Goal: Task Accomplishment & Management: Manage account settings

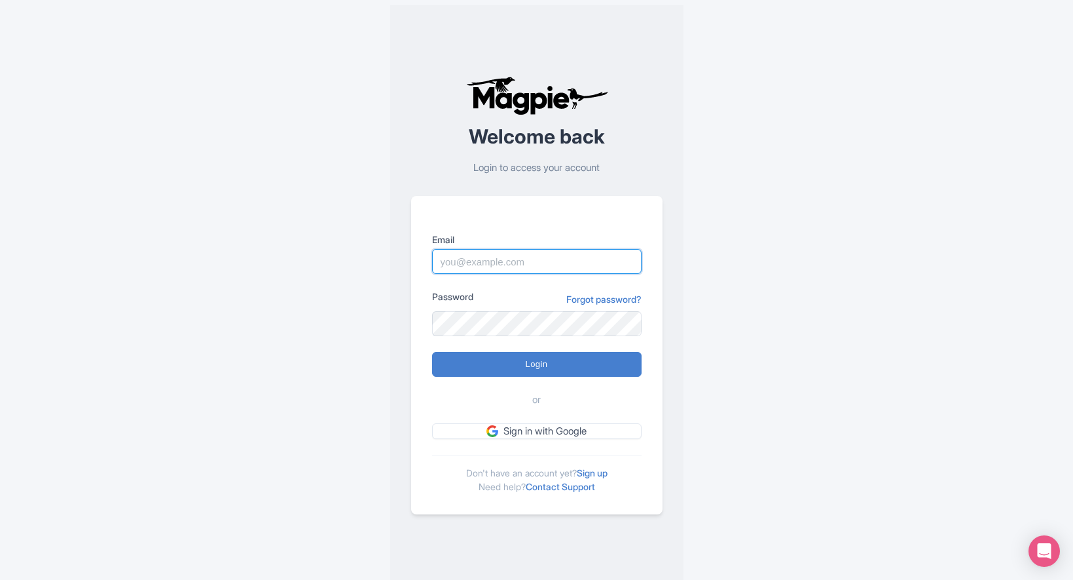
click at [508, 264] on input "Email" at bounding box center [537, 261] width 210 height 25
type input "connor@seesight-tours.com"
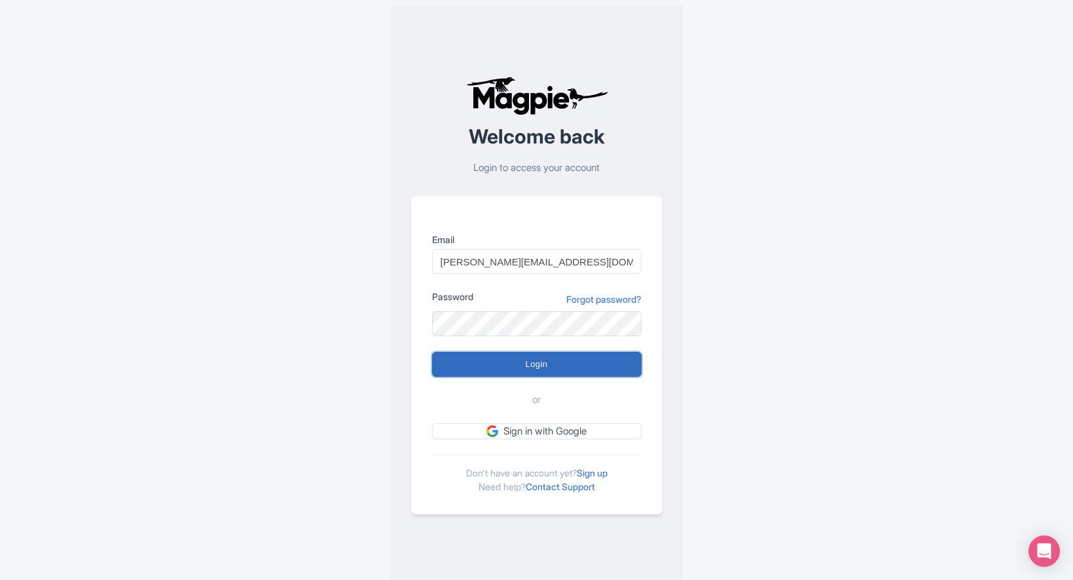
click at [525, 362] on input "Login" at bounding box center [537, 364] width 210 height 25
type input "Logging in..."
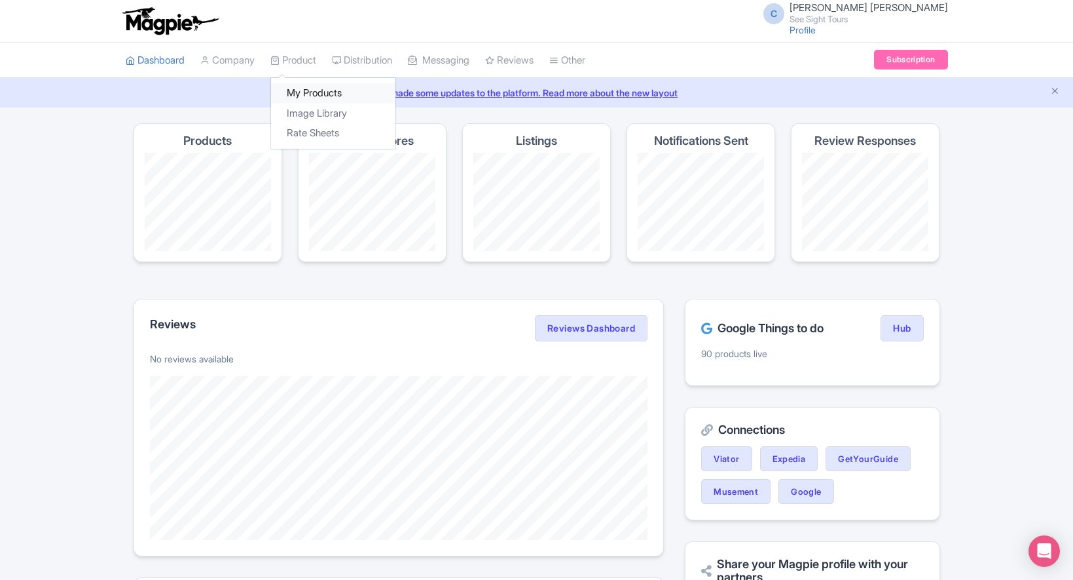
click at [300, 87] on link "My Products" at bounding box center [333, 93] width 124 height 20
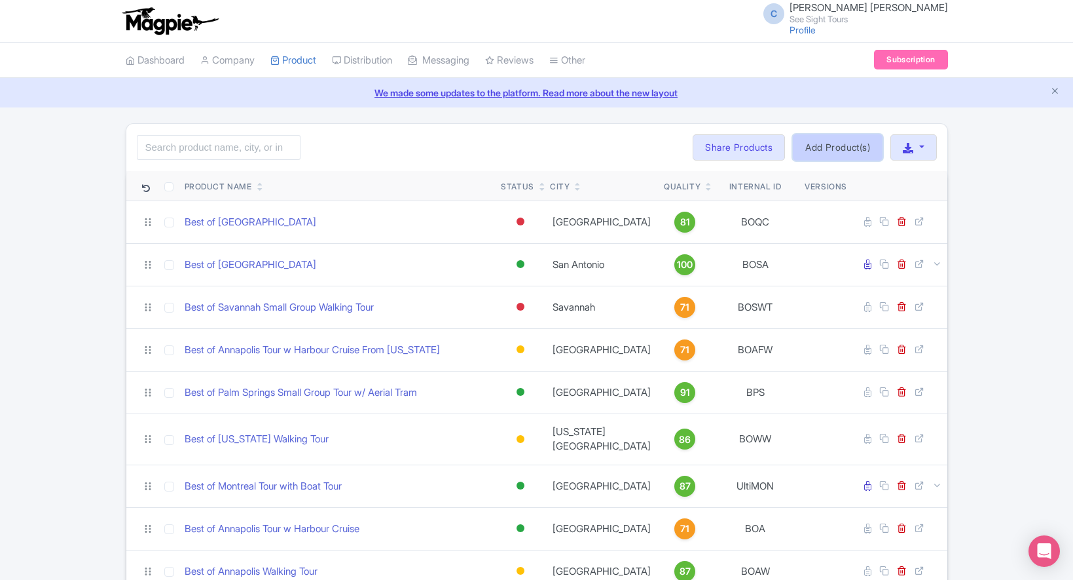
click at [849, 149] on link "Add Product(s)" at bounding box center [838, 147] width 90 height 26
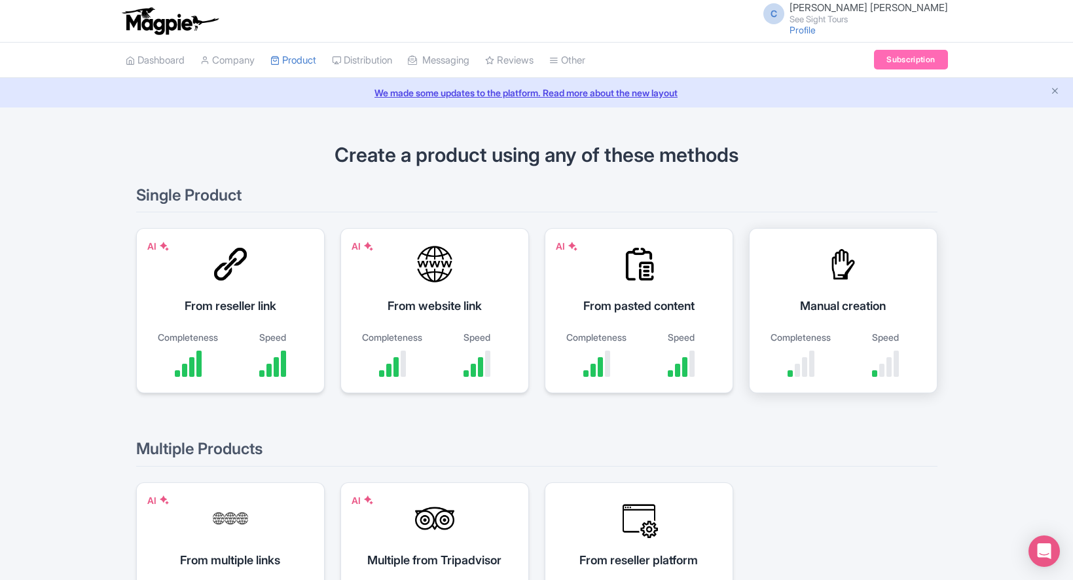
click at [855, 301] on div "Manual creation" at bounding box center [844, 306] width 156 height 18
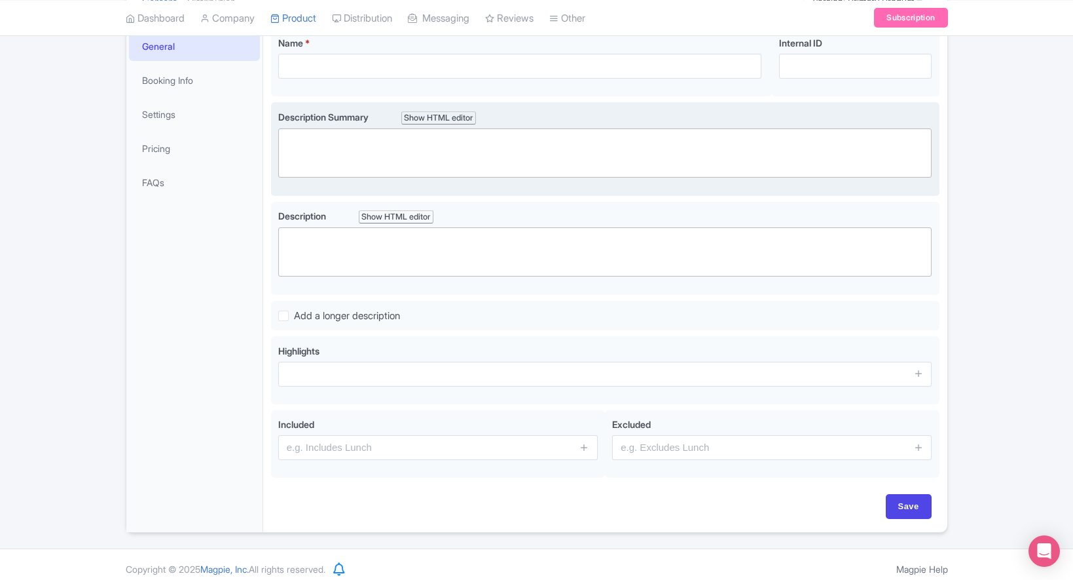
scroll to position [204, 0]
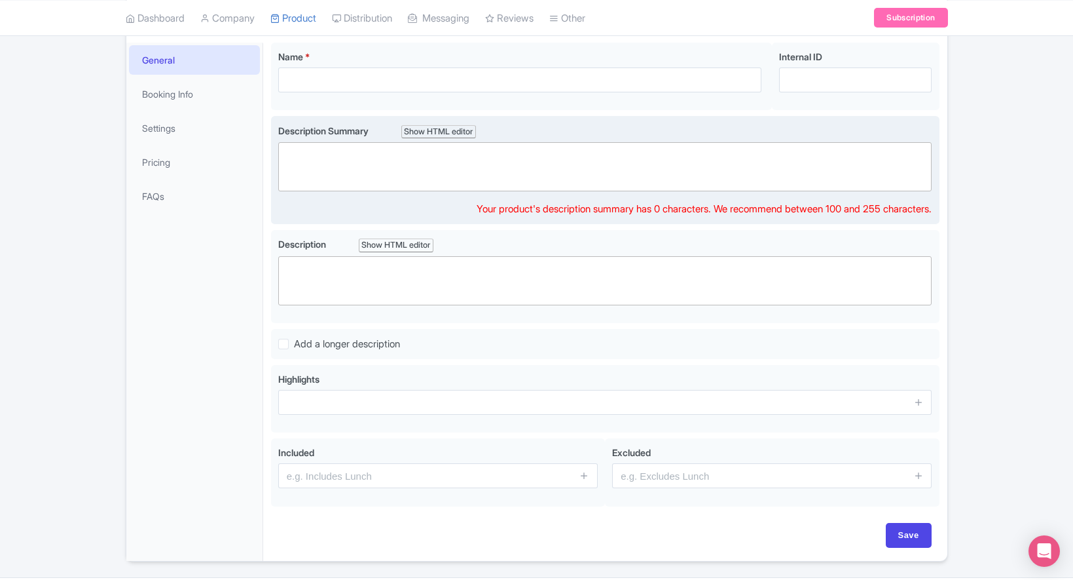
click at [388, 174] on trix-editor at bounding box center [605, 166] width 654 height 49
paste trix-editor "<div>Conquer [US_STATE]’s bucket‑list icons in one seamless day: sail to the St…"
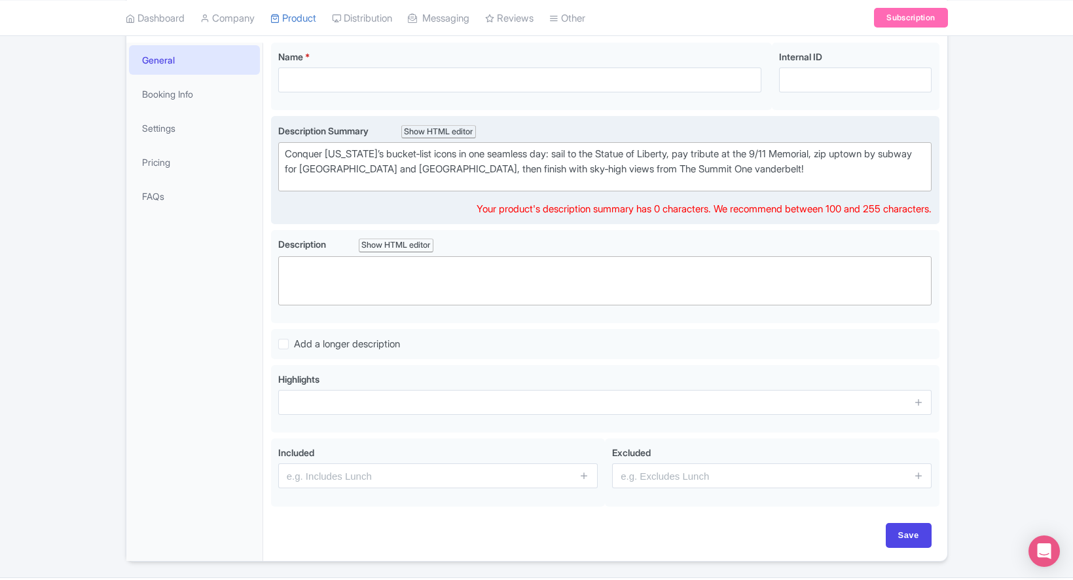
type trix-editor "<div>Conquer [US_STATE]’s bucket‑list icons in one seamless day: sail to the St…"
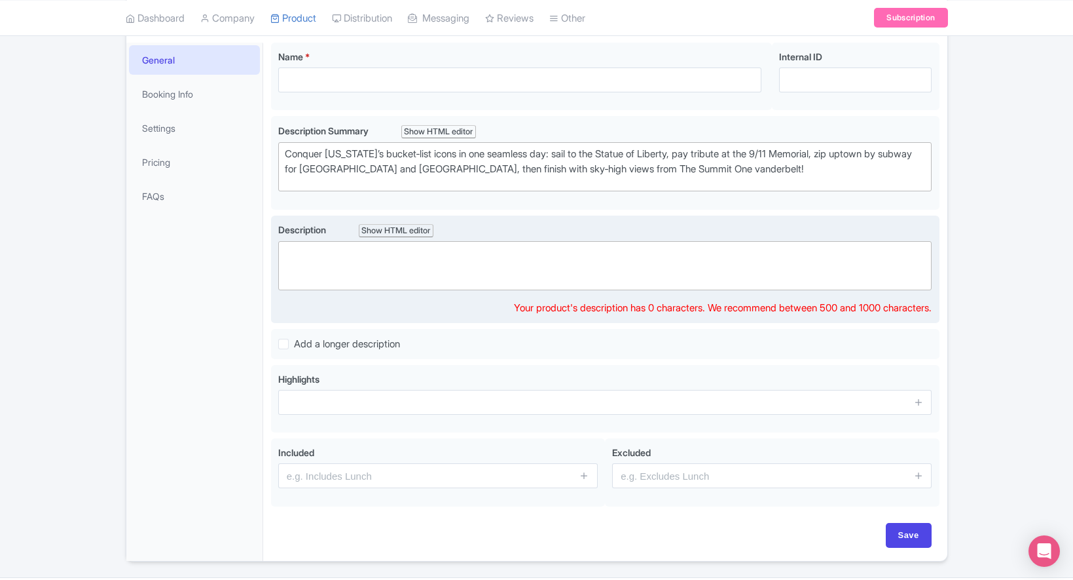
click at [376, 279] on trix-editor at bounding box center [605, 265] width 654 height 49
paste trix-editor "<lor>Ipsum d sitame con adipisc eli Sed Doei Temp’i utla‑etdolo magnaa enimadm …"
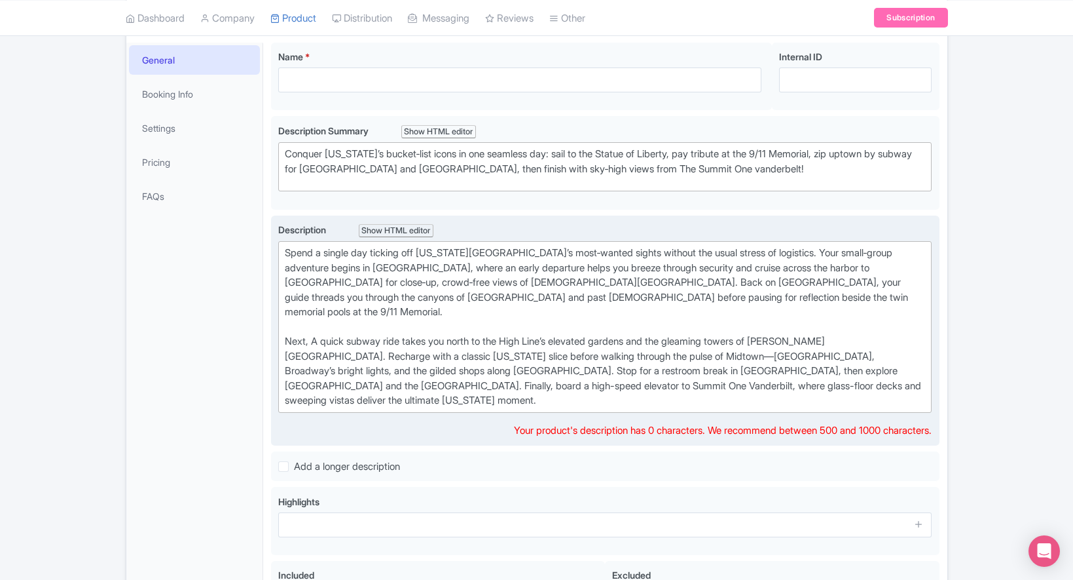
type trix-editor "<div>Spend a single day ticking off New York City’s most‑wanted sights without …"
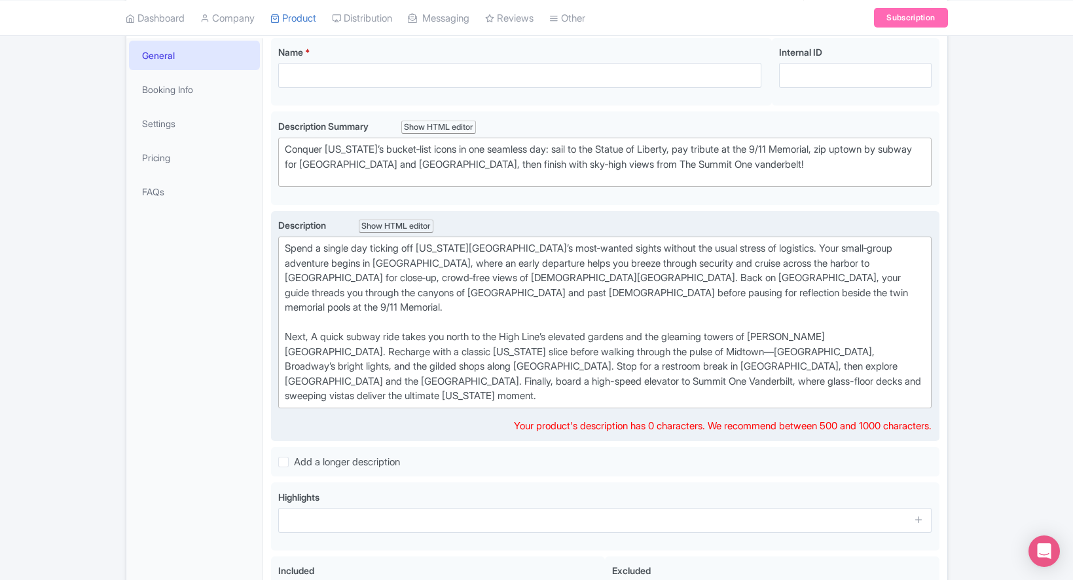
scroll to position [209, 0]
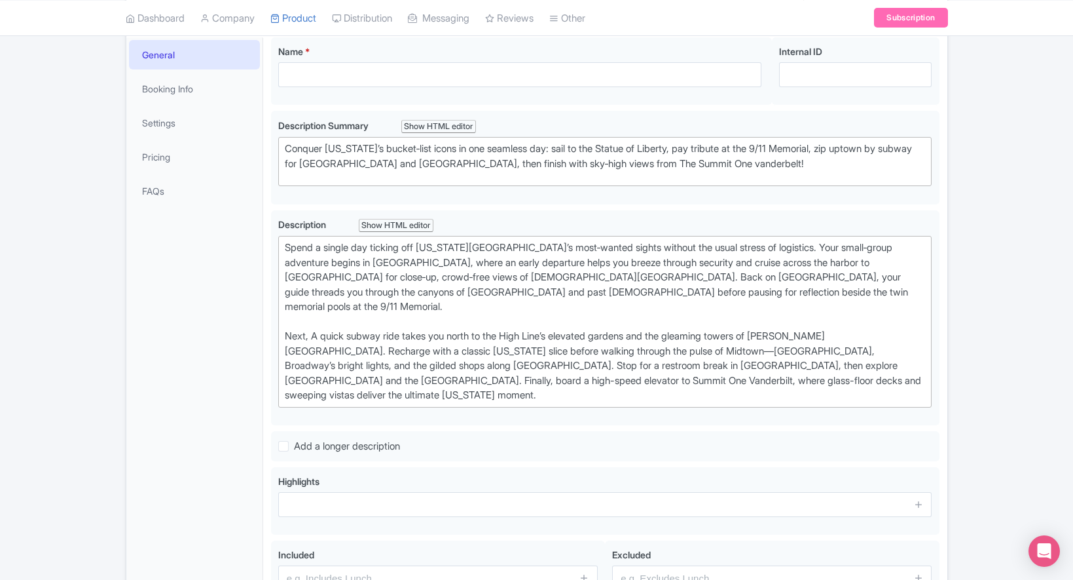
click at [196, 314] on div "General Booking Info Settings Pricing FAQs" at bounding box center [194, 349] width 137 height 625
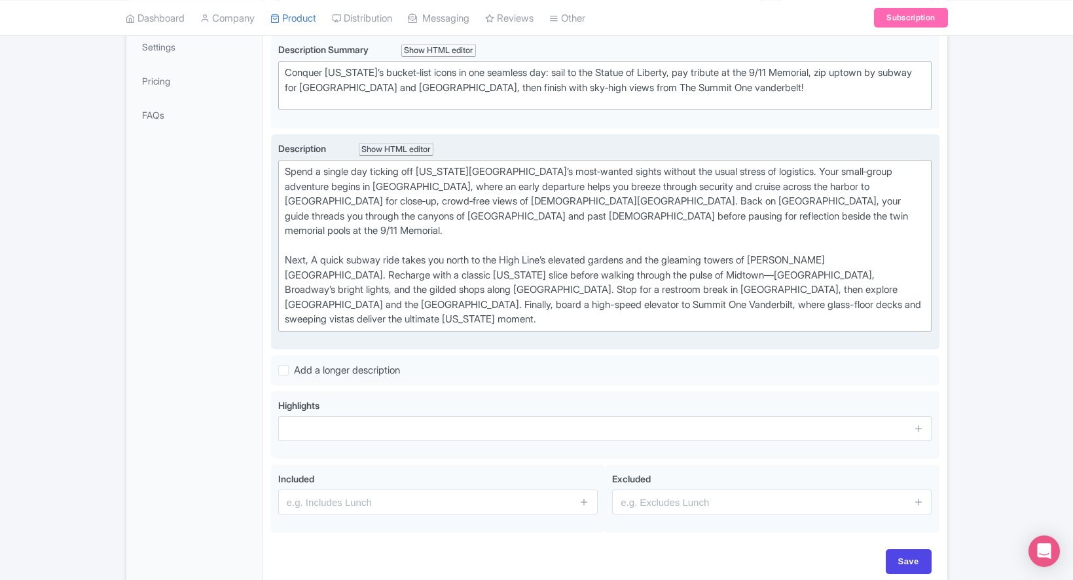
scroll to position [319, 0]
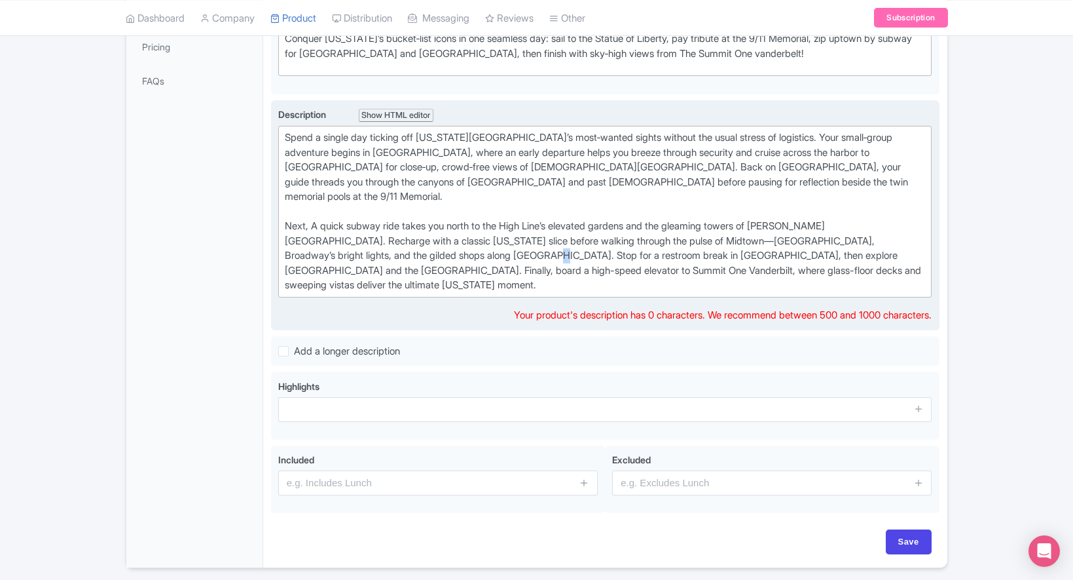
click at [439, 237] on div "Spend a single day ticking off [US_STATE][GEOGRAPHIC_DATA]’s most‑wanted sights…" at bounding box center [605, 211] width 641 height 162
click at [874, 253] on div "Spend a single day ticking off [US_STATE][GEOGRAPHIC_DATA]’s most‑wanted sights…" at bounding box center [605, 211] width 641 height 162
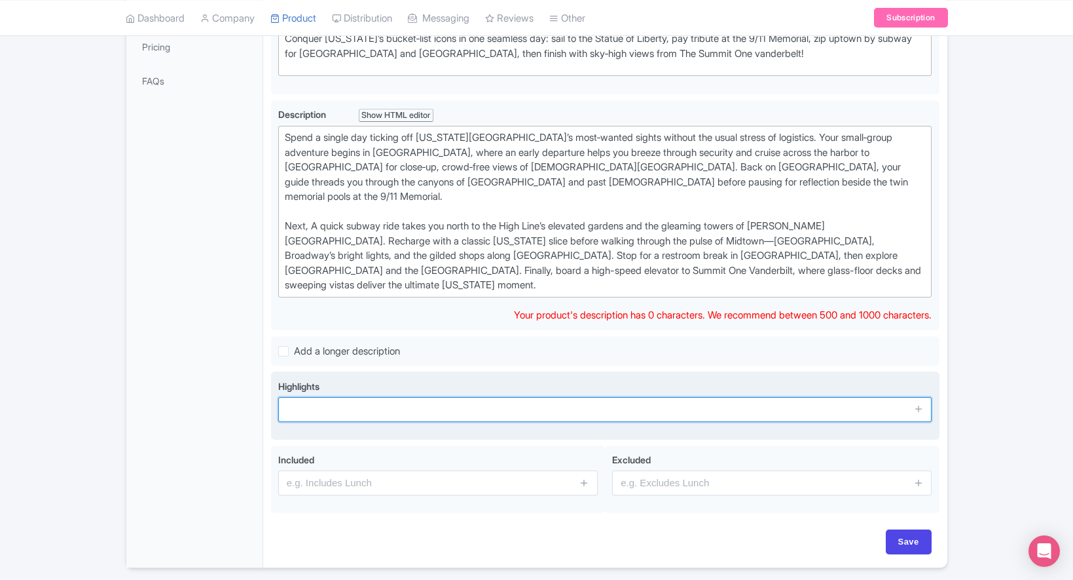
click at [318, 397] on input "text" at bounding box center [605, 409] width 654 height 25
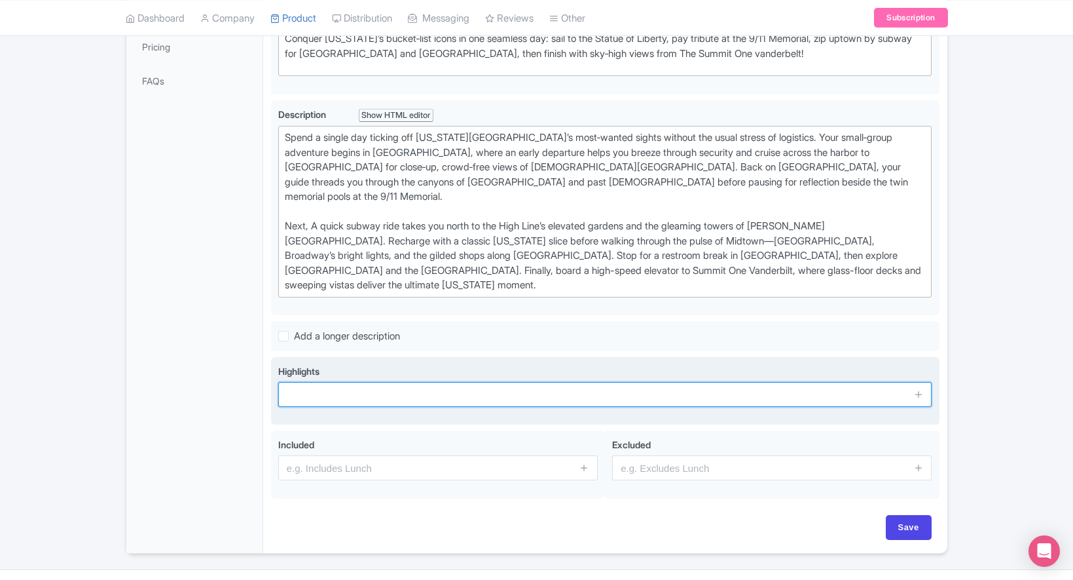
paste input "Statue of Liberty"
type input "Statue of Liberty"
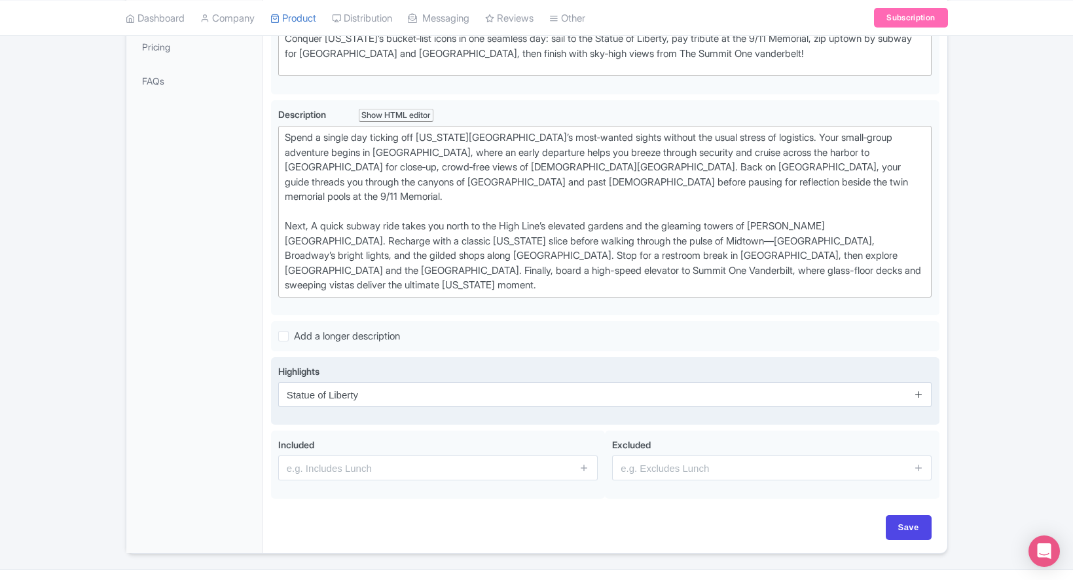
click at [921, 389] on icon at bounding box center [919, 394] width 10 height 10
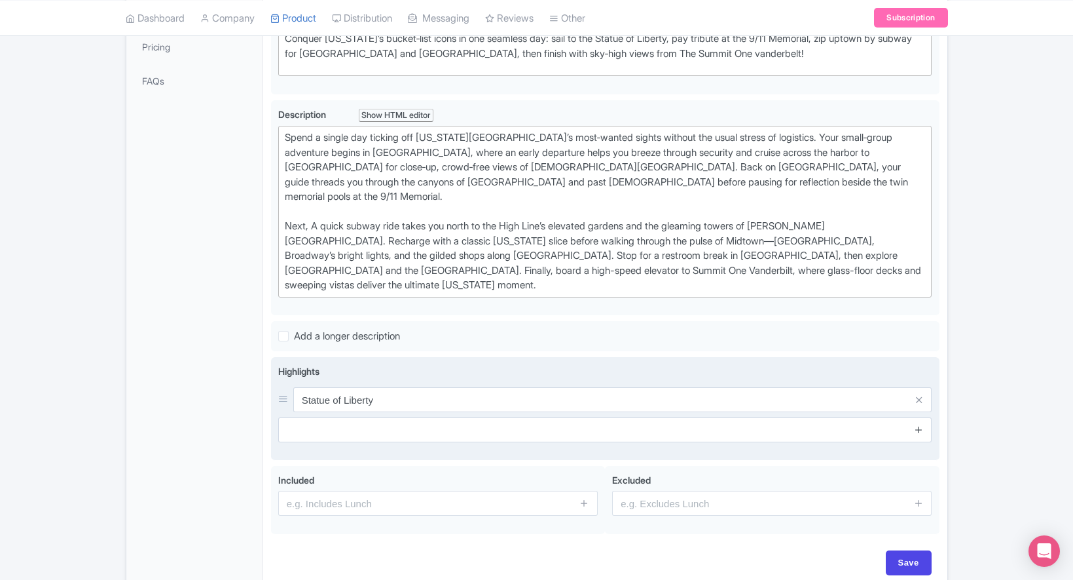
click at [921, 424] on icon at bounding box center [919, 429] width 10 height 10
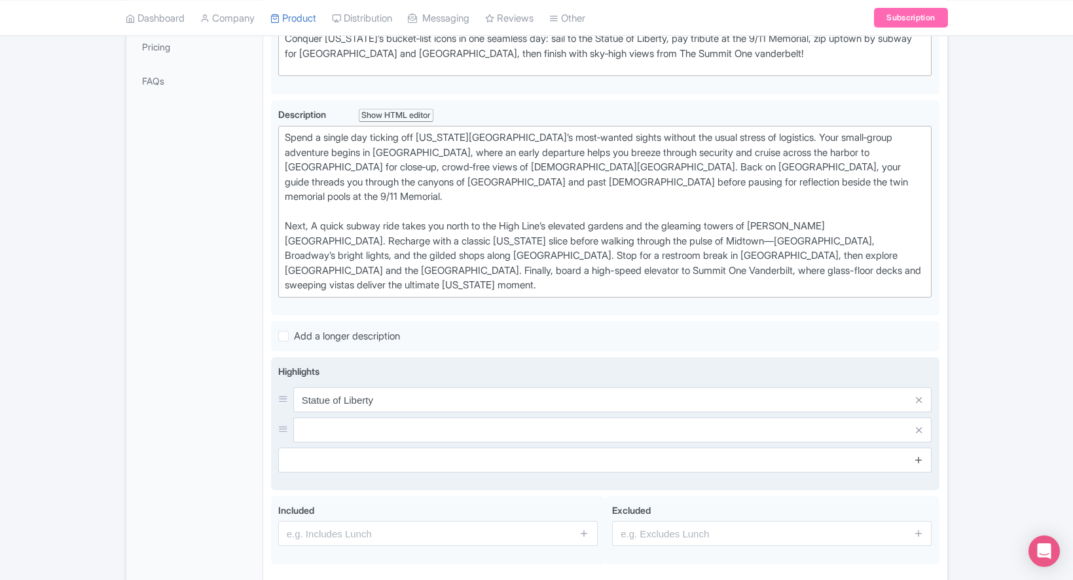
click at [920, 455] on icon at bounding box center [919, 460] width 10 height 10
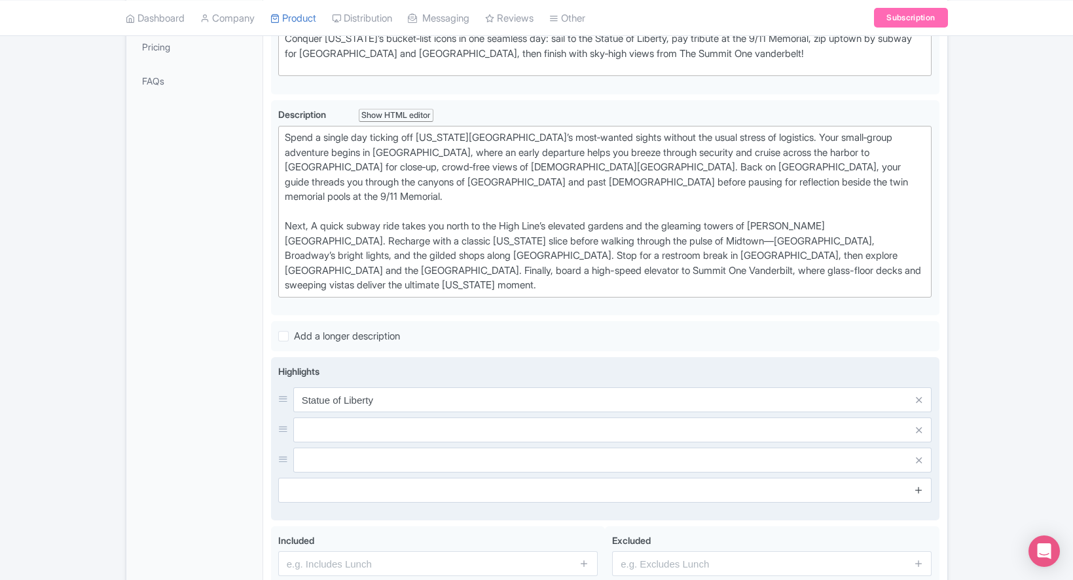
click at [919, 485] on icon at bounding box center [919, 490] width 10 height 10
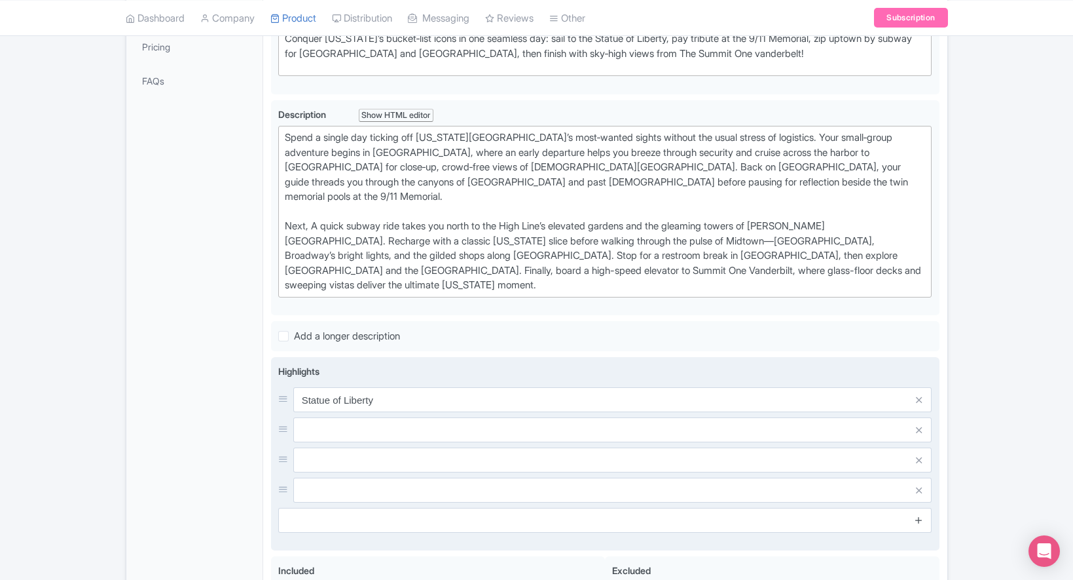
click at [921, 515] on icon at bounding box center [919, 520] width 10 height 10
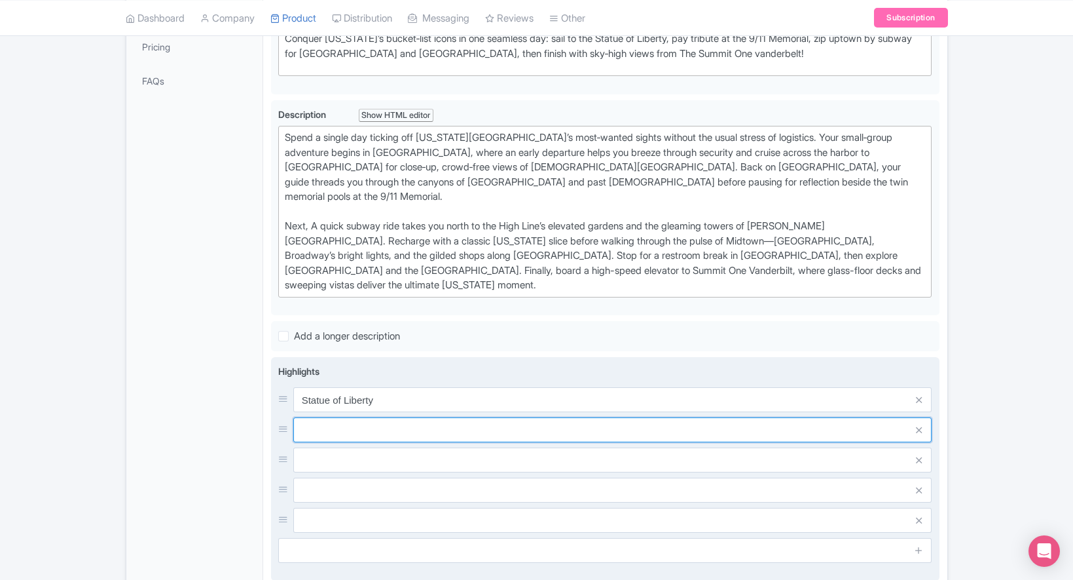
click at [348, 401] on input "text" at bounding box center [612, 399] width 639 height 25
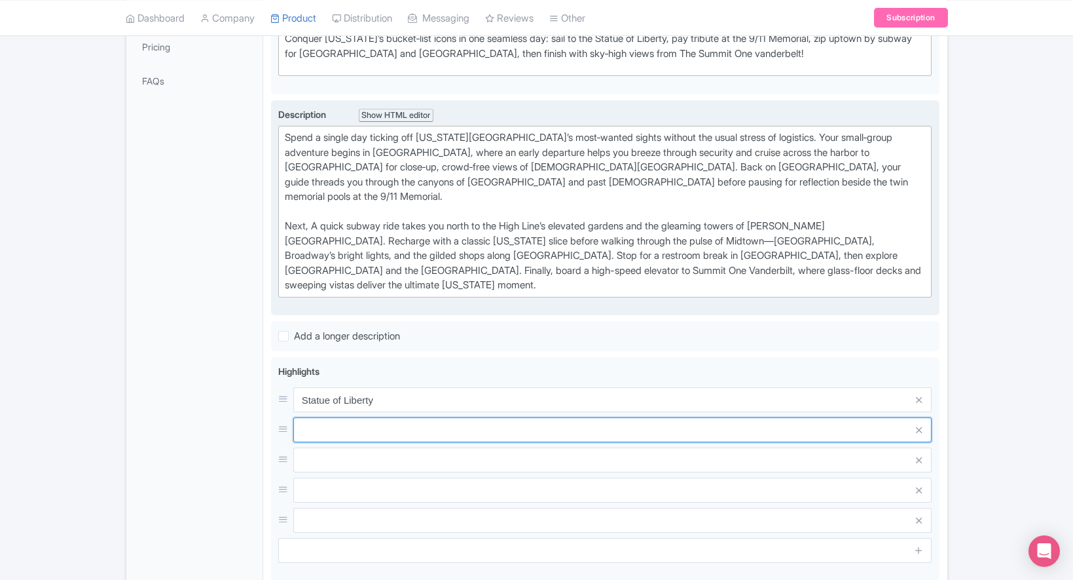
paste input "9/11 Memorial / Oculus"
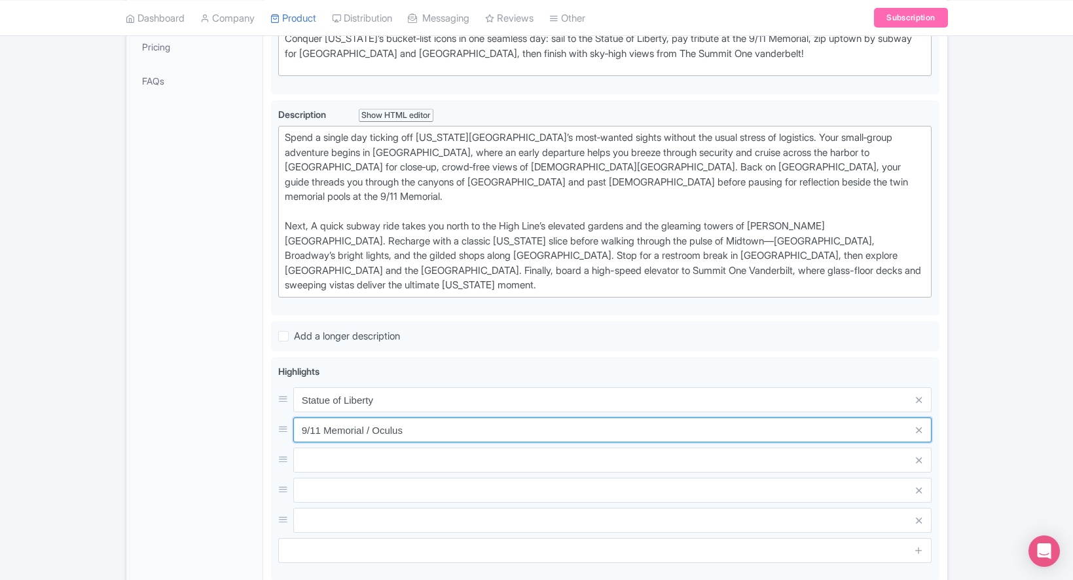
type input "9/11 Memorial / Oculus"
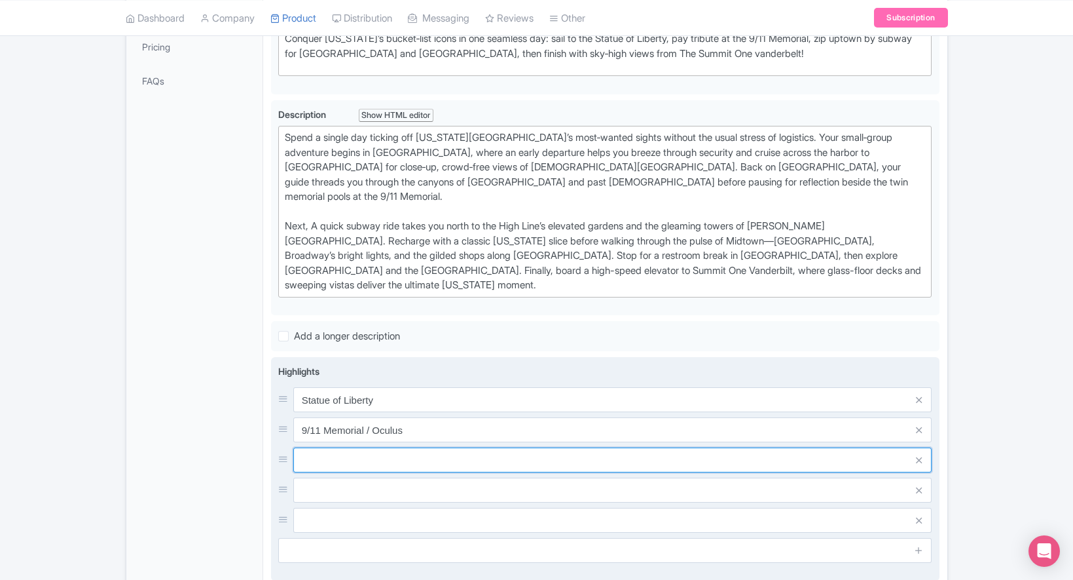
click at [330, 412] on input "text" at bounding box center [612, 399] width 639 height 25
paste input "Wall Street"
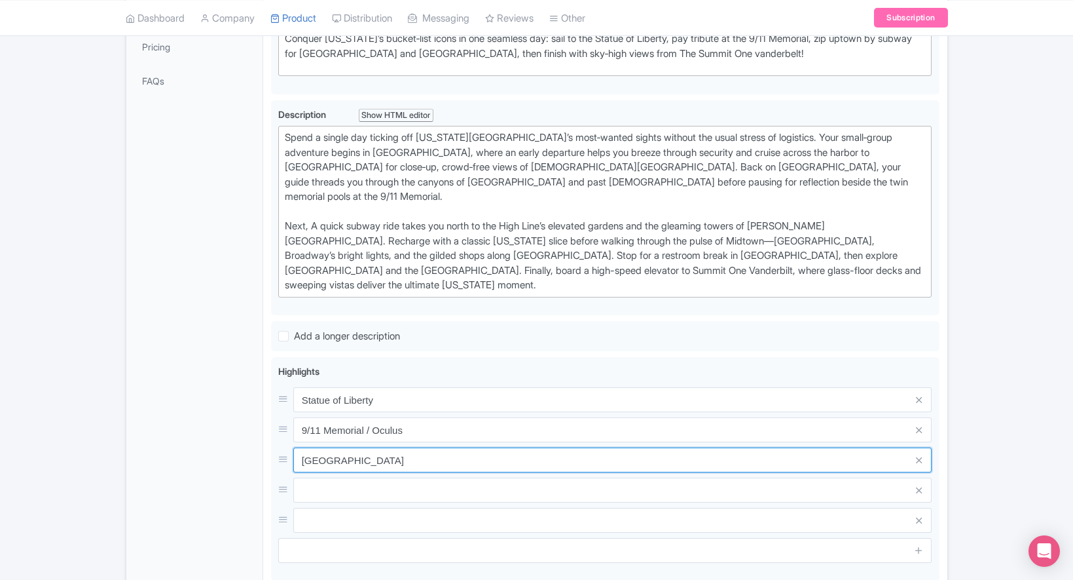
type input "Wall Street"
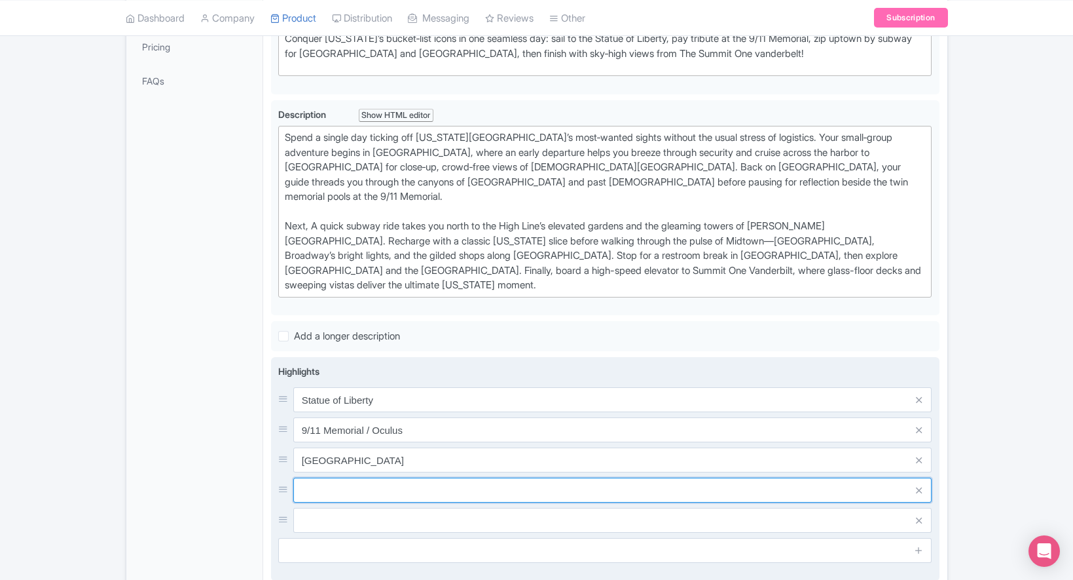
click at [329, 412] on input "text" at bounding box center [612, 399] width 639 height 25
paste input "Subway Ride!"
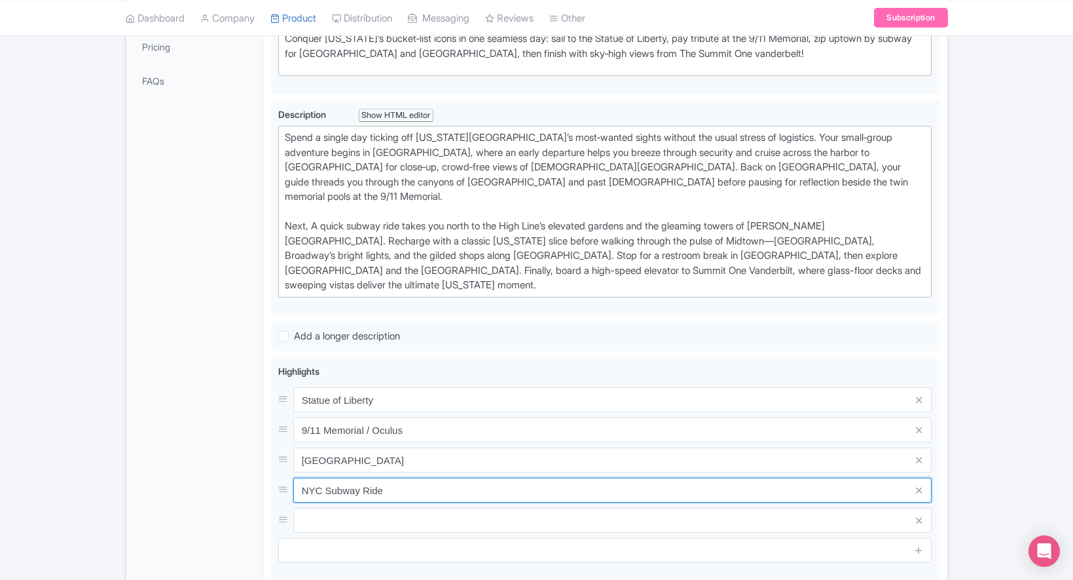
type input "NYC Subway Ride"
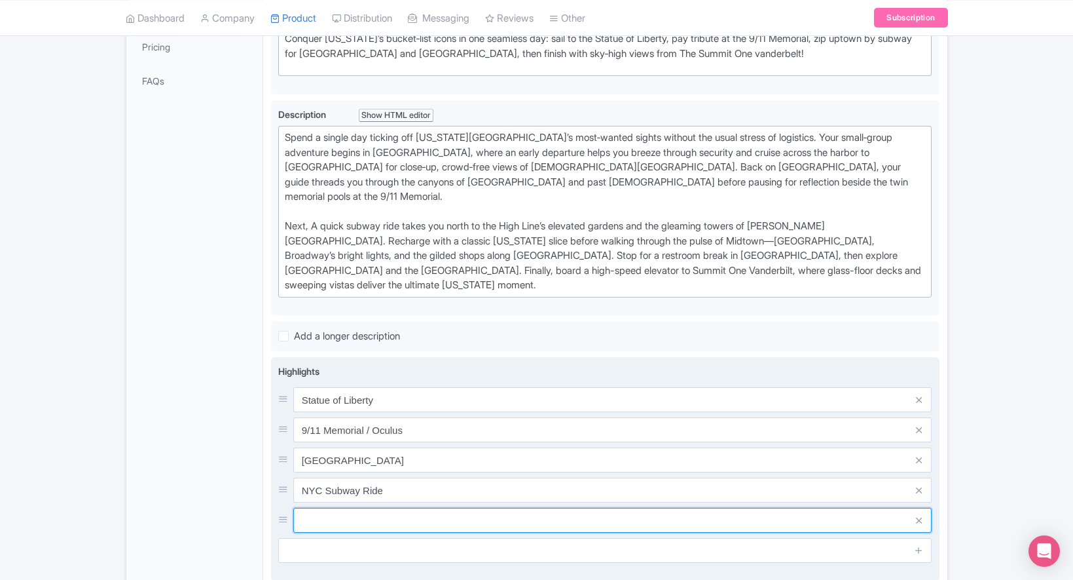
click at [341, 412] on input "text" at bounding box center [612, 399] width 639 height 25
paste input "TImes Square"
type input "TImes Square"
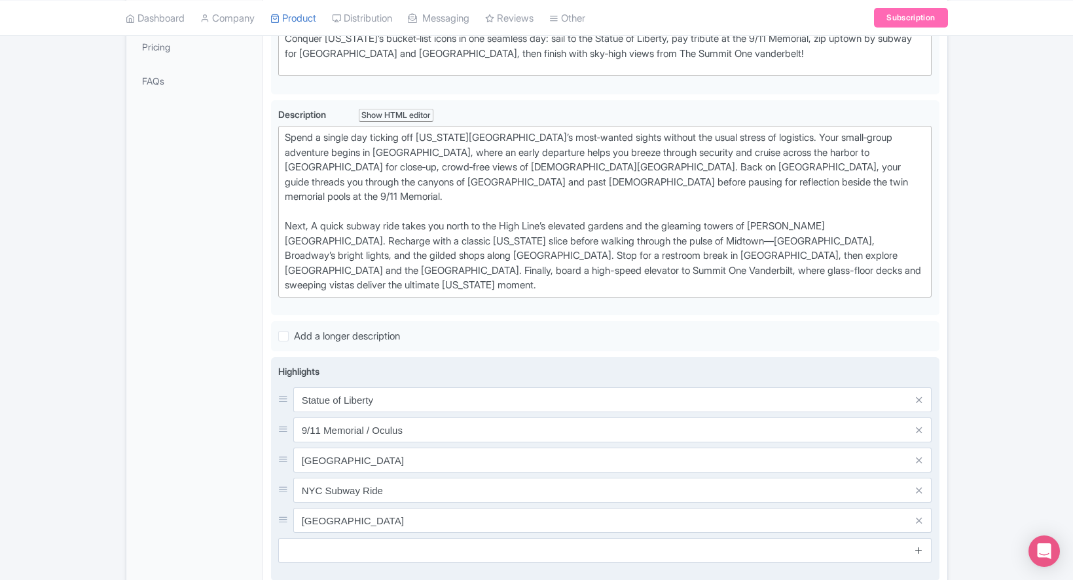
click at [914, 545] on icon at bounding box center [919, 550] width 10 height 10
click at [915, 575] on icon at bounding box center [919, 580] width 10 height 10
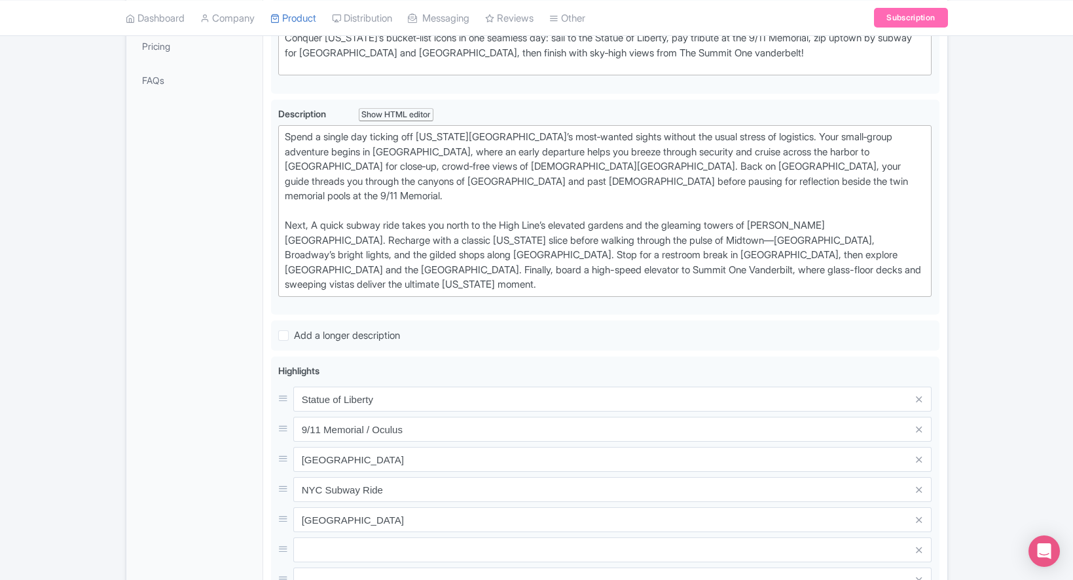
scroll to position [535, 0]
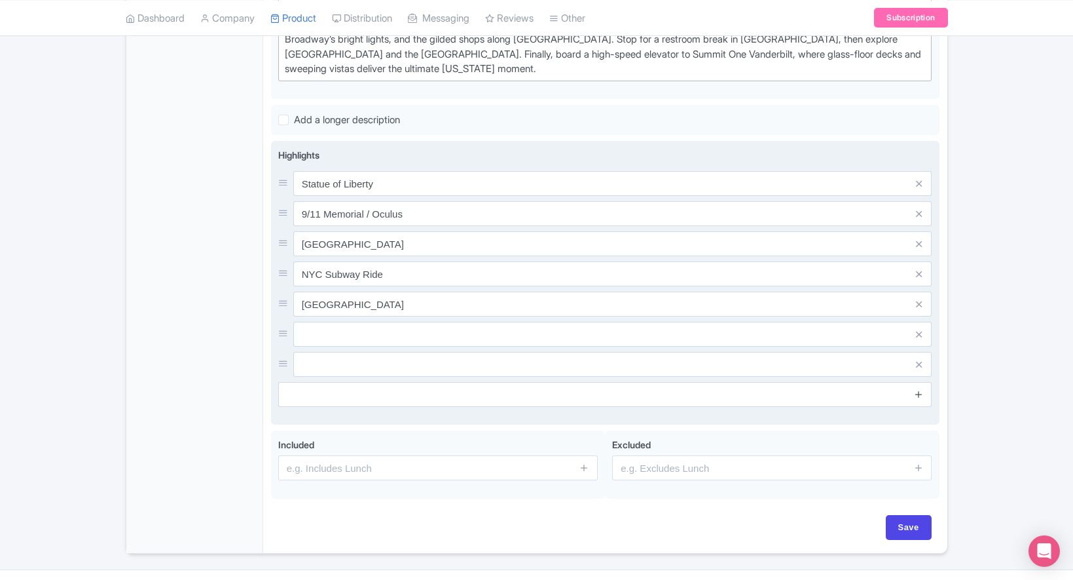
click at [918, 389] on icon at bounding box center [919, 394] width 10 height 10
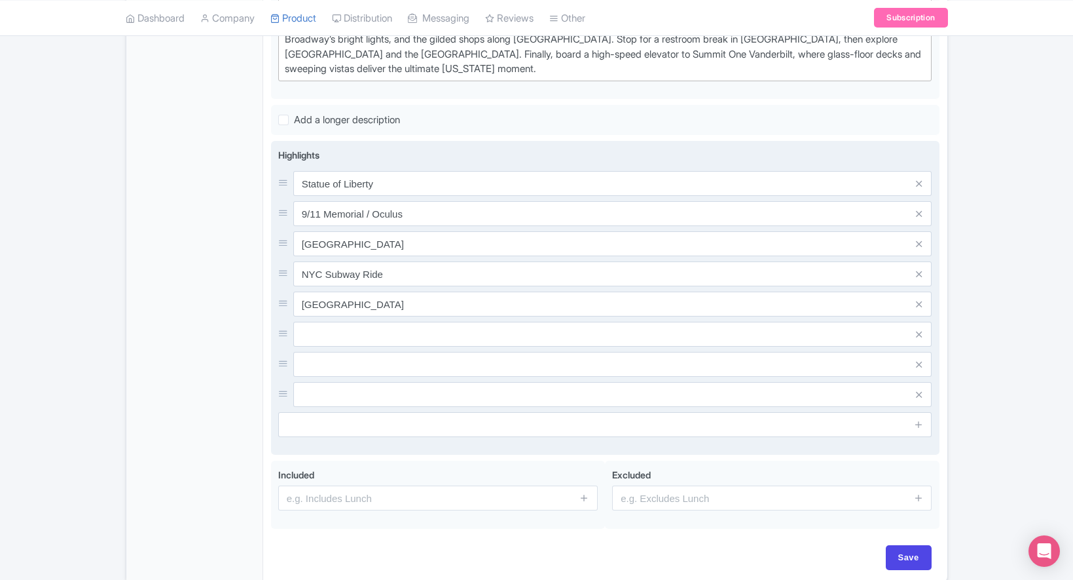
click at [920, 412] on span at bounding box center [919, 424] width 26 height 25
click at [920, 419] on icon at bounding box center [919, 424] width 10 height 10
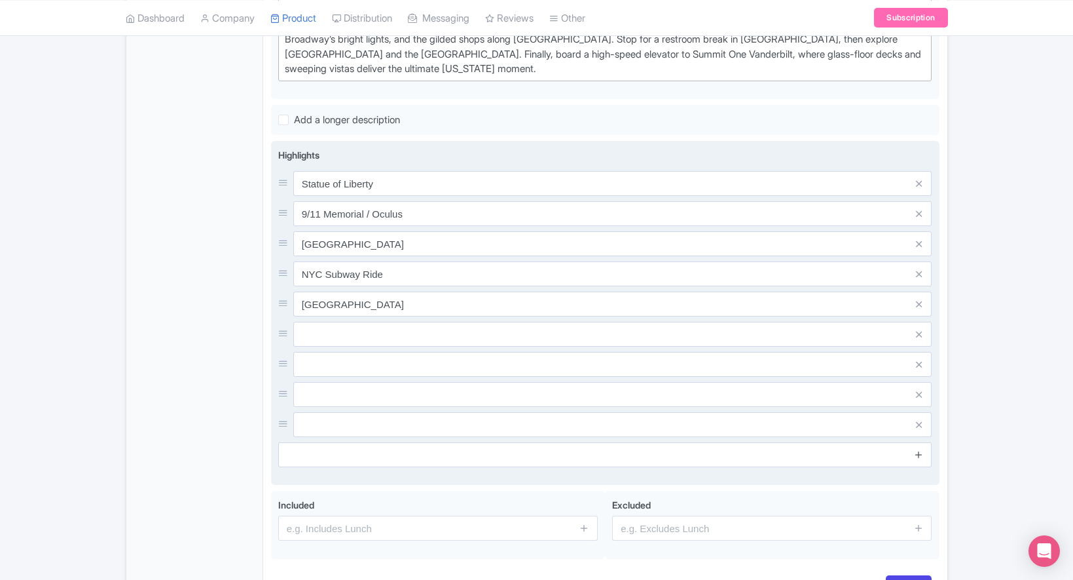
click at [921, 449] on icon at bounding box center [919, 454] width 10 height 10
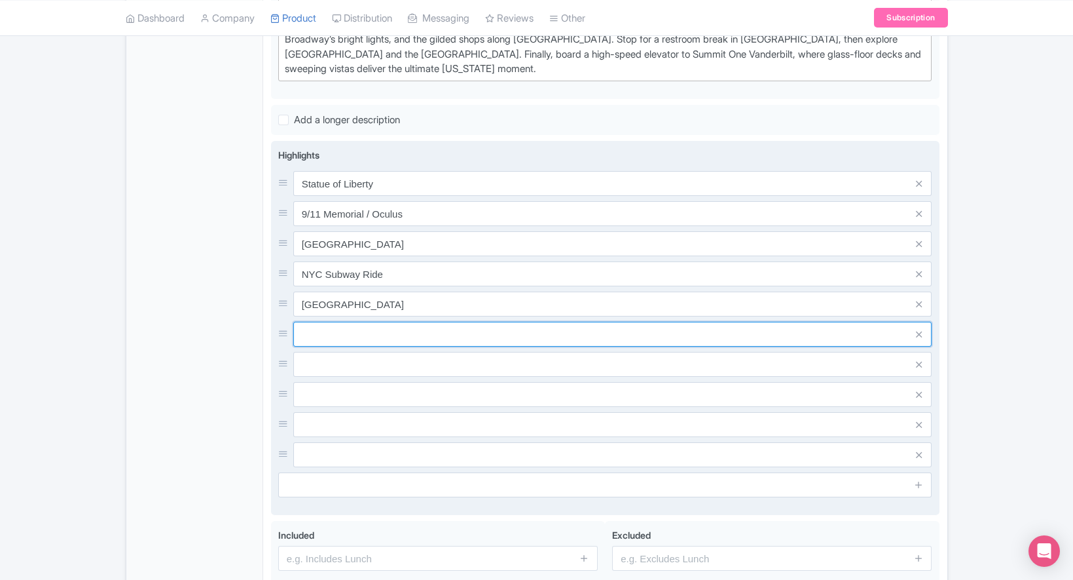
click at [333, 196] on input "text" at bounding box center [612, 183] width 639 height 25
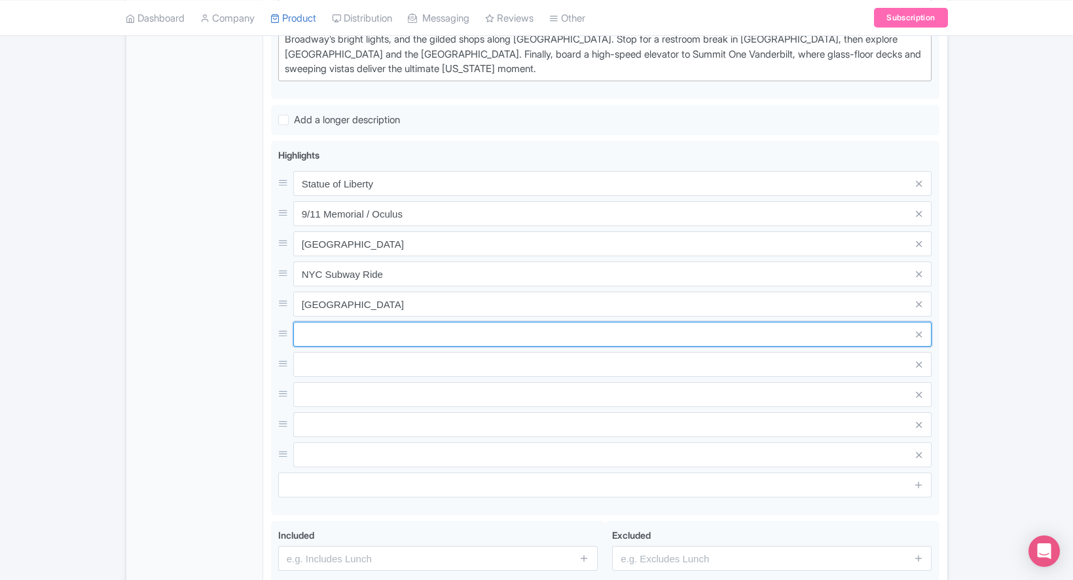
paste input "Empire State Building"
type input "Empire State Building"
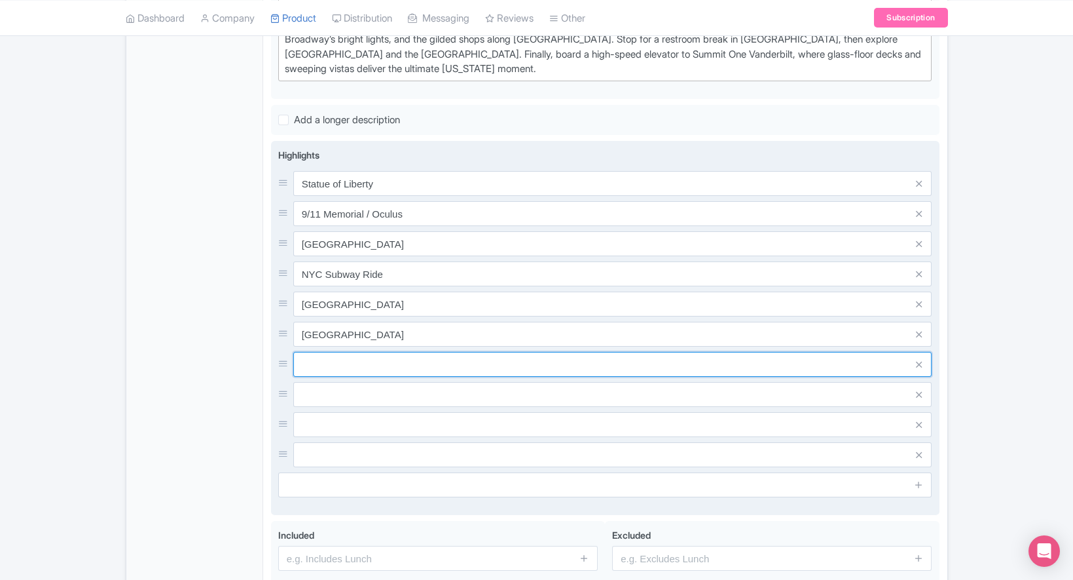
click at [331, 196] on input "text" at bounding box center [612, 183] width 639 height 25
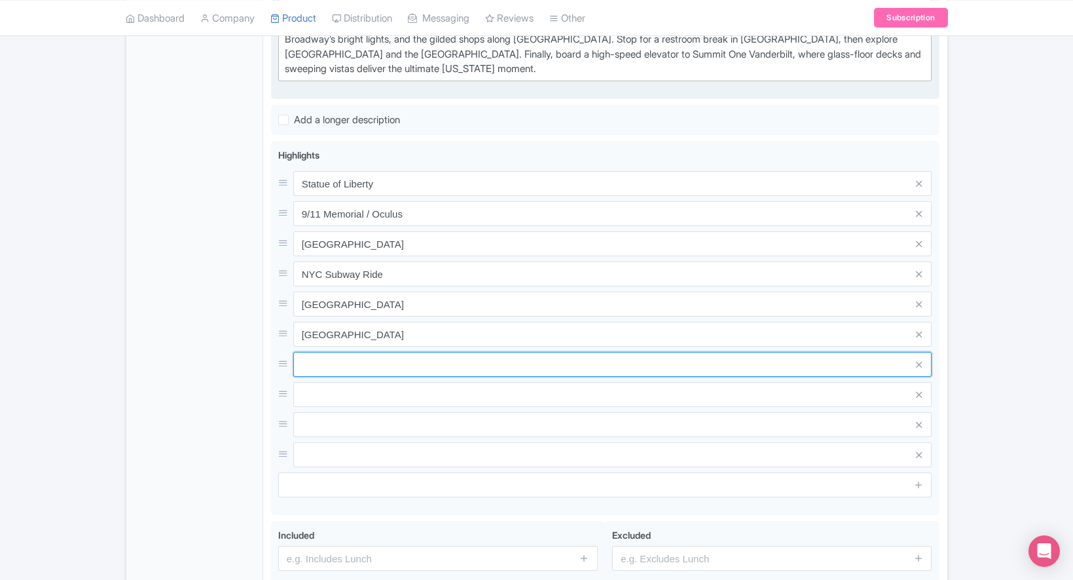
paste input "Rockefeller Centre"
type input "Rockefeller Centre"
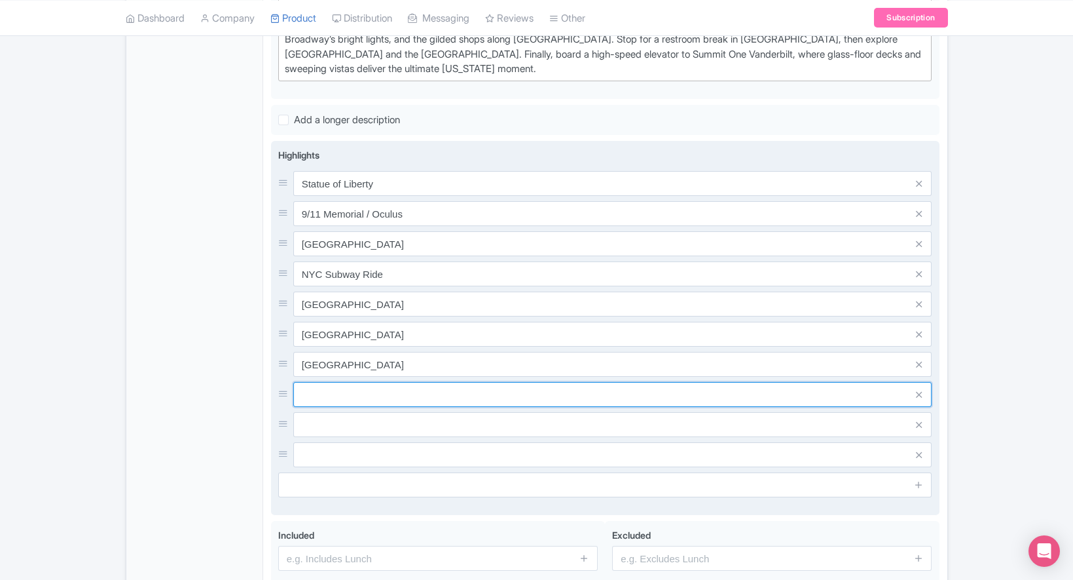
drag, startPoint x: 334, startPoint y: 373, endPoint x: 360, endPoint y: 365, distance: 26.9
click at [334, 196] on input "text" at bounding box center [612, 183] width 639 height 25
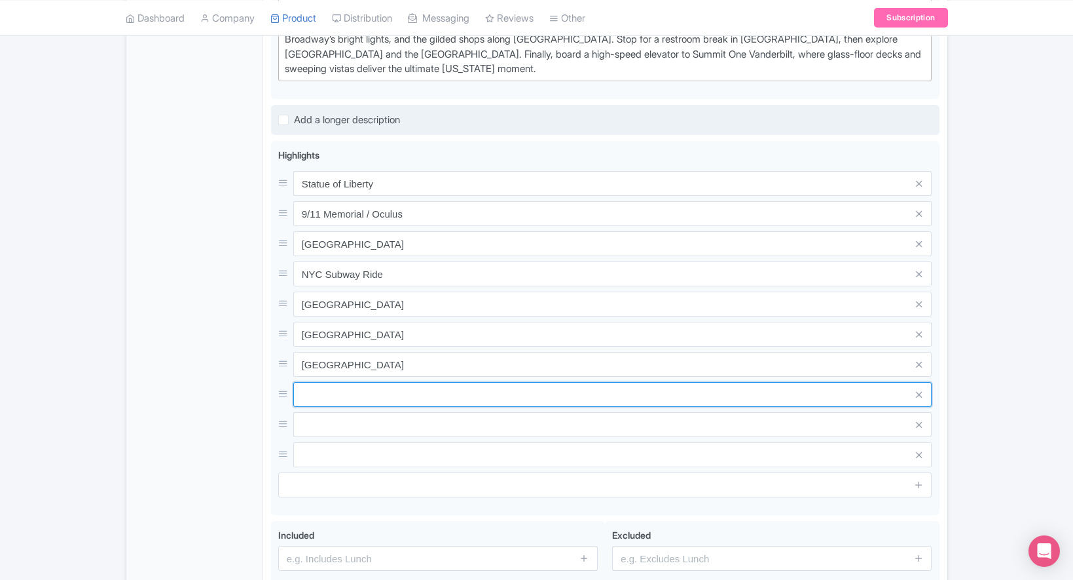
paste input "The High Line"
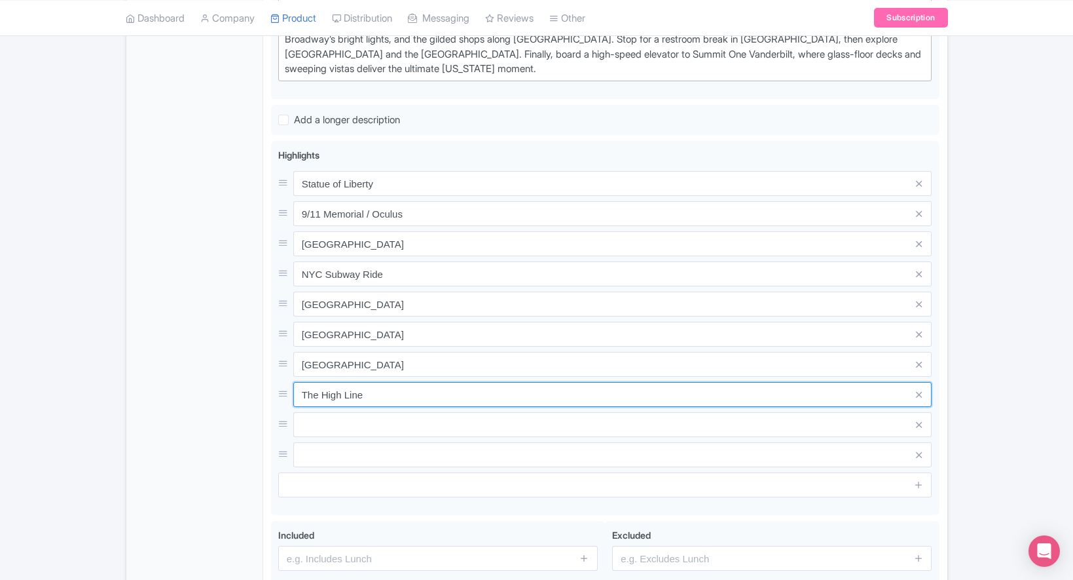
type input "The High Line"
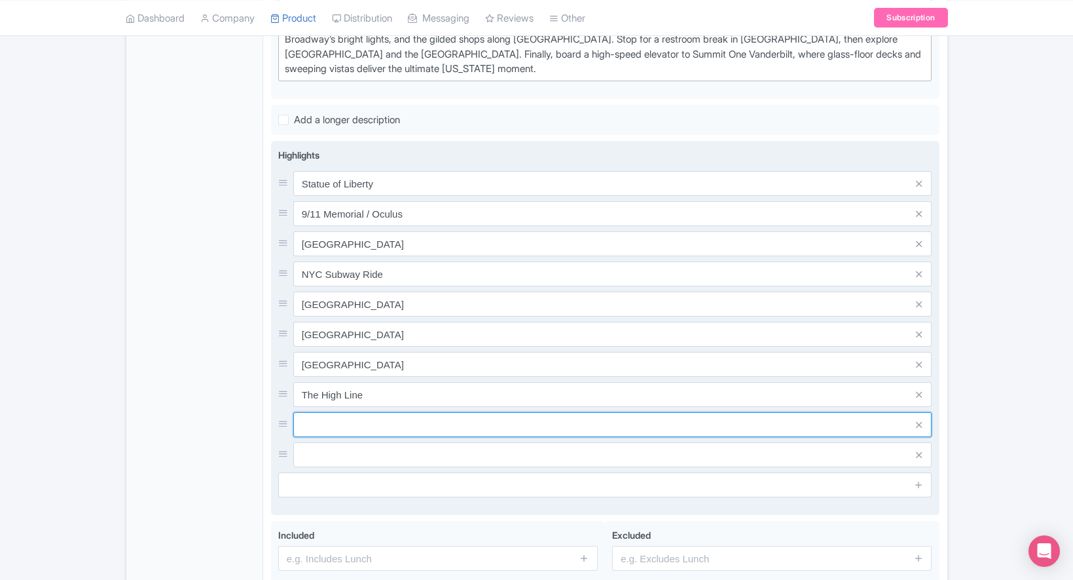
click at [348, 196] on input "text" at bounding box center [612, 183] width 639 height 25
paste input "Hudson Yards"
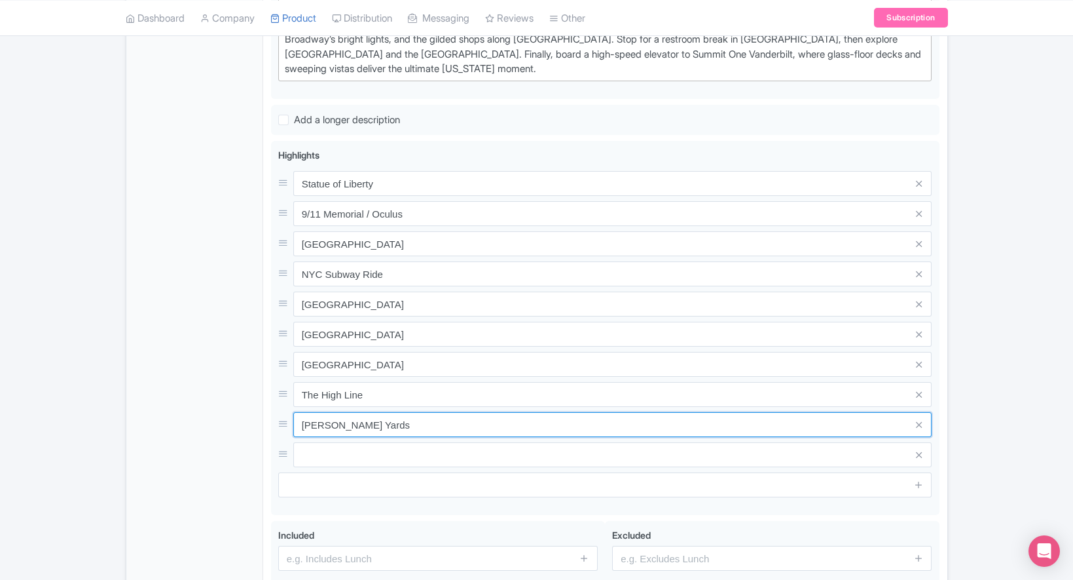
type input "Hudson Yards"
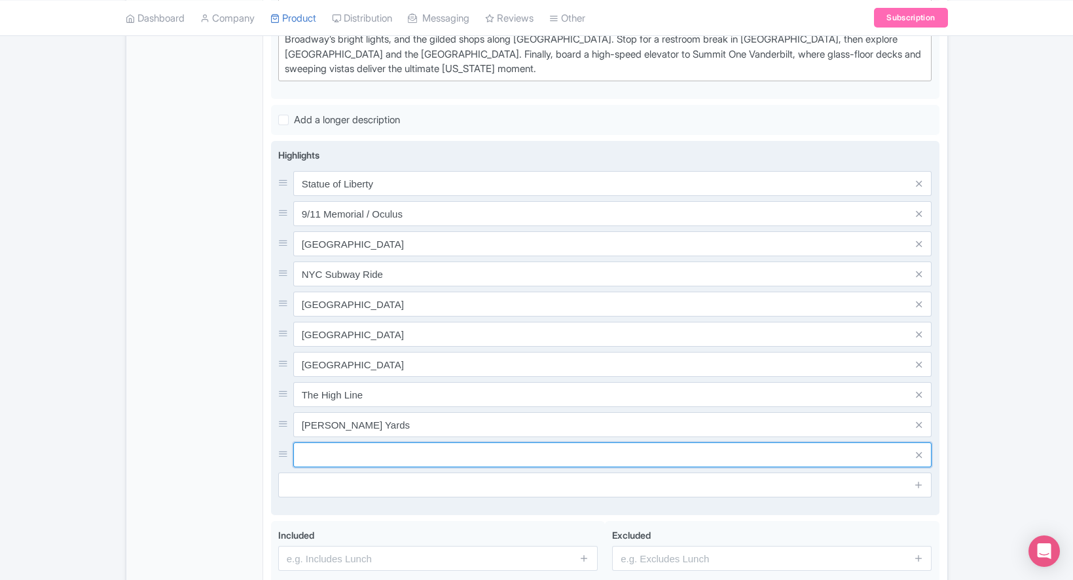
click at [333, 196] on input "text" at bounding box center [612, 183] width 639 height 25
paste input "Summit One Vanderbelt"
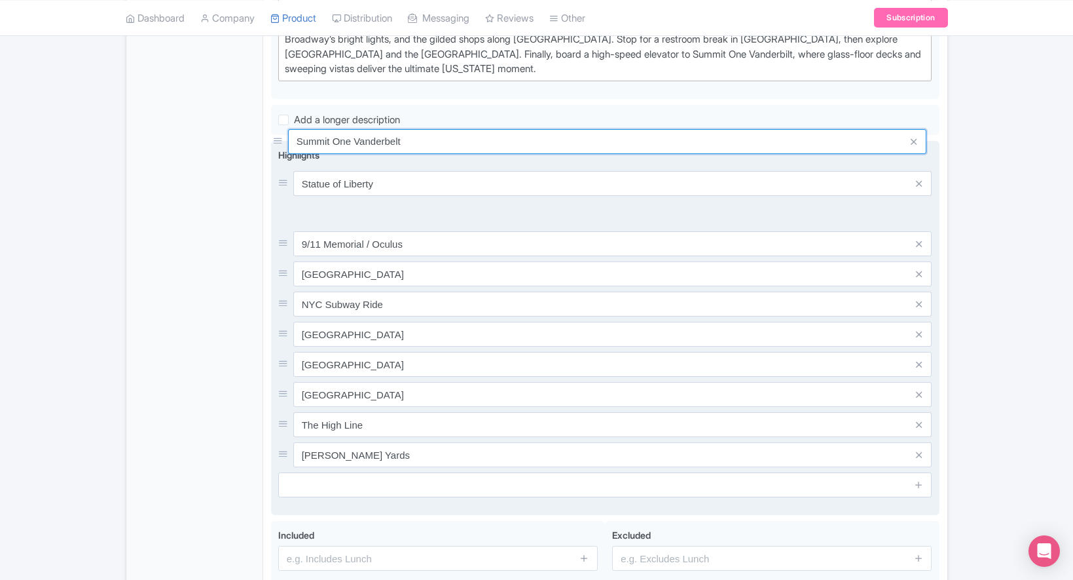
drag, startPoint x: 286, startPoint y: 428, endPoint x: 278, endPoint y: 153, distance: 275.8
type input "Summit One Vanderbelt"
drag, startPoint x: 280, startPoint y: 153, endPoint x: 279, endPoint y: 176, distance: 23.6
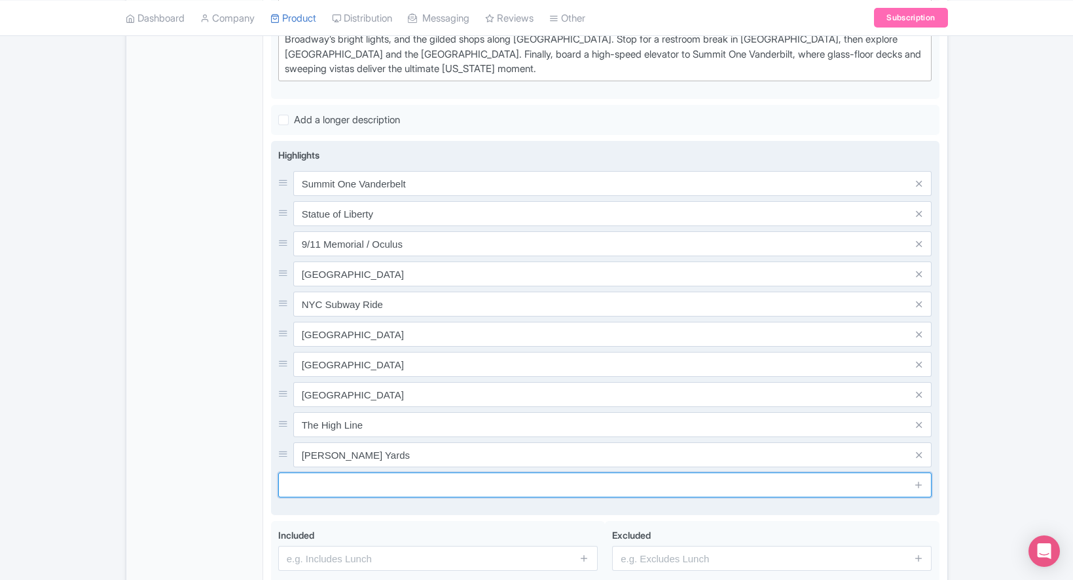
click at [794, 472] on input "text" at bounding box center [605, 484] width 654 height 25
paste input "Local NYC Pizza Stop"
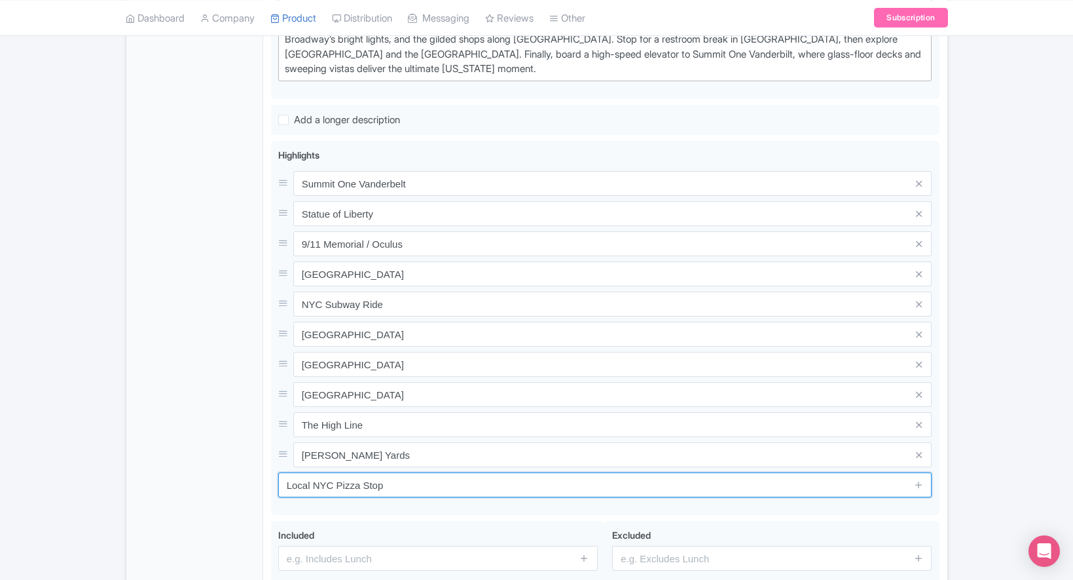
type input "Local NYC Pizza Stop"
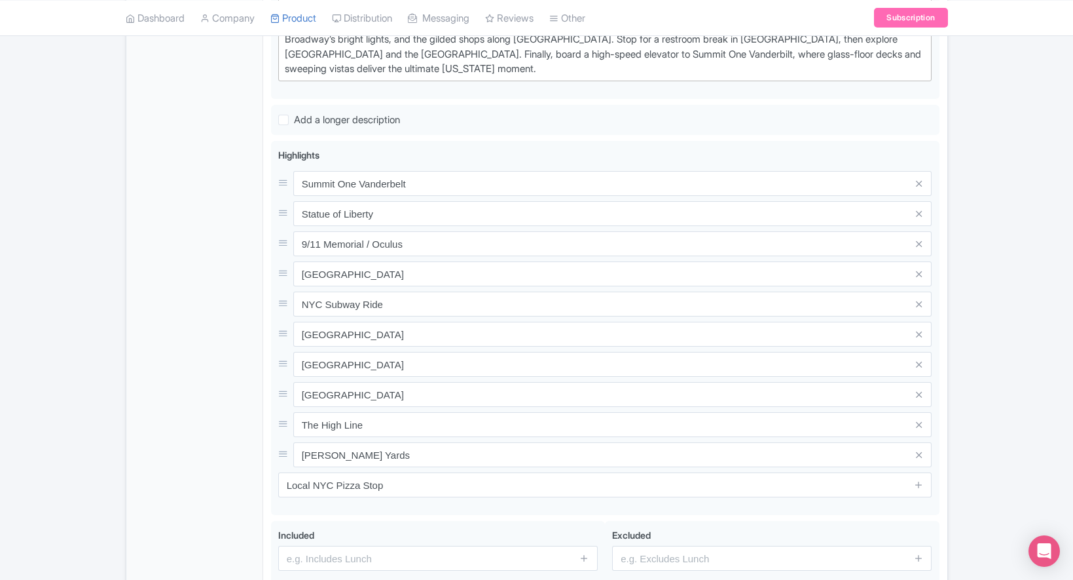
click at [977, 349] on div "← Back to Products New Product Content Distribution Version: Primary Product Pr…" at bounding box center [536, 116] width 1073 height 1056
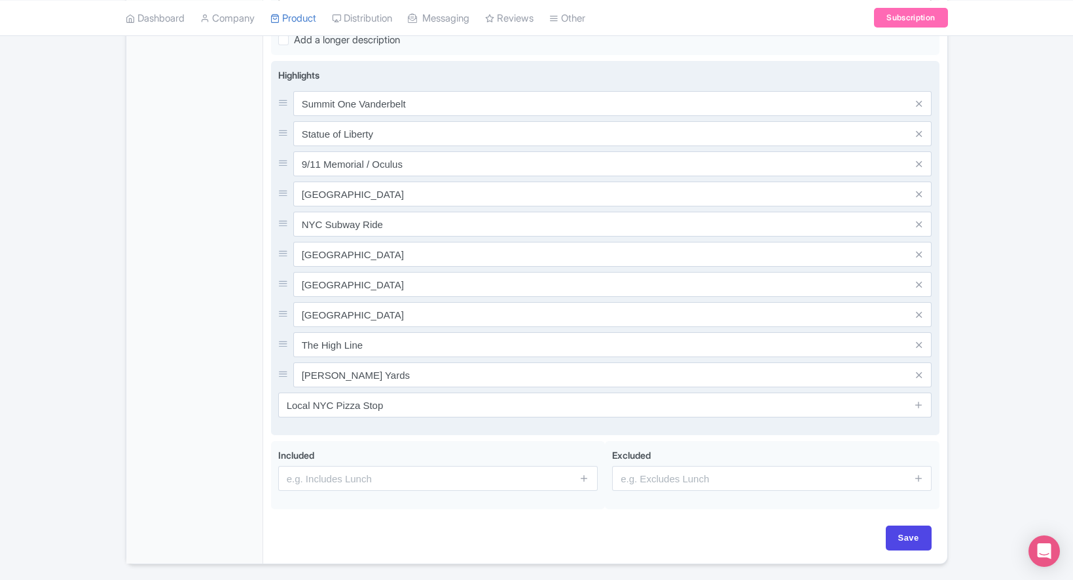
scroll to position [625, 0]
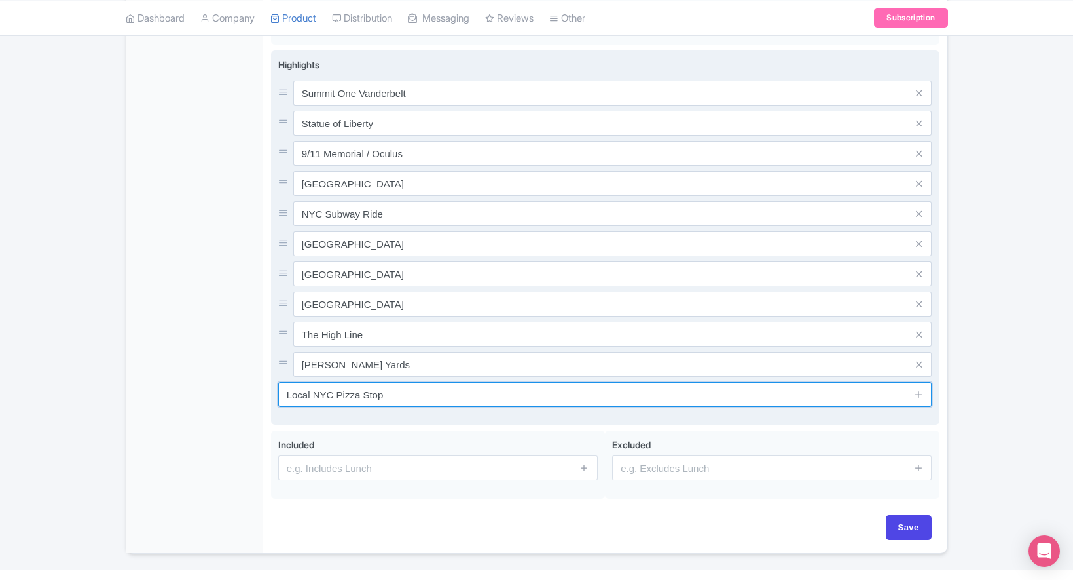
click at [492, 382] on input "Local NYC Pizza Stop" at bounding box center [605, 394] width 654 height 25
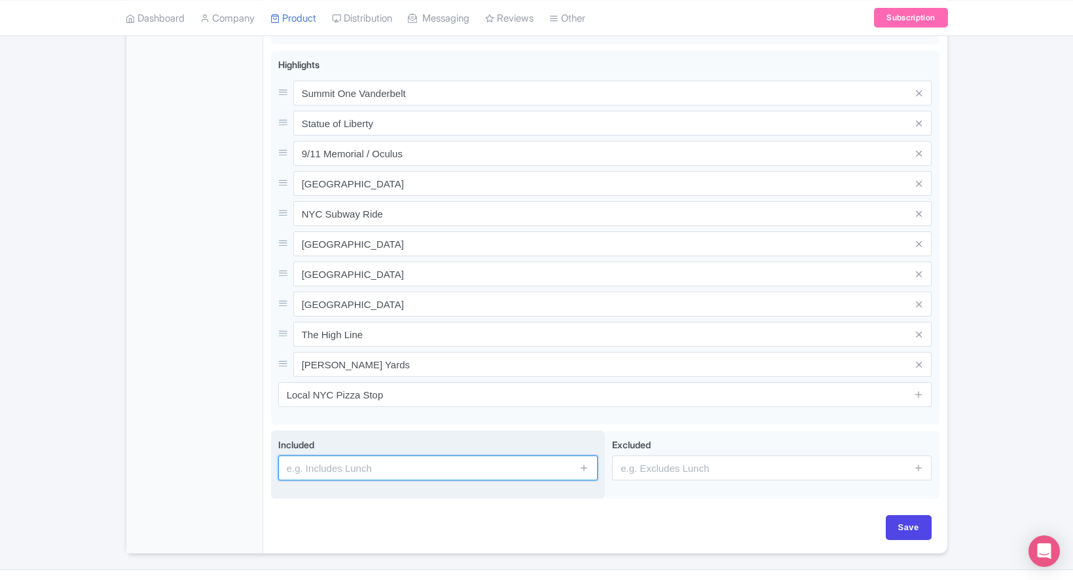
click at [344, 455] on input "text" at bounding box center [438, 467] width 320 height 25
type input "Bagel"
click at [582, 462] on icon at bounding box center [585, 467] width 10 height 10
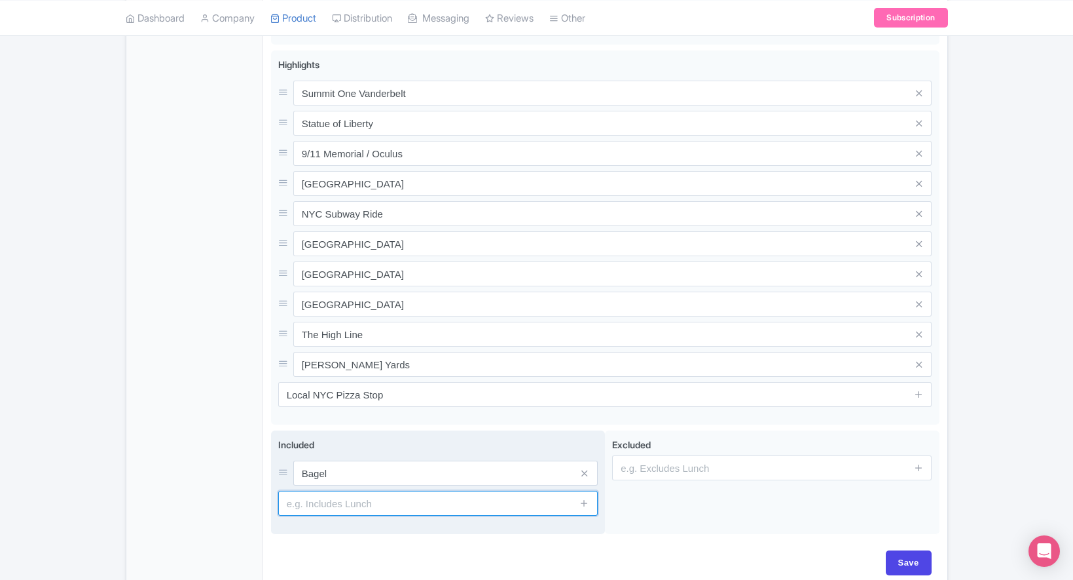
click at [364, 491] on input "text" at bounding box center [438, 503] width 320 height 25
type input "Pizza"
click at [587, 498] on icon at bounding box center [585, 503] width 10 height 10
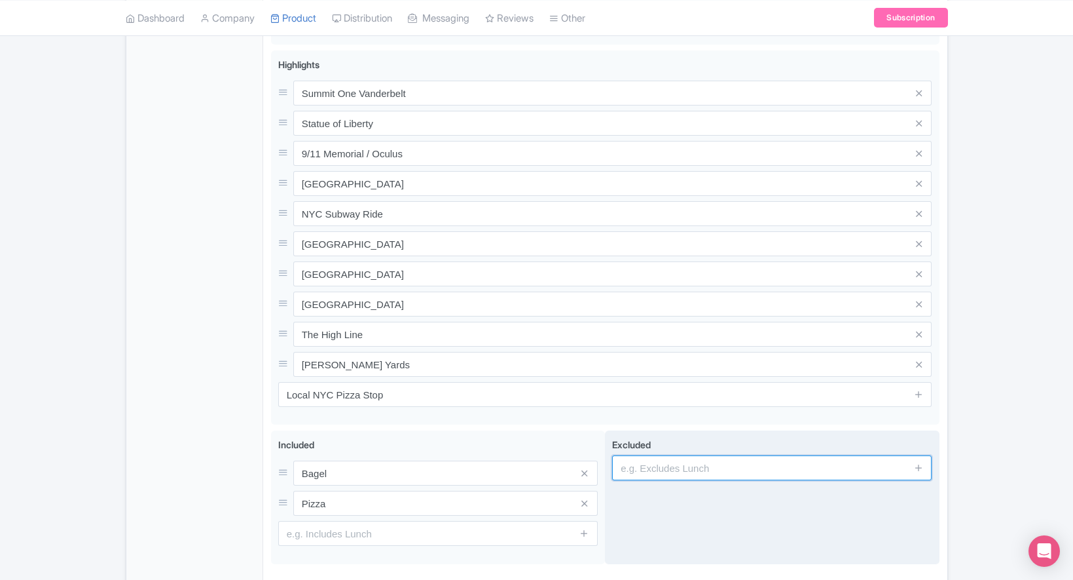
click at [661, 455] on input "text" at bounding box center [772, 467] width 320 height 25
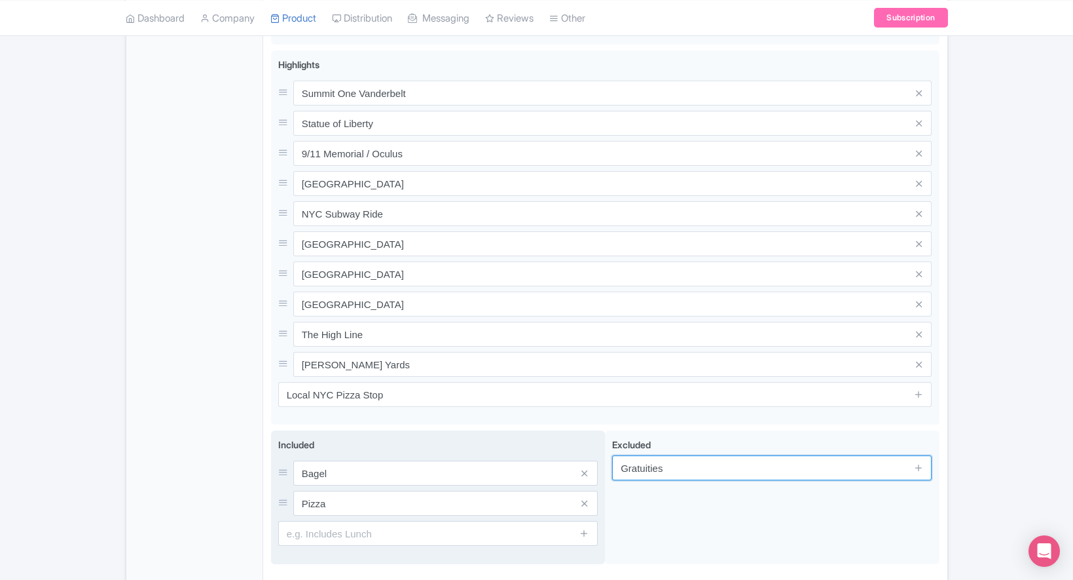
type input "Gratuities"
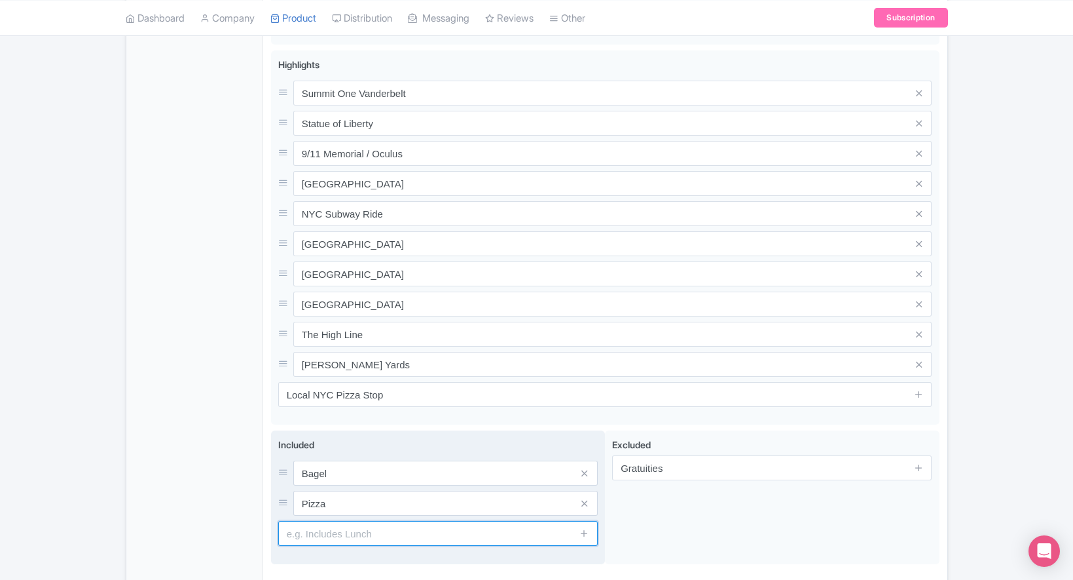
click at [342, 521] on input "text" at bounding box center [438, 533] width 320 height 25
click at [409, 521] on input "Boat Ride to Ellis Island" at bounding box center [438, 533] width 320 height 25
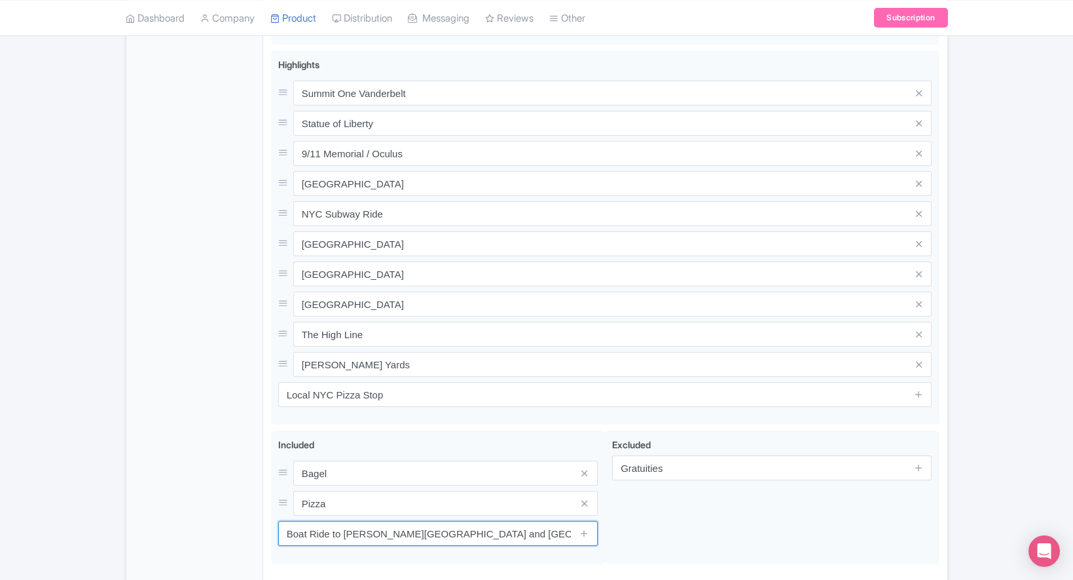
type input "Boat Ride to Ellis Island and Liberty Island (Admission Indcluded)"
click at [248, 515] on div "General Booking Info Settings Pricing FAQs" at bounding box center [194, 119] width 137 height 997
click at [581, 528] on icon at bounding box center [585, 533] width 10 height 10
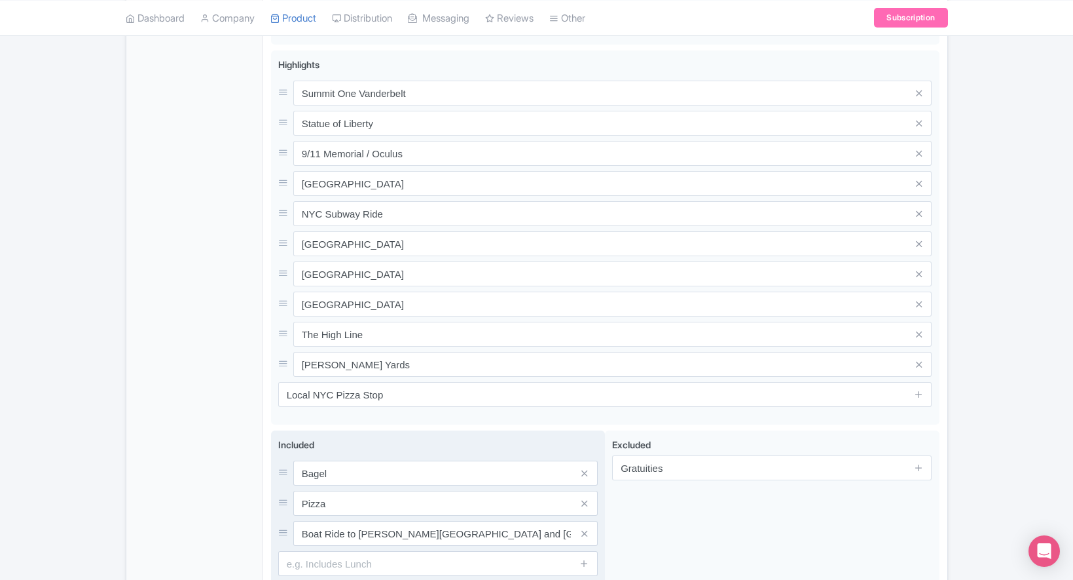
drag, startPoint x: 280, startPoint y: 499, endPoint x: 282, endPoint y: 491, distance: 8.1
click at [282, 491] on div "Included Bagel Pizza Boat Ride to Ellis Island and Liberty Island (Admission In…" at bounding box center [438, 512] width 335 height 164
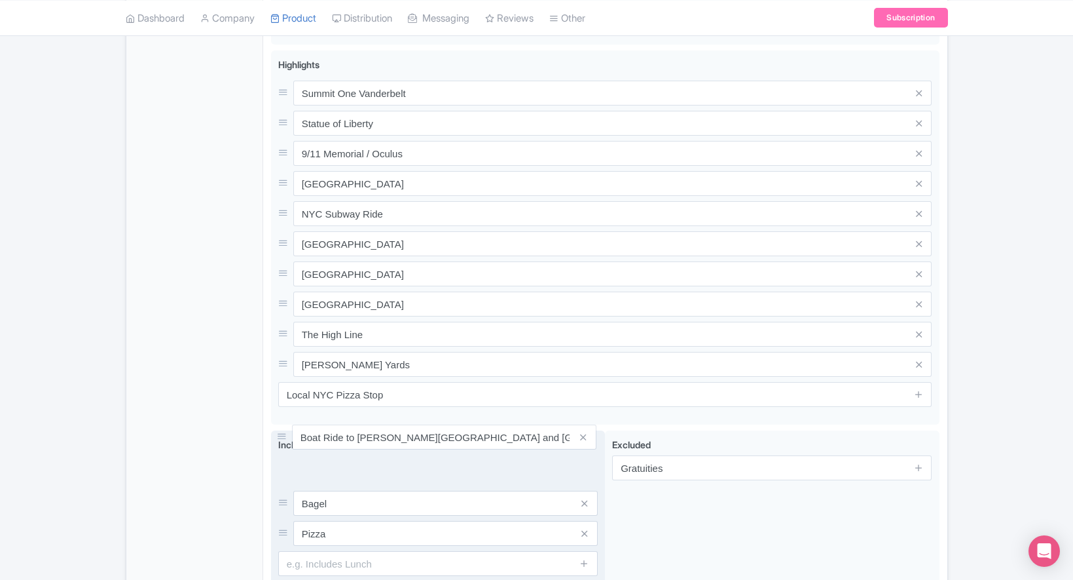
drag, startPoint x: 284, startPoint y: 502, endPoint x: 282, endPoint y: 436, distance: 66.2
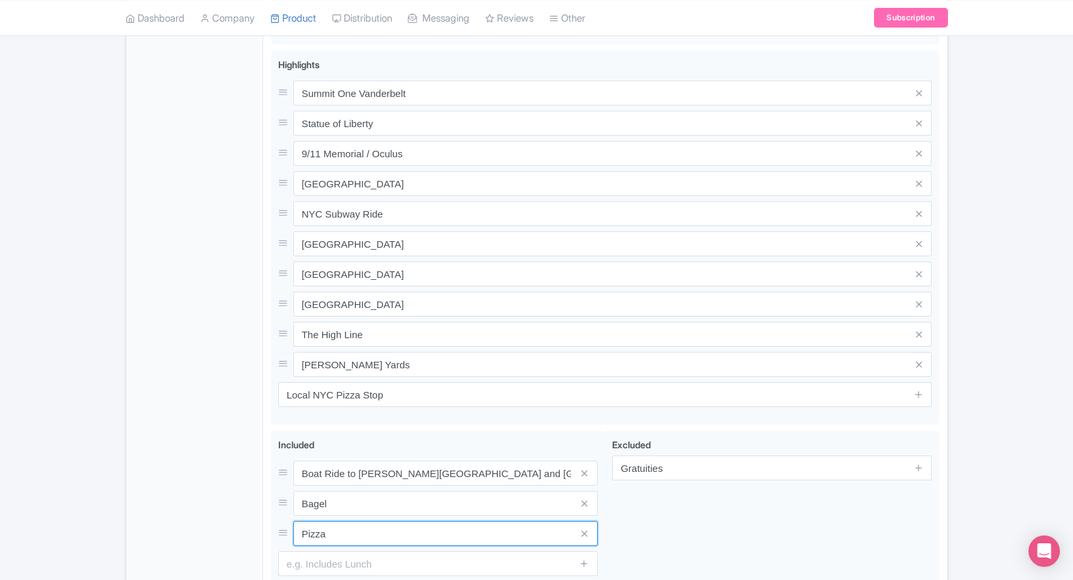
drag, startPoint x: 334, startPoint y: 508, endPoint x: 268, endPoint y: 504, distance: 66.3
click at [268, 504] on div "Name * Your product's name has 0 characters. We recommend between 10 and 60 cha…" at bounding box center [605, 130] width 684 height 1035
click at [589, 521] on span at bounding box center [585, 533] width 26 height 25
click at [585, 529] on icon at bounding box center [585, 534] width 6 height 10
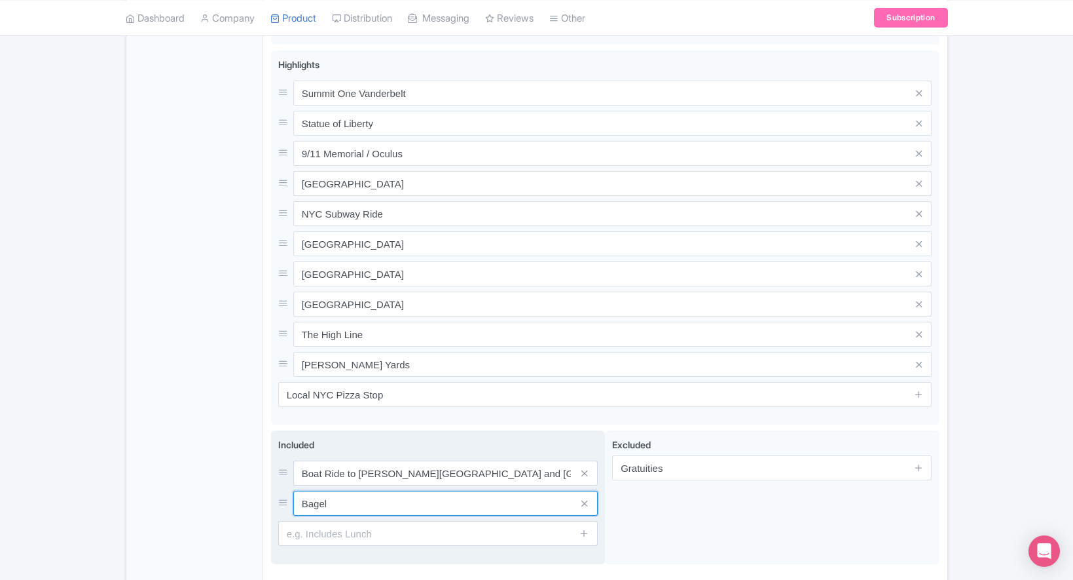
click at [403, 474] on input "Bagel" at bounding box center [445, 472] width 305 height 25
type input "B"
type input "Locally Owned Food Stops (Included in Price)"
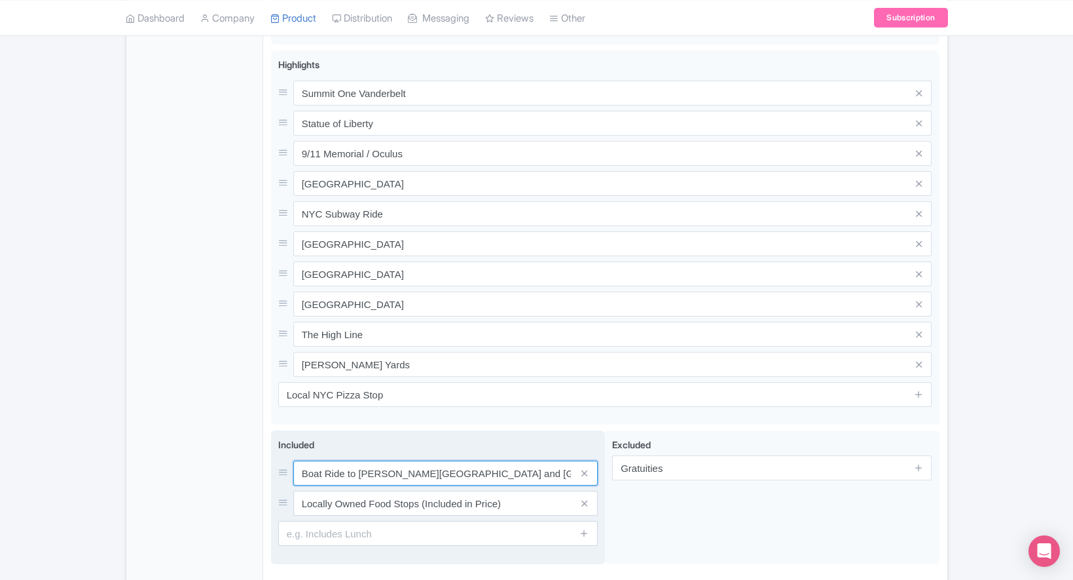
scroll to position [0, 15]
drag, startPoint x: 532, startPoint y: 445, endPoint x: 602, endPoint y: 443, distance: 69.5
click at [602, 443] on div "Included Boat Ride to Ellis Island and Liberty Island (Admission Indcluded) Loc…" at bounding box center [438, 497] width 335 height 134
click at [553, 460] on input "Boat Ride to Ellis Island and Liberty Island (Admission Indcluded)" at bounding box center [445, 472] width 305 height 25
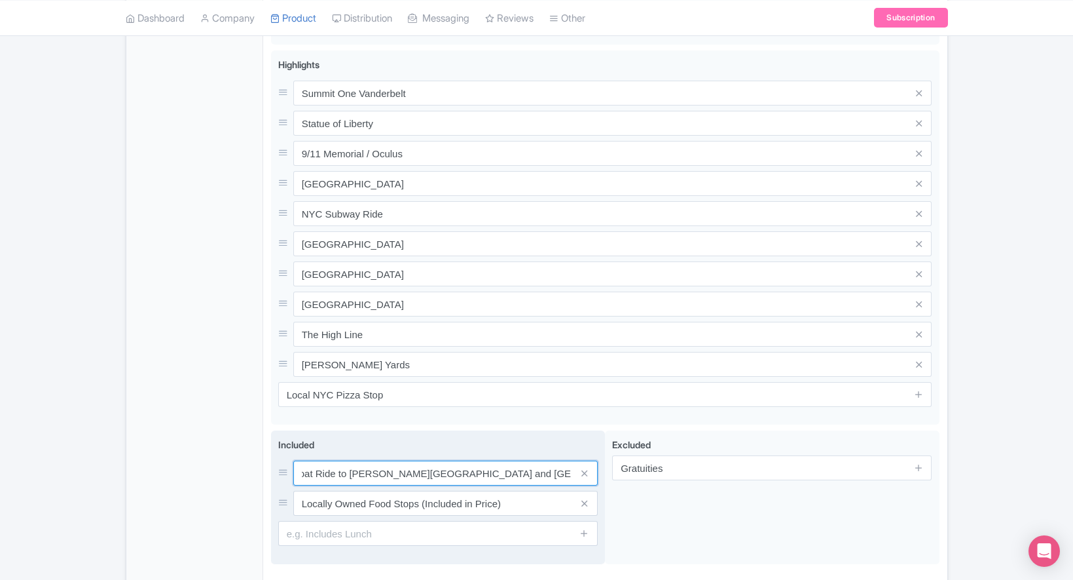
type input "Boat Ride to [PERSON_NAME][GEOGRAPHIC_DATA] and [GEOGRAPHIC_DATA] (Admission In…"
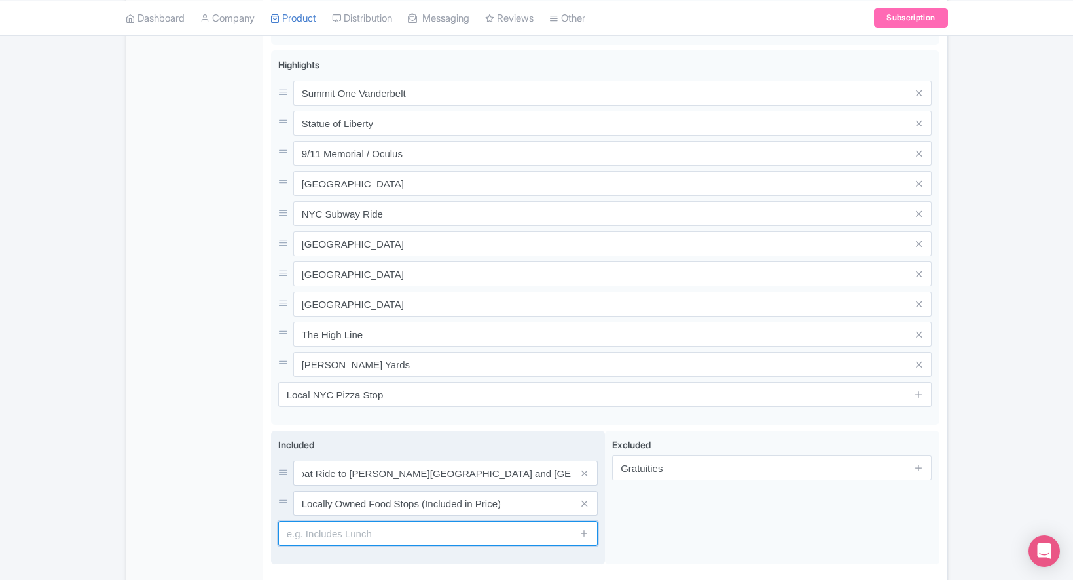
click at [310, 521] on input "text" at bounding box center [438, 533] width 320 height 25
click at [339, 521] on input "text" at bounding box center [438, 533] width 320 height 25
click at [312, 521] on input "text" at bounding box center [438, 533] width 320 height 25
click at [381, 521] on input "SUMMIT One Vanderbelt (Admission Included)" at bounding box center [438, 533] width 320 height 25
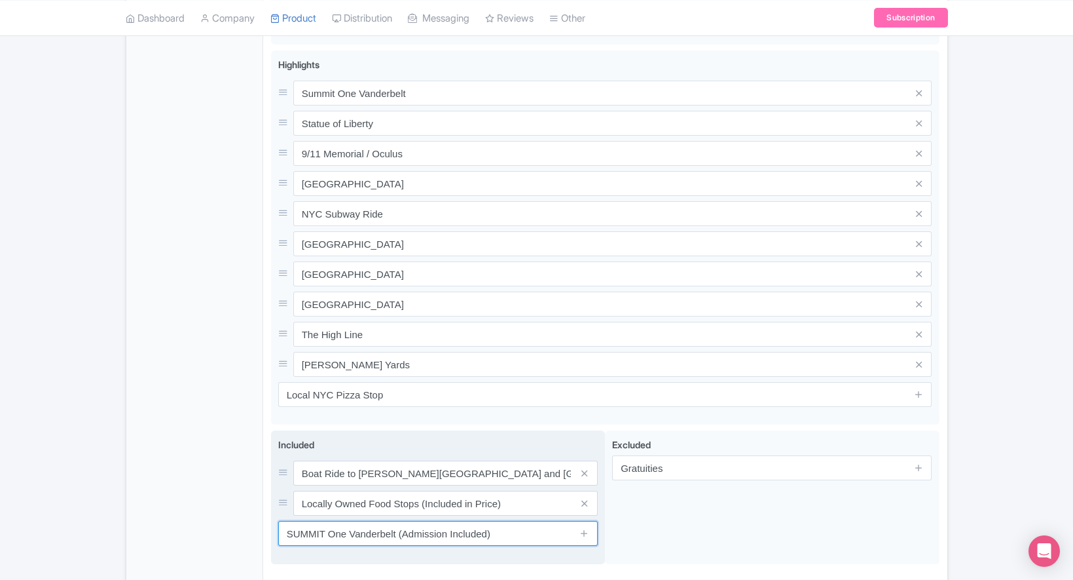
click at [544, 521] on input "SUMMIT One Vanderbelt (Admission Included)" at bounding box center [438, 533] width 320 height 25
type input "SUMMIT One Vanderbelt (Admission Included)"
click at [586, 528] on icon at bounding box center [585, 533] width 10 height 10
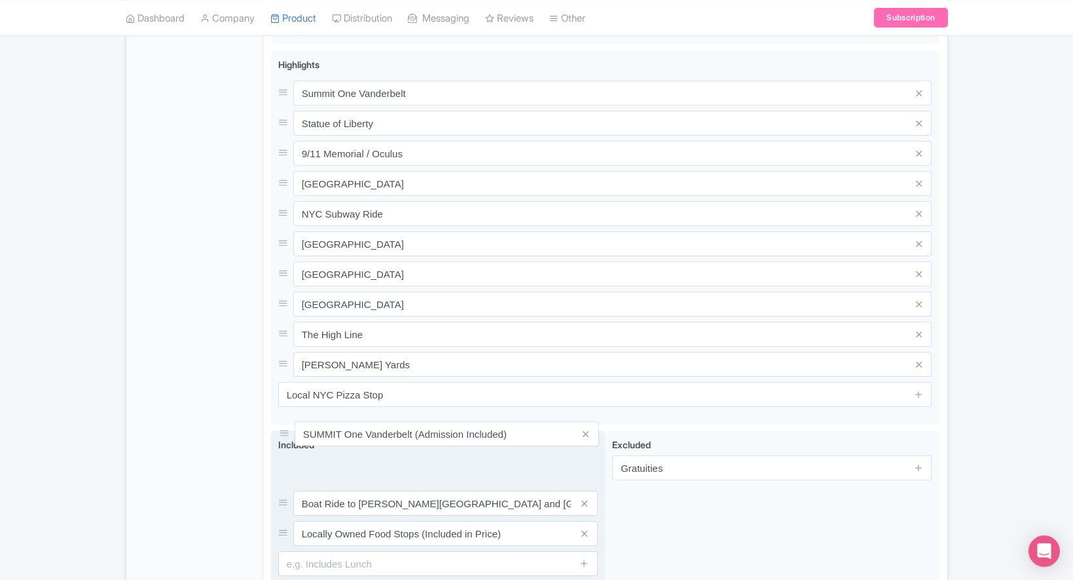
drag, startPoint x: 284, startPoint y: 504, endPoint x: 285, endPoint y: 434, distance: 70.1
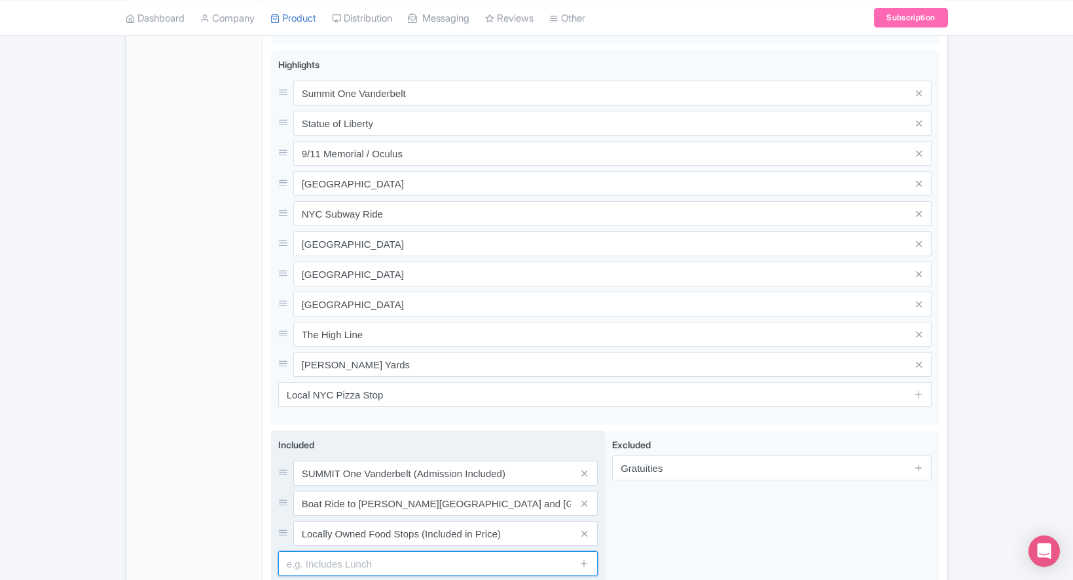
click at [367, 551] on input "text" at bounding box center [438, 563] width 320 height 25
type input "9/11 Memorial"
click at [580, 558] on icon at bounding box center [585, 563] width 10 height 10
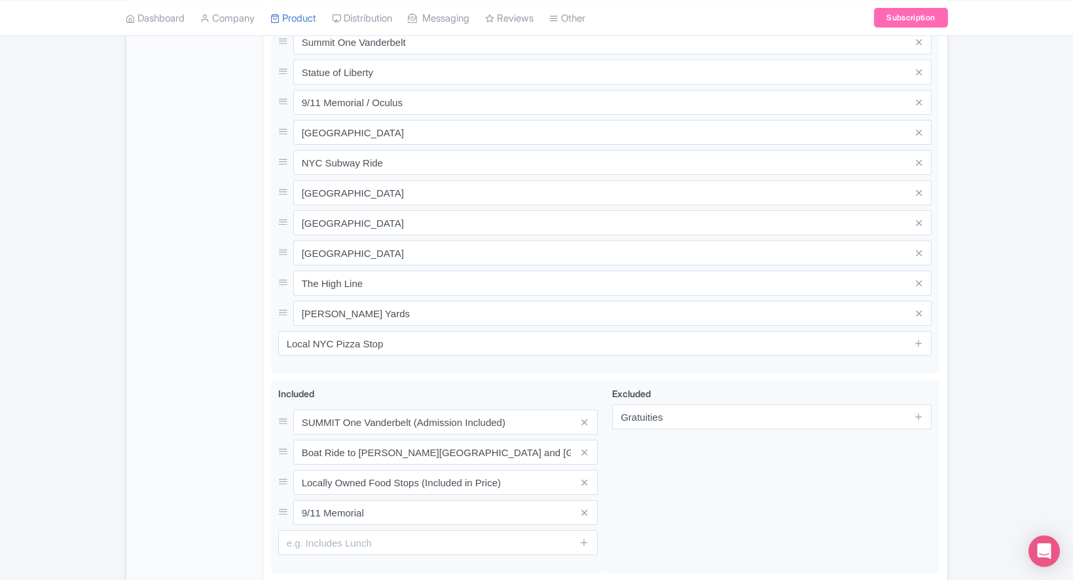
scroll to position [712, 0]
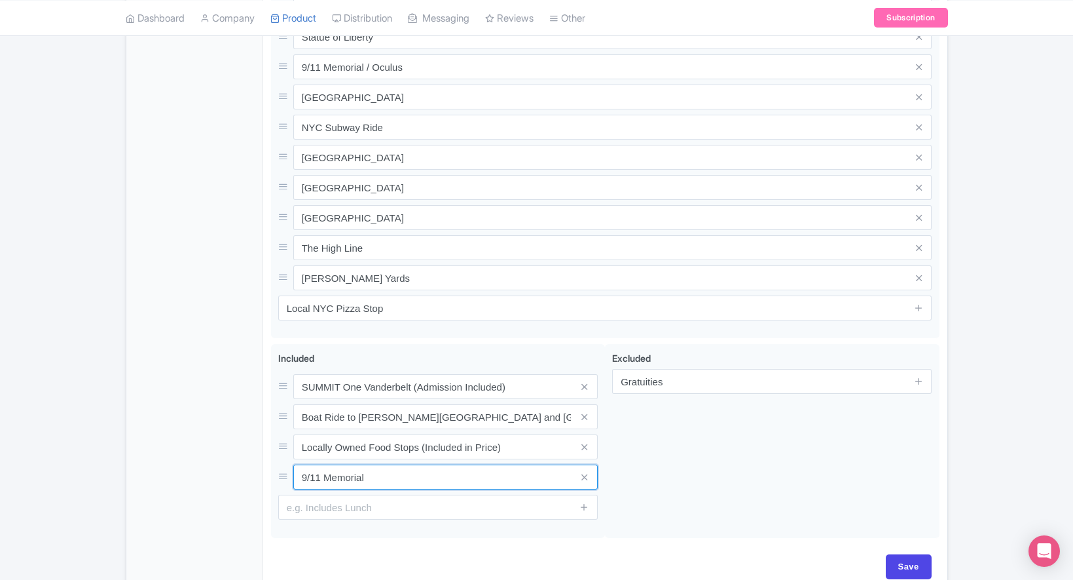
drag, startPoint x: 381, startPoint y: 444, endPoint x: 256, endPoint y: 444, distance: 125.1
click at [256, 444] on div "General Booking Info Settings Pricing FAQs Name * Your product's name has 0 cha…" at bounding box center [536, 59] width 821 height 1066
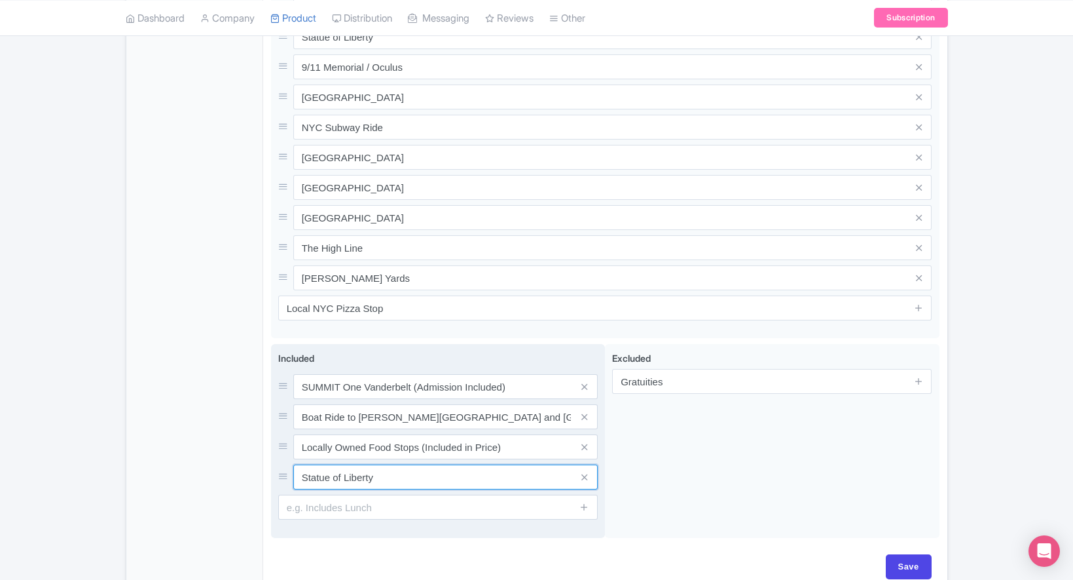
type input "Statue of Liberty"
click at [333, 494] on input "text" at bounding box center [438, 506] width 320 height 25
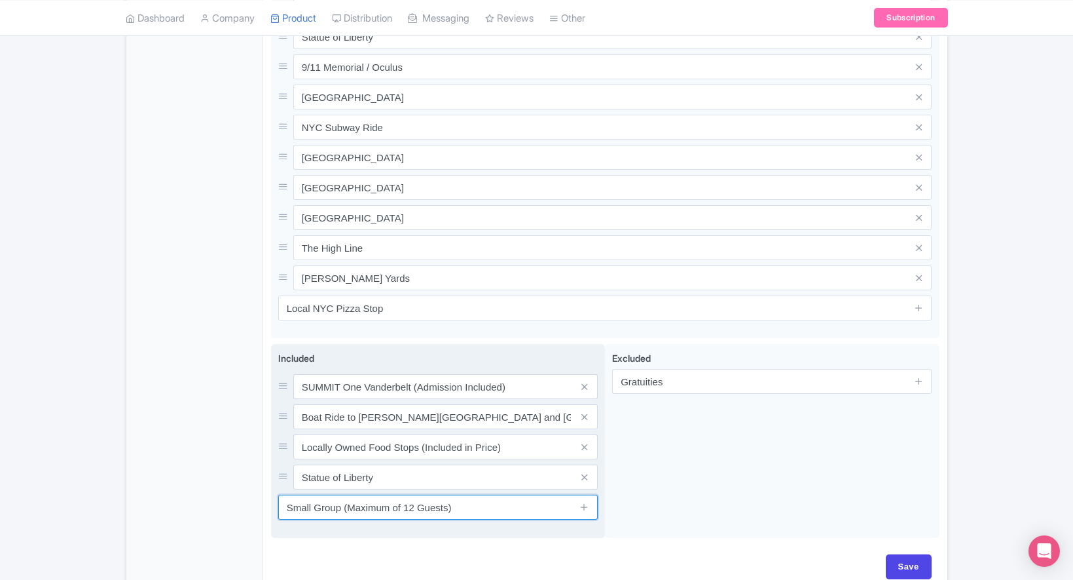
type input "Small Group (Maximum of 12 Guests)"
click at [398, 399] on input "Statue of Liberty" at bounding box center [445, 386] width 305 height 25
click at [375, 399] on input "Statue of Liberty" at bounding box center [445, 386] width 305 height 25
type input "S"
type input "M"
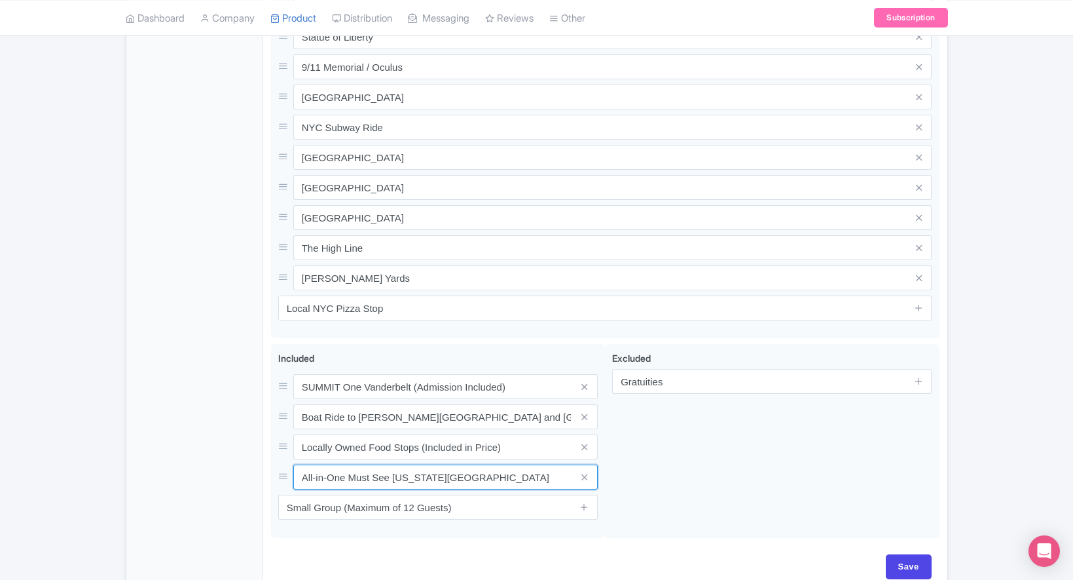
drag, startPoint x: 477, startPoint y: 444, endPoint x: 241, endPoint y: 445, distance: 235.8
click at [241, 445] on div "General Booking Info Settings Pricing FAQs Name * Your product's name has 0 cha…" at bounding box center [536, 59] width 821 height 1066
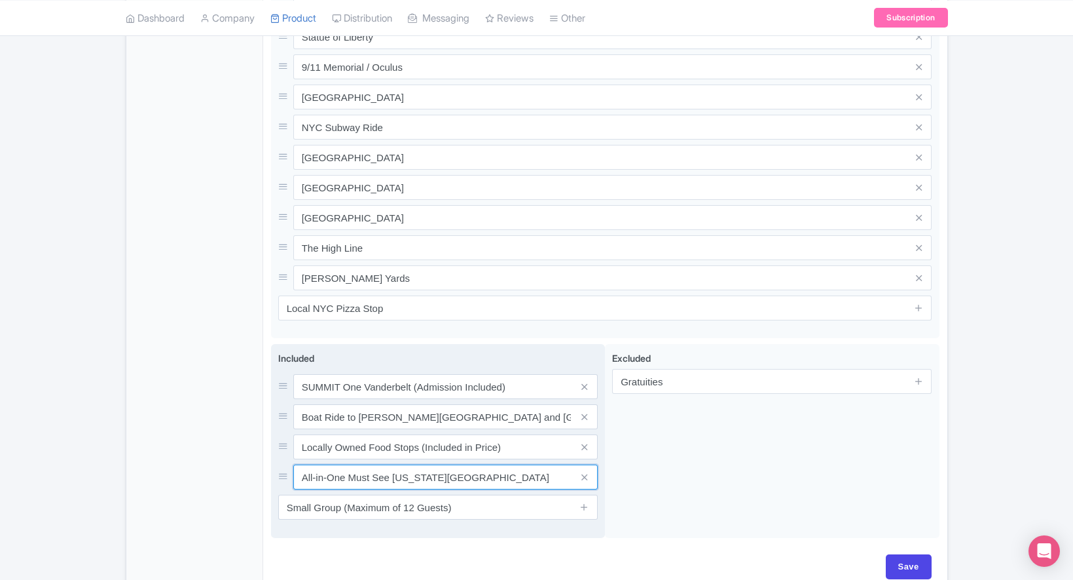
click at [470, 399] on input "All-in-One Must See New York City" at bounding box center [445, 386] width 305 height 25
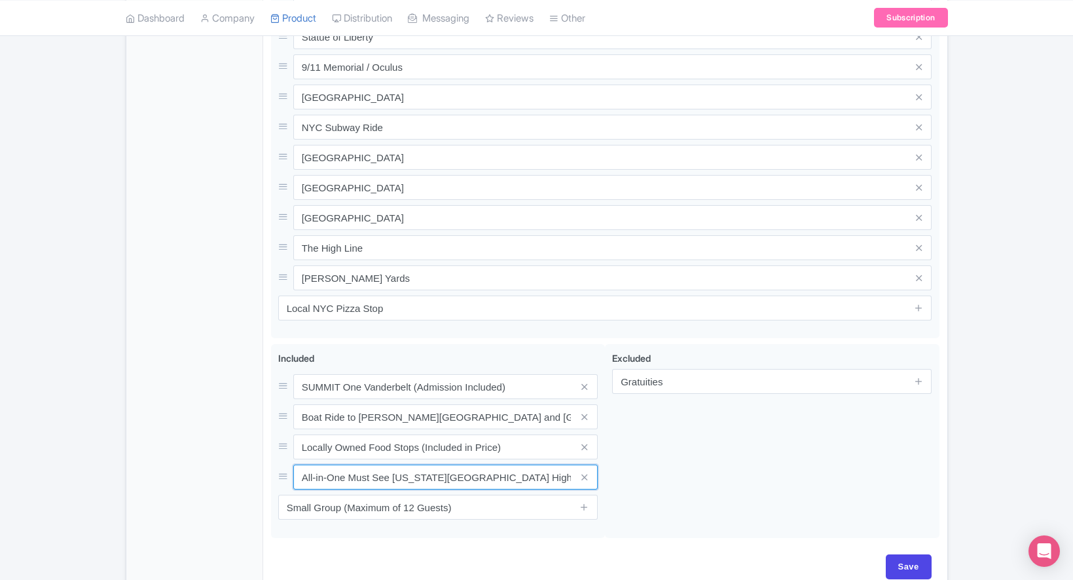
type input "All-in-One Must See [US_STATE][GEOGRAPHIC_DATA] Highlights"
click at [187, 384] on div "General Booking Info Settings Pricing FAQs" at bounding box center [194, 63] width 137 height 1058
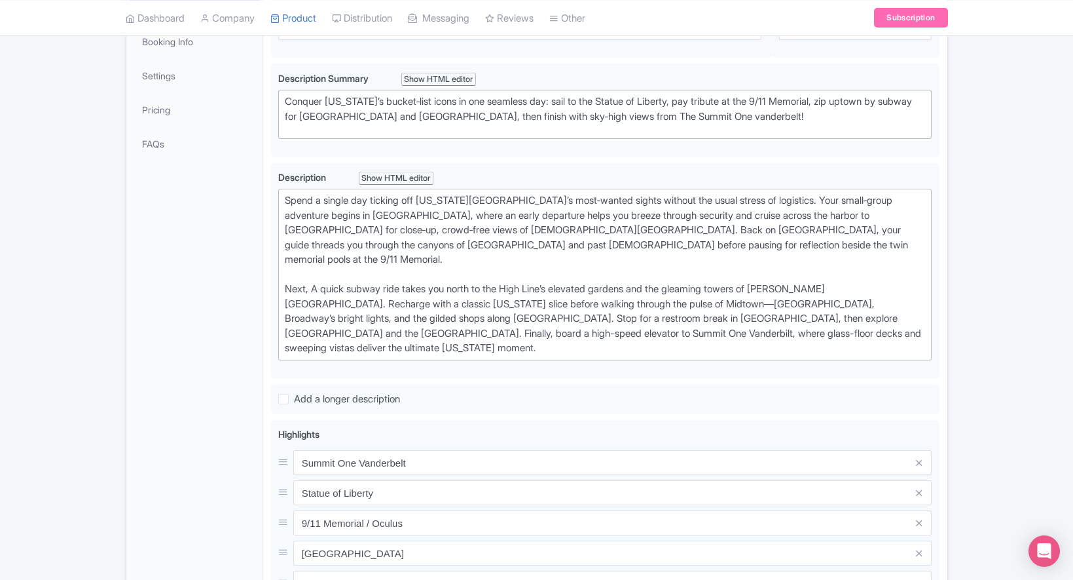
scroll to position [114, 0]
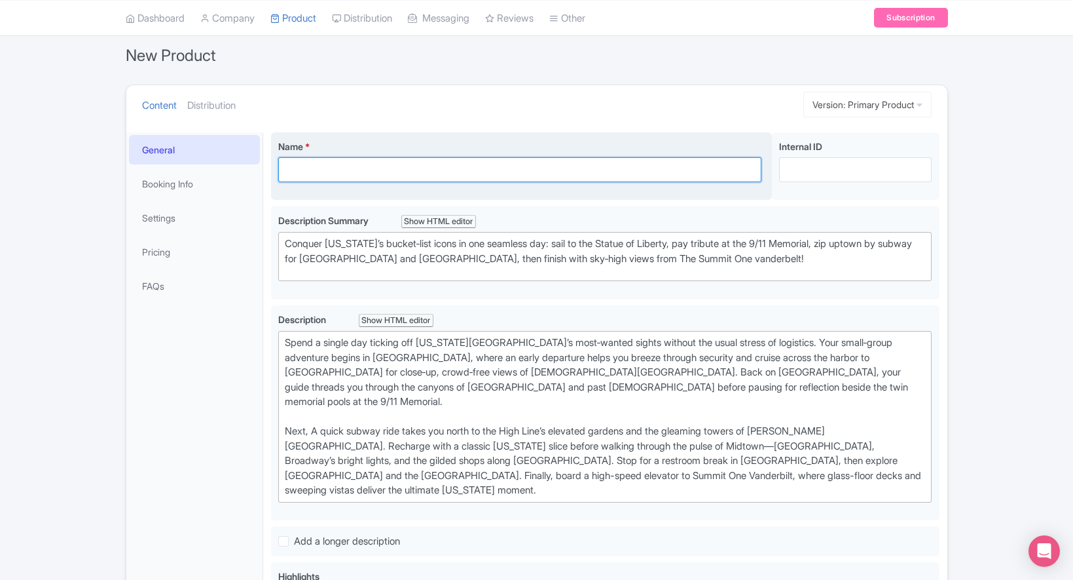
click at [333, 168] on input "Name *" at bounding box center [520, 169] width 484 height 25
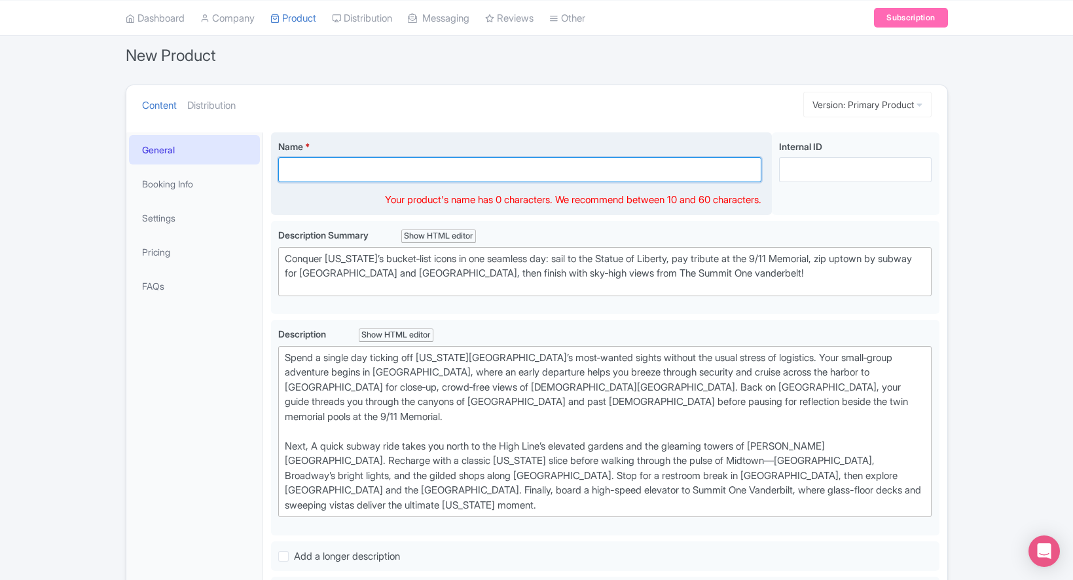
paste input "NYC Highlights Tour: SUMMIT, Statue of Liberty & 9/11"
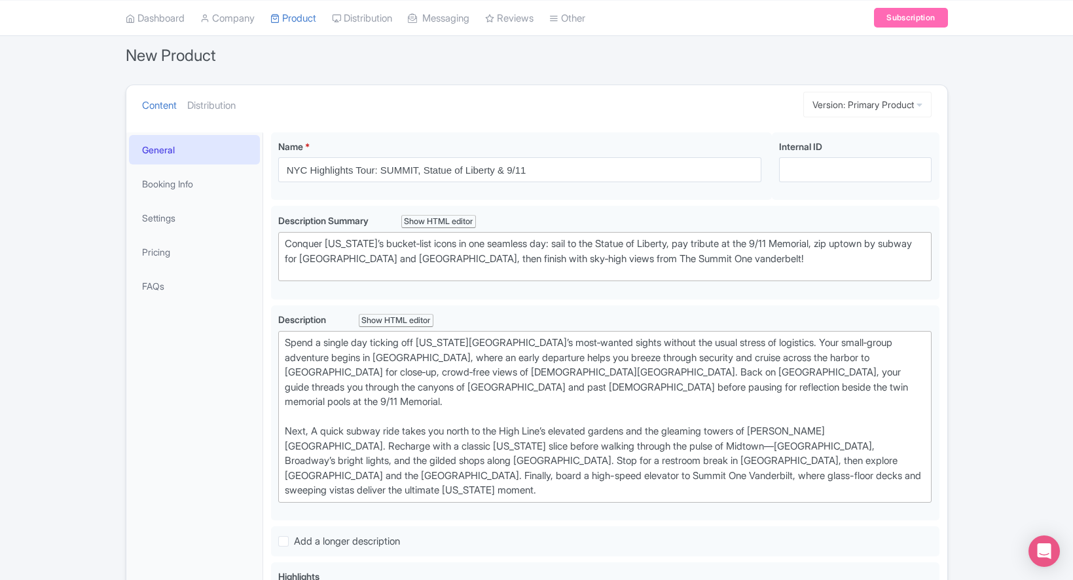
click at [409, 116] on ul "Content Distribution" at bounding box center [453, 105] width 633 height 40
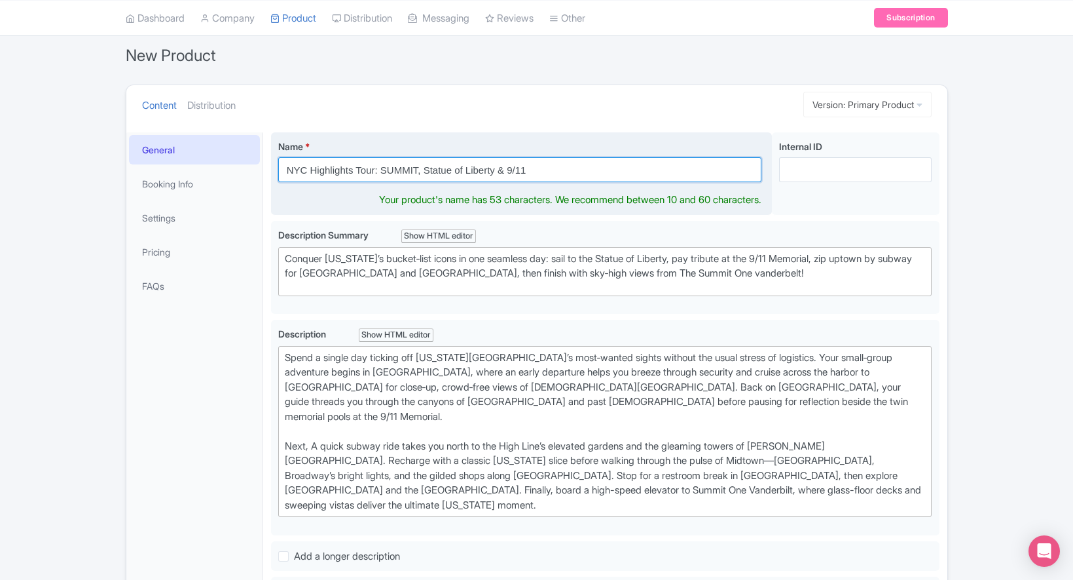
click at [383, 169] on input "NYC Highlights Tour: SUMMIT, Statue of Liberty & 9/11" at bounding box center [520, 169] width 484 height 25
click at [379, 170] on input "NYC Highlights Tour: SUMMIT, Statue of Liberty & 9/11" at bounding box center [520, 169] width 484 height 25
drag, startPoint x: 556, startPoint y: 170, endPoint x: 525, endPoint y: 174, distance: 31.7
click at [525, 174] on input "NYC Highlights Tour with SUMMIT, Statue of Liberty & 9/11" at bounding box center [520, 169] width 484 height 25
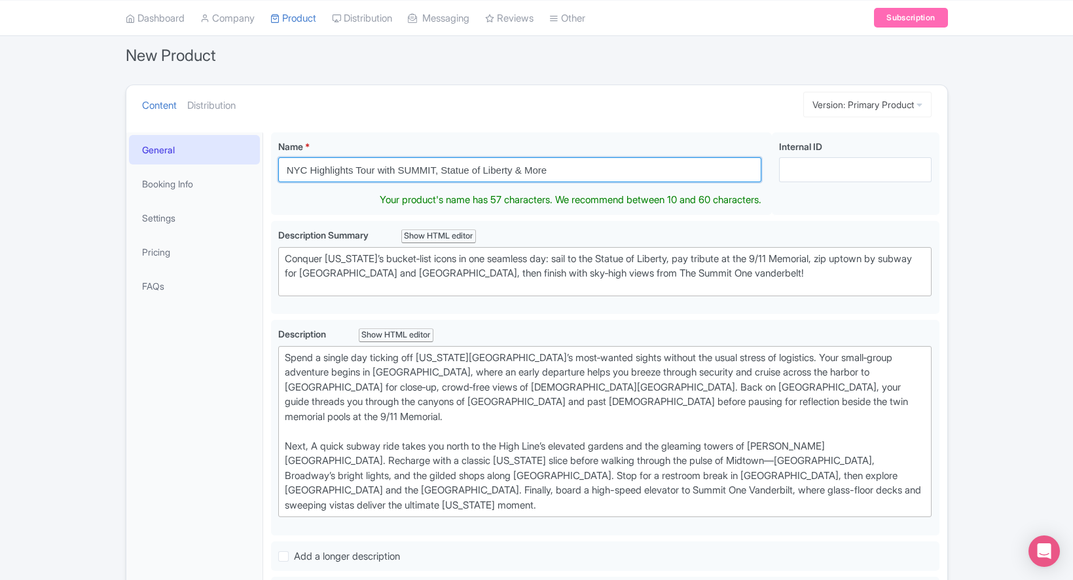
type input "NYC Highlights Tour with SUMMIT, Statue of Liberty & More"
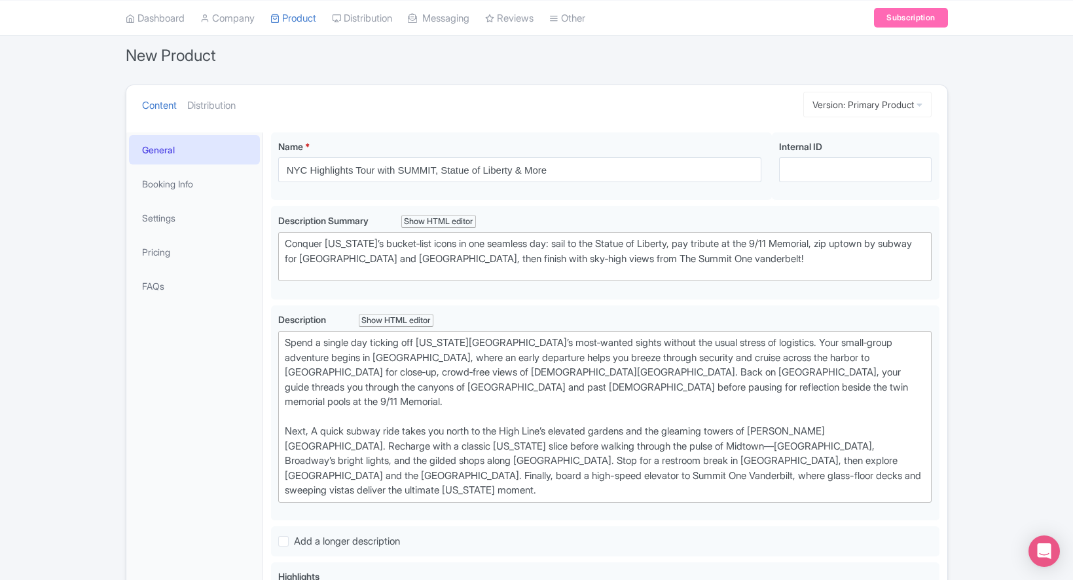
click at [527, 102] on ul "Content Distribution" at bounding box center [453, 105] width 633 height 40
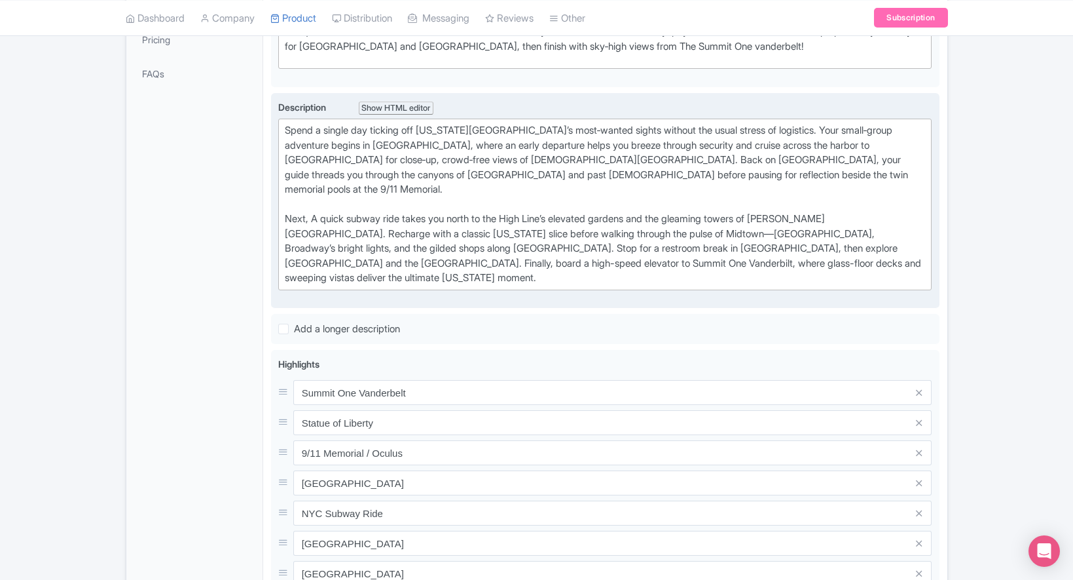
scroll to position [742, 0]
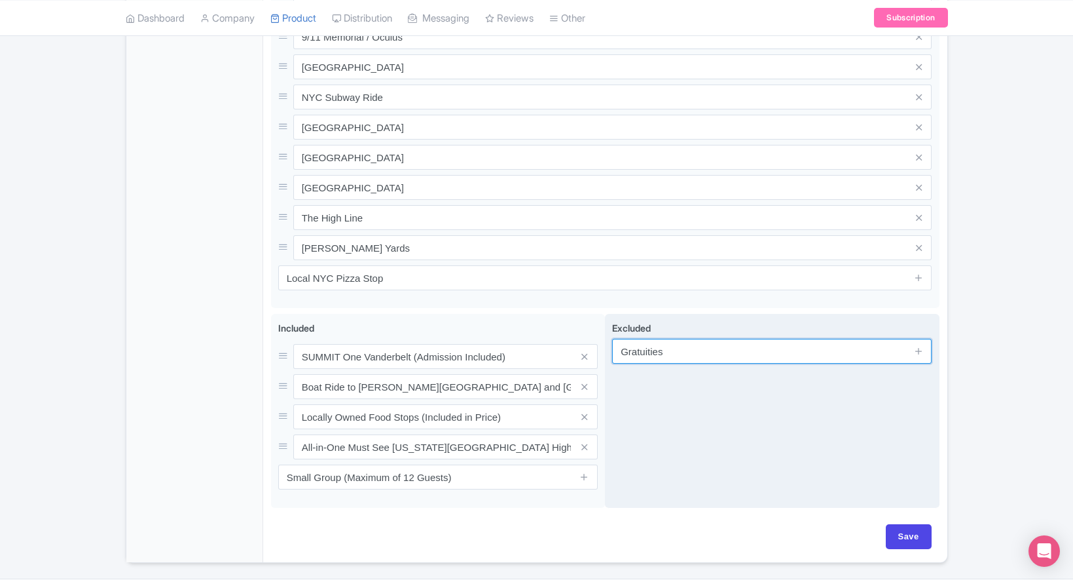
click at [648, 339] on input "Gratuities" at bounding box center [772, 351] width 320 height 25
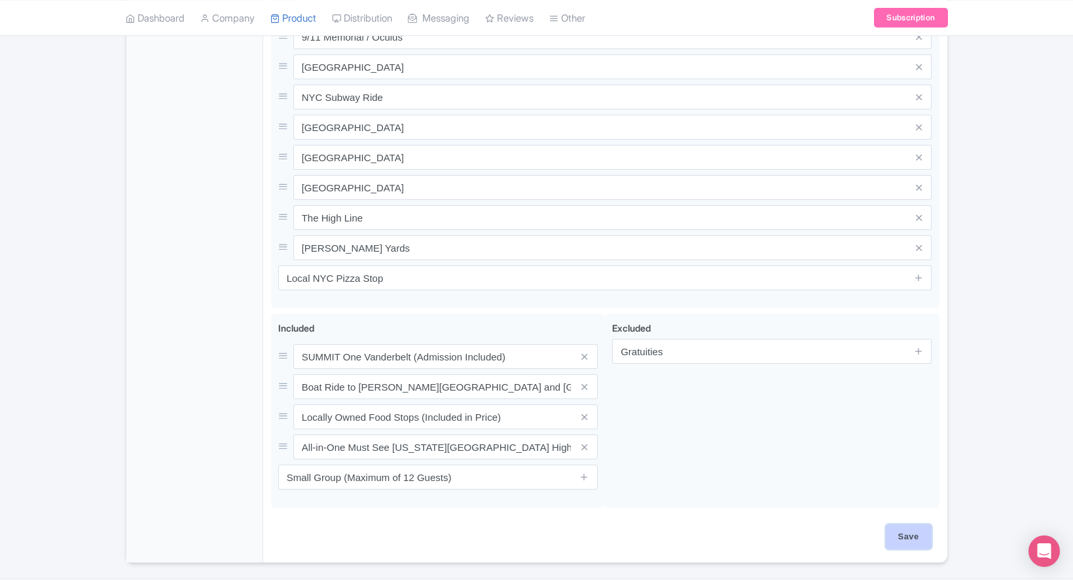
click at [908, 524] on input "Save" at bounding box center [909, 536] width 46 height 25
type input "Saving..."
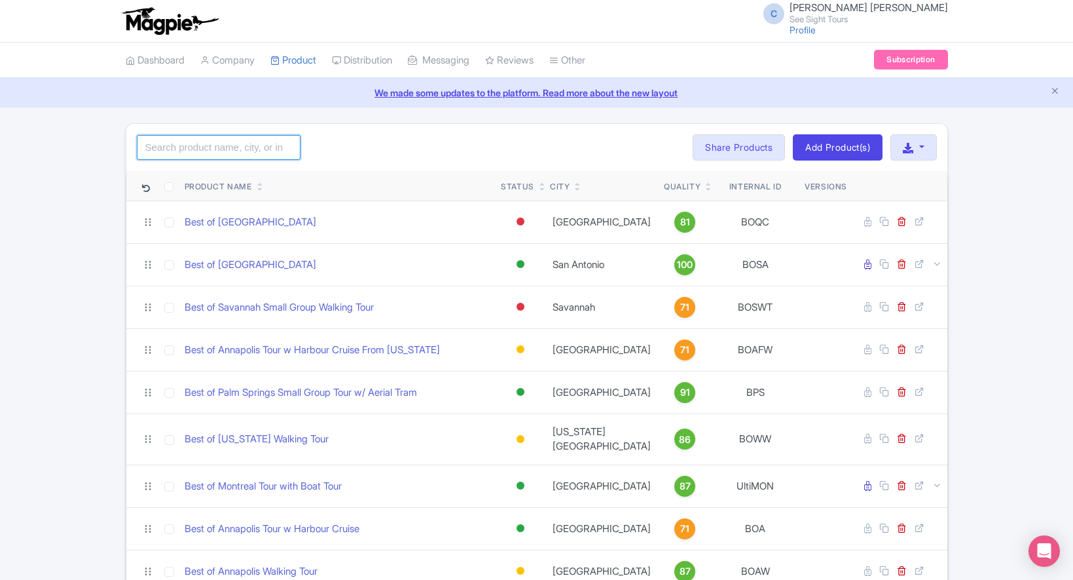
click at [218, 147] on input "search" at bounding box center [219, 147] width 164 height 25
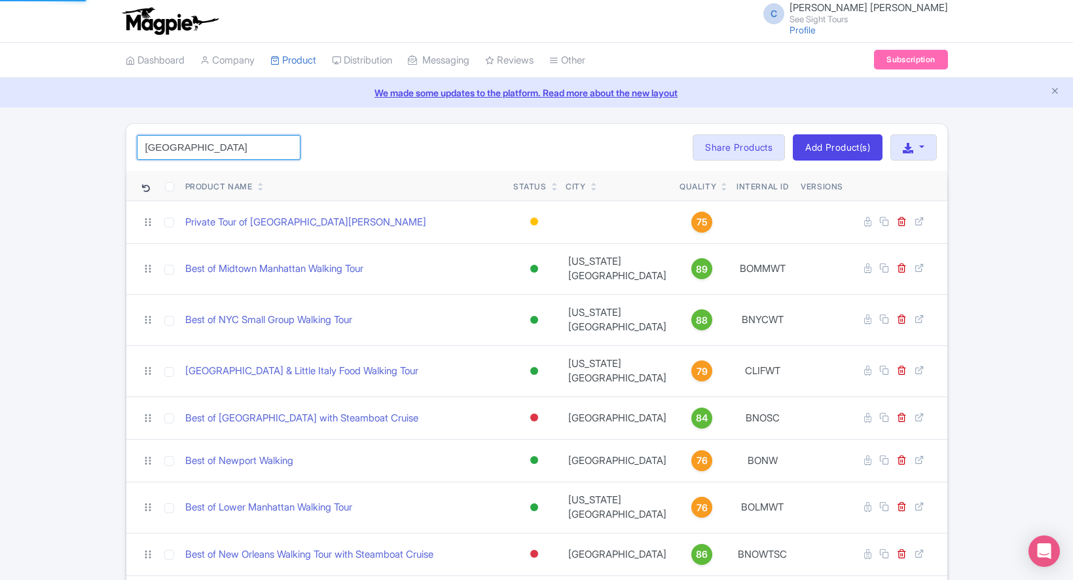
type input "NYC"
click button "Search" at bounding box center [0, 0] width 0 height 0
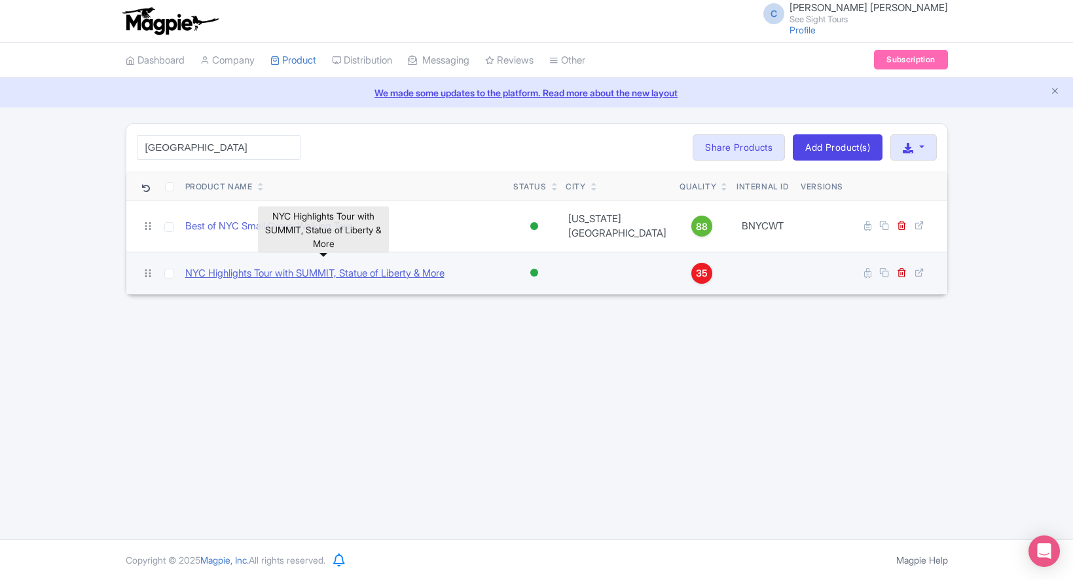
click at [316, 266] on link "NYC Highlights Tour with SUMMIT, Statue of Liberty & More" at bounding box center [314, 273] width 259 height 15
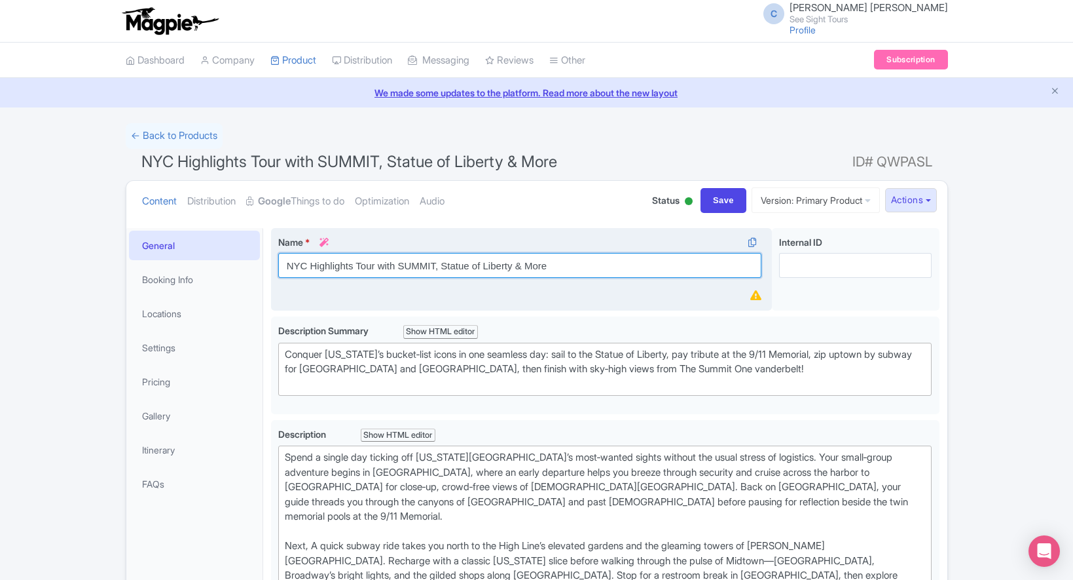
click at [529, 269] on input "NYC Highlights Tour with SUMMIT, Statue of Liberty & More" at bounding box center [520, 265] width 484 height 25
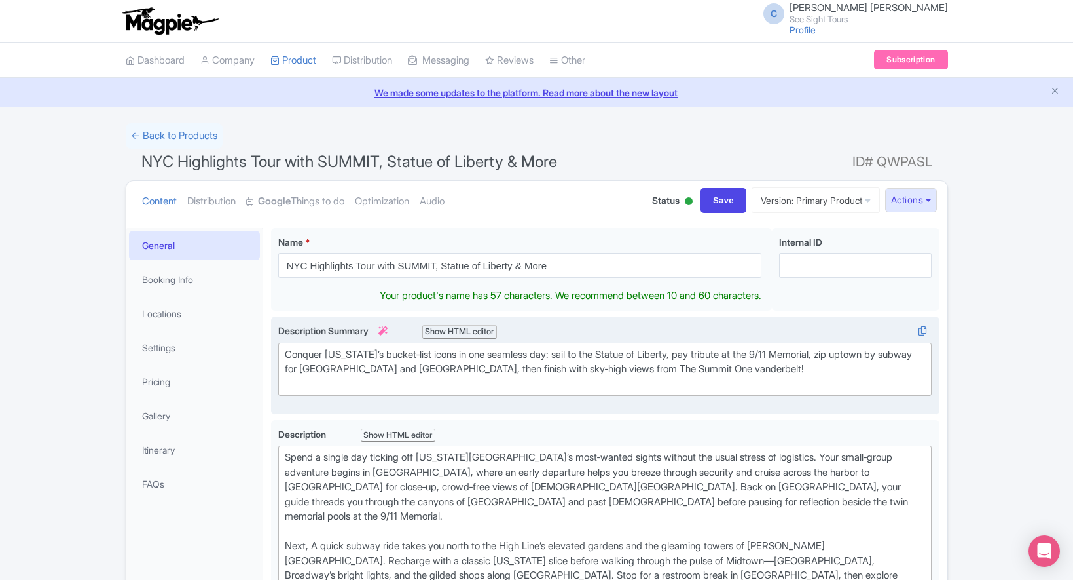
click at [673, 332] on label "Description Summary i Show HTML editor" at bounding box center [605, 331] width 654 height 15
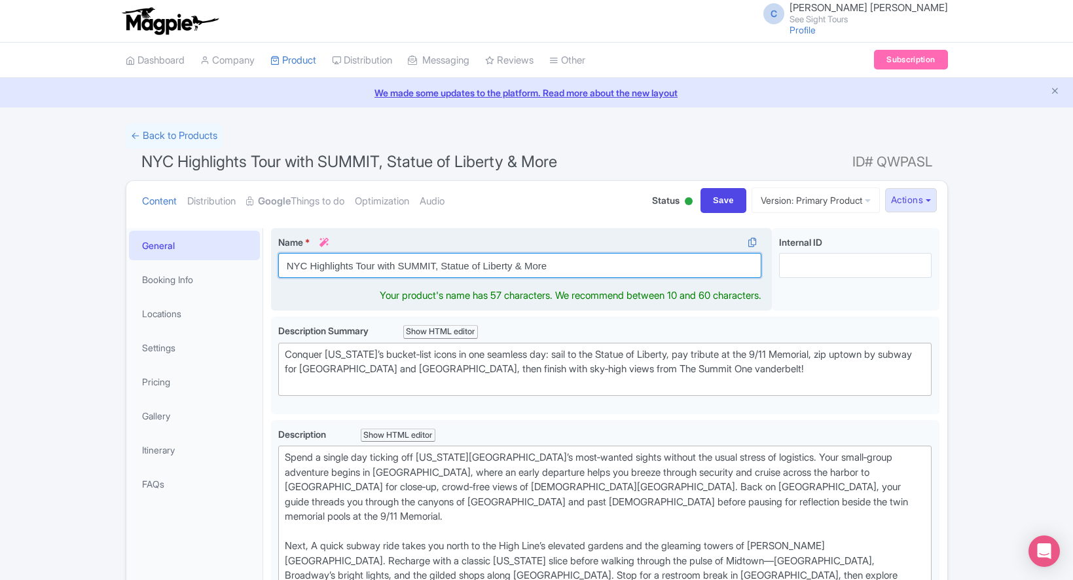
drag, startPoint x: 593, startPoint y: 264, endPoint x: 516, endPoint y: 269, distance: 77.5
click at [516, 269] on input "NYC Highlights Tour with SUMMIT, Statue of Liberty & More" at bounding box center [520, 265] width 484 height 25
click at [439, 269] on input "NYC Highlights Tour with SUMMIT, Statue of Liberty" at bounding box center [520, 265] width 484 height 25
type input "NYC Highlights Tour with SUMMIT and Statue of Liberty"
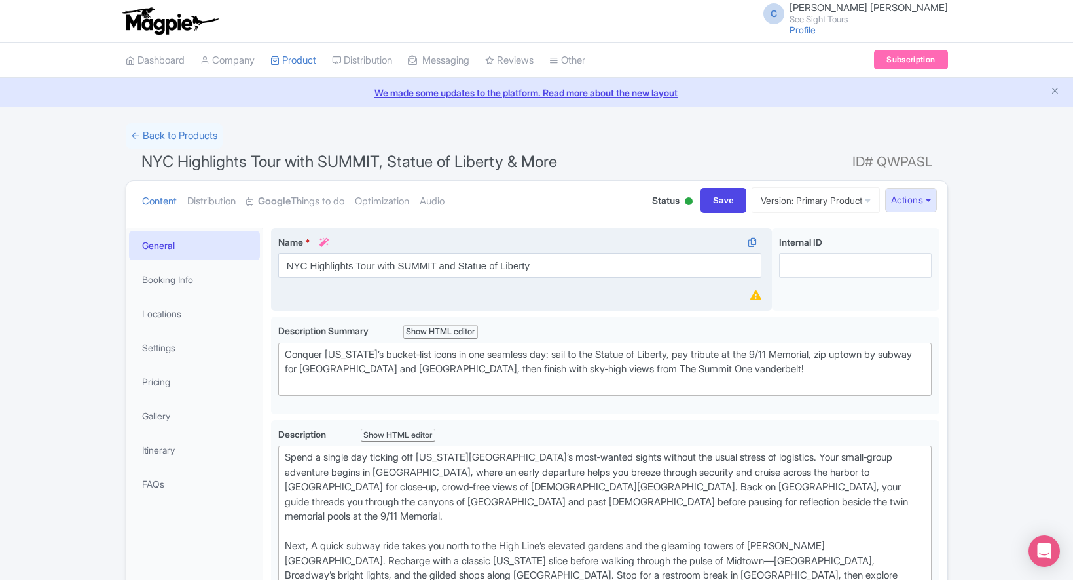
click at [622, 229] on div "Name * i NYC Highlights Tour with SUMMIT and Statue of Liberty Your product's n…" at bounding box center [522, 269] width 502 height 83
click at [630, 309] on div "Name * i NYC Highlights Tour with SUMMIT and Statue of Liberty Your product's n…" at bounding box center [522, 269] width 502 height 83
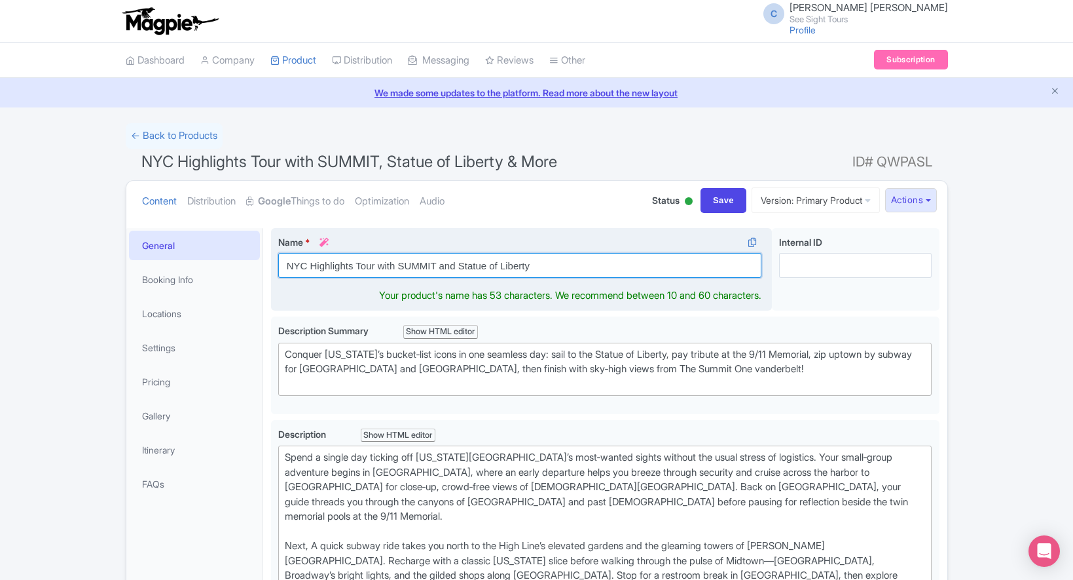
click at [614, 267] on input "NYC Highlights Tour with SUMMIT and Statue of Liberty" at bounding box center [520, 265] width 484 height 25
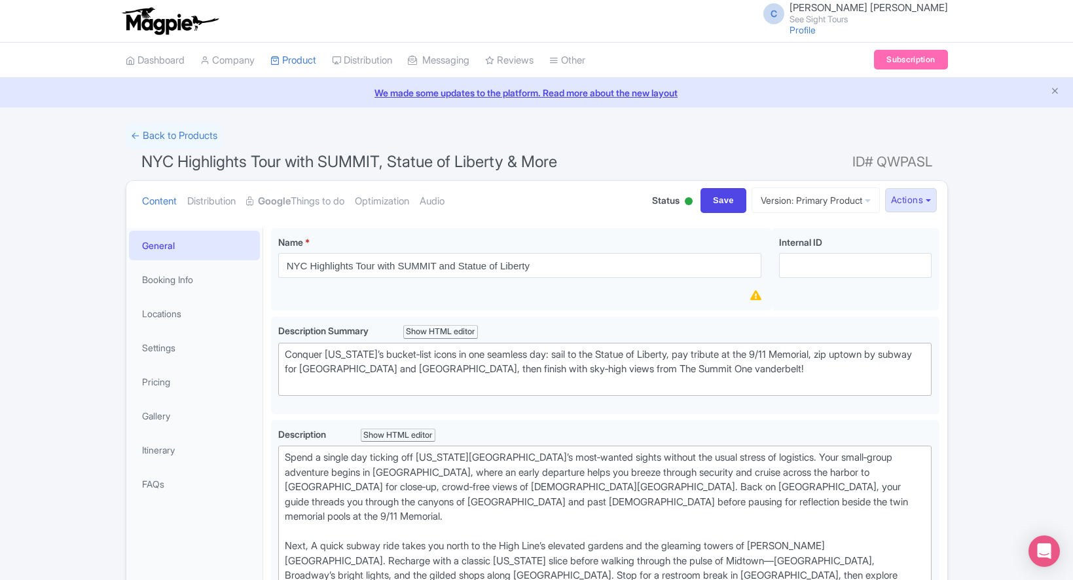
click at [614, 314] on div "NYC Highlights Tour with SUMMIT, Statue of Liberty & More Name * i NYC Highligh…" at bounding box center [605, 272] width 669 height 88
click at [712, 201] on input "Save" at bounding box center [724, 200] width 46 height 25
type input "Saving..."
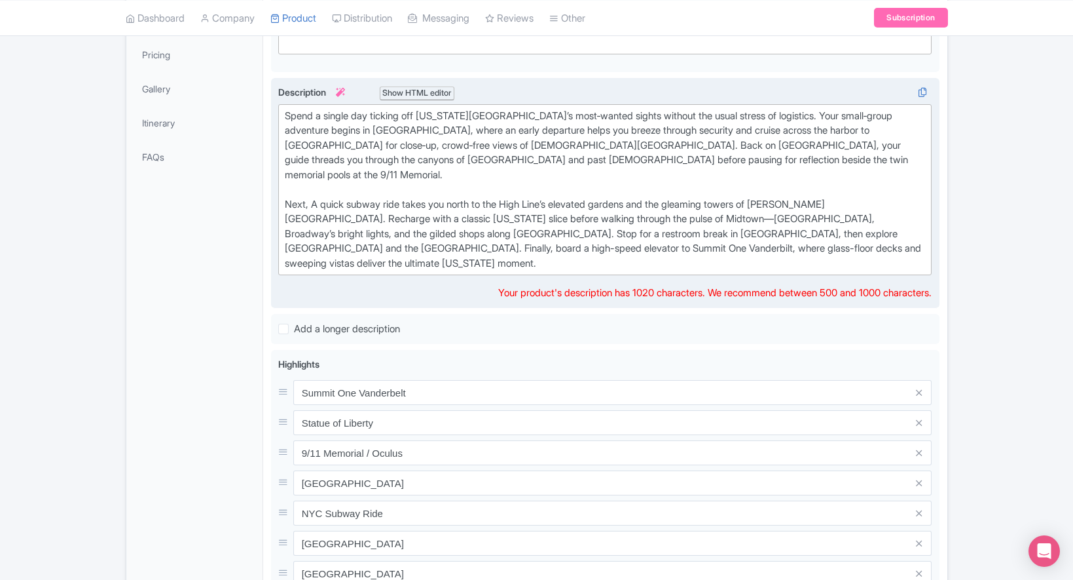
scroll to position [329, 0]
click at [745, 136] on div "Spend a single day ticking off [US_STATE][GEOGRAPHIC_DATA]’s most‑wanted sights…" at bounding box center [605, 187] width 641 height 162
drag, startPoint x: 437, startPoint y: 217, endPoint x: 396, endPoint y: 218, distance: 41.9
click at [396, 218] on div "Spend a single day ticking off [US_STATE][GEOGRAPHIC_DATA]’s most‑wanted sights…" at bounding box center [605, 187] width 641 height 162
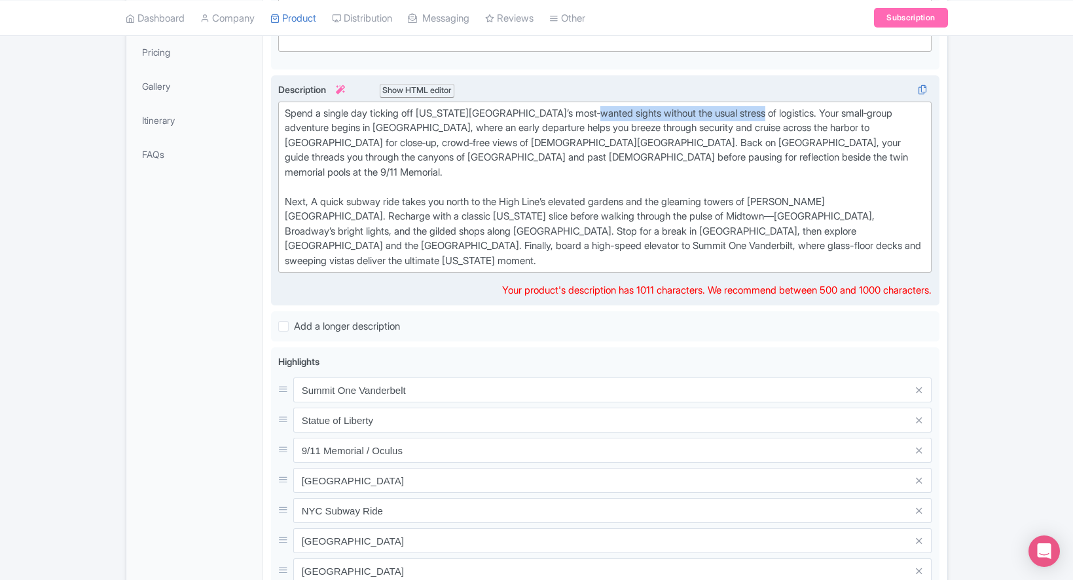
drag, startPoint x: 593, startPoint y: 113, endPoint x: 758, endPoint y: 117, distance: 164.4
click at [758, 117] on div "Spend a single day ticking off [US_STATE][GEOGRAPHIC_DATA]’s most‑wanted sights…" at bounding box center [605, 187] width 641 height 162
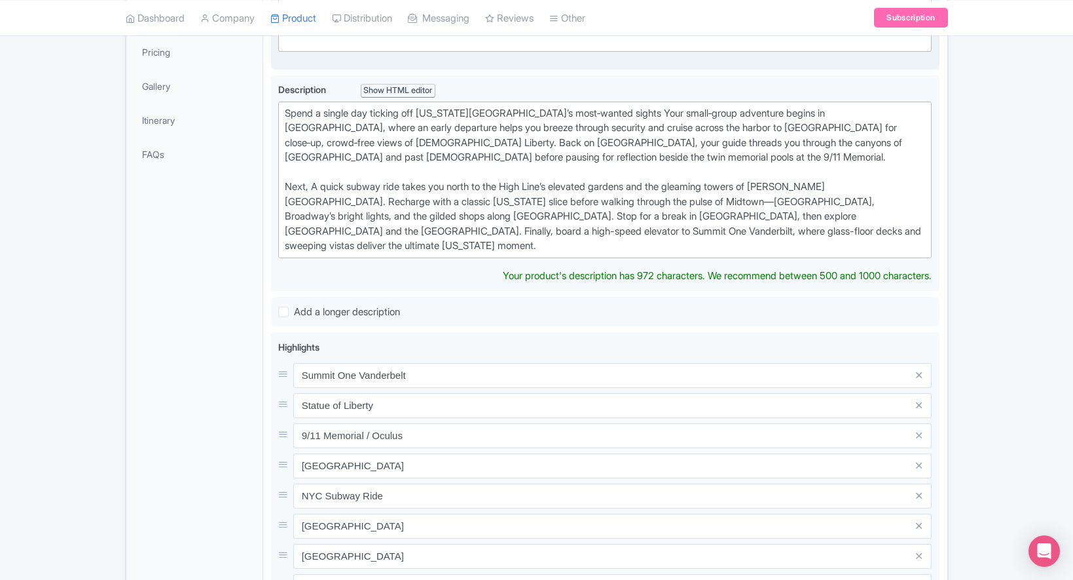
type trix-editor "<div>Spend a single day ticking off [US_STATE][GEOGRAPHIC_DATA]’s most‑wanted s…"
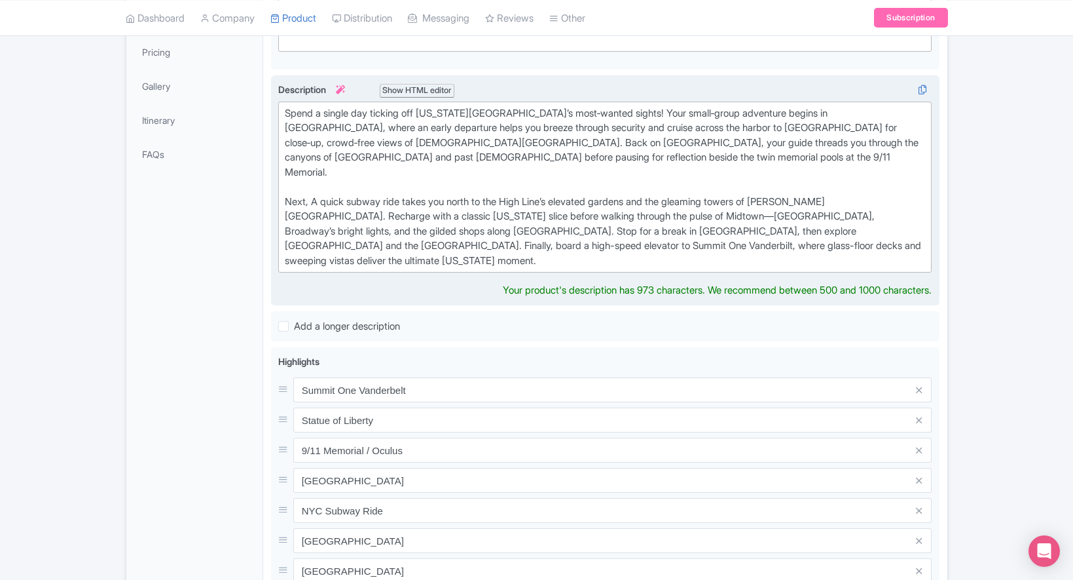
click at [401, 272] on div "Description i Show HTML editor Bold Italic Strikethrough Link Heading Quote Cod…" at bounding box center [605, 190] width 669 height 231
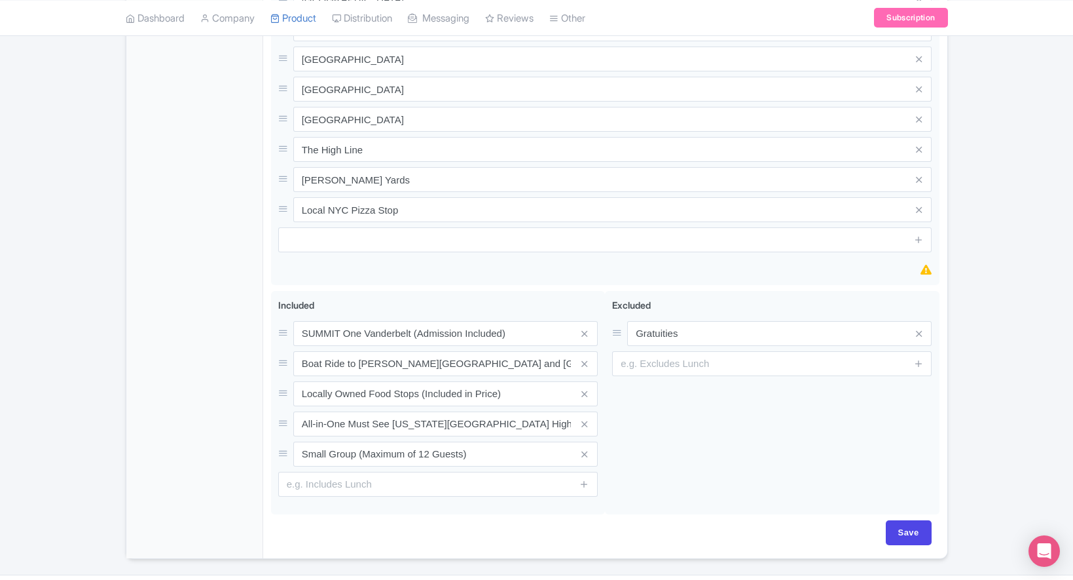
scroll to position [817, 0]
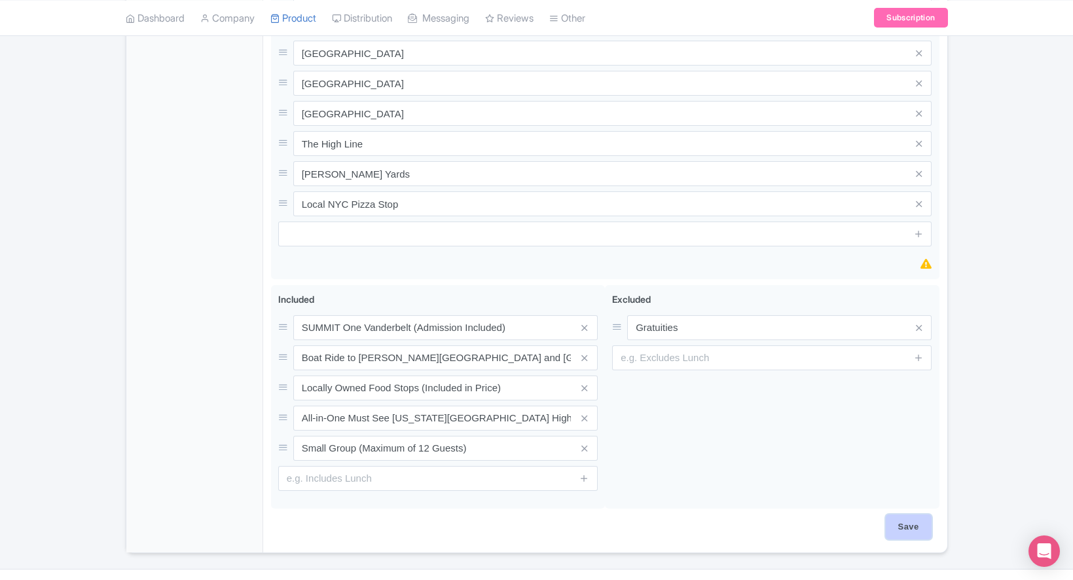
click at [898, 514] on input "Save" at bounding box center [909, 526] width 46 height 25
type input "Saving..."
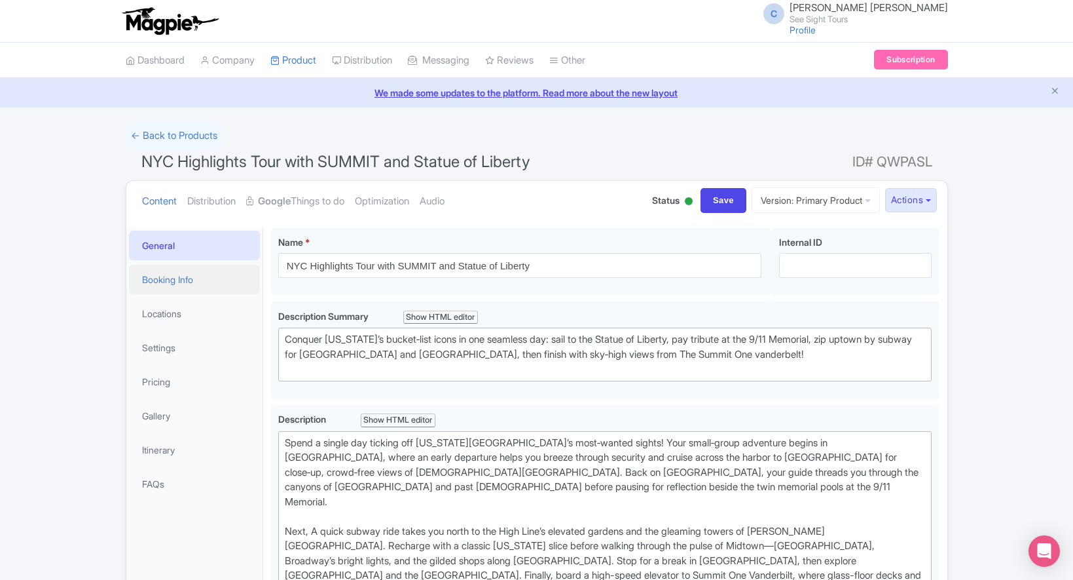
click at [180, 277] on link "Booking Info" at bounding box center [194, 279] width 131 height 29
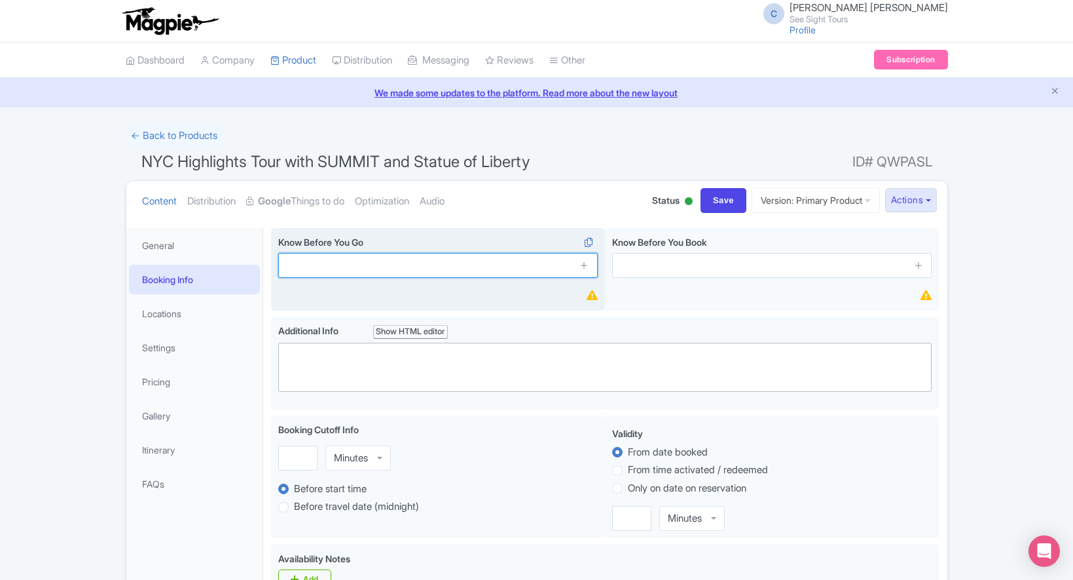
click at [304, 261] on input "text" at bounding box center [438, 265] width 320 height 25
click at [322, 259] on input "text" at bounding box center [438, 265] width 320 height 25
click at [320, 271] on input "text" at bounding box center [438, 265] width 320 height 25
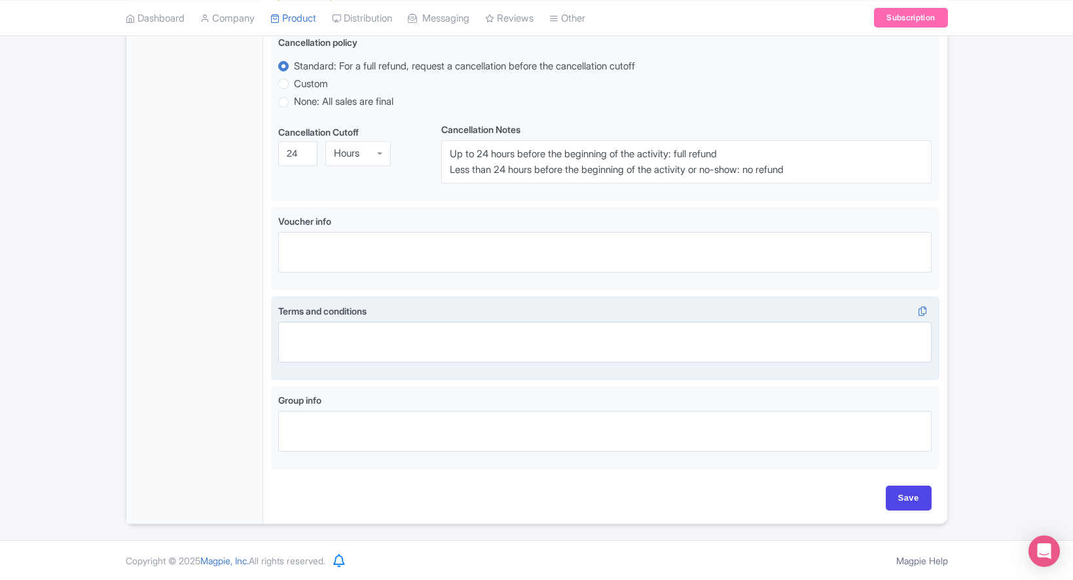
scroll to position [157, 0]
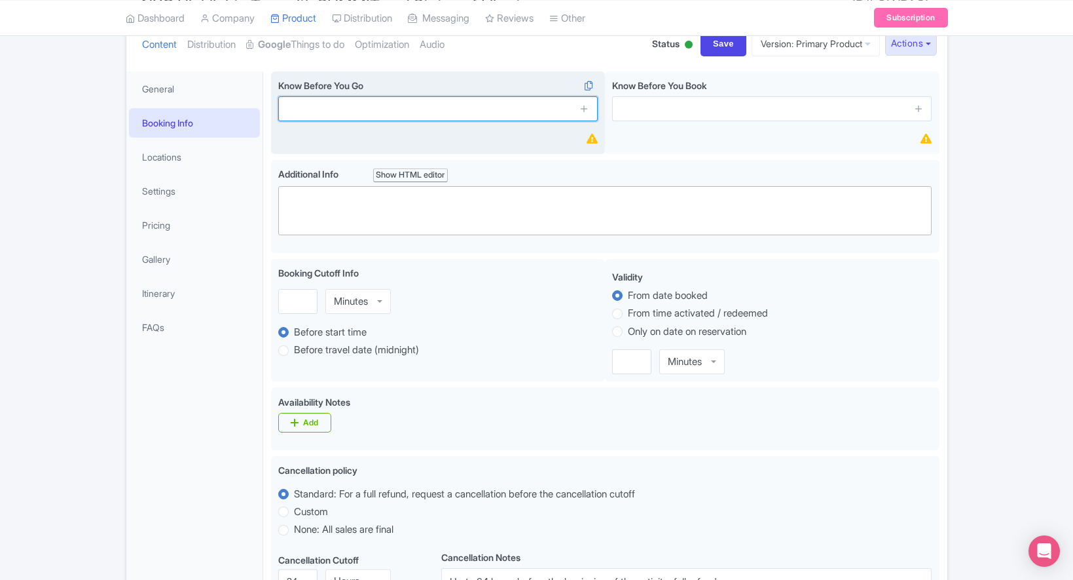
click at [320, 111] on input "text" at bounding box center [438, 108] width 320 height 25
click at [411, 115] on input "text" at bounding box center [438, 108] width 320 height 25
click at [352, 107] on input "text" at bounding box center [438, 108] width 320 height 25
click at [344, 117] on input "text" at bounding box center [438, 108] width 320 height 25
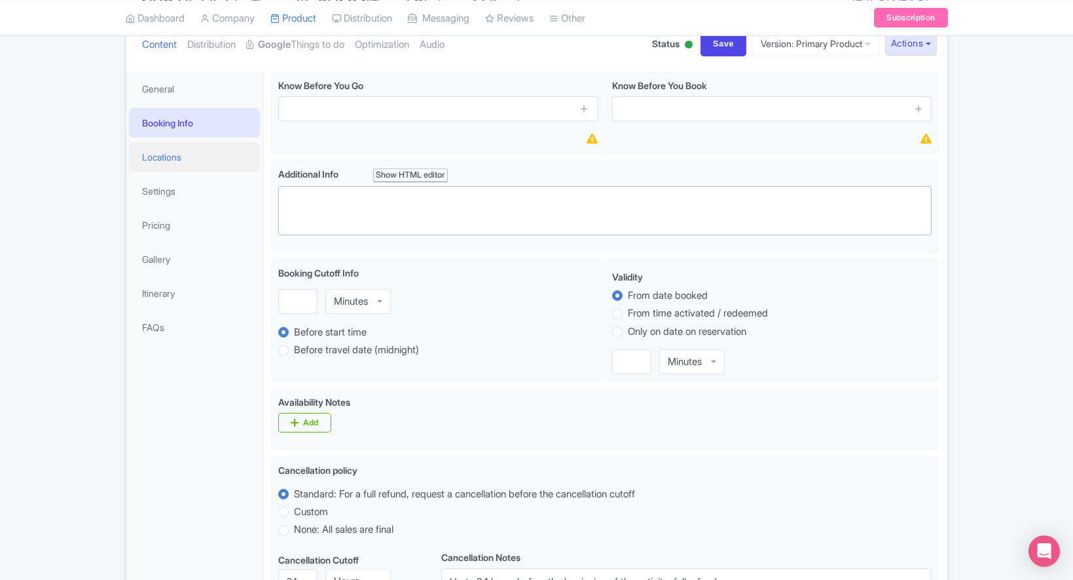
click at [158, 158] on link "Locations" at bounding box center [194, 156] width 131 height 29
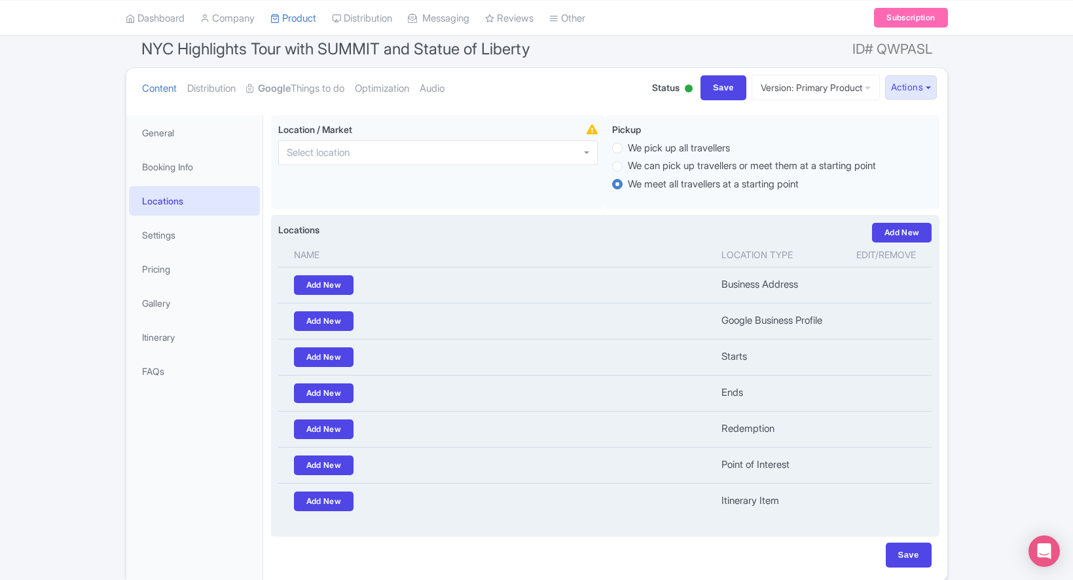
scroll to position [93, 0]
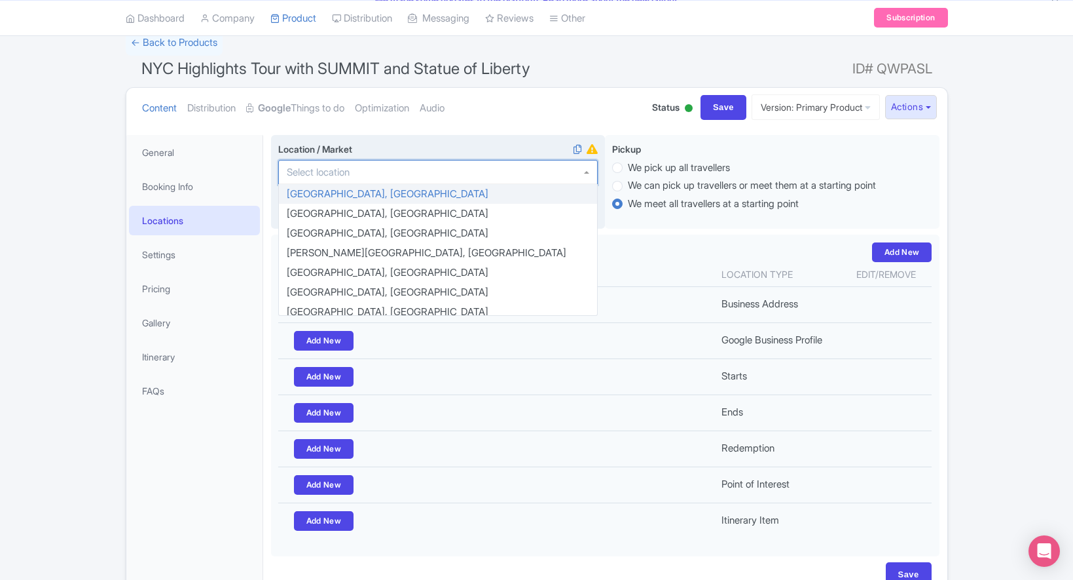
click at [371, 175] on div at bounding box center [438, 172] width 320 height 25
click at [398, 142] on label "Location / Market i" at bounding box center [438, 149] width 320 height 14
click at [358, 166] on input "Location / Market i" at bounding box center [322, 172] width 71 height 12
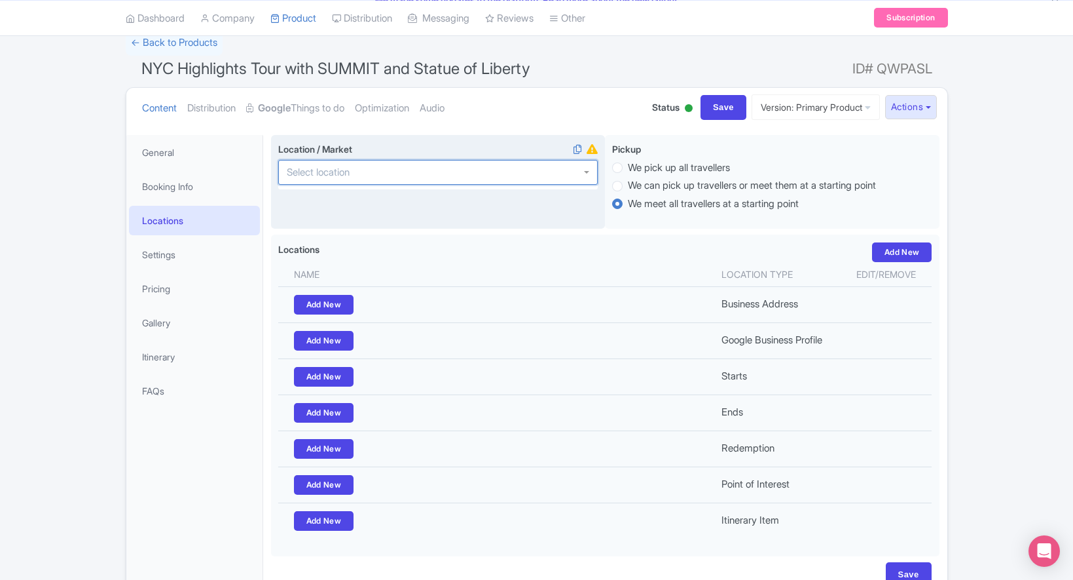
click at [383, 170] on div at bounding box center [438, 172] width 320 height 25
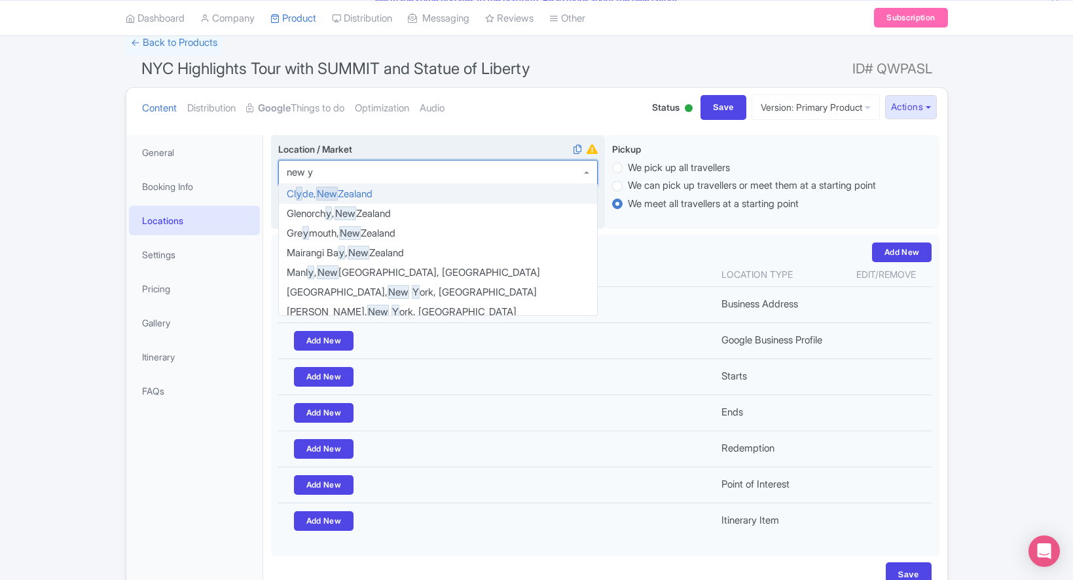
type input "new yo"
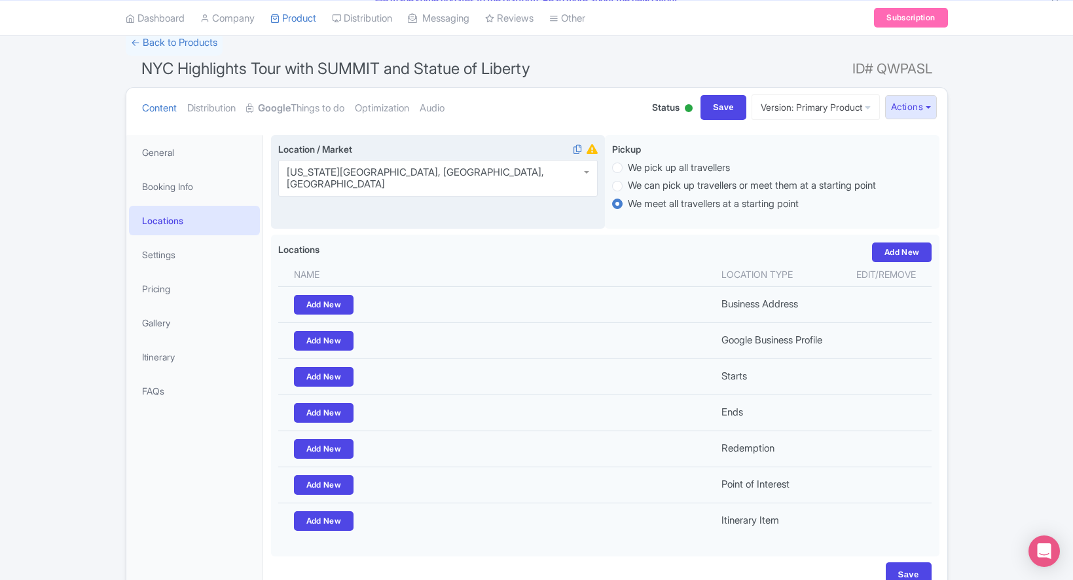
click at [417, 200] on div "Location / Market i New York City, NY, USA New York City, NY, USA Abel Tasman N…" at bounding box center [438, 182] width 335 height 94
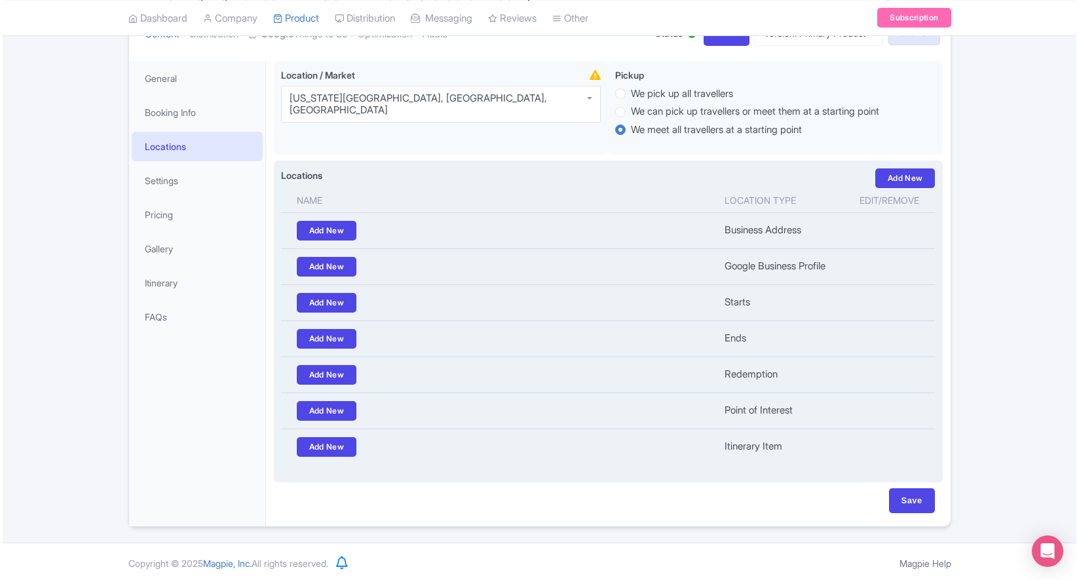
scroll to position [170, 0]
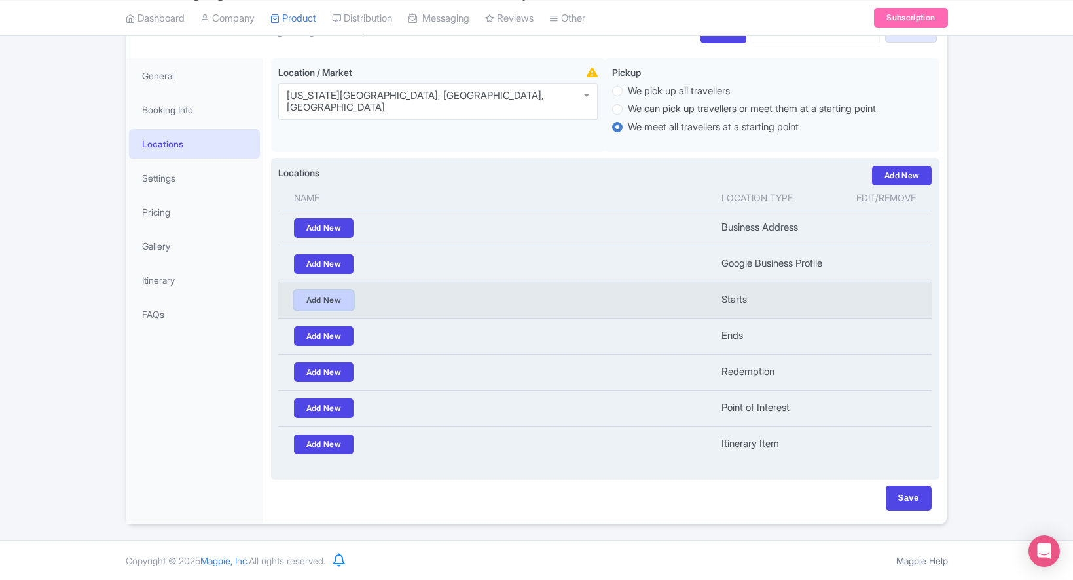
click at [310, 301] on link "Add New" at bounding box center [324, 300] width 60 height 20
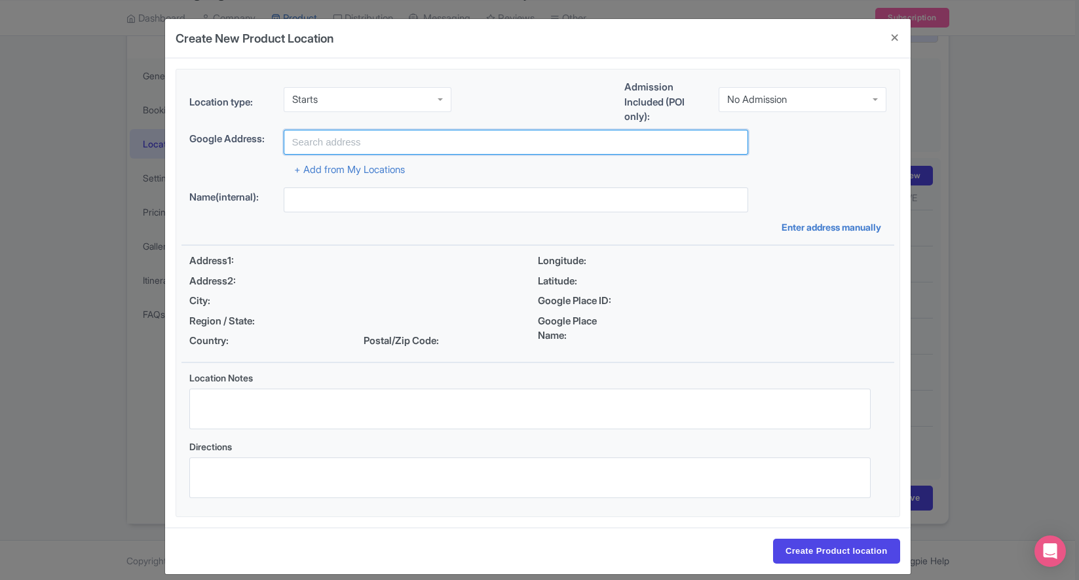
click at [338, 145] on input "text" at bounding box center [516, 142] width 464 height 25
paste input "The Battery, New York, NY 10004"
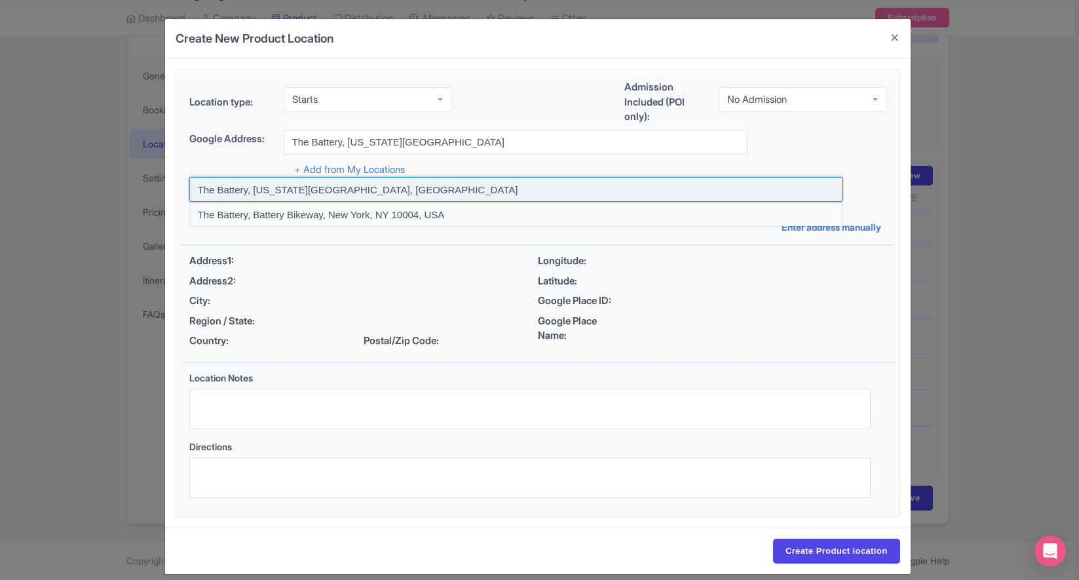
click at [282, 188] on input at bounding box center [515, 189] width 653 height 25
type input "The Battery, [US_STATE][GEOGRAPHIC_DATA], [GEOGRAPHIC_DATA]"
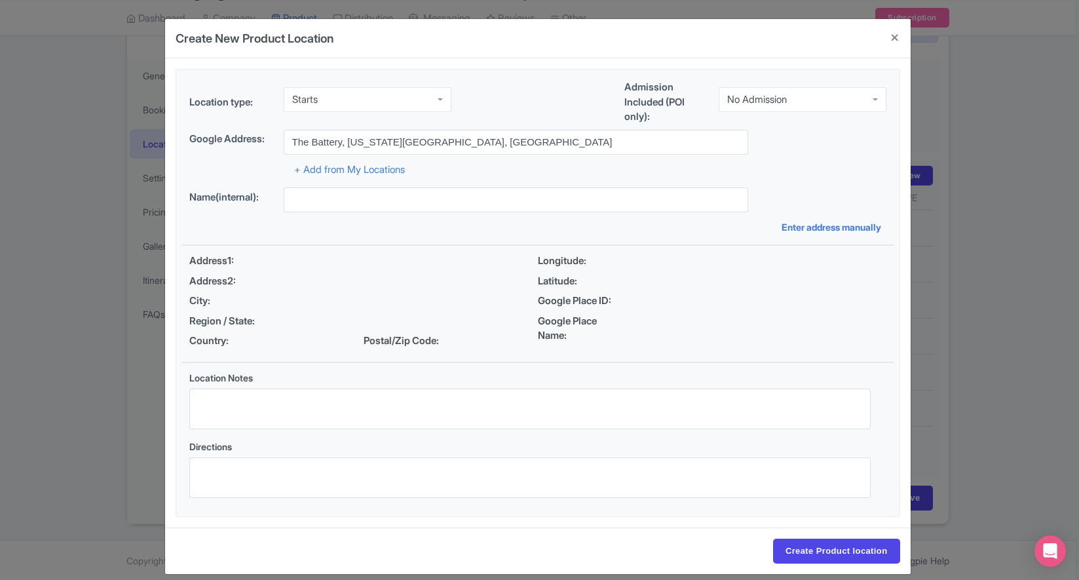
type input "The Battery, [US_STATE][GEOGRAPHIC_DATA], [GEOGRAPHIC_DATA]"
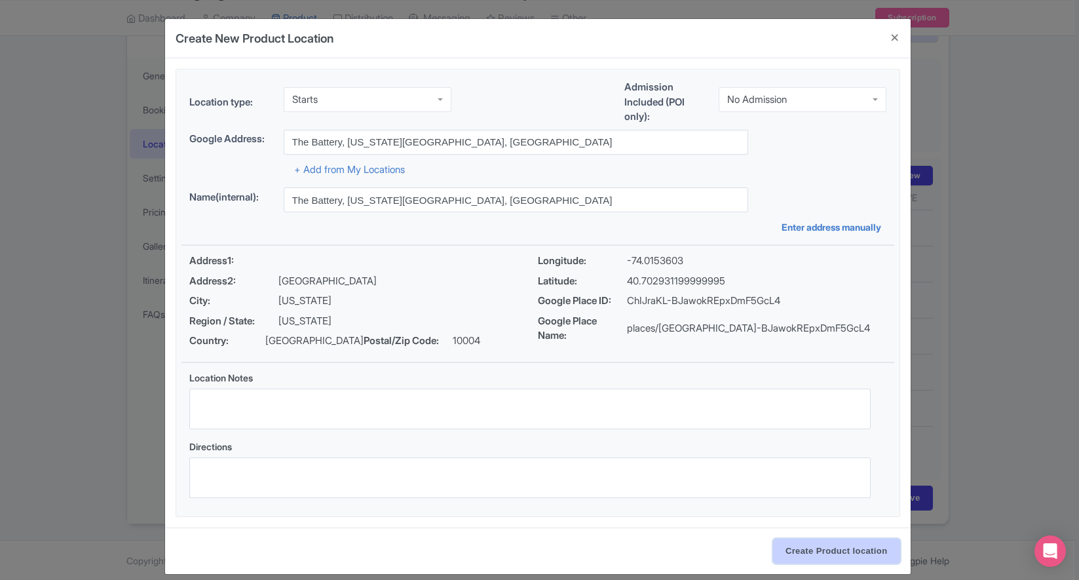
click at [834, 557] on input "Create Product location" at bounding box center [836, 550] width 127 height 25
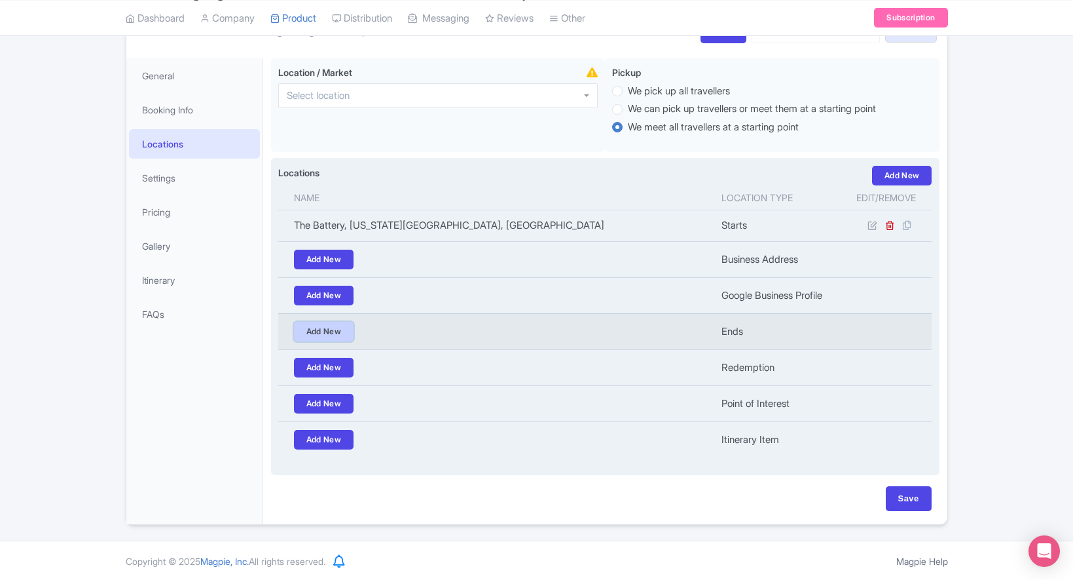
click at [347, 330] on link "Add New" at bounding box center [324, 332] width 60 height 20
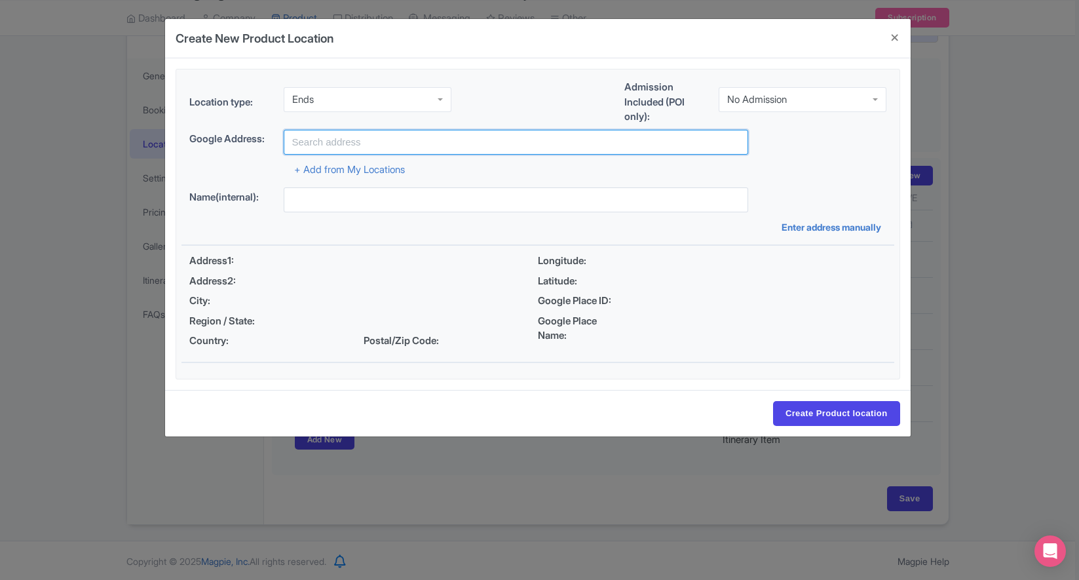
click at [323, 136] on input "text" at bounding box center [516, 142] width 464 height 25
paste input "World Trade Center, New York, NY 10007"
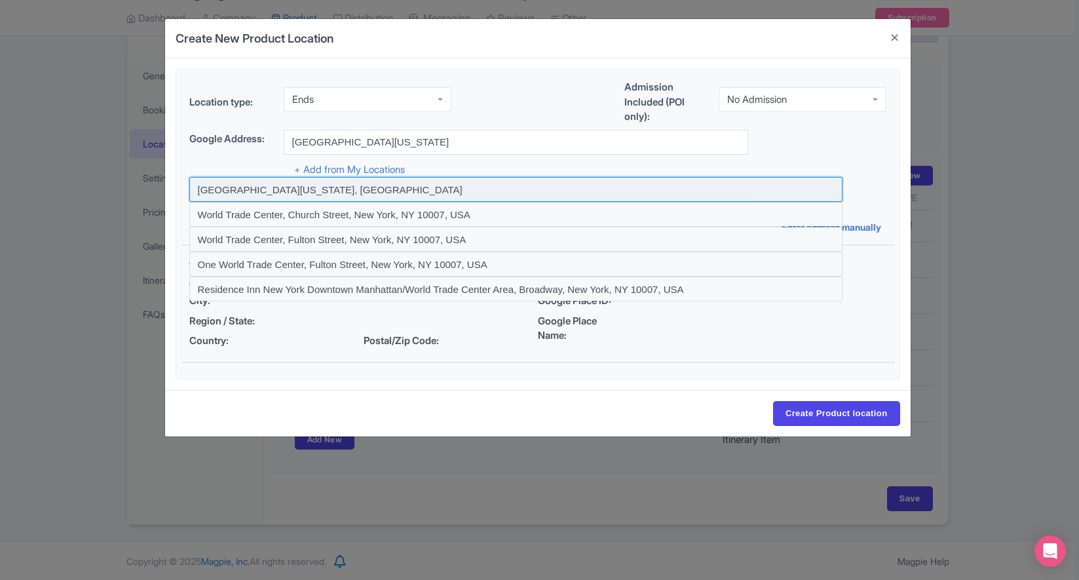
click at [314, 192] on input at bounding box center [515, 189] width 653 height 25
type input "World Trade Center, New York, NY 10007, USA"
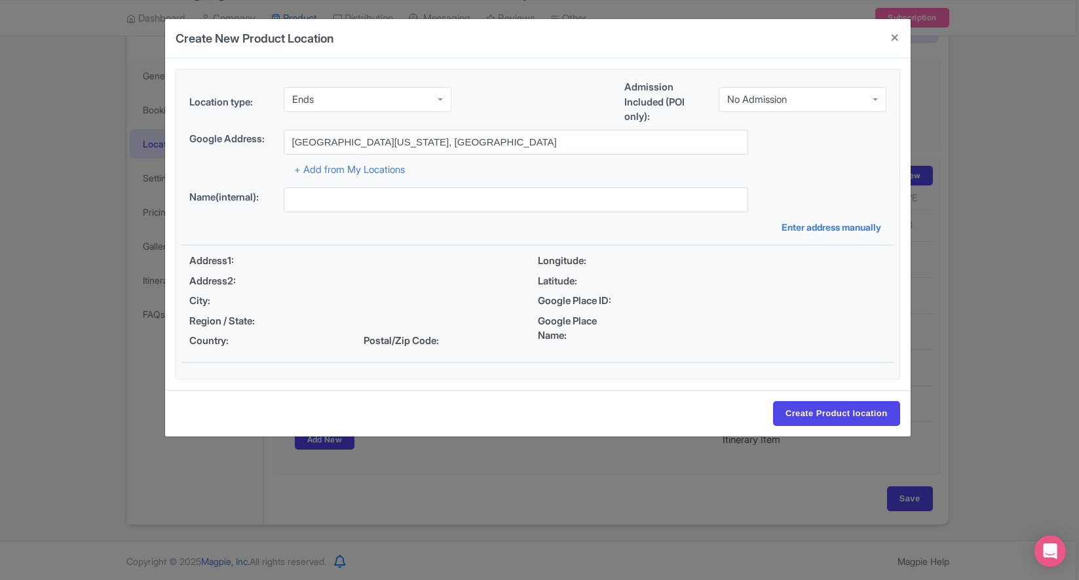
type input "World Trade Center, World Trade Center, New York, NY 10007, USA"
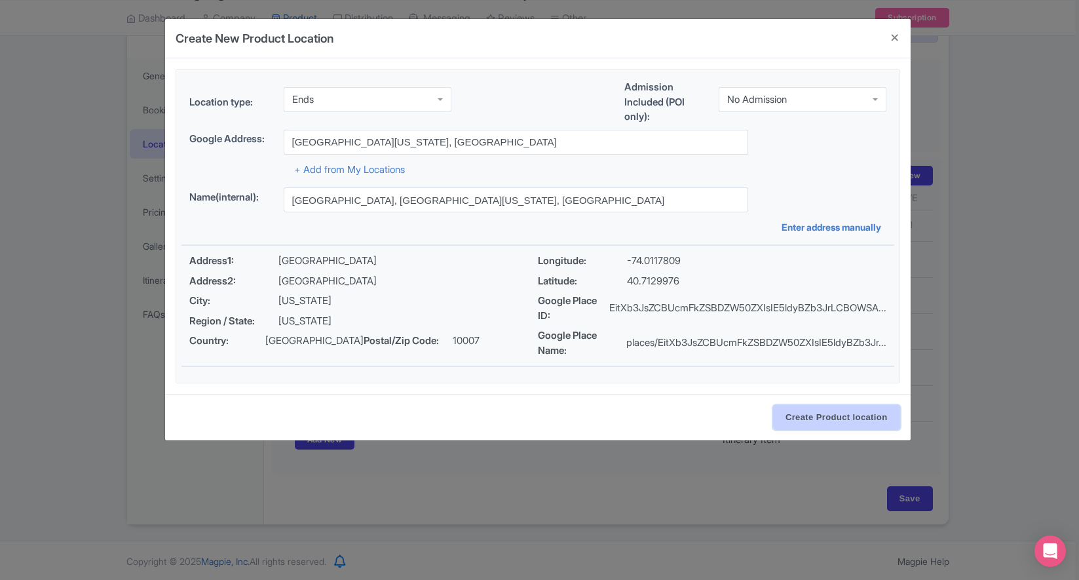
click at [846, 417] on input "Create Product location" at bounding box center [836, 417] width 127 height 25
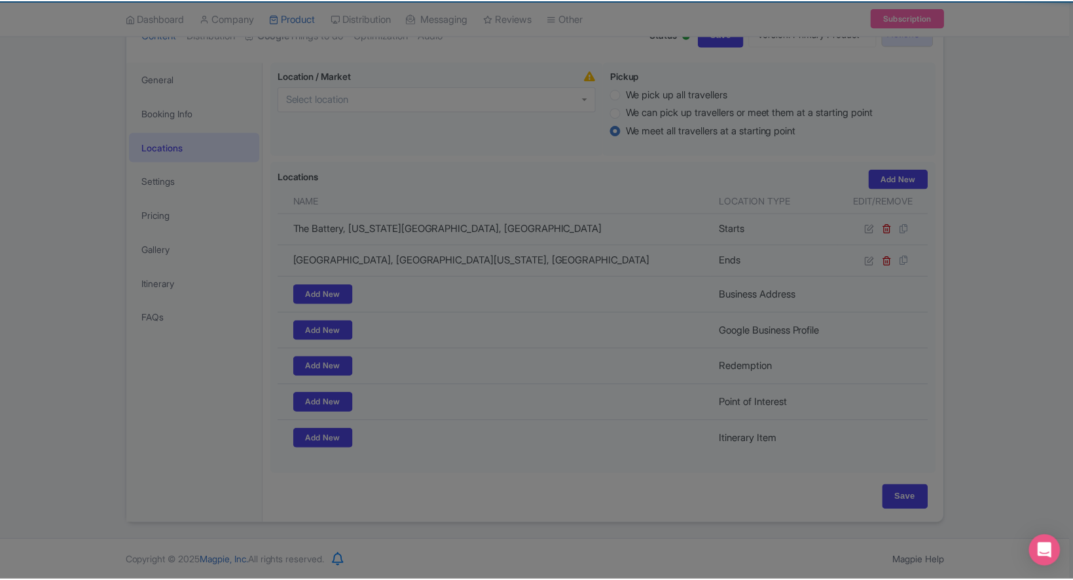
scroll to position [166, 0]
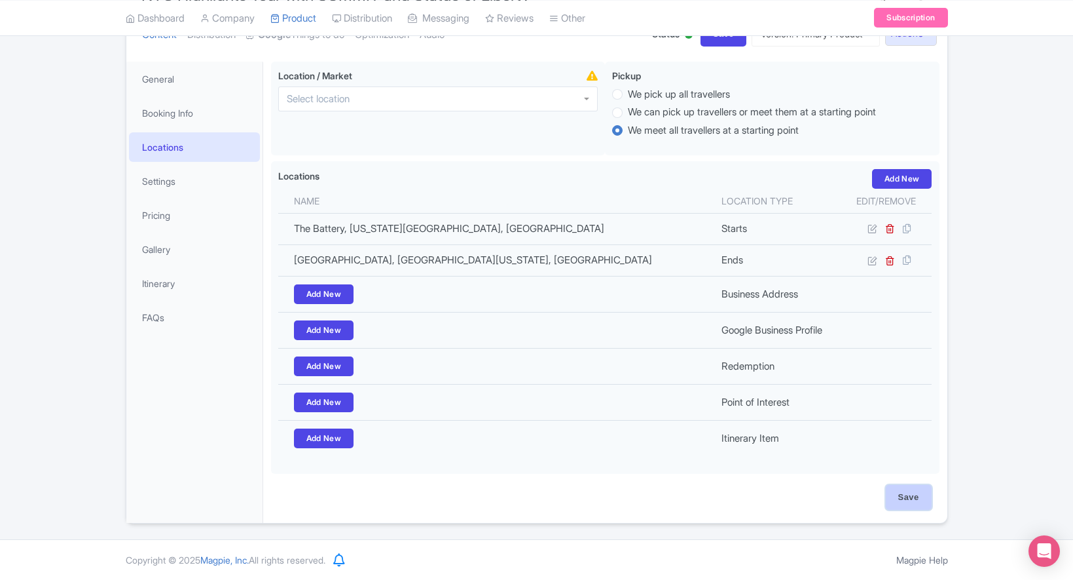
click at [914, 504] on input "Save" at bounding box center [909, 497] width 46 height 25
type input "Update Product"
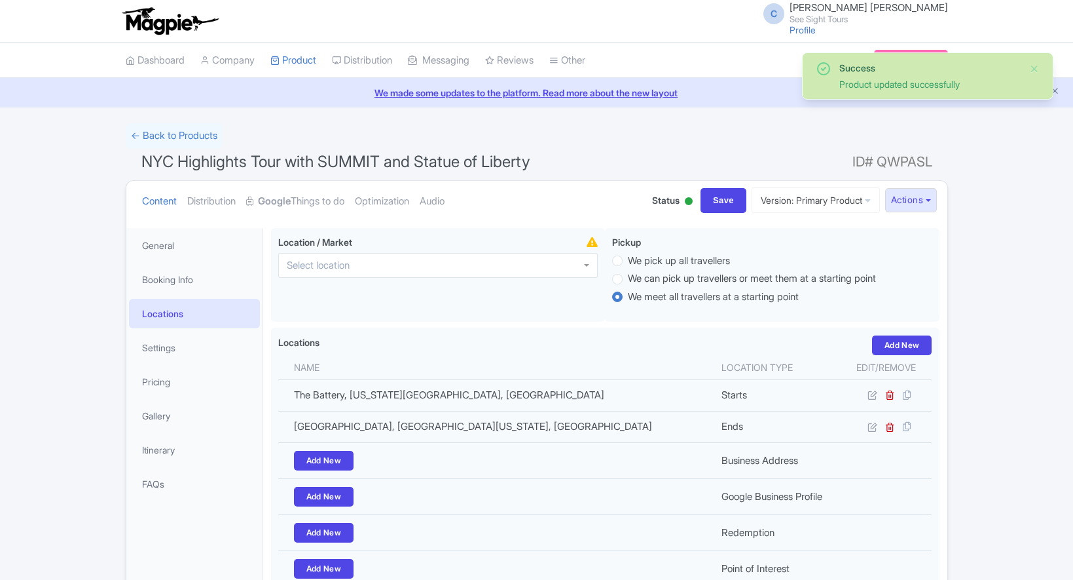
scroll to position [161, 0]
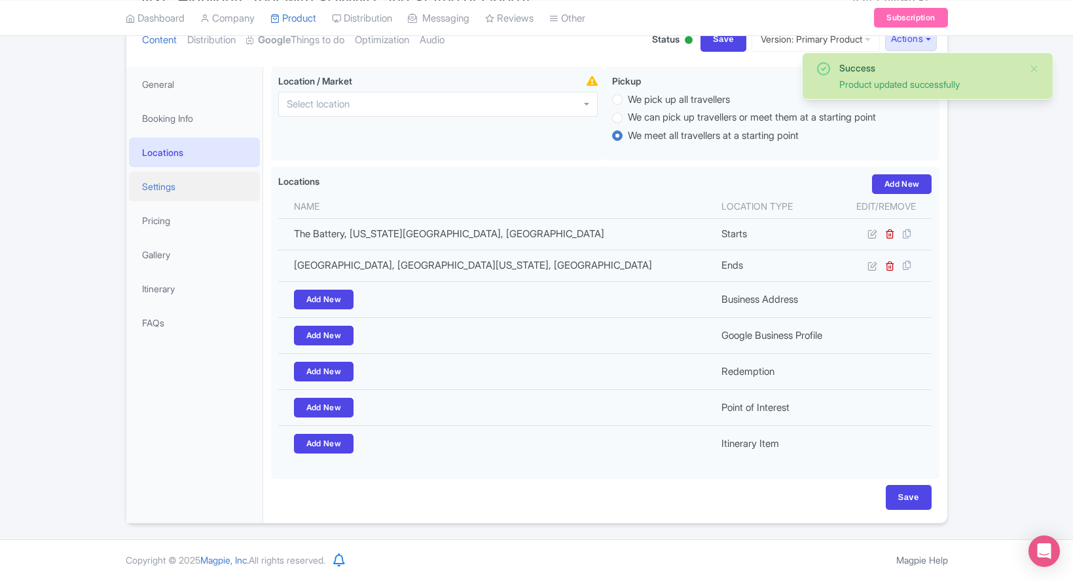
click at [167, 187] on link "Settings" at bounding box center [194, 186] width 131 height 29
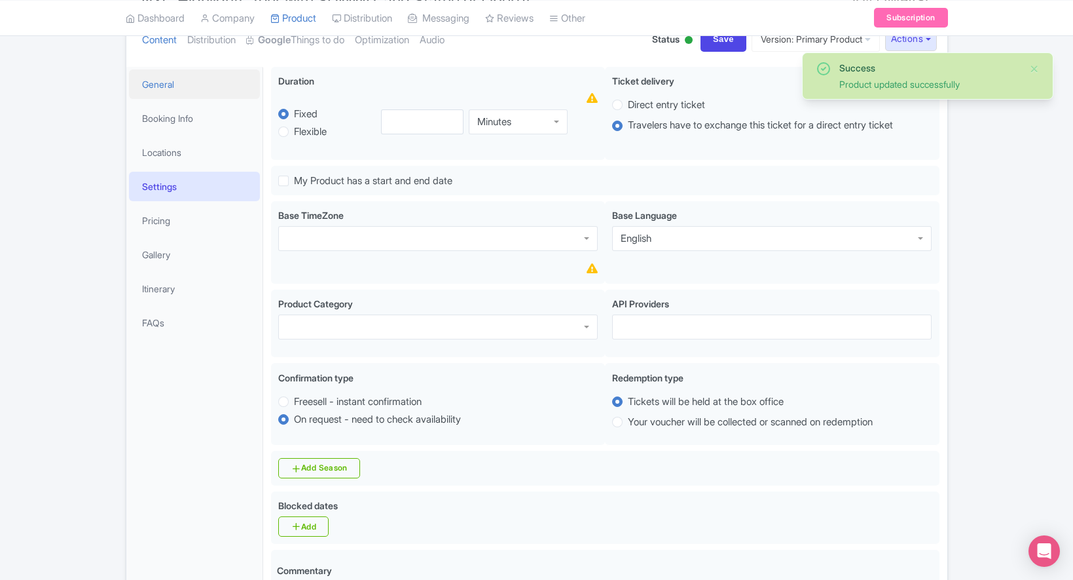
click at [182, 84] on link "General" at bounding box center [194, 83] width 131 height 29
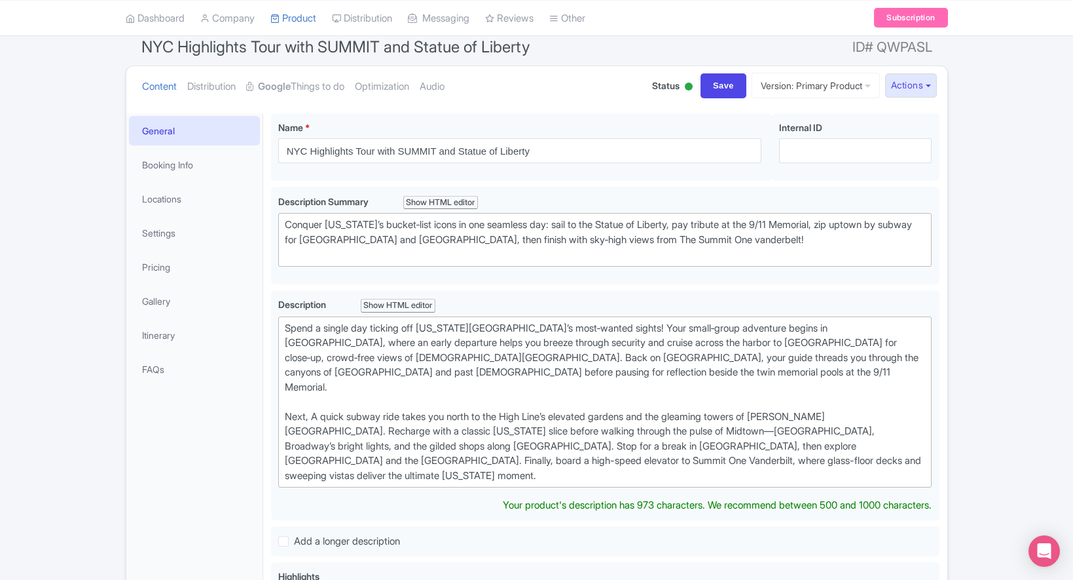
scroll to position [0, 0]
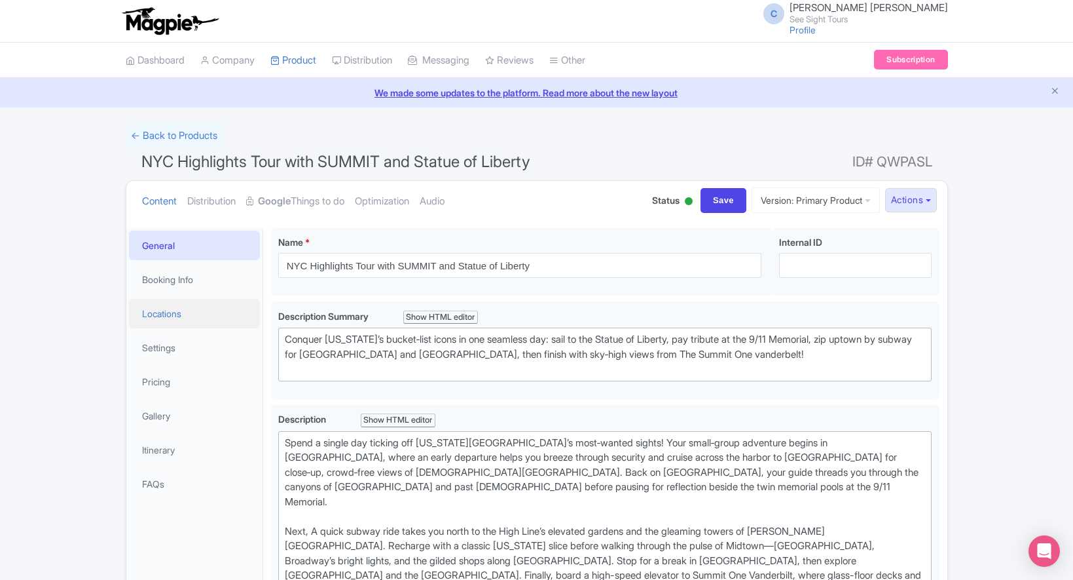
click at [185, 318] on link "Locations" at bounding box center [194, 313] width 131 height 29
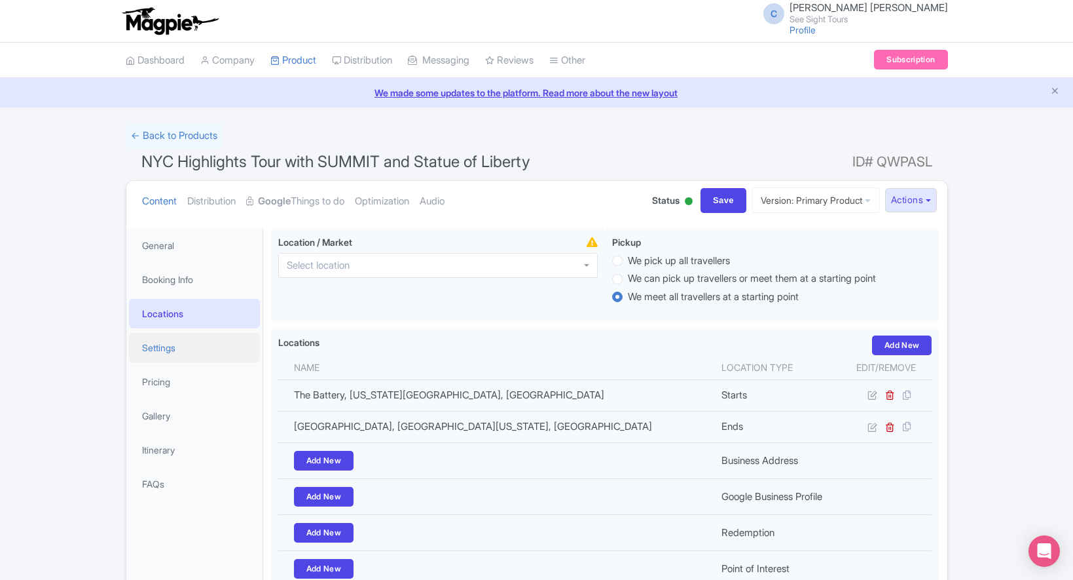
click at [174, 352] on link "Settings" at bounding box center [194, 347] width 131 height 29
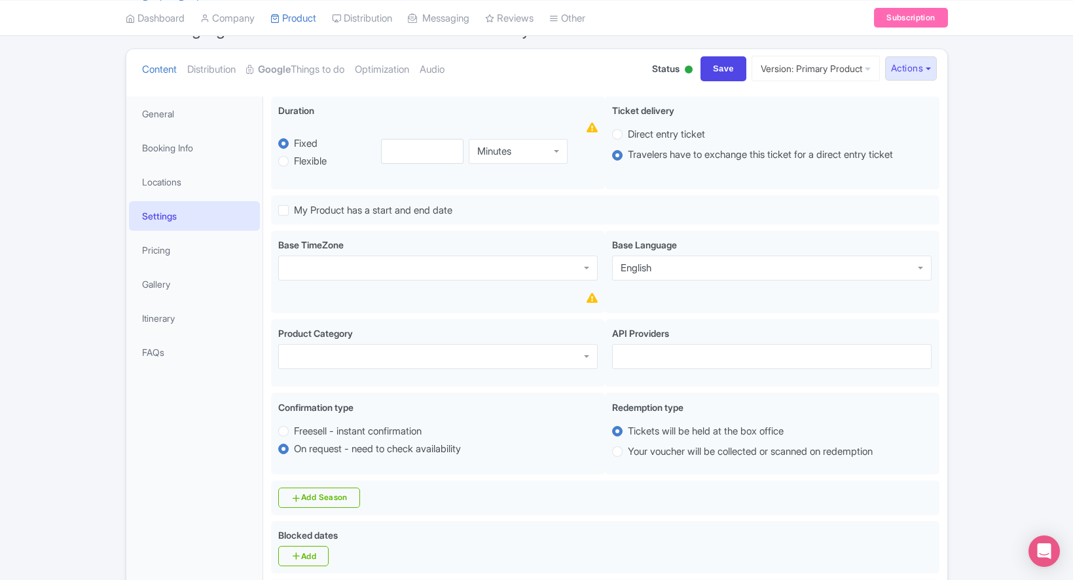
scroll to position [117, 0]
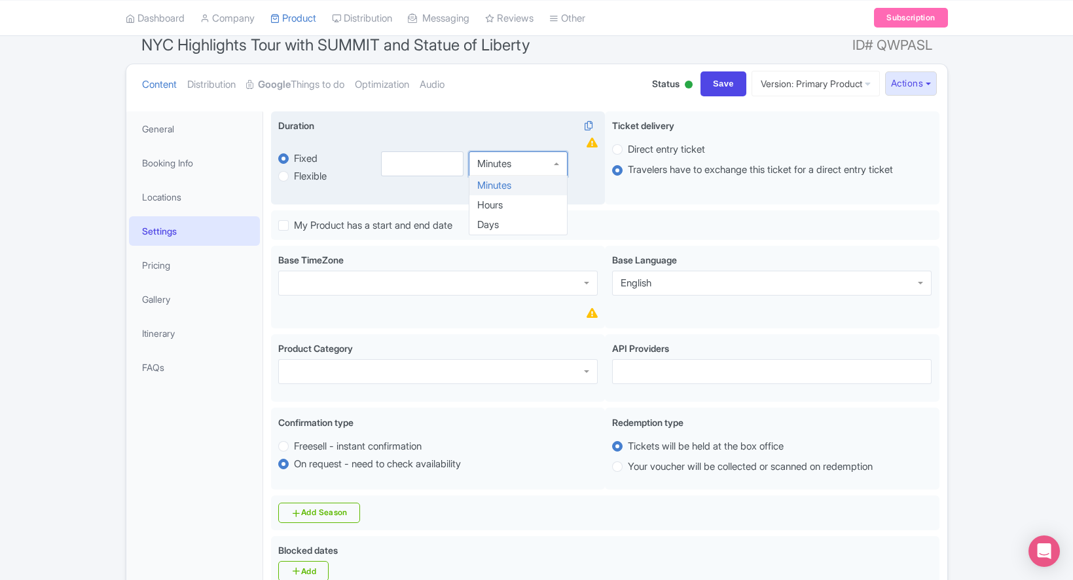
click at [528, 168] on div "Minutes" at bounding box center [518, 163] width 99 height 25
drag, startPoint x: 511, startPoint y: 200, endPoint x: 502, endPoint y: 199, distance: 8.6
click at [430, 174] on input "number" at bounding box center [422, 166] width 83 height 25
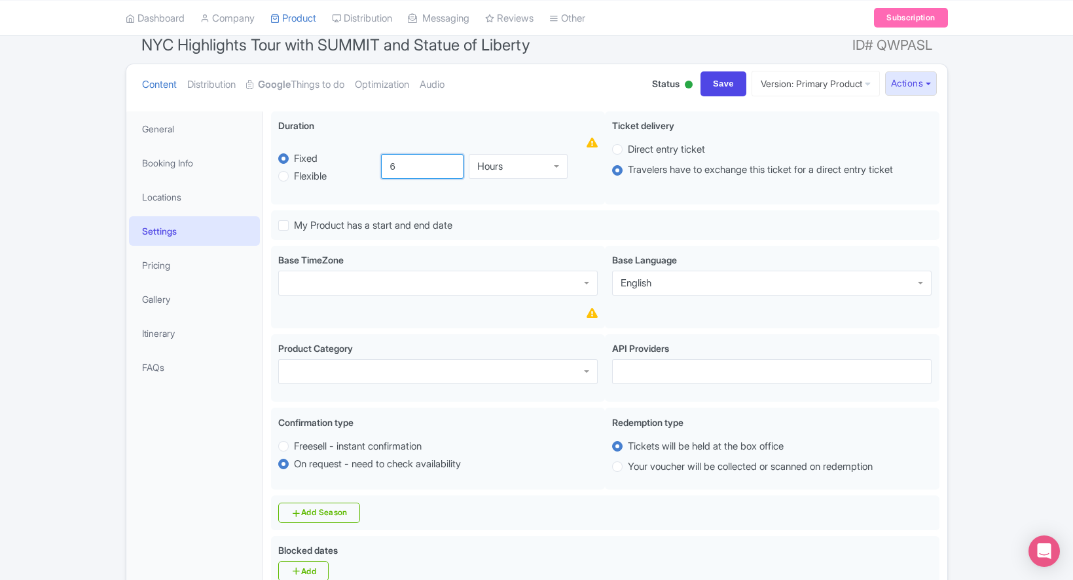
type input "6"
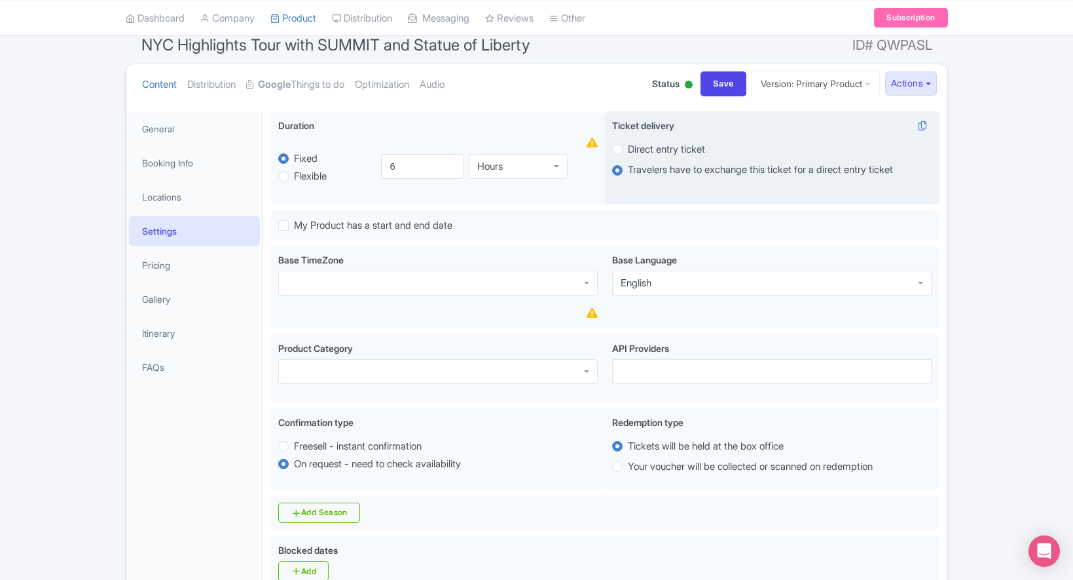
click at [628, 149] on label "Direct entry ticket" at bounding box center [666, 149] width 77 height 15
click at [628, 149] on input "Direct entry ticket" at bounding box center [634, 147] width 13 height 13
radio input "true"
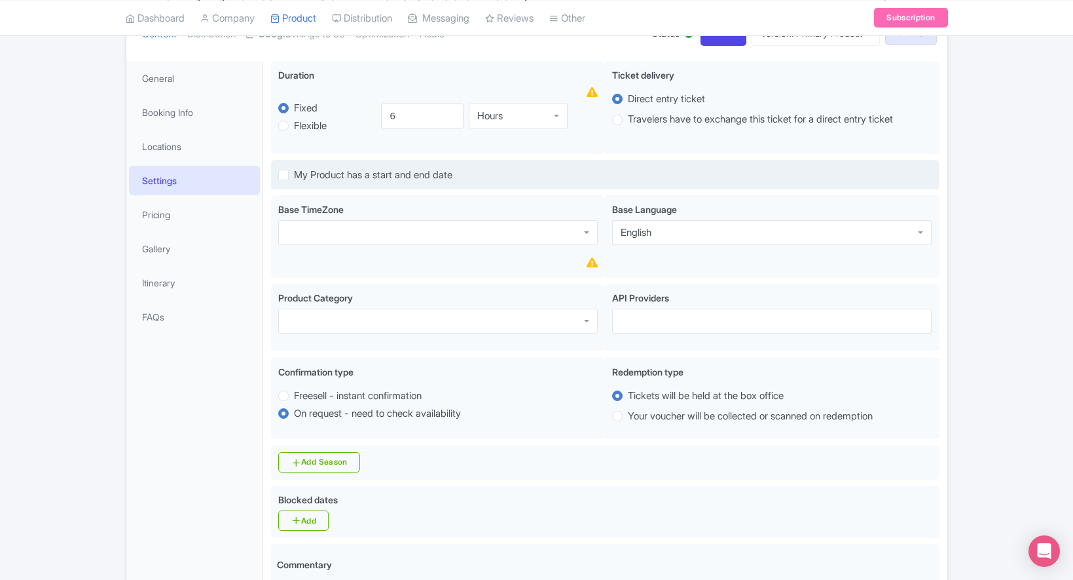
scroll to position [172, 0]
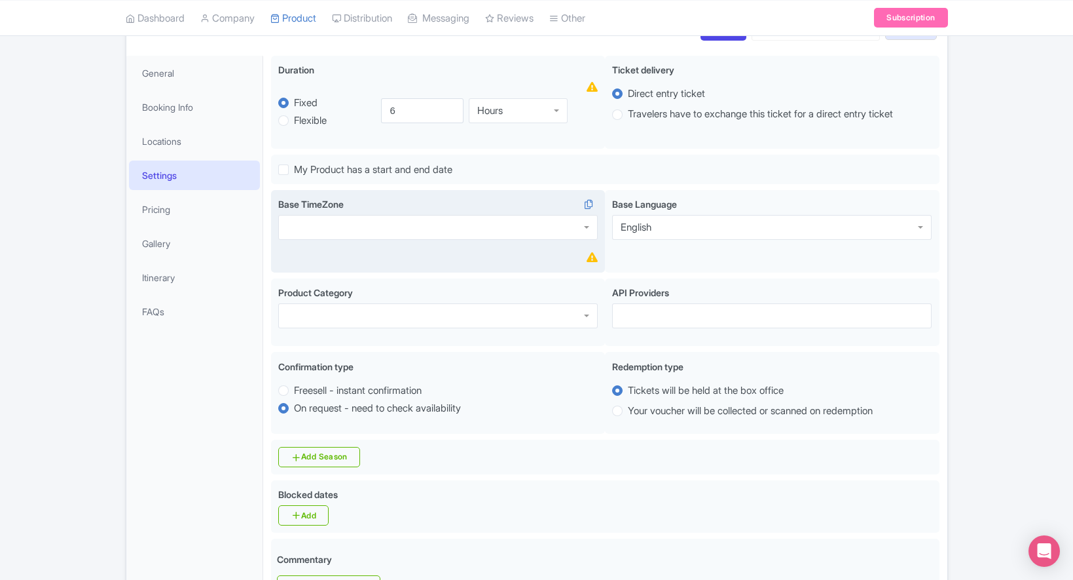
click at [382, 224] on div at bounding box center [438, 227] width 320 height 25
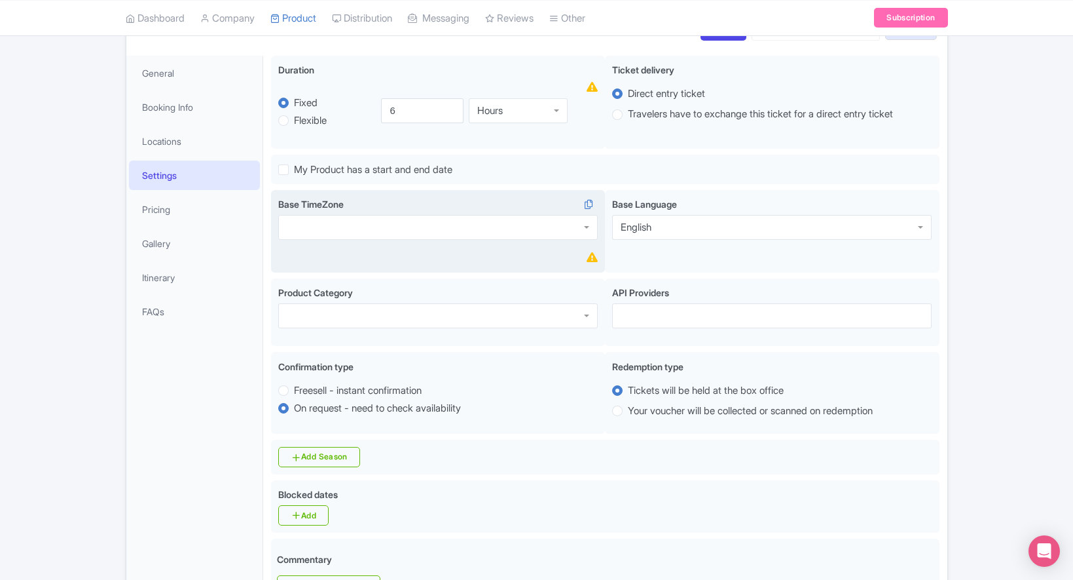
click at [418, 222] on div at bounding box center [438, 227] width 320 height 25
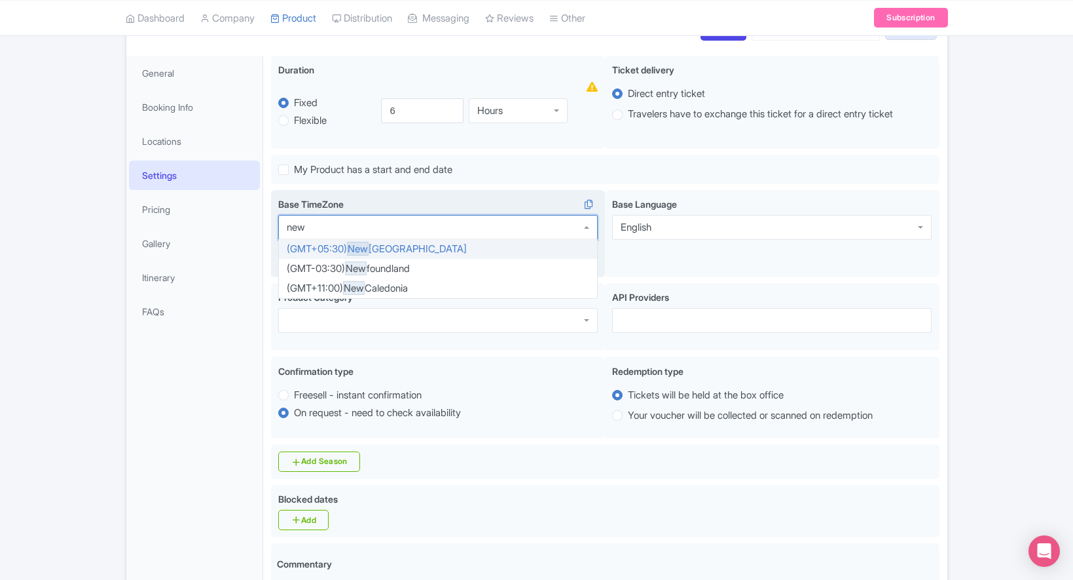
scroll to position [0, 0]
click at [450, 226] on div at bounding box center [438, 227] width 320 height 25
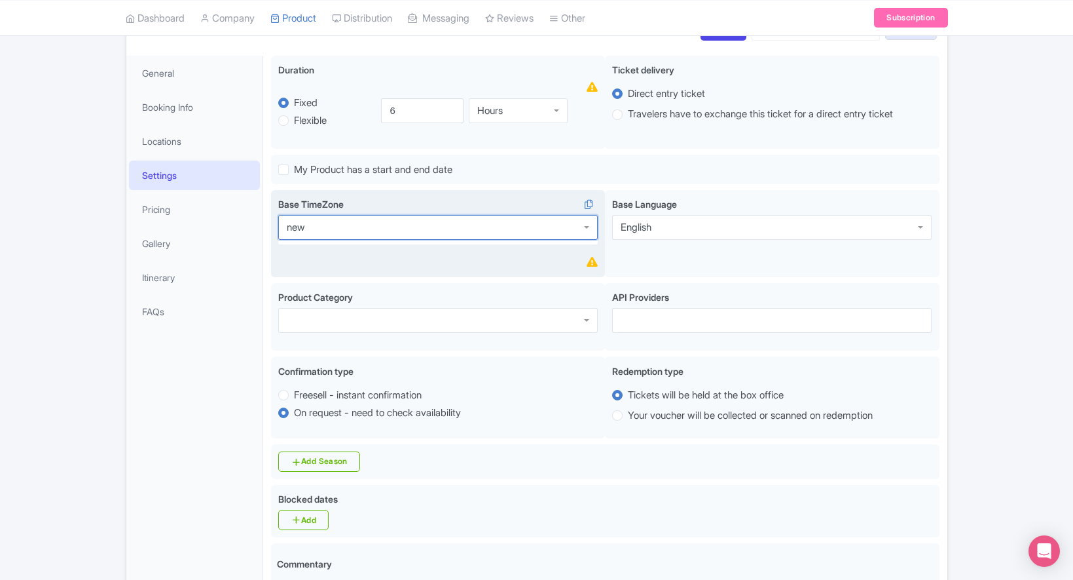
click at [450, 226] on div at bounding box center [438, 227] width 320 height 25
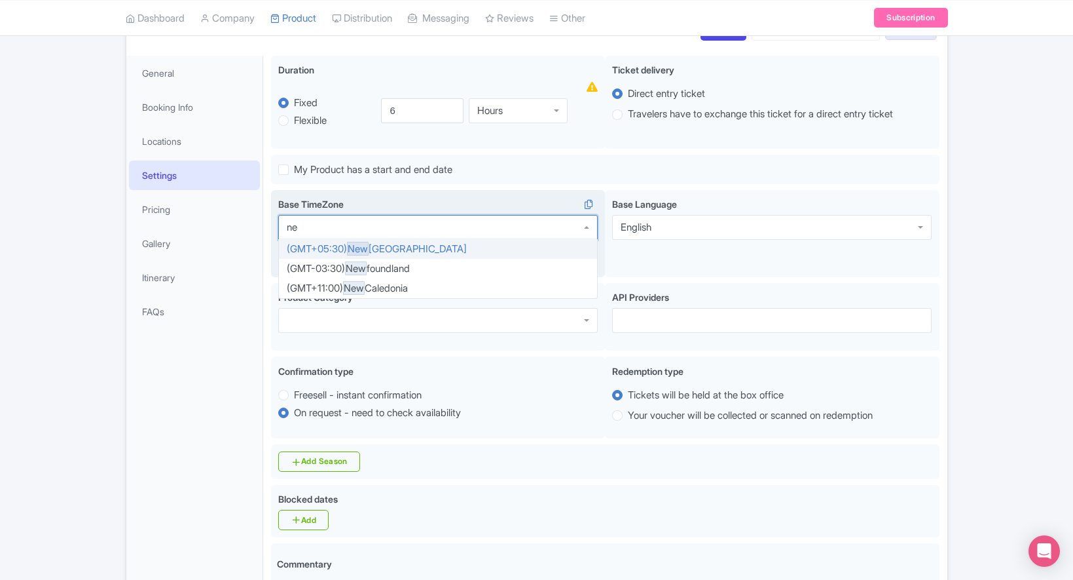
type input "n"
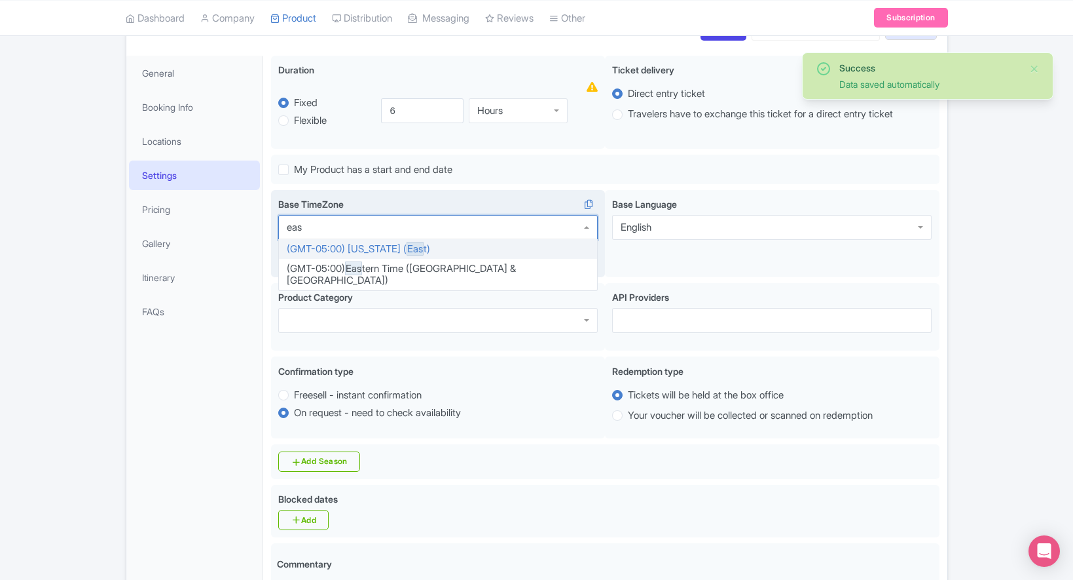
type input "east"
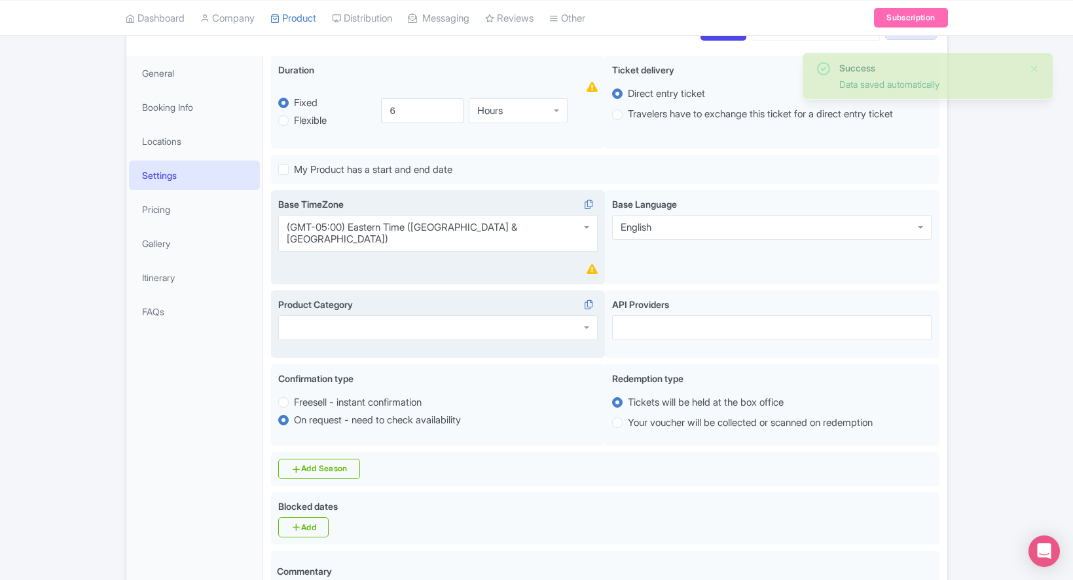
click at [382, 315] on div at bounding box center [438, 327] width 320 height 25
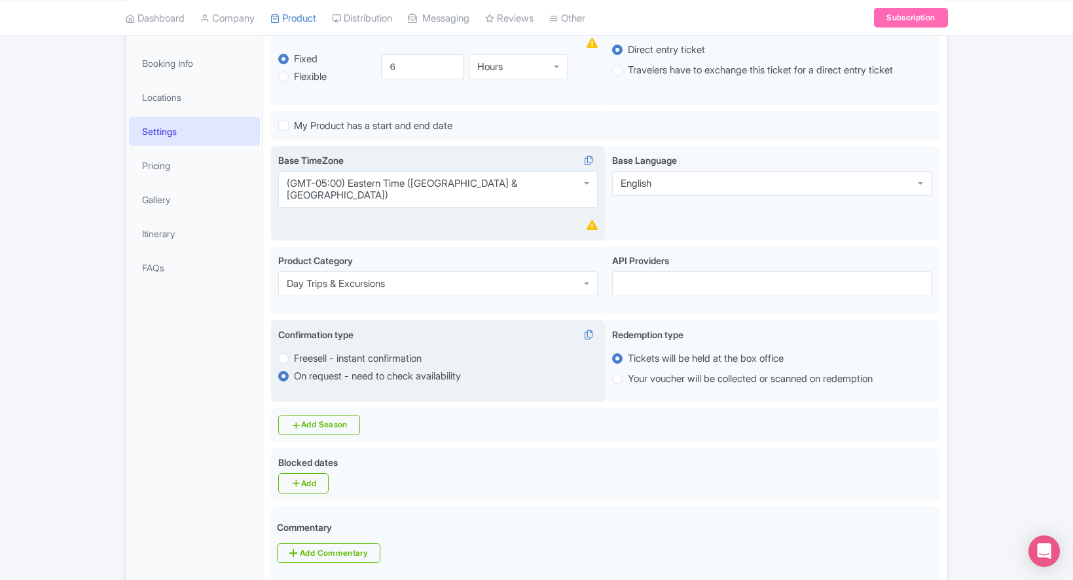
scroll to position [217, 0]
click at [294, 350] on label "Freesell - instant confirmation" at bounding box center [358, 357] width 128 height 15
click at [294, 350] on input "Freesell - instant confirmation" at bounding box center [300, 356] width 13 height 13
radio input "true"
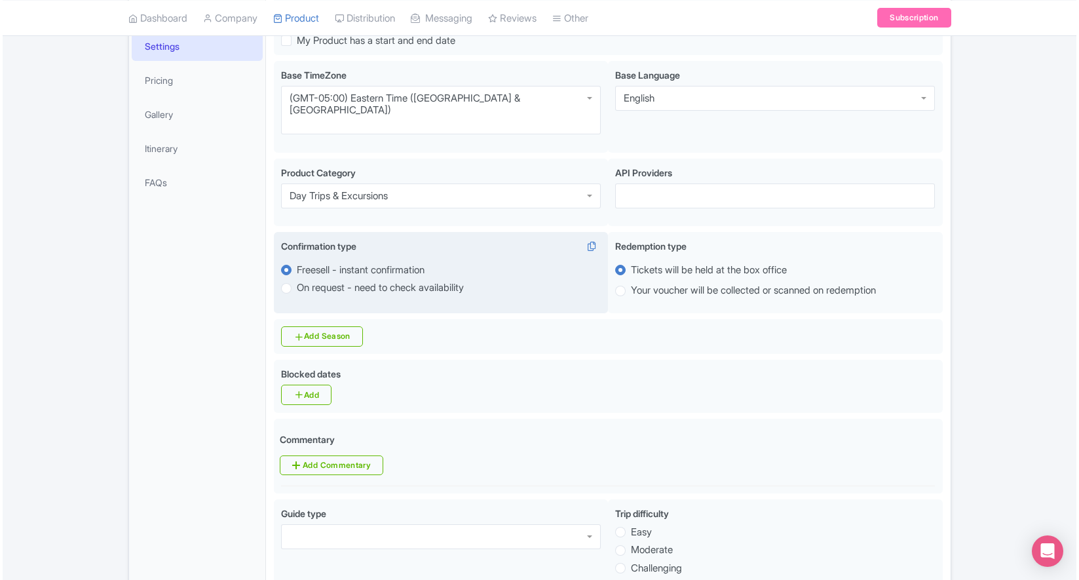
scroll to position [310, 0]
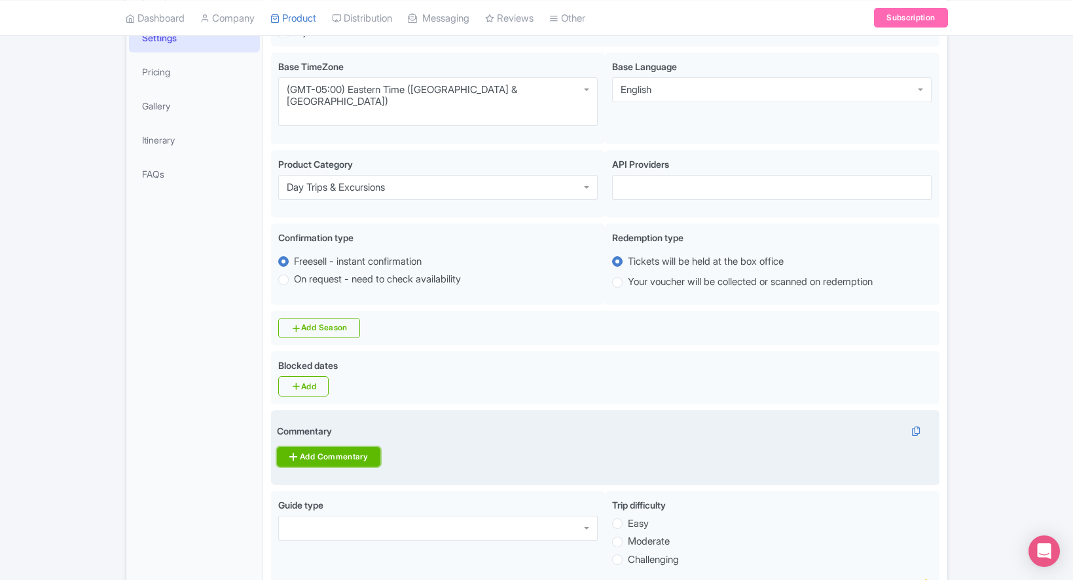
click at [350, 447] on link "Add Commentary" at bounding box center [328, 457] width 103 height 20
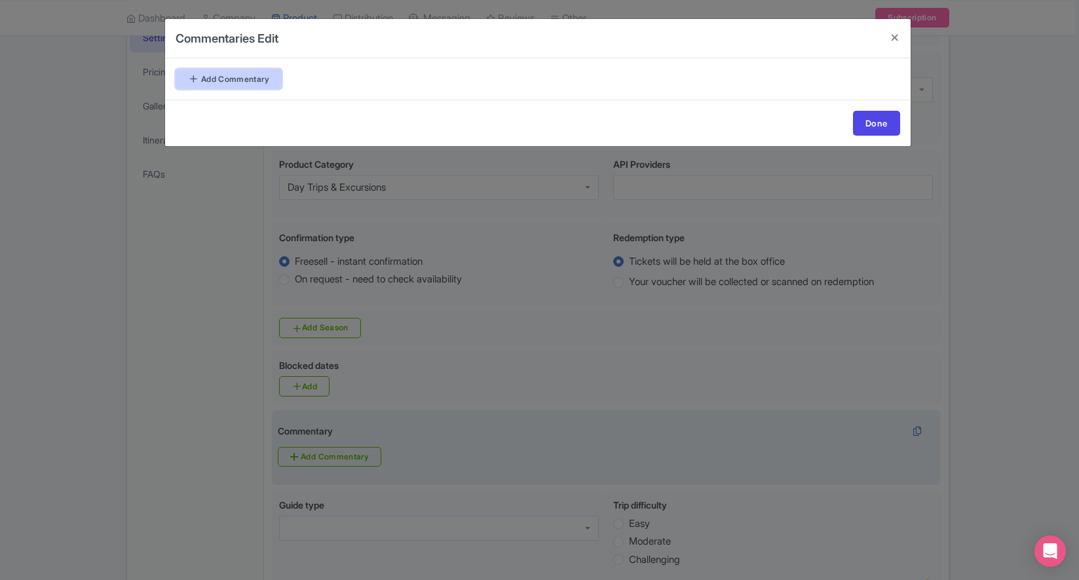
click at [223, 79] on link "Add Commentary" at bounding box center [229, 79] width 106 height 20
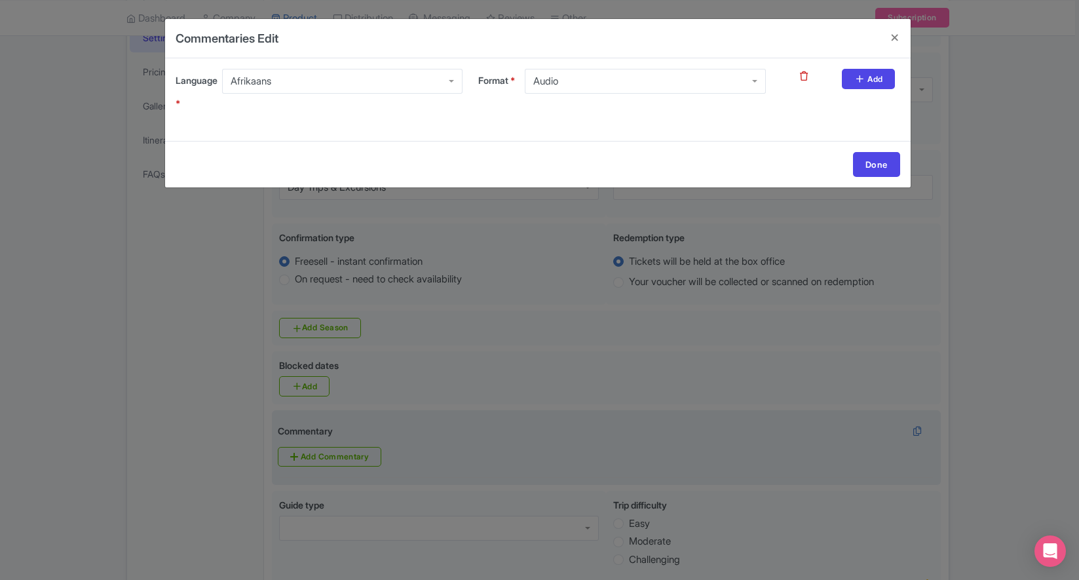
click at [316, 81] on div "Afrikaans" at bounding box center [342, 81] width 240 height 25
type input "englis"
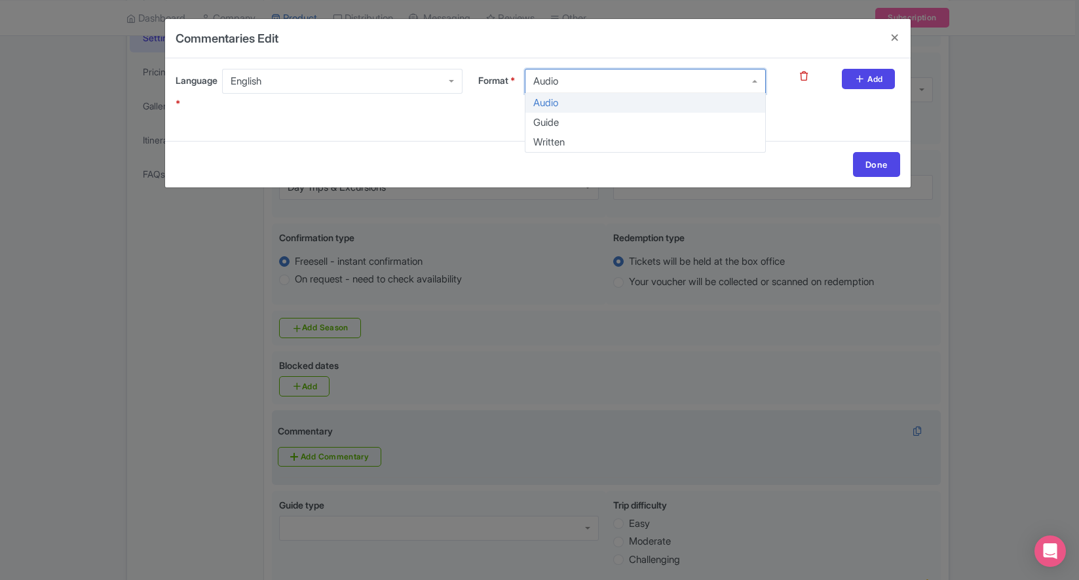
click at [591, 81] on div "Audio" at bounding box center [645, 81] width 240 height 25
click at [603, 77] on div "Guide" at bounding box center [645, 81] width 240 height 25
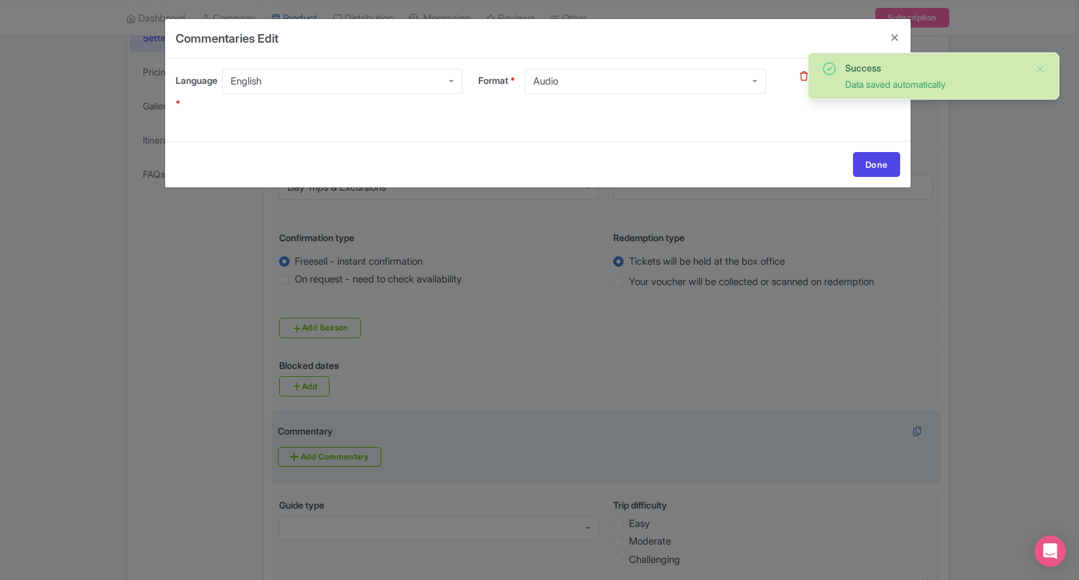
click at [690, 47] on div "Commentaries Edit" at bounding box center [537, 38] width 745 height 39
click at [879, 166] on link "Done" at bounding box center [876, 164] width 47 height 25
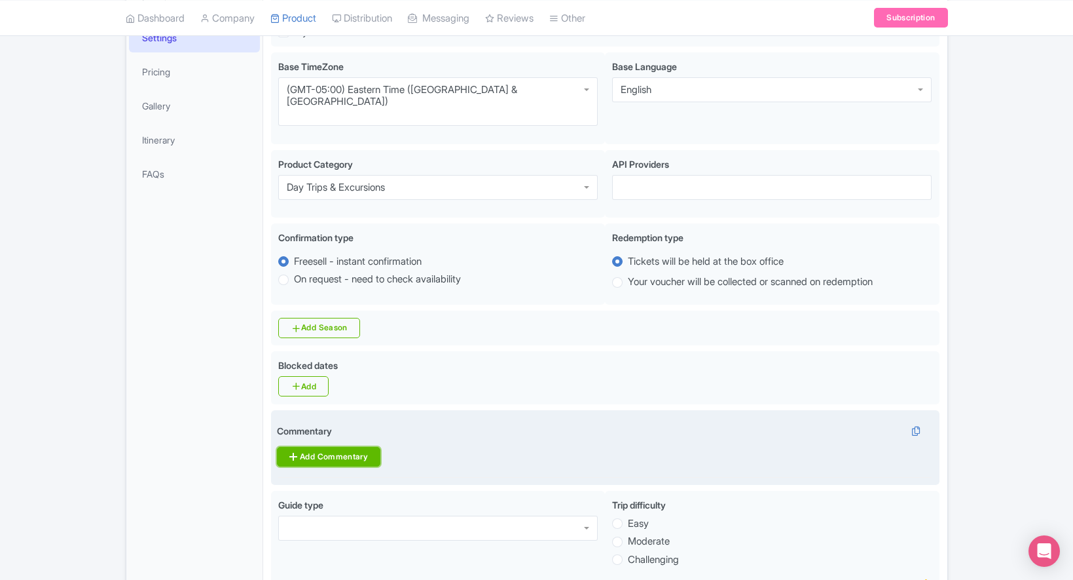
click at [327, 447] on link "Add Commentary" at bounding box center [328, 457] width 103 height 20
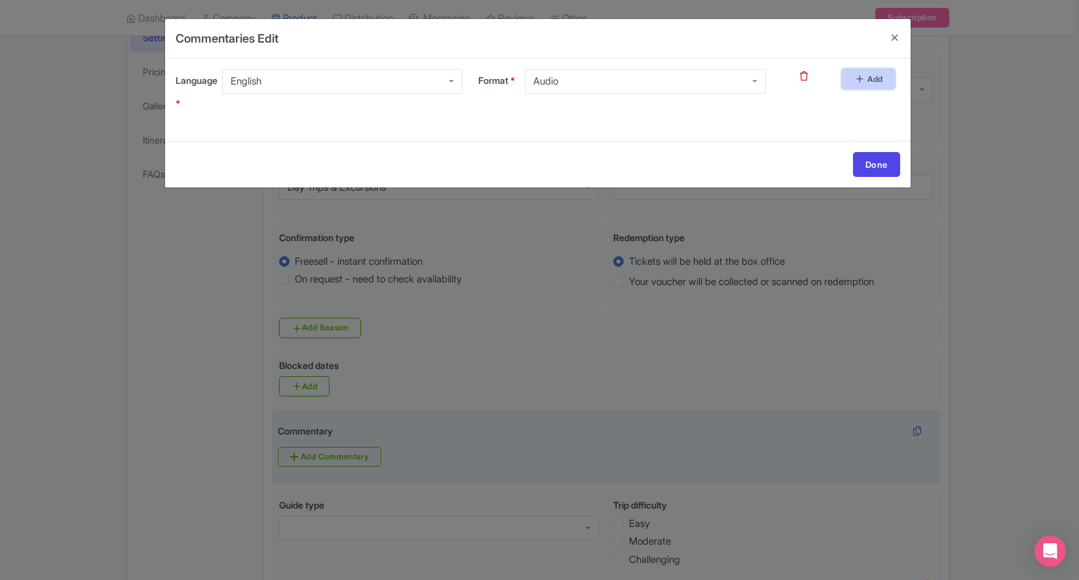
click at [870, 84] on link "Add" at bounding box center [868, 79] width 53 height 20
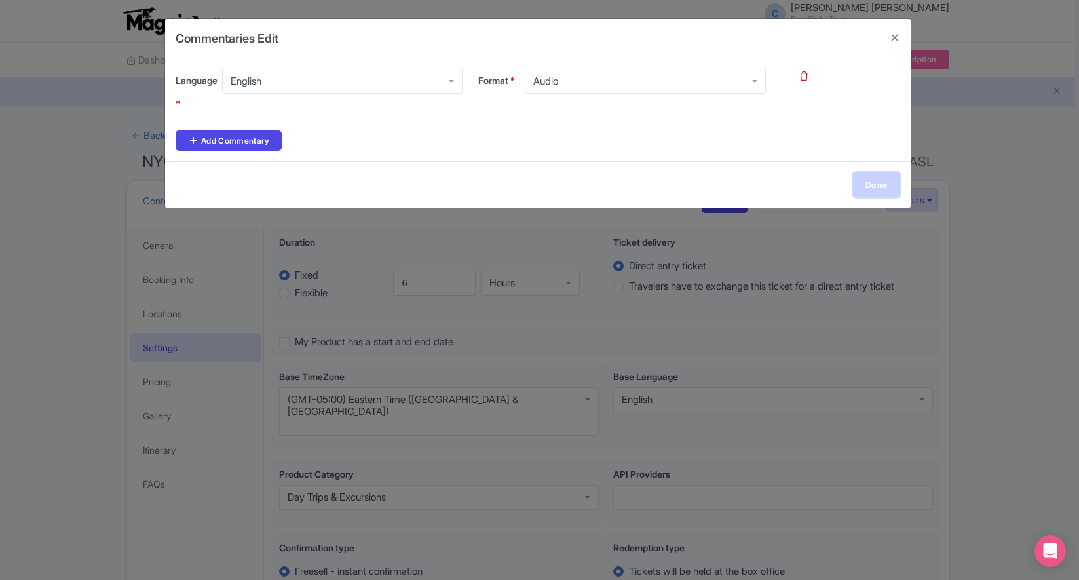
click at [872, 177] on link "Done" at bounding box center [876, 184] width 47 height 25
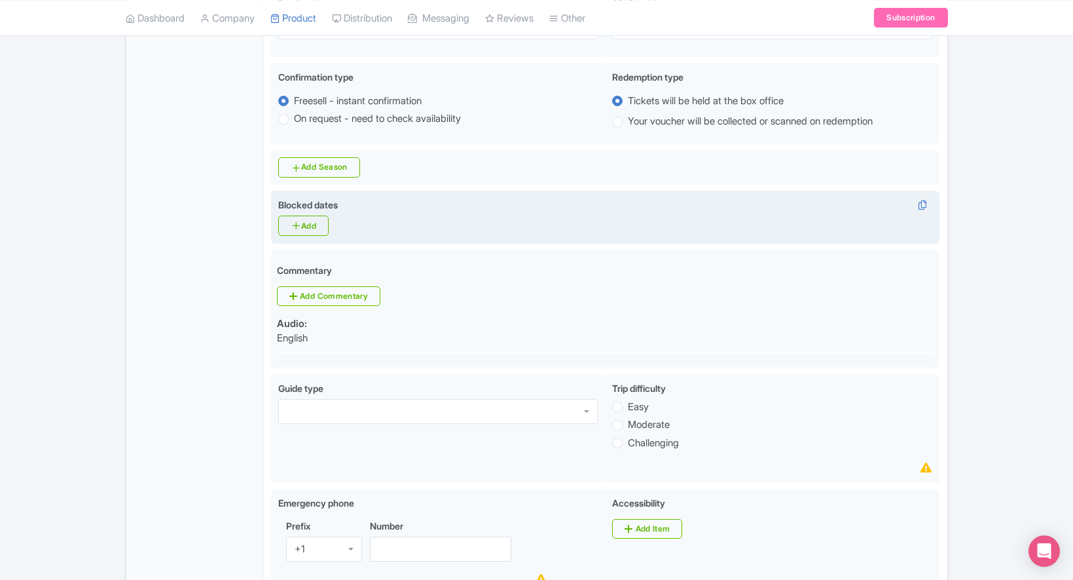
scroll to position [479, 0]
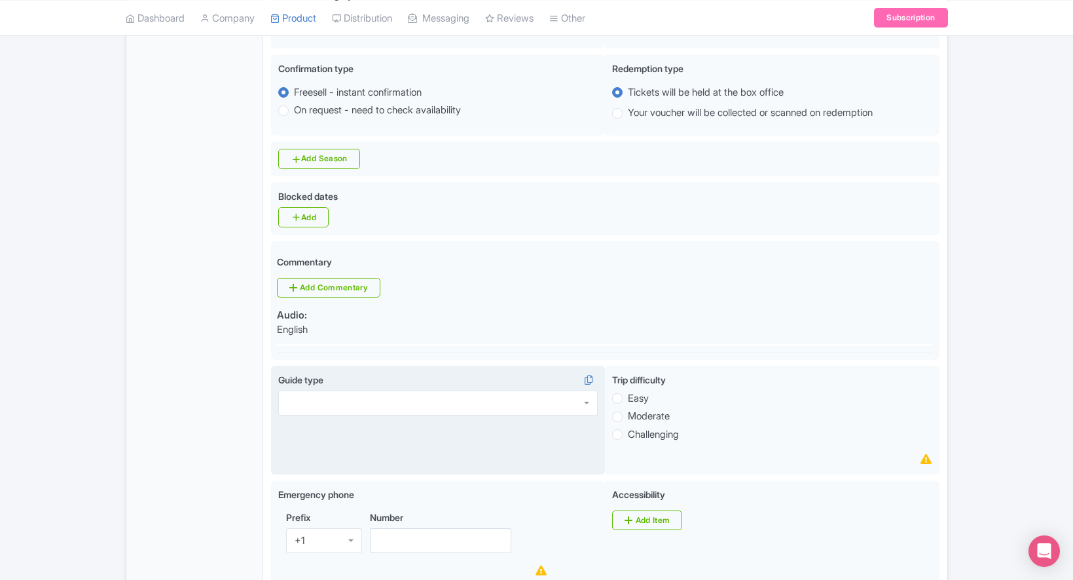
click at [349, 390] on div at bounding box center [438, 402] width 320 height 25
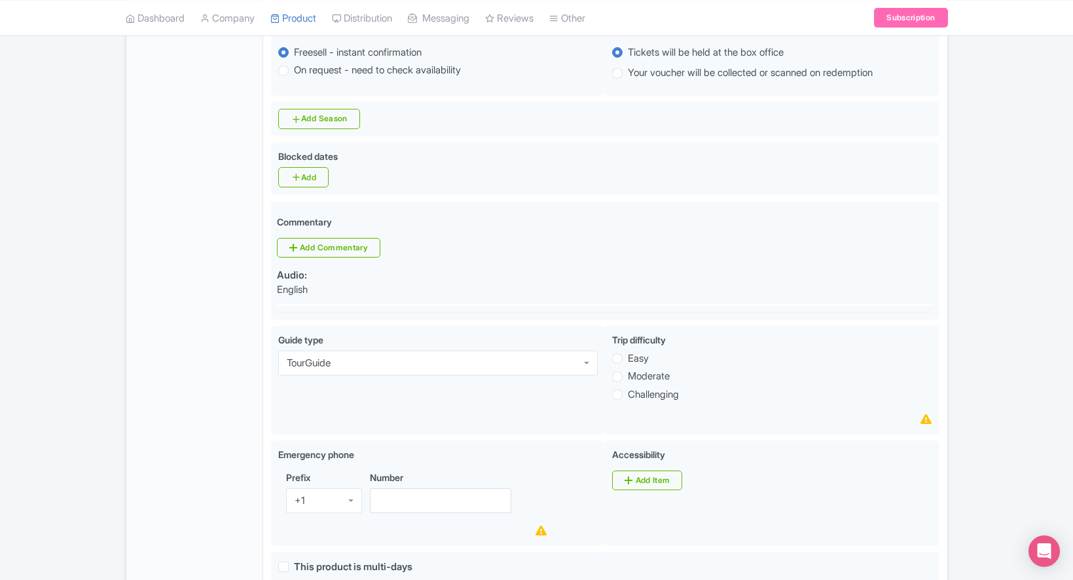
scroll to position [570, 0]
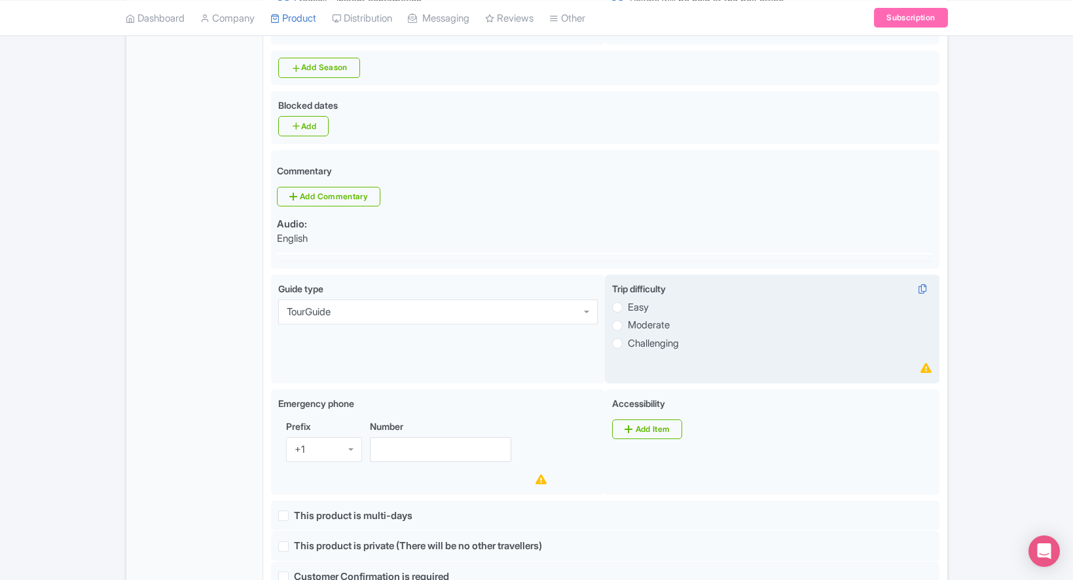
click at [628, 318] on label "Moderate" at bounding box center [649, 325] width 42 height 15
click at [628, 318] on input "Moderate" at bounding box center [634, 324] width 13 height 13
radio input "true"
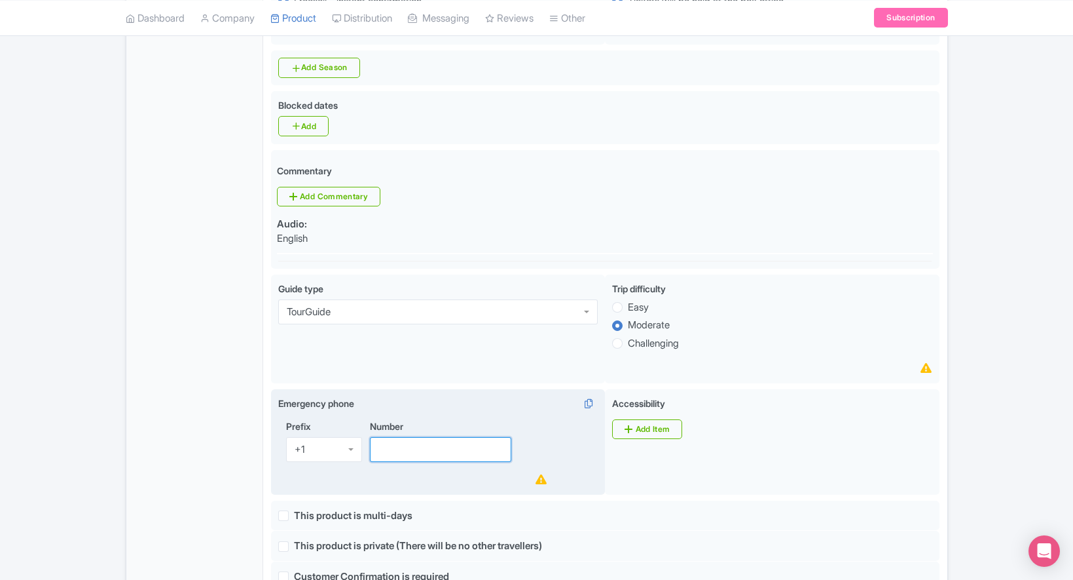
click at [392, 437] on input "Number" at bounding box center [441, 449] width 142 height 25
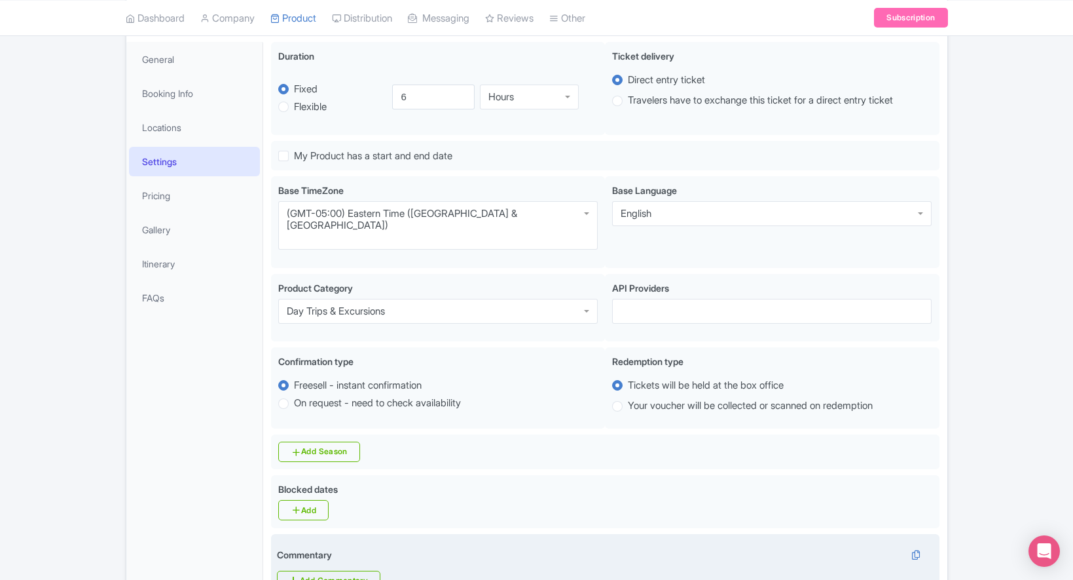
scroll to position [270, 0]
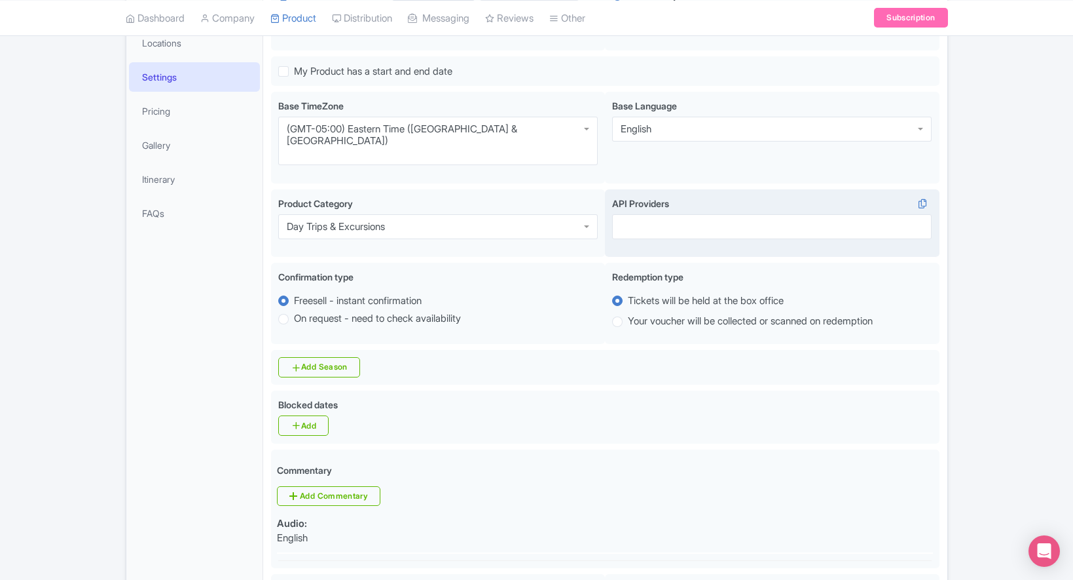
click at [670, 214] on div at bounding box center [772, 226] width 320 height 25
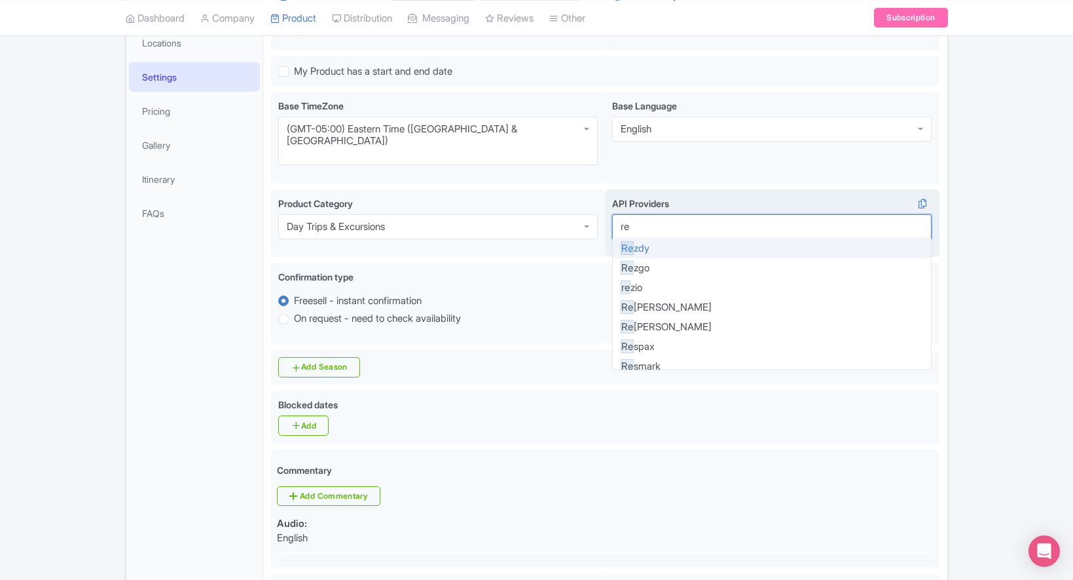
type input "rez"
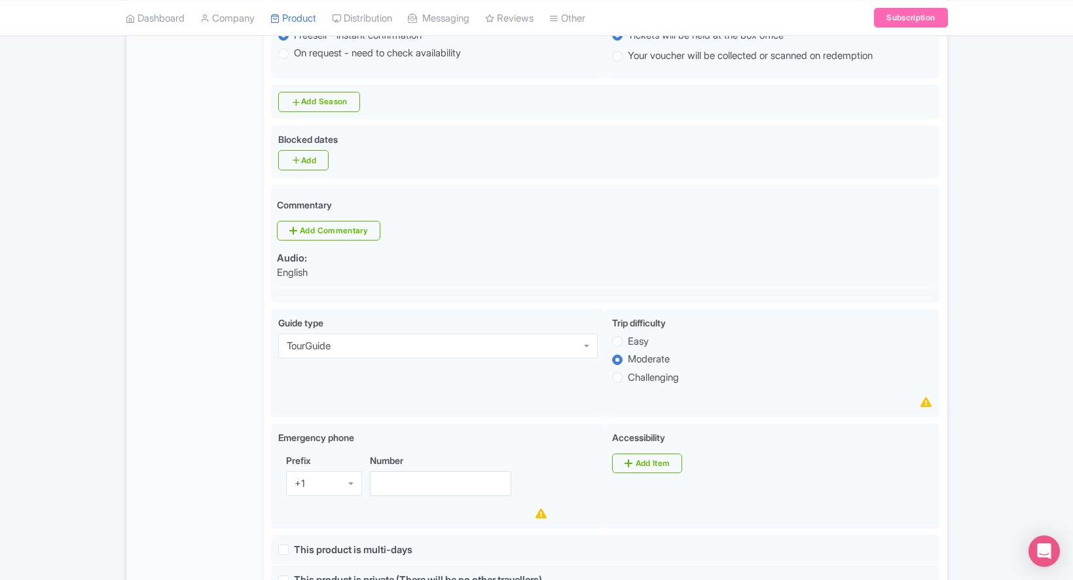
scroll to position [734, 0]
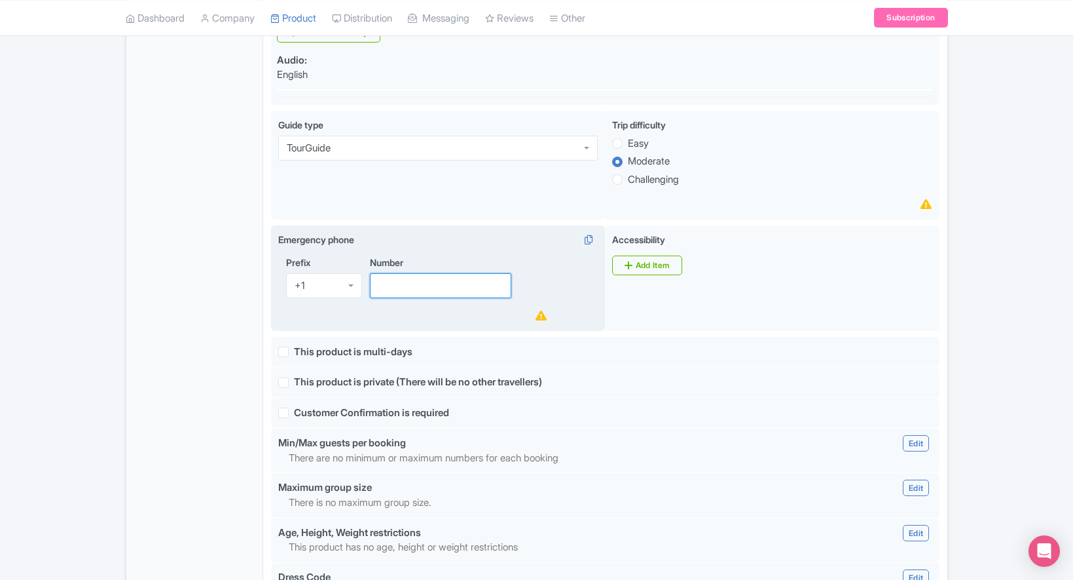
click at [417, 273] on input "Number" at bounding box center [441, 285] width 142 height 25
paste input "[PHONE_NUMBER]"
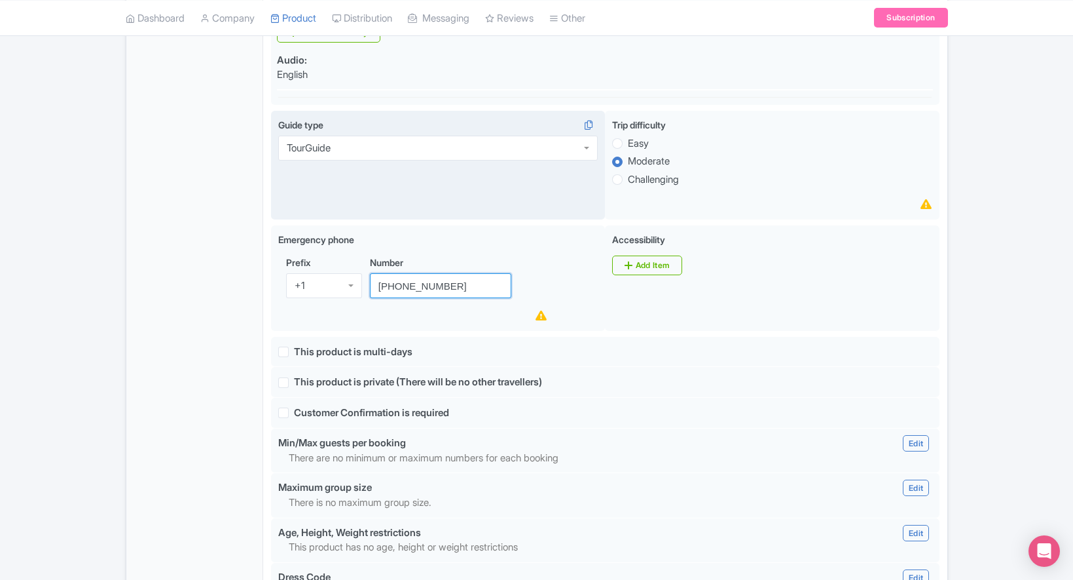
type input "[PHONE_NUMBER]"
click at [445, 186] on div "Guide type TourGuide TourGuide TourGuide Host Greeter Instructor Driver Live Au…" at bounding box center [438, 165] width 335 height 109
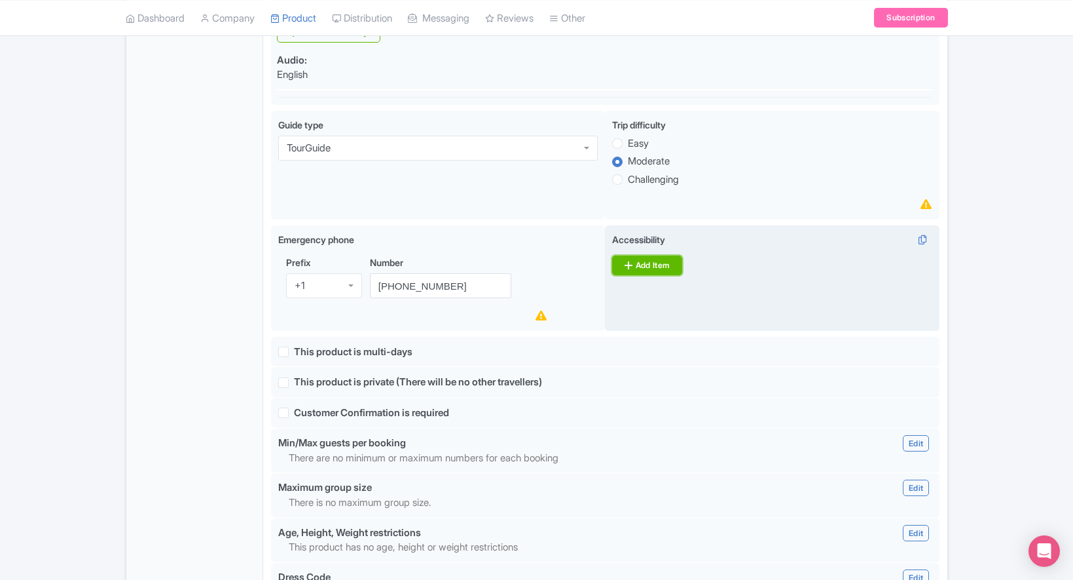
click at [656, 255] on link "Add Item" at bounding box center [647, 265] width 70 height 20
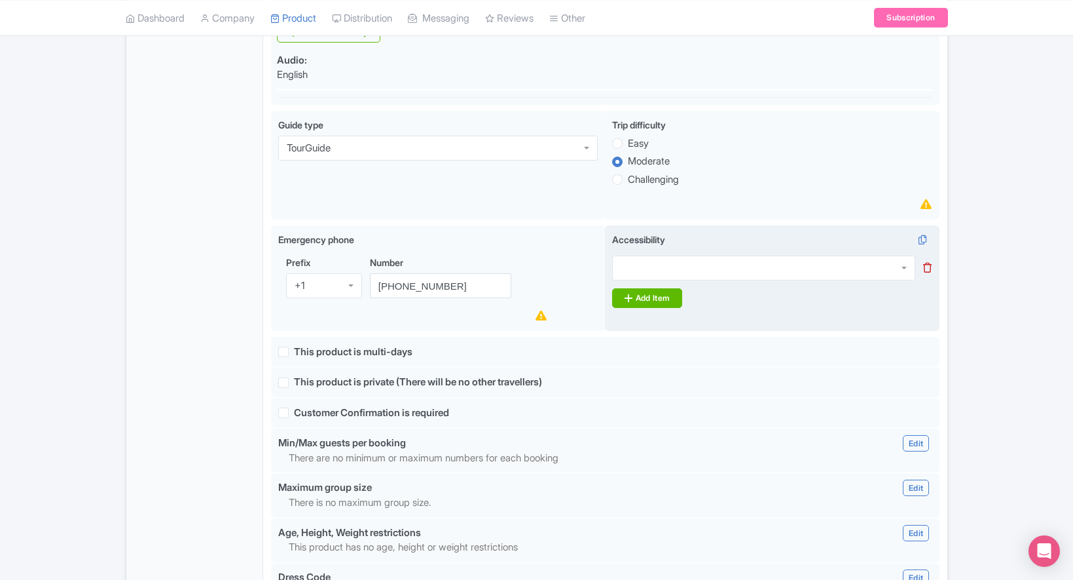
click at [656, 255] on div at bounding box center [763, 267] width 303 height 25
click at [930, 263] on icon at bounding box center [927, 268] width 9 height 10
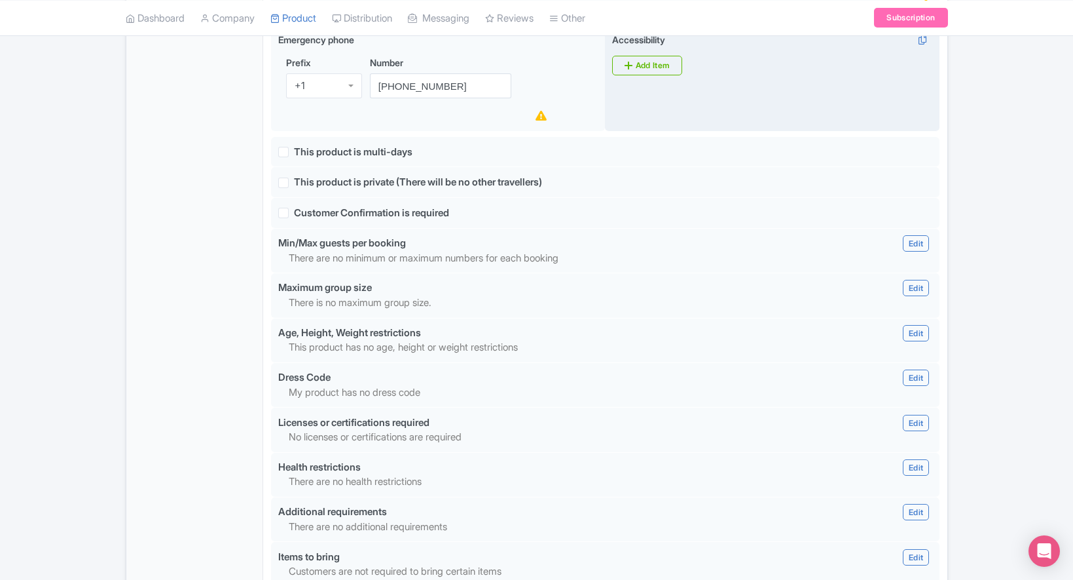
scroll to position [948, 0]
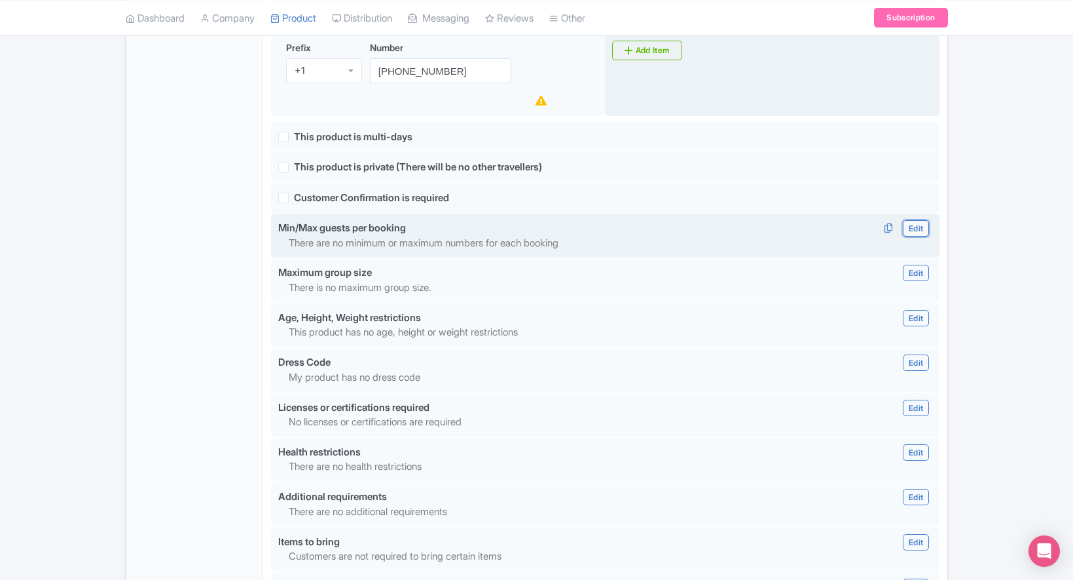
click at [914, 220] on link "Edit" at bounding box center [916, 228] width 26 height 16
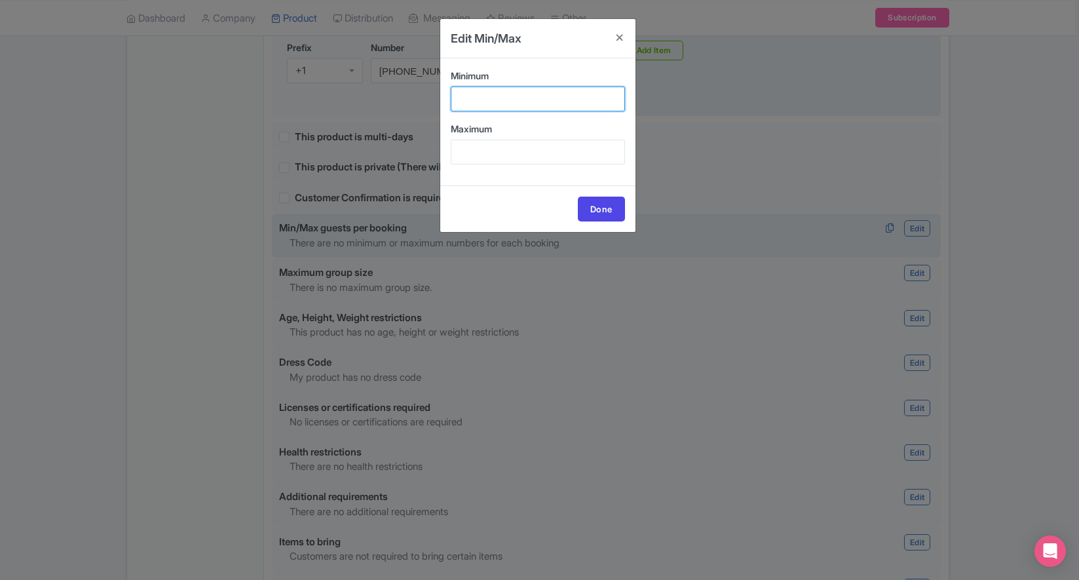
click at [461, 101] on input "Minimum" at bounding box center [538, 98] width 174 height 25
type input "1"
click at [485, 153] on input "Maximum" at bounding box center [538, 151] width 174 height 25
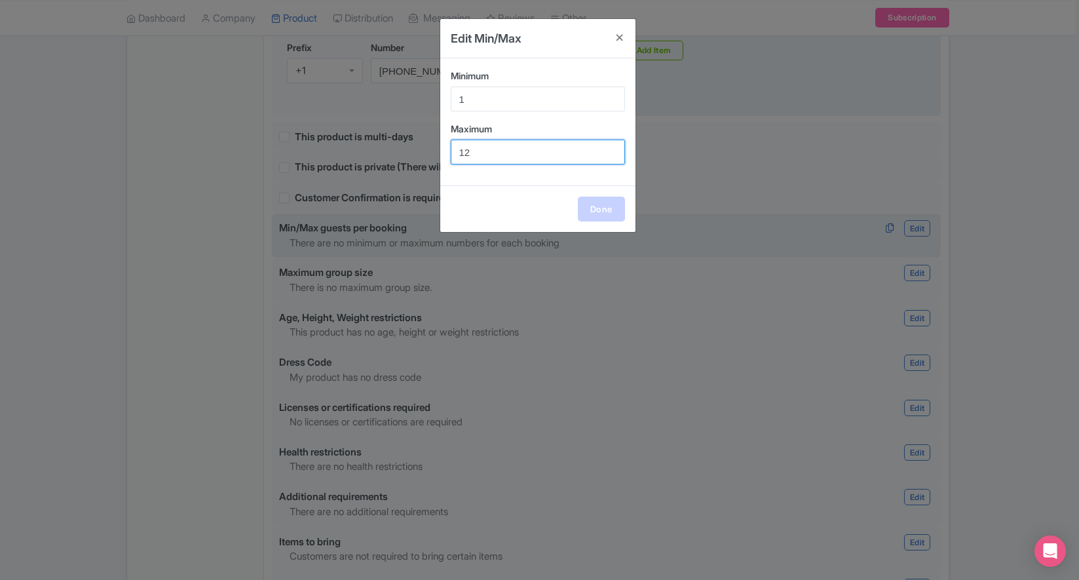
type input "12"
click at [619, 206] on link "Done" at bounding box center [601, 208] width 47 height 25
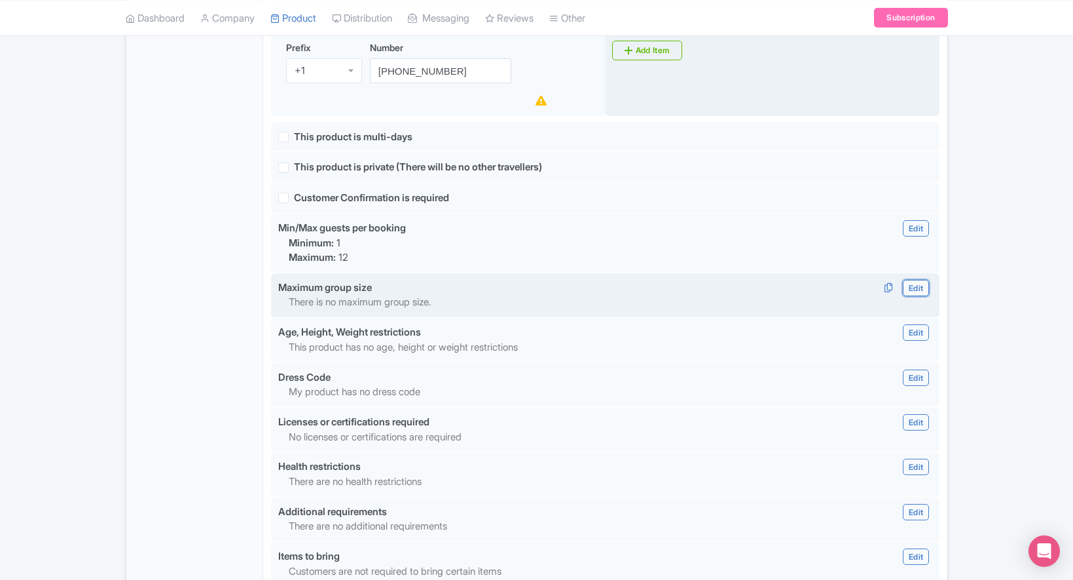
click at [912, 280] on link "Edit" at bounding box center [916, 288] width 26 height 16
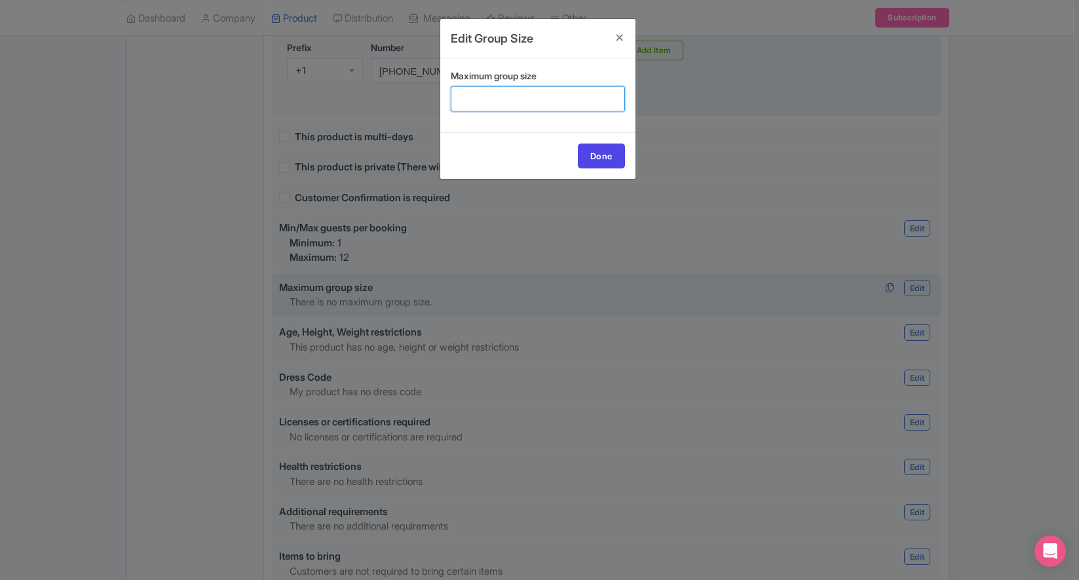
click at [497, 86] on input "Maximum group size" at bounding box center [538, 98] width 174 height 25
type input "12"
click at [593, 148] on link "Done" at bounding box center [601, 155] width 47 height 25
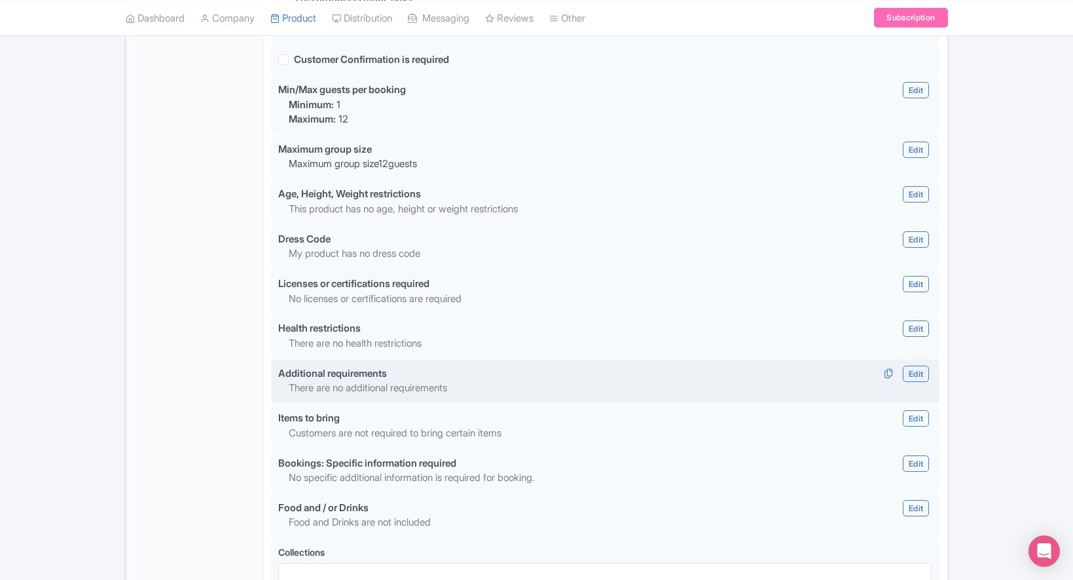
scroll to position [1093, 0]
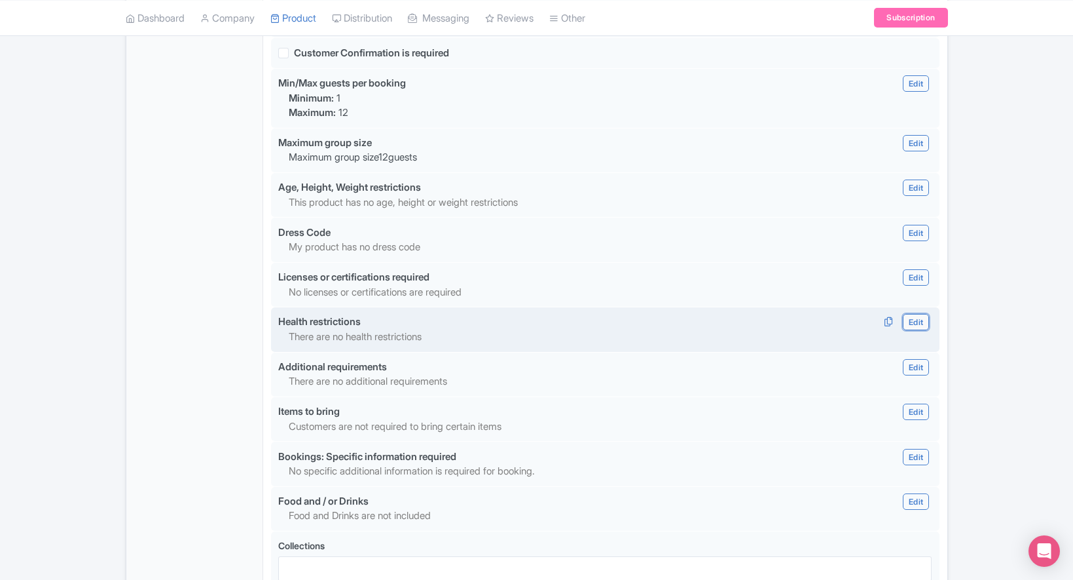
click at [924, 314] on link "Edit" at bounding box center [916, 322] width 26 height 16
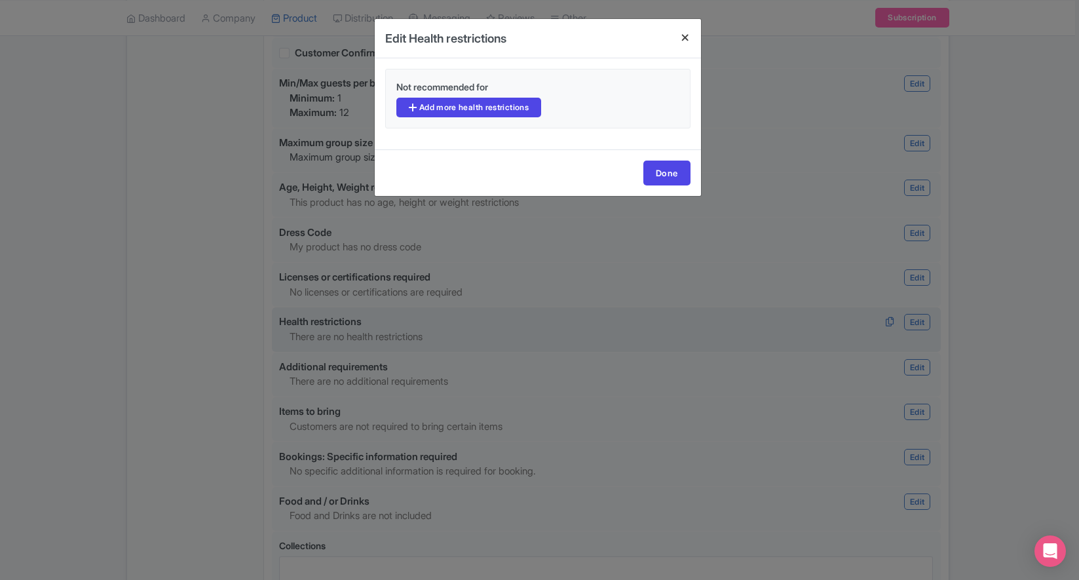
click at [688, 37] on h4 at bounding box center [684, 37] width 31 height 37
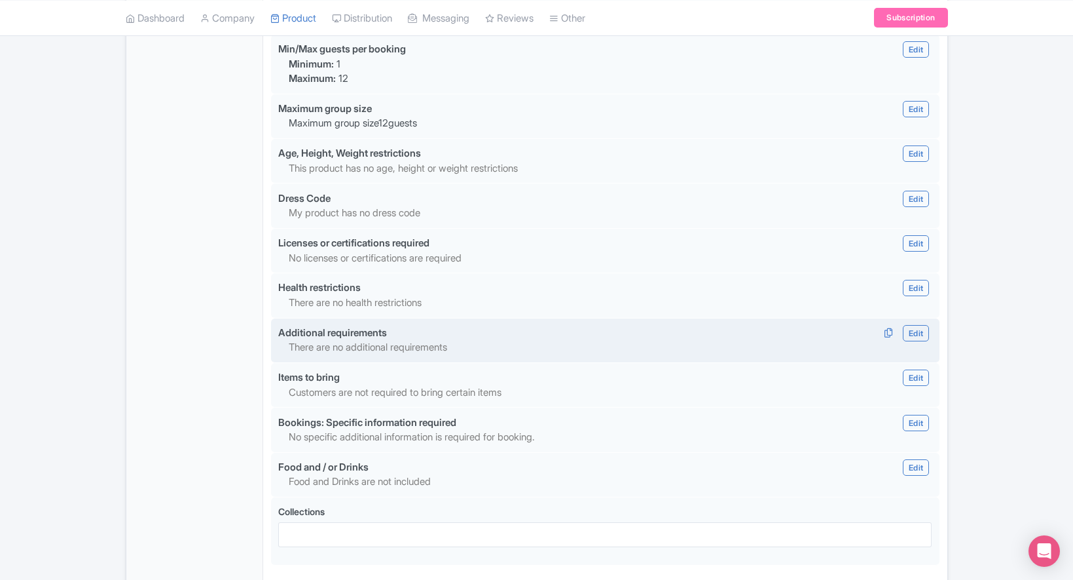
scroll to position [1191, 0]
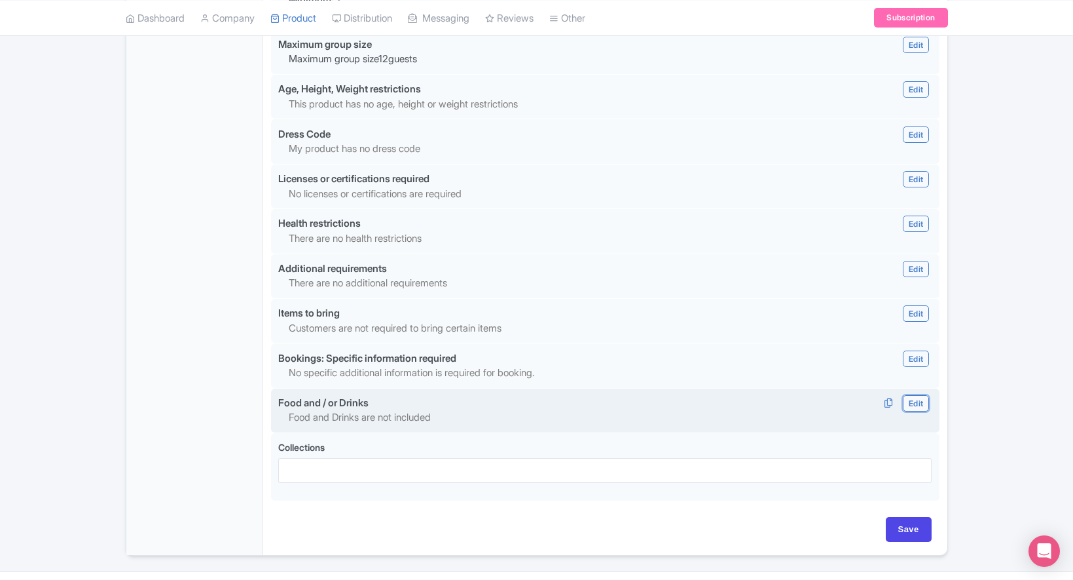
click at [908, 395] on link "Edit" at bounding box center [916, 403] width 26 height 16
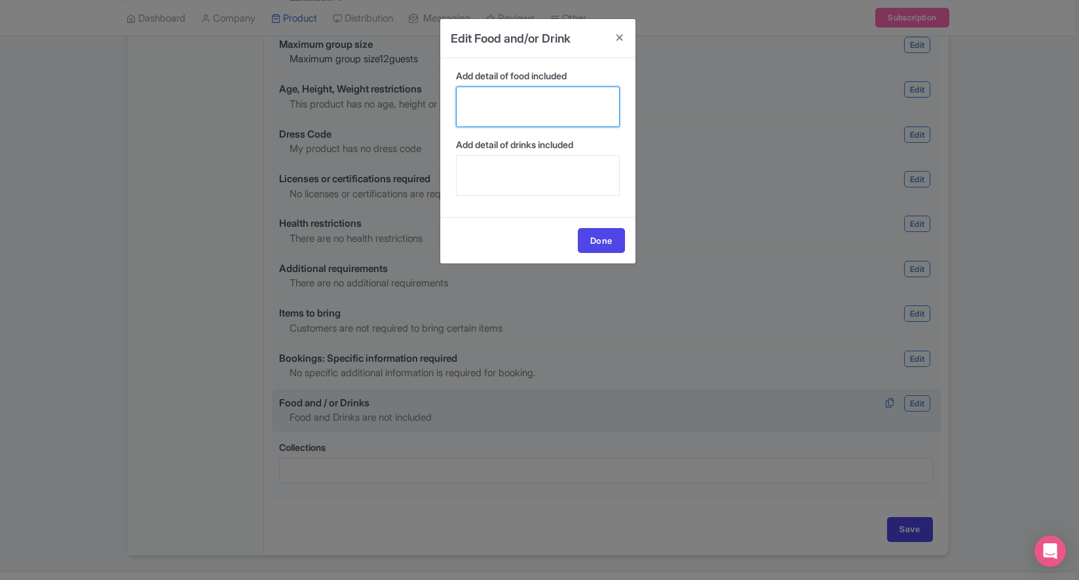
click at [519, 102] on textarea "Add detail of food included" at bounding box center [538, 106] width 164 height 41
type textarea "Pizza Bagel"
click at [613, 231] on link "Done" at bounding box center [601, 240] width 47 height 25
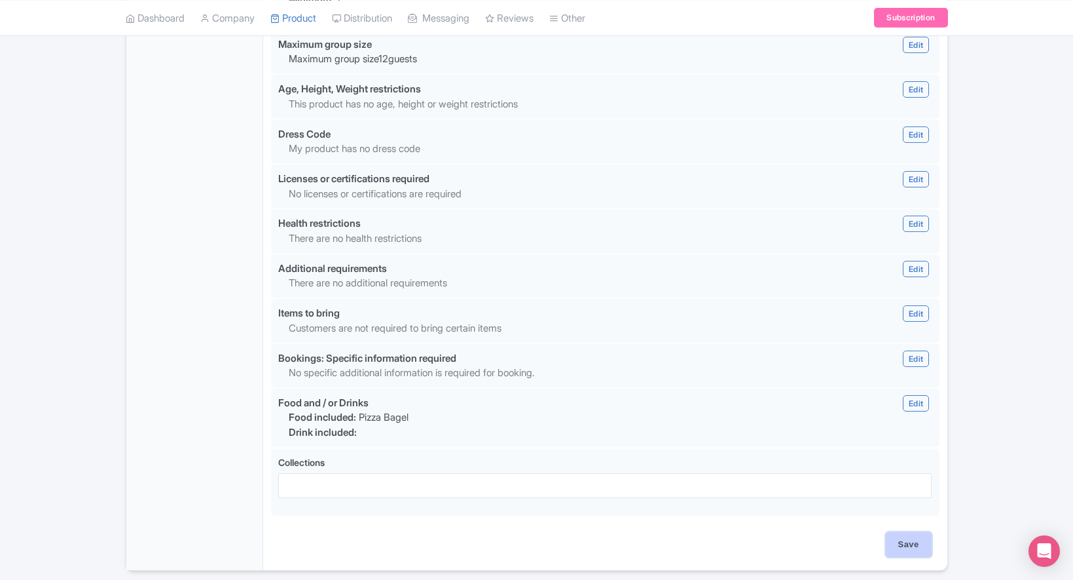
click at [927, 532] on input "Save" at bounding box center [909, 544] width 46 height 25
type input "Update Product"
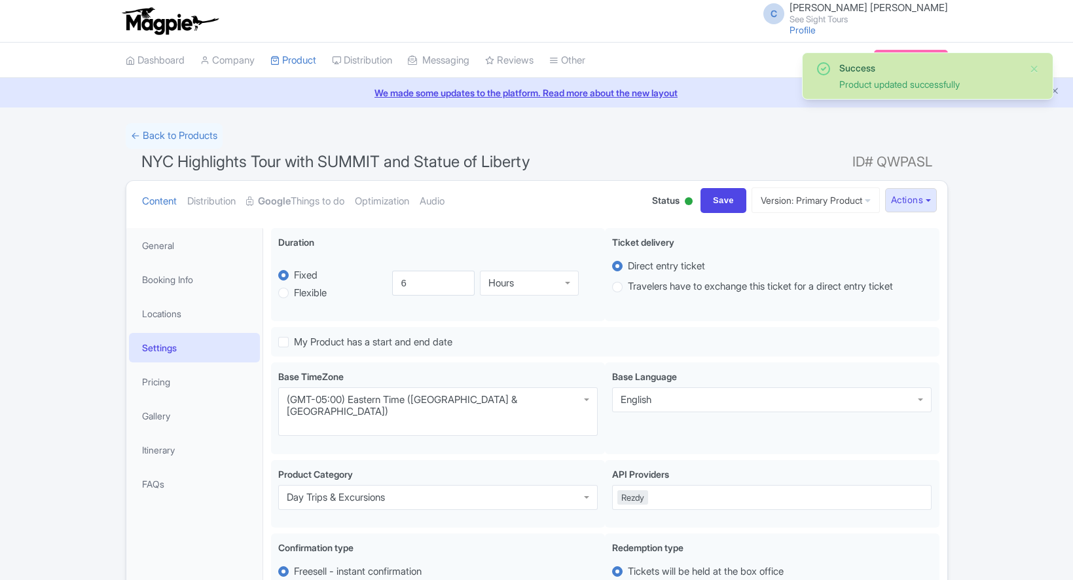
scroll to position [228, 0]
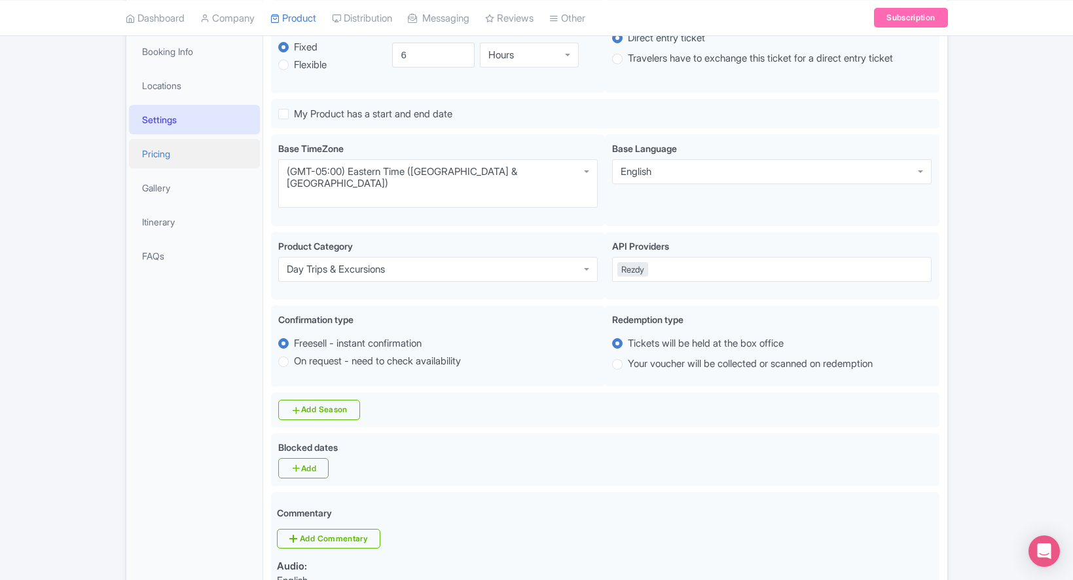
click at [179, 155] on link "Pricing" at bounding box center [194, 153] width 131 height 29
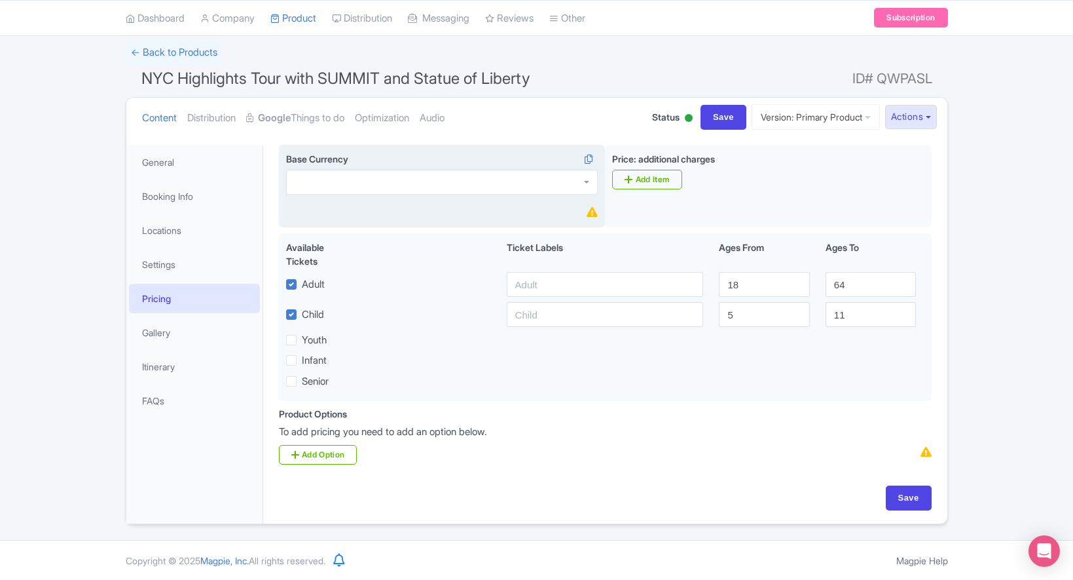
click at [336, 183] on div at bounding box center [442, 182] width 312 height 25
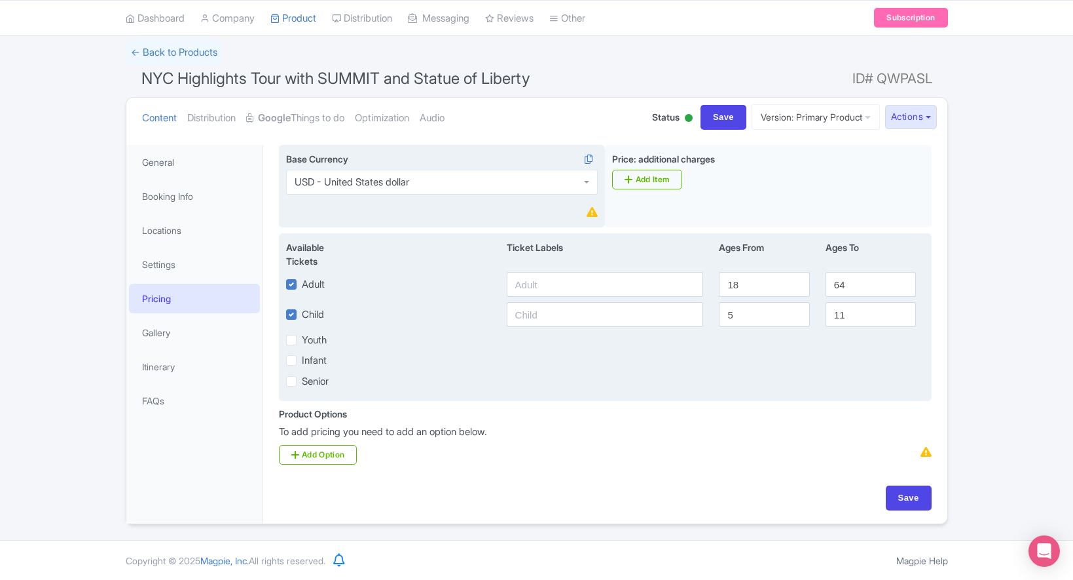
click at [629, 237] on div "Available Tickets i Ticket Labels Ages From Ages To Adult 18 64 Child 5 11 Yout…" at bounding box center [605, 317] width 653 height 168
click at [302, 358] on label "Infant" at bounding box center [314, 360] width 25 height 15
click at [302, 358] on input "Infant" at bounding box center [306, 356] width 9 height 9
checkbox input "true"
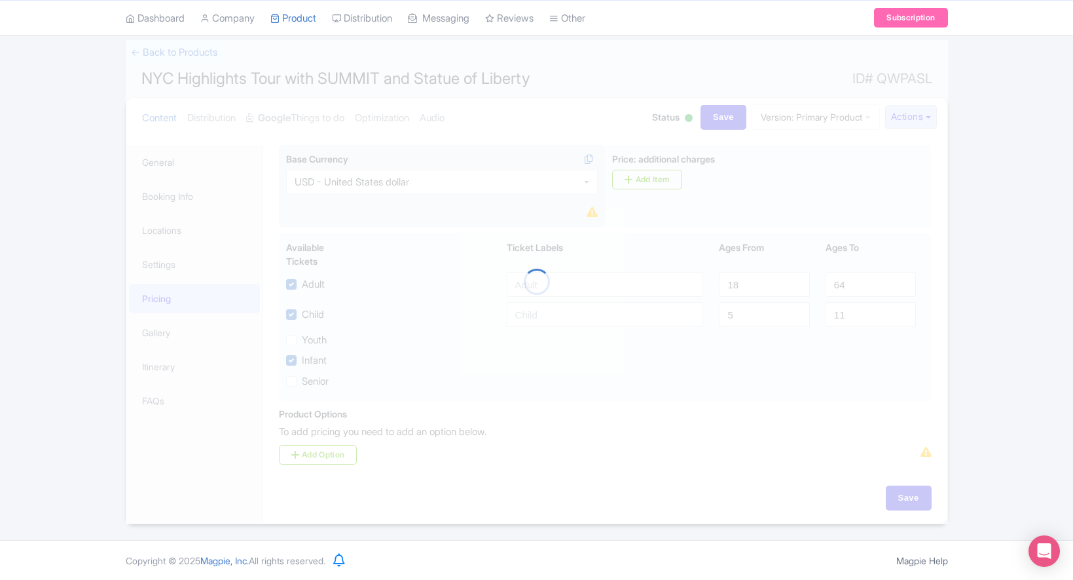
scroll to position [79, 0]
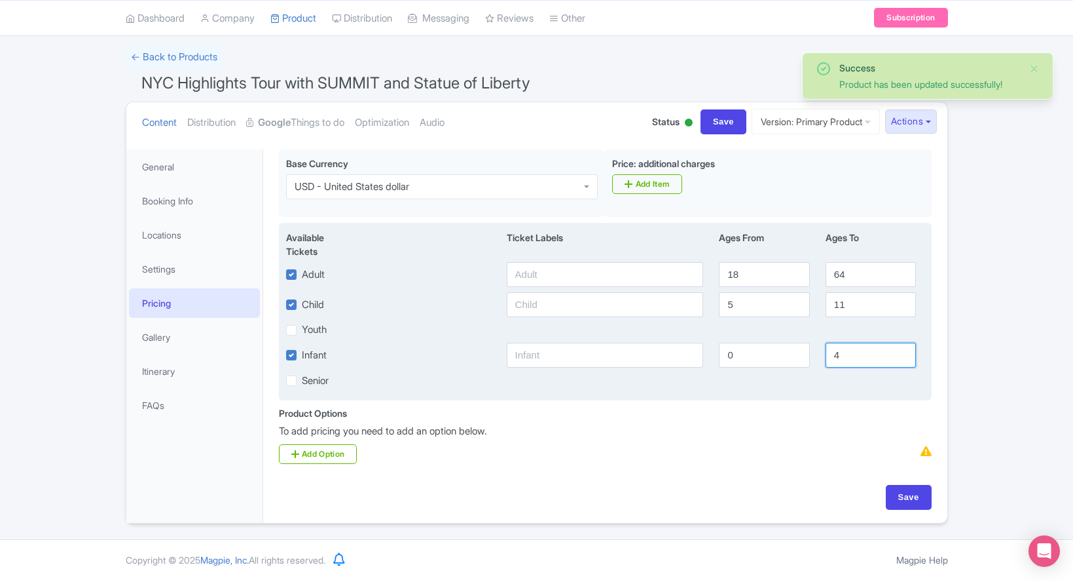
click at [849, 354] on input "4" at bounding box center [871, 355] width 90 height 25
type input "3"
click at [762, 307] on input "5" at bounding box center [764, 304] width 90 height 25
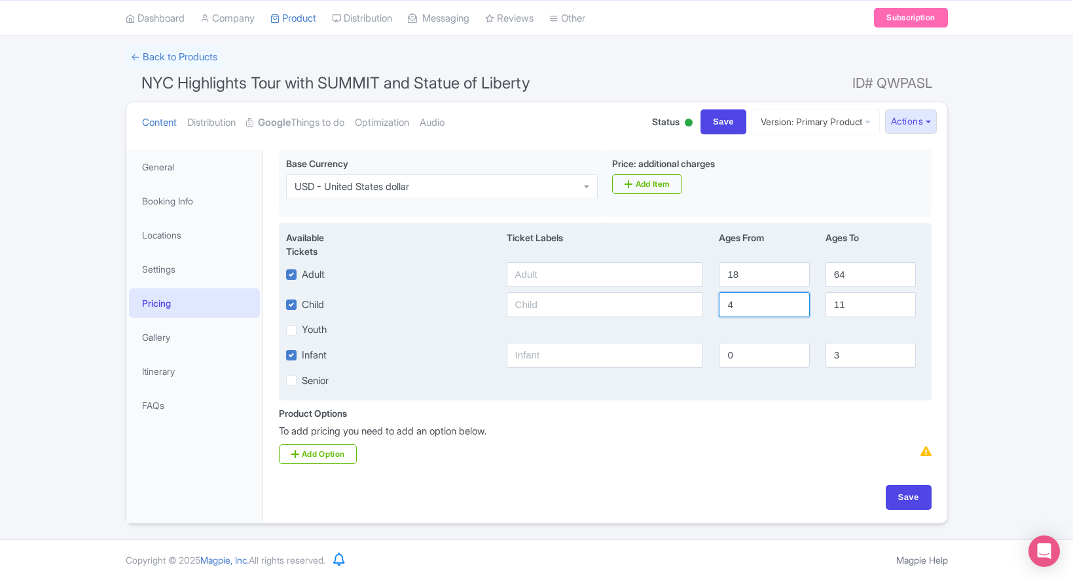
type input "4"
click at [855, 300] on input "11" at bounding box center [871, 304] width 90 height 25
type input "12"
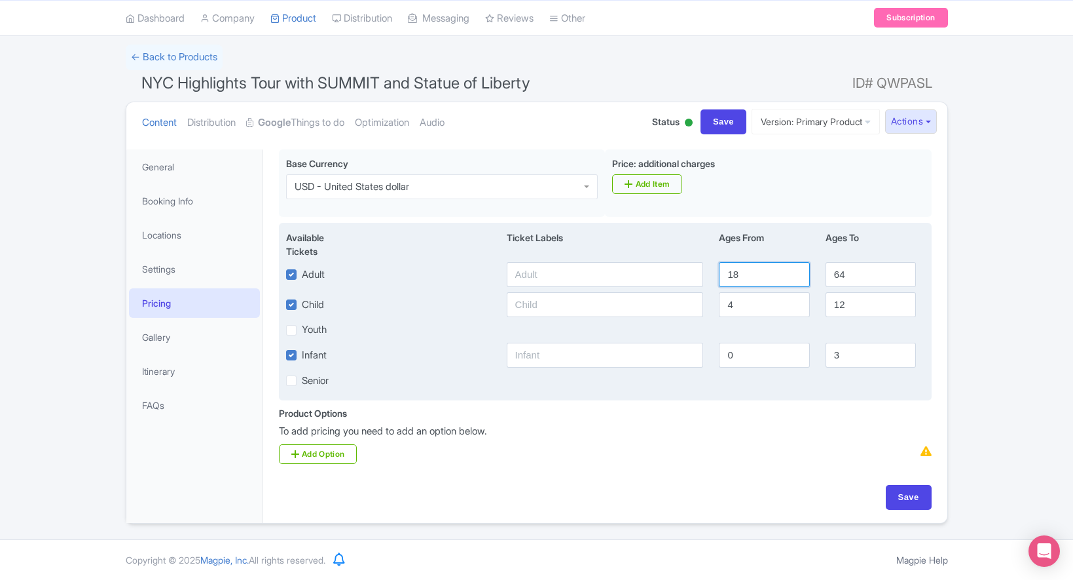
click at [751, 274] on input "18" at bounding box center [764, 274] width 90 height 25
type input "13"
click at [855, 275] on input "64" at bounding box center [871, 274] width 90 height 25
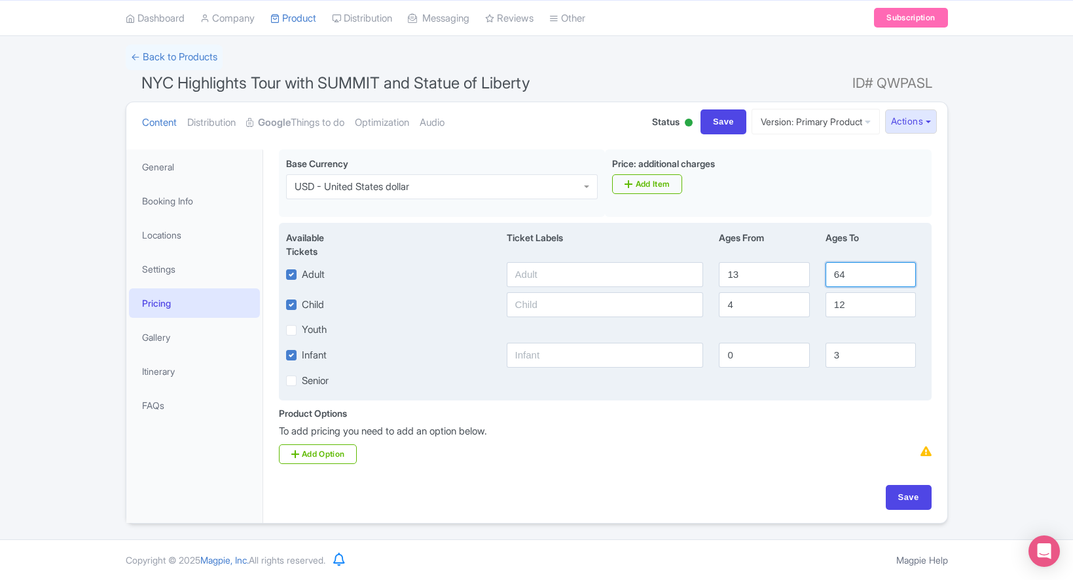
click at [855, 275] on input "64" at bounding box center [871, 274] width 90 height 25
type input "99"
click at [829, 396] on div "Available Tickets i Ticket Labels Ages From Ages To Adult 13 99 Child 4 12 Yout…" at bounding box center [605, 312] width 653 height 178
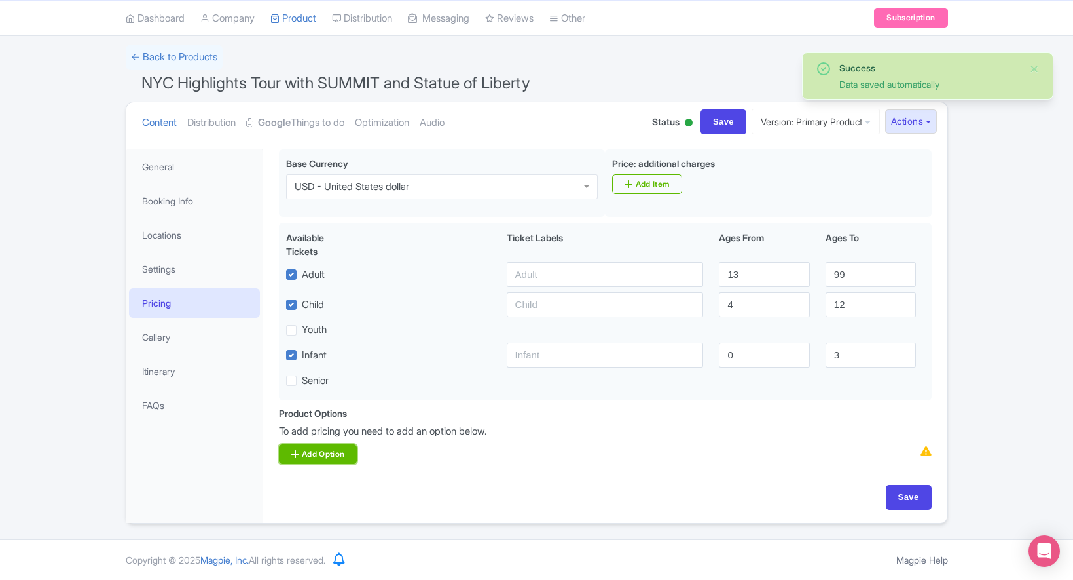
click at [331, 453] on link "Add Option" at bounding box center [318, 454] width 79 height 20
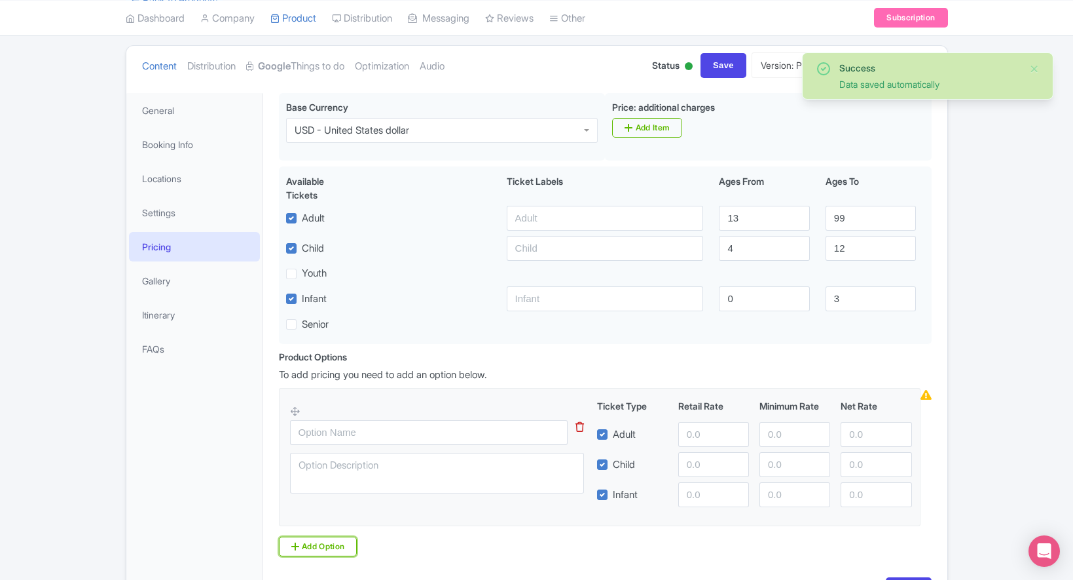
scroll to position [152, 0]
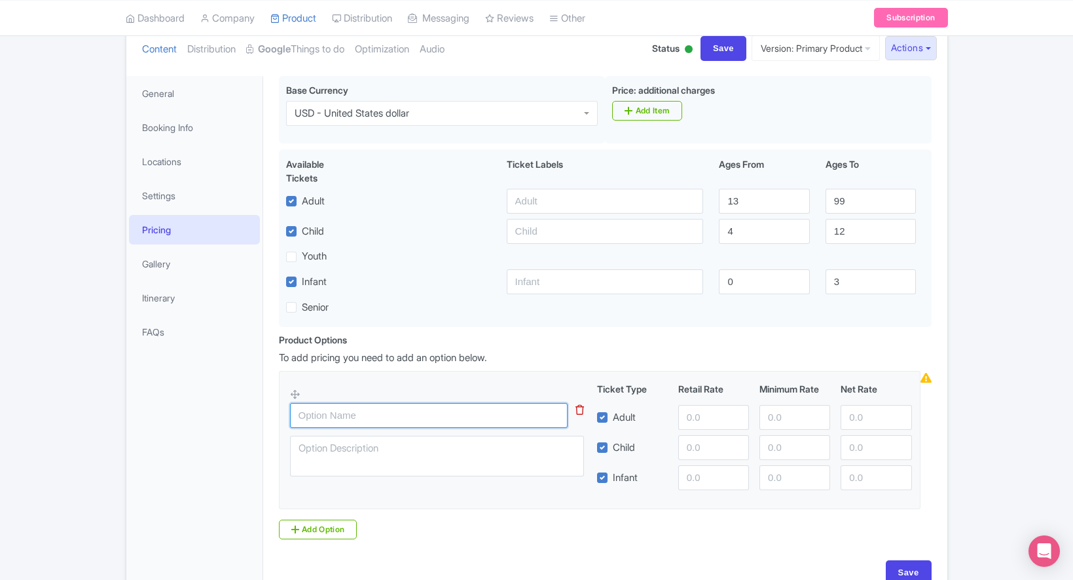
click at [387, 405] on input "text" at bounding box center [429, 415] width 278 height 25
click at [382, 409] on input "text" at bounding box center [429, 415] width 278 height 25
type input "General"
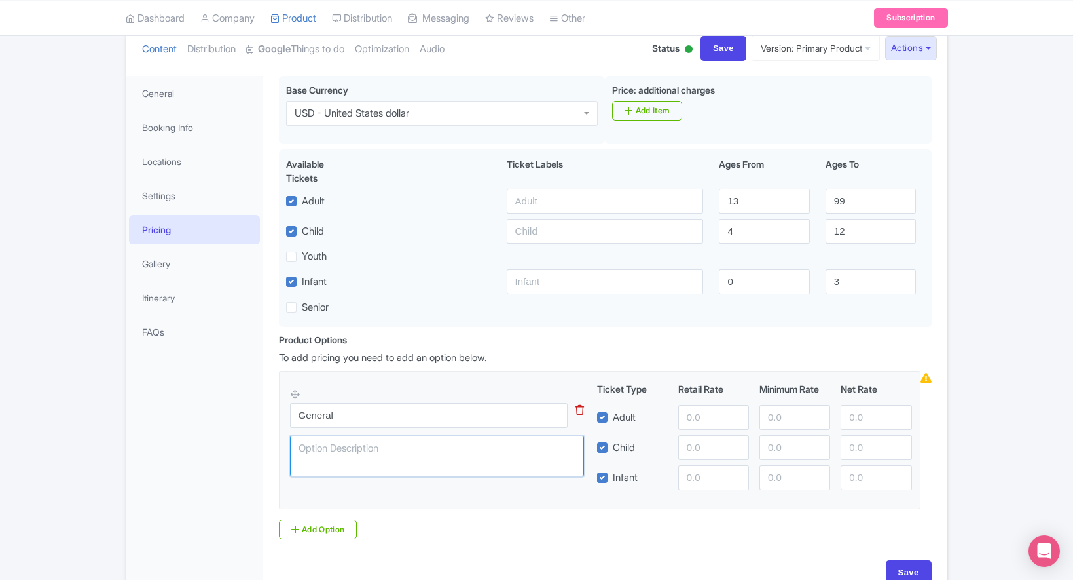
click at [534, 444] on textarea at bounding box center [437, 456] width 294 height 41
click at [713, 417] on input "number" at bounding box center [713, 417] width 71 height 25
type input "95"
click at [709, 441] on input "number" at bounding box center [713, 447] width 71 height 25
click at [696, 453] on input "number" at bounding box center [713, 447] width 71 height 25
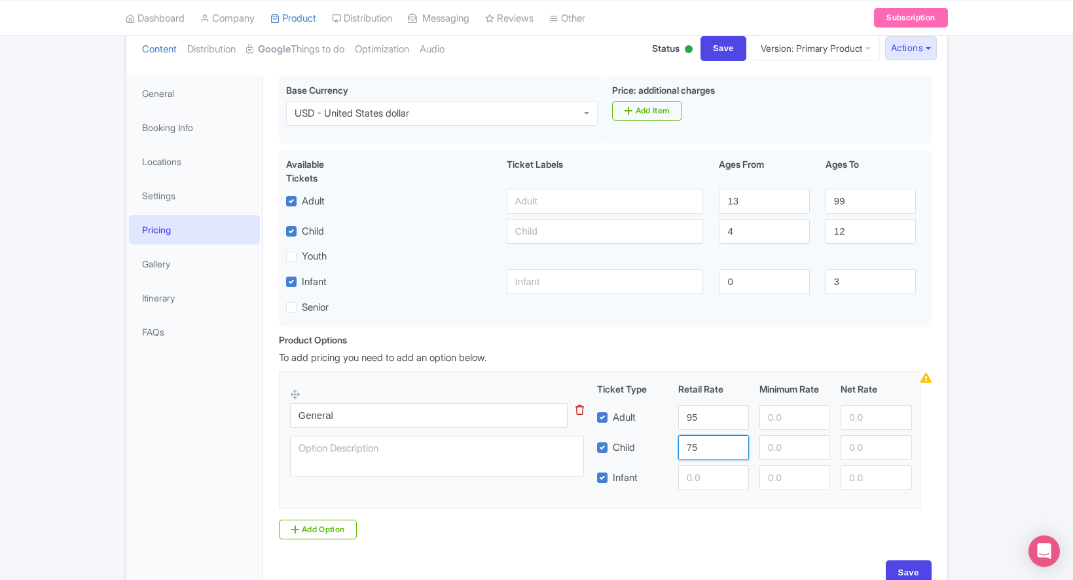
type input "75"
click at [702, 470] on input "number" at bounding box center [713, 477] width 71 height 25
type input "20"
click at [171, 88] on link "General" at bounding box center [194, 93] width 131 height 29
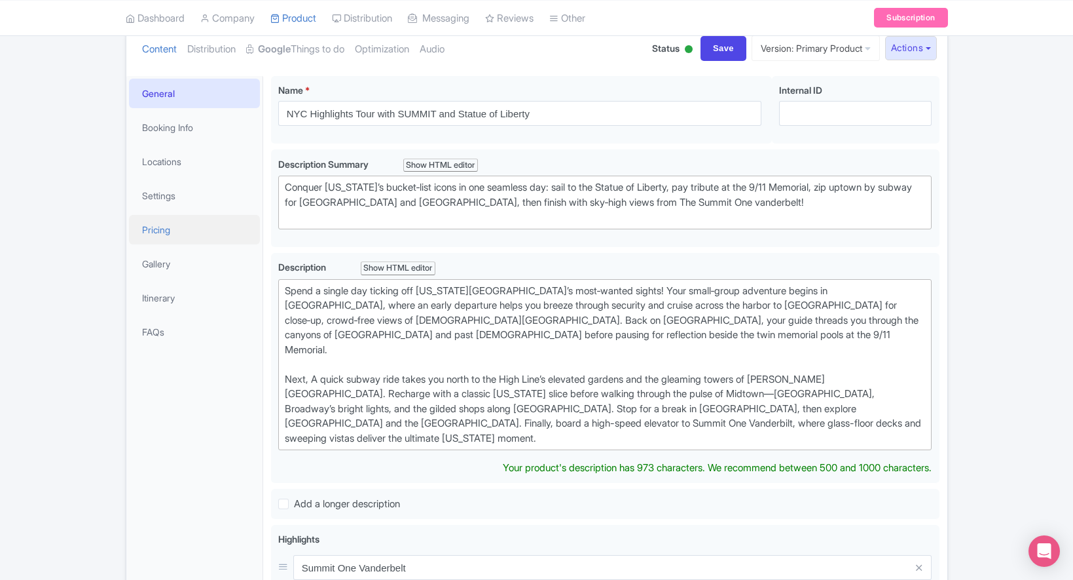
click at [171, 223] on link "Pricing" at bounding box center [194, 229] width 131 height 29
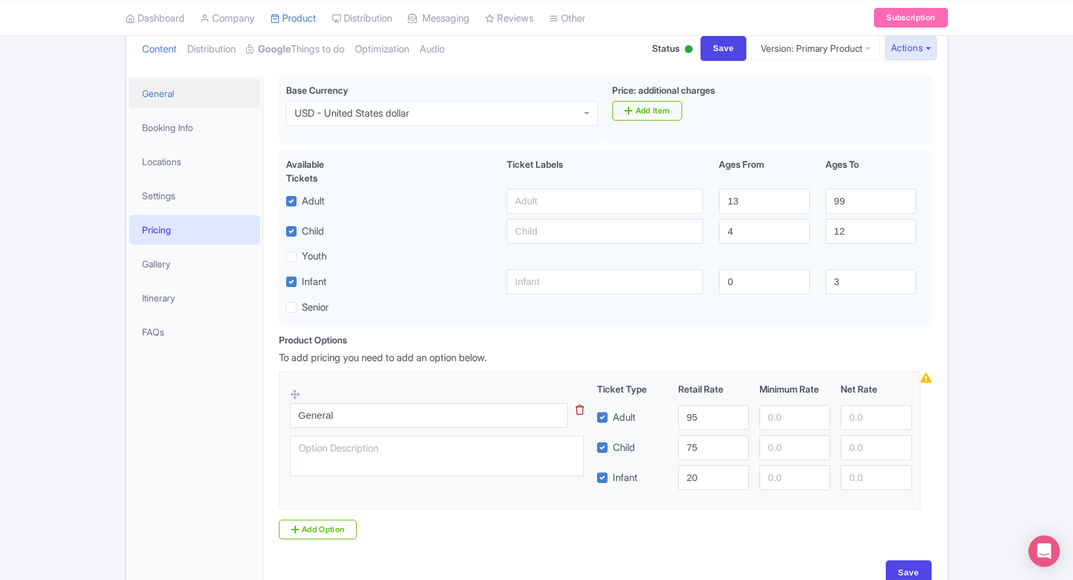
click at [204, 92] on link "General" at bounding box center [194, 93] width 131 height 29
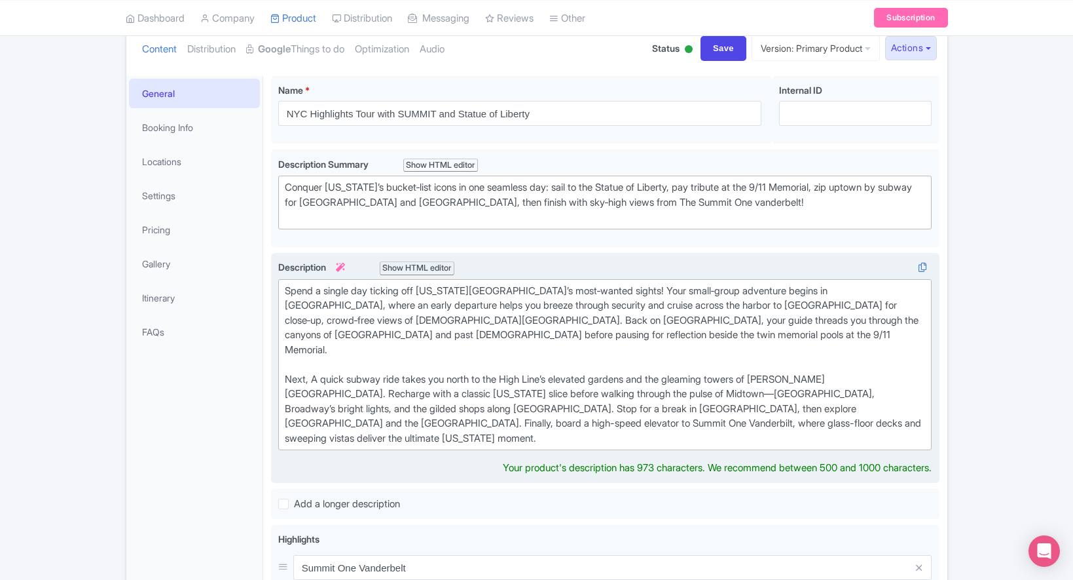
click at [575, 363] on div "Spend a single day ticking off New York City’s most‑wanted sights! Your small‑g…" at bounding box center [605, 365] width 641 height 162
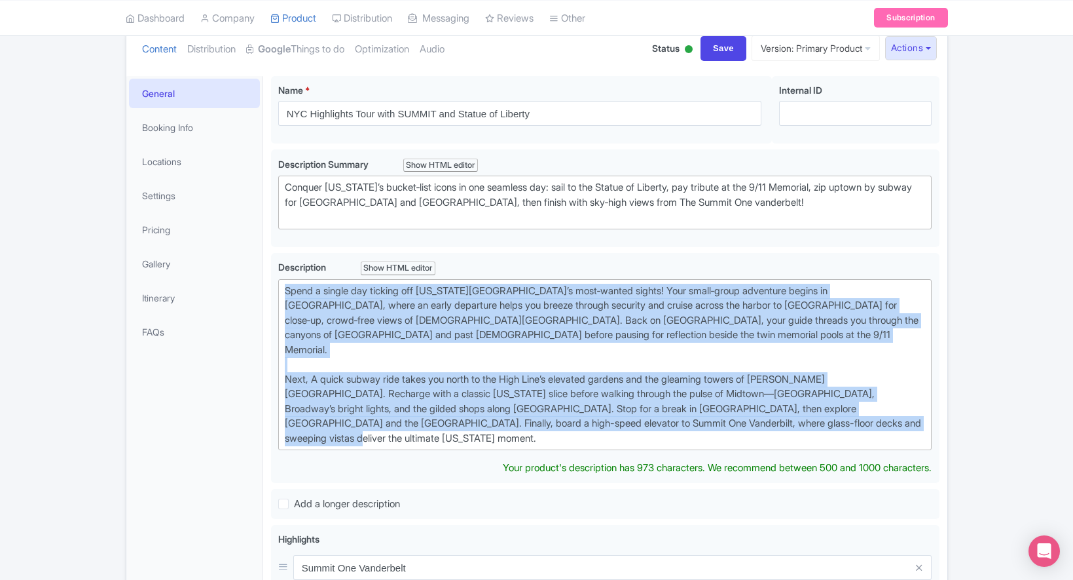
drag, startPoint x: 862, startPoint y: 411, endPoint x: 268, endPoint y: 227, distance: 621.7
type trix-editor "<div>Spend a single day ticking off New York City’s most‑wanted sights! Your sm…"
copy div "Spend a single day ticking off New York City’s most‑wanted sights! Your small‑g…"
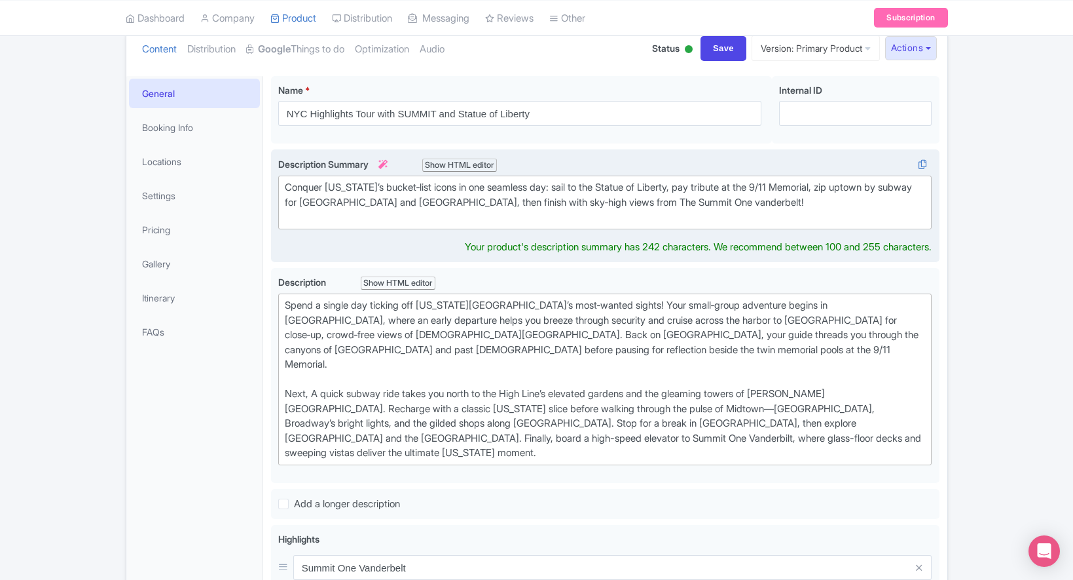
click at [422, 196] on div "Conquer New York’s bucket‑list icons in one seamless day: sail to the Statue of…" at bounding box center [605, 202] width 641 height 45
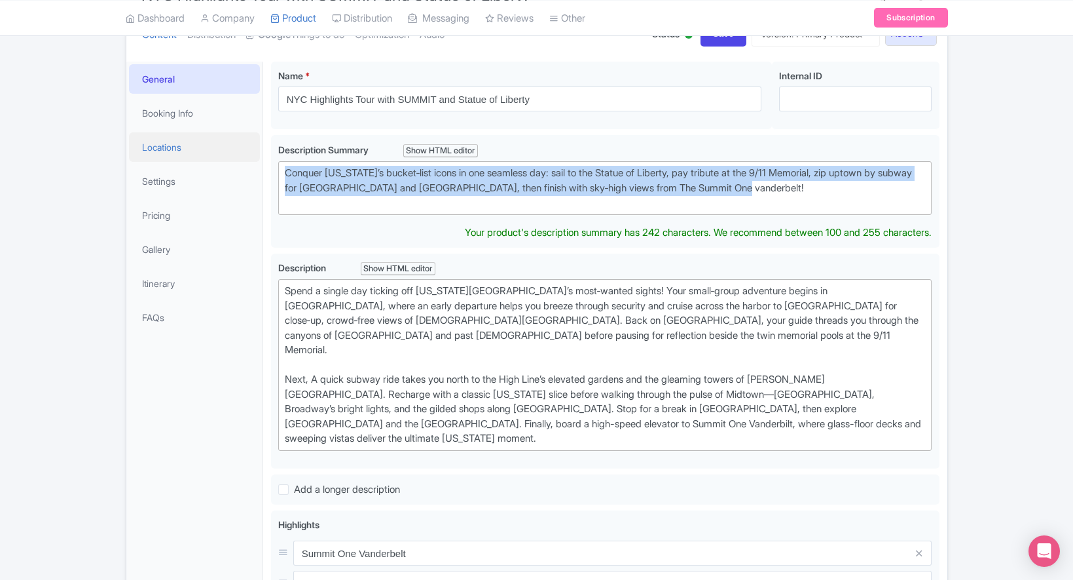
drag, startPoint x: 809, startPoint y: 195, endPoint x: 247, endPoint y: 155, distance: 563.4
paste trix-editor "Glide by Lady Liberty on a scenic harbor cruise, then ascend to SUMMIT One Vand…"
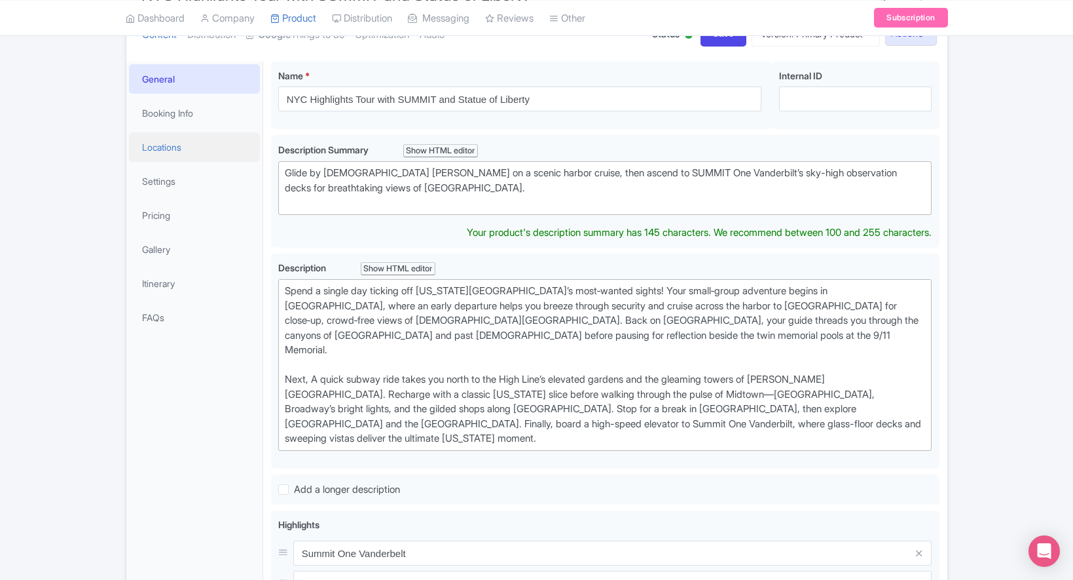
type trix-editor "<div>Glide by Lady Liberty on a scenic harbor cruise, then ascend to SUMMIT One…"
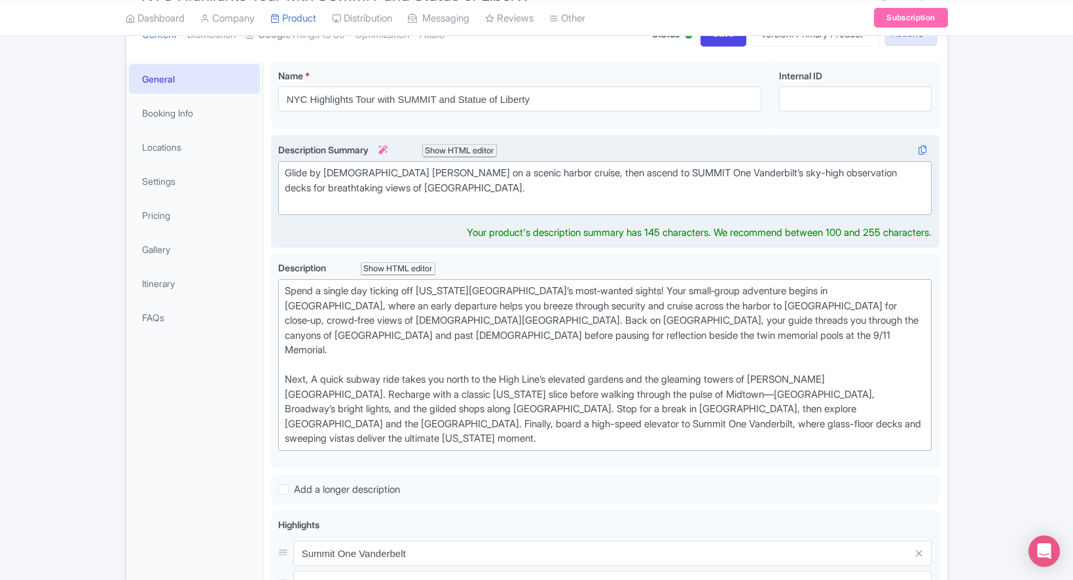
click at [320, 224] on div "Description Summary i Show HTML editor Bold Italic Strikethrough Link Heading Q…" at bounding box center [605, 192] width 654 height 98
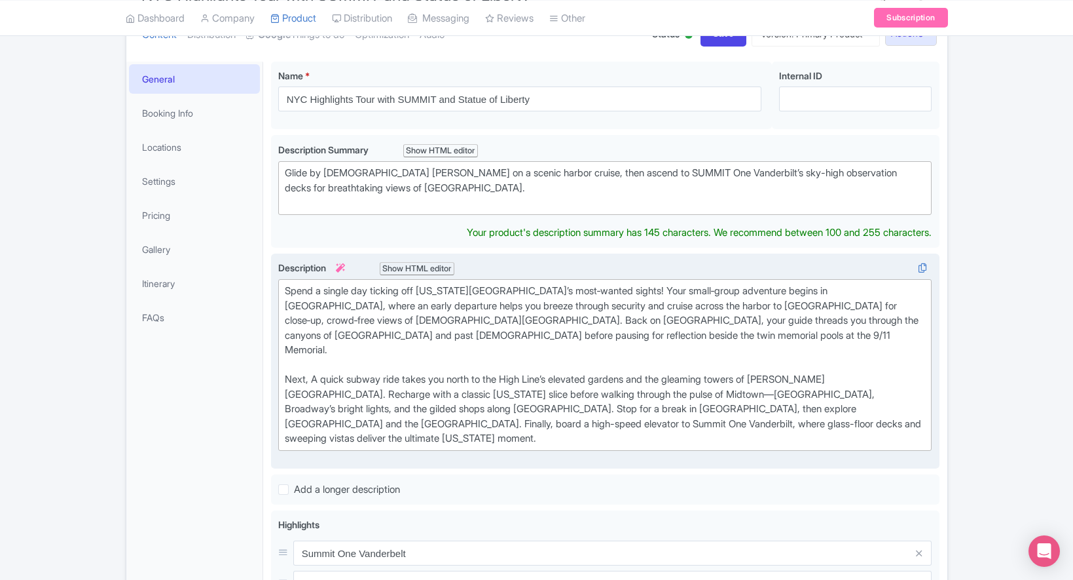
click at [351, 316] on div "Spend a single day ticking off New York City’s most‑wanted sights! Your small‑g…" at bounding box center [605, 365] width 641 height 162
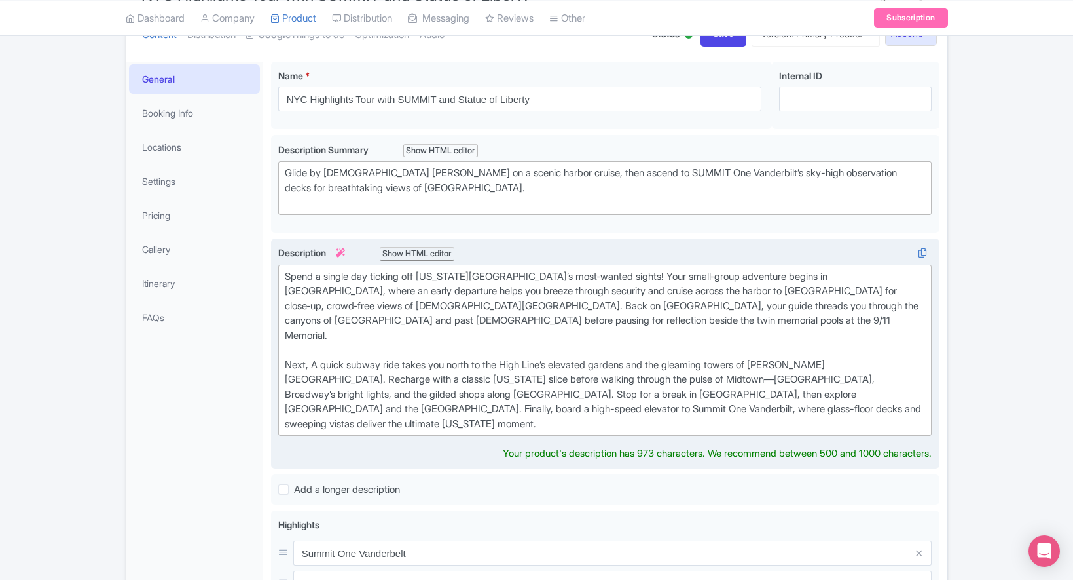
click at [420, 358] on div "Spend a single day ticking off New York City’s most‑wanted sights! Your small‑g…" at bounding box center [605, 350] width 641 height 162
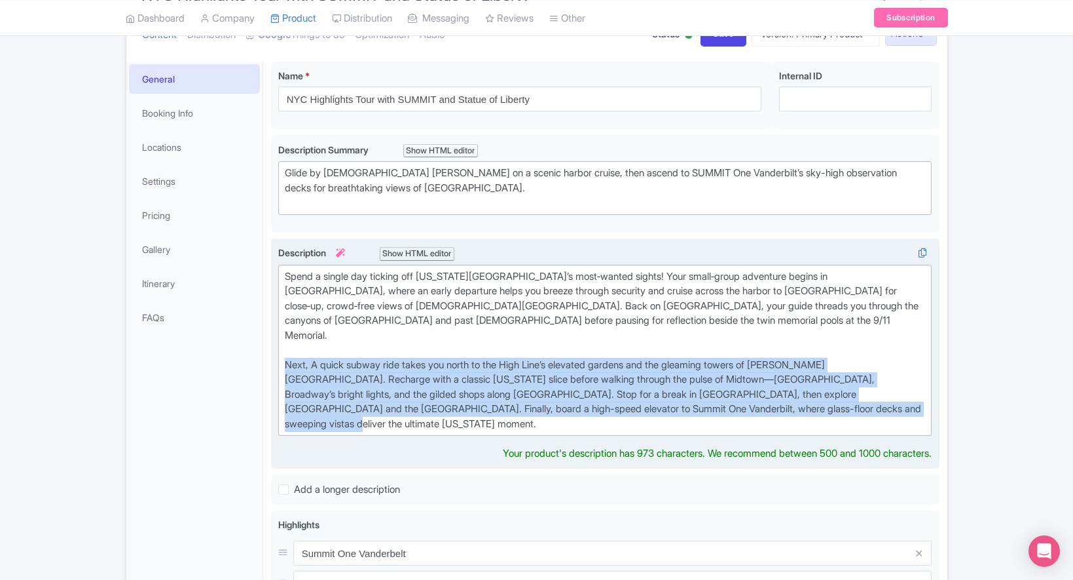
click at [420, 358] on div "Spend a single day ticking off New York City’s most‑wanted sights! Your small‑g…" at bounding box center [605, 350] width 641 height 162
click at [435, 360] on div "Spend a single day ticking off New York City’s most‑wanted sights! Your small‑g…" at bounding box center [605, 350] width 641 height 162
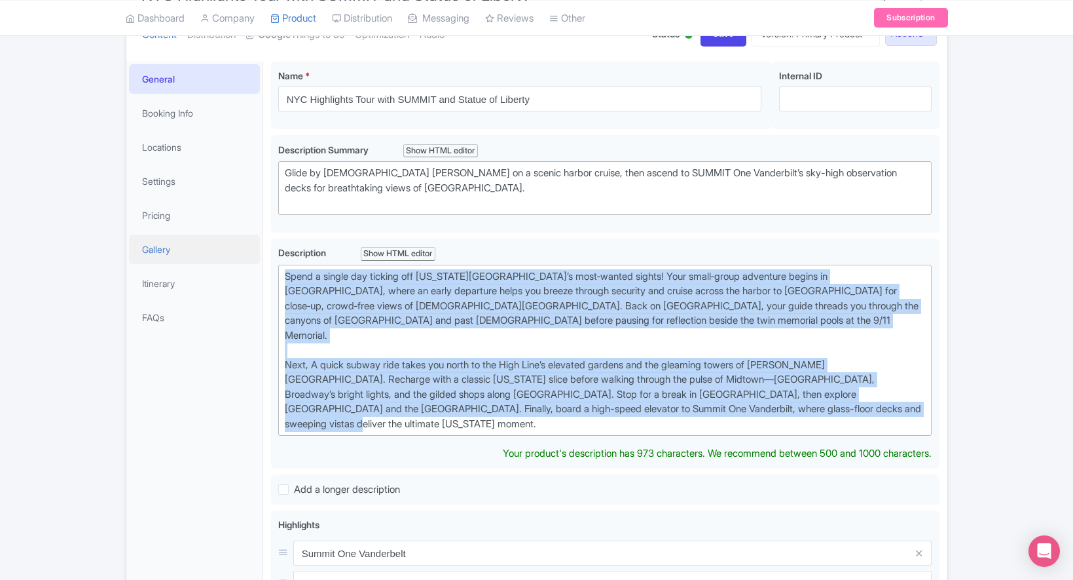
drag, startPoint x: 849, startPoint y: 394, endPoint x: 215, endPoint y: 237, distance: 652.4
paste trix-editor "<div><strong>See New York from its two most iconic perspectives in one unforget…"
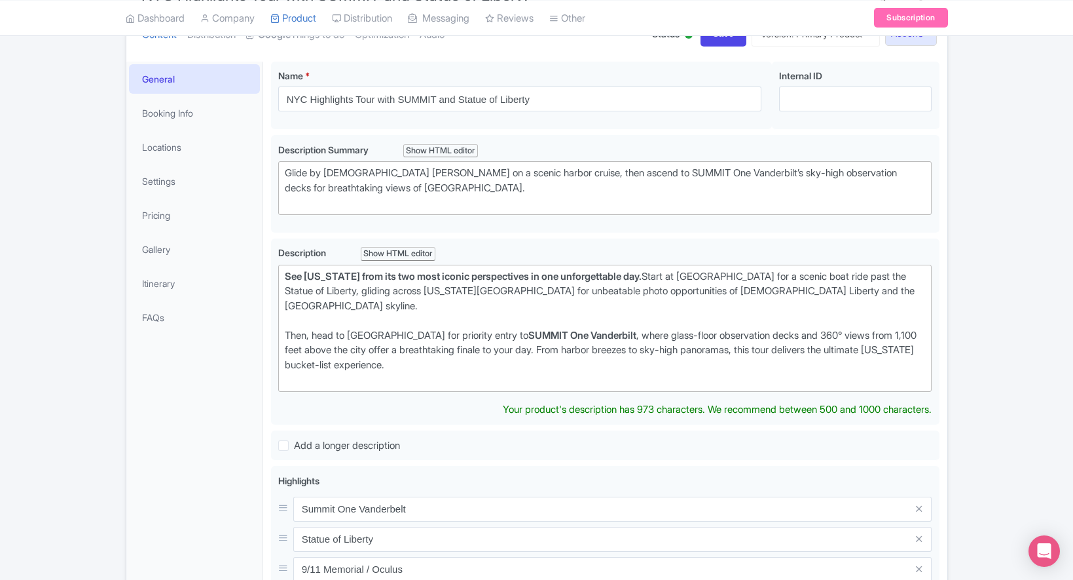
click at [286, 396] on div "NYC Highlights Tour with SUMMIT and Statue of Liberty Name * i NYC Highlights T…" at bounding box center [605, 591] width 669 height 1059
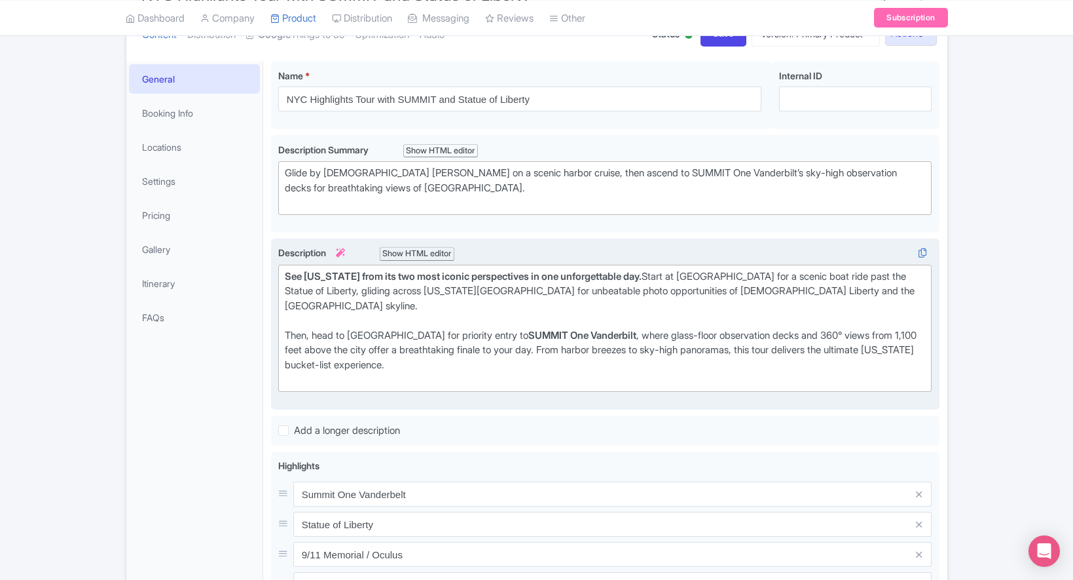
click at [342, 338] on div "Then, head to Midtown for priority entry to SUMMIT One Vanderbilt , where glass…" at bounding box center [605, 357] width 641 height 59
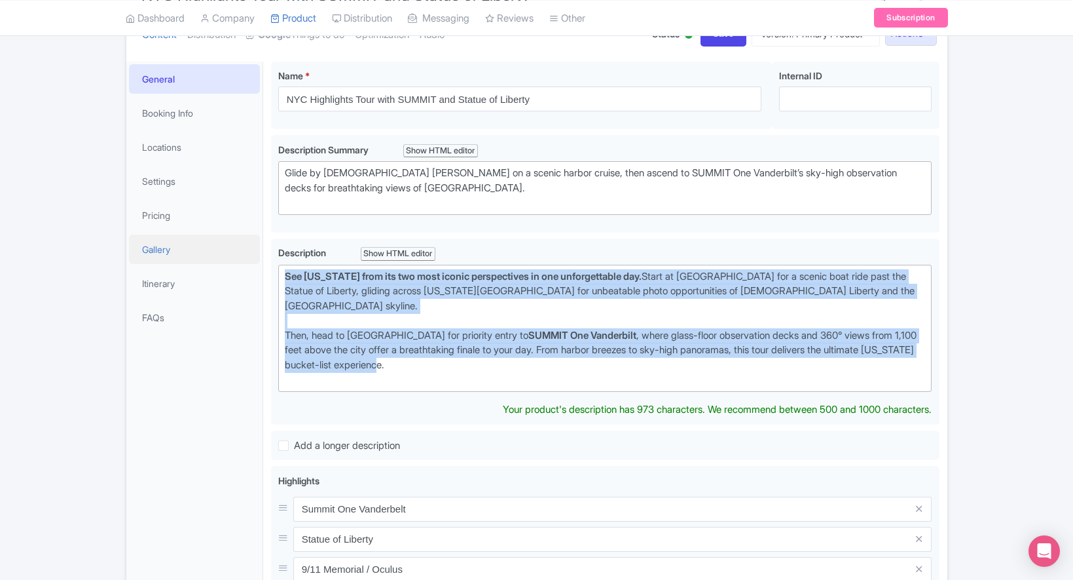
drag, startPoint x: 411, startPoint y: 352, endPoint x: 237, endPoint y: 256, distance: 198.5
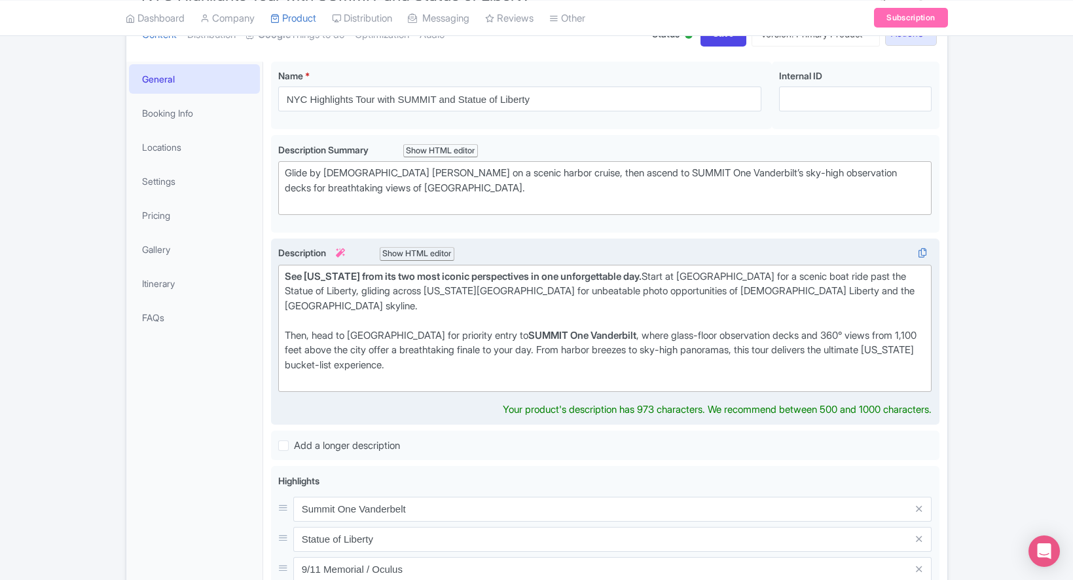
drag, startPoint x: 638, startPoint y: 331, endPoint x: 618, endPoint y: 328, distance: 19.8
click at [638, 331] on div "Then, head to Midtown for priority entry to SUMMIT One Vanderbilt , where glass…" at bounding box center [605, 357] width 641 height 59
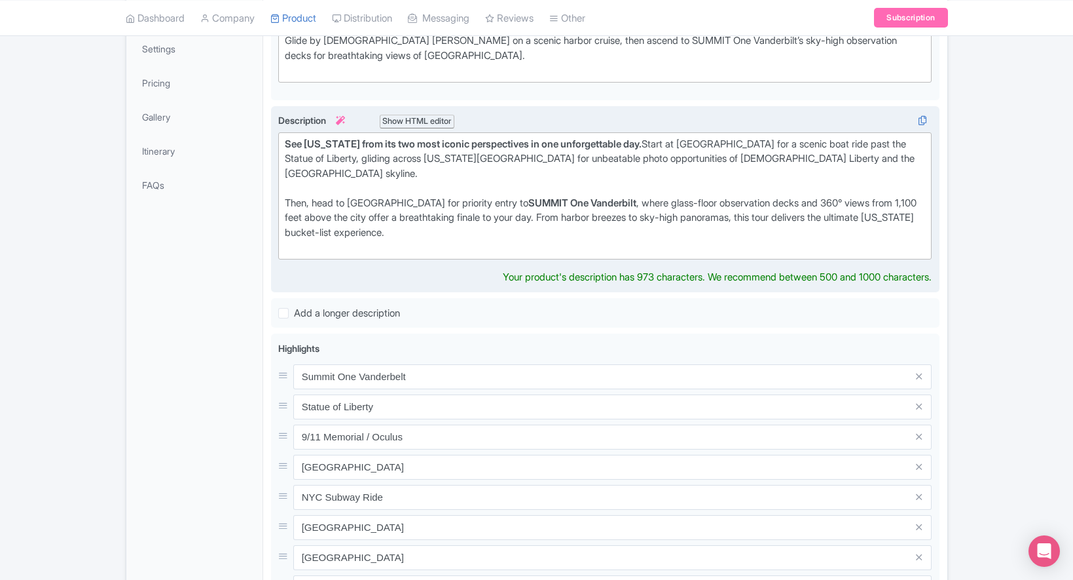
scroll to position [415, 0]
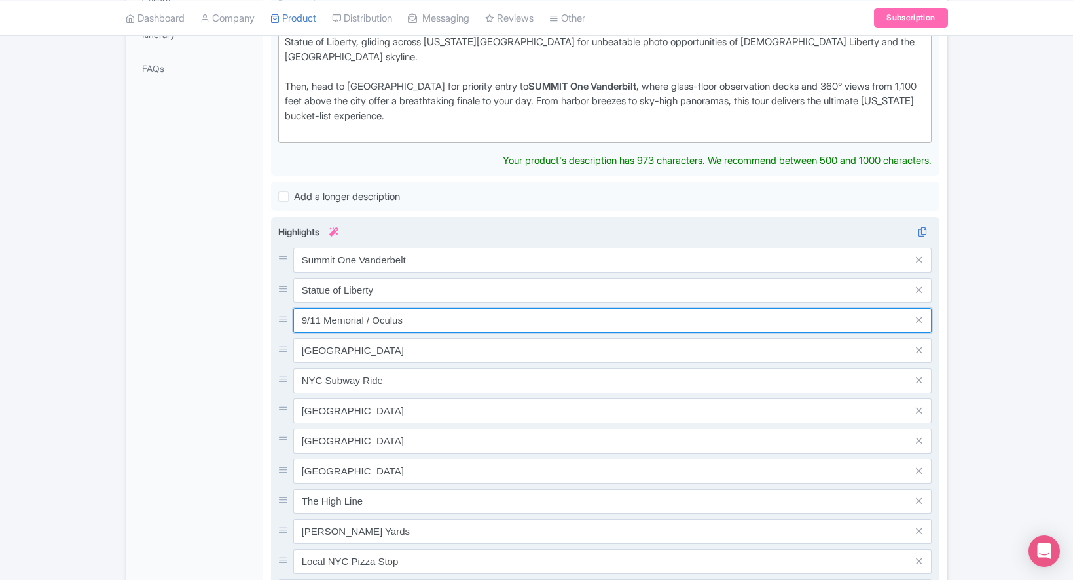
click at [417, 272] on input "9/11 Memorial / Oculus" at bounding box center [612, 260] width 639 height 25
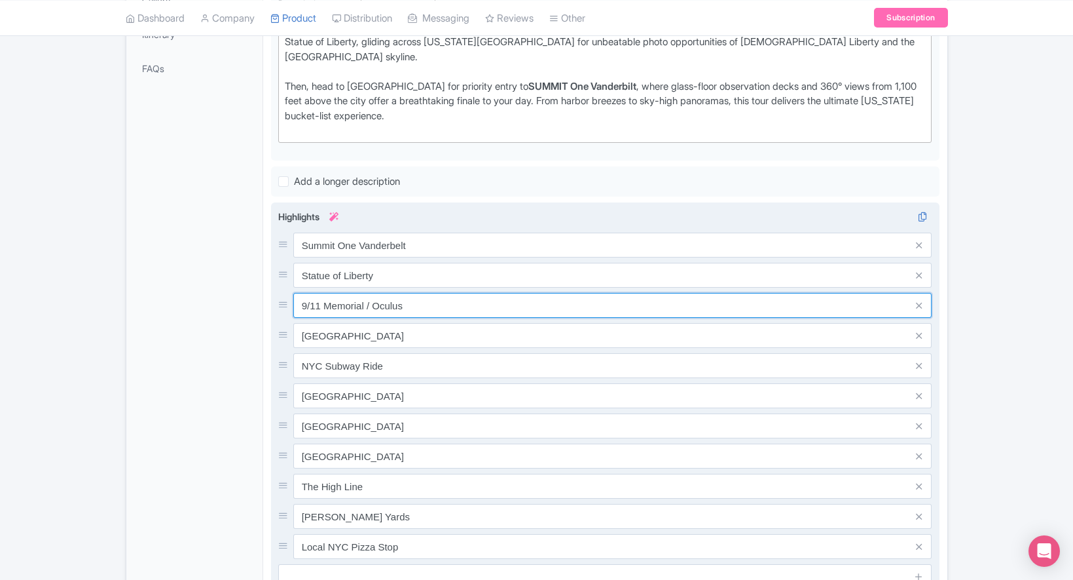
click at [418, 257] on input "9/11 Memorial / Oculus" at bounding box center [612, 244] width 639 height 25
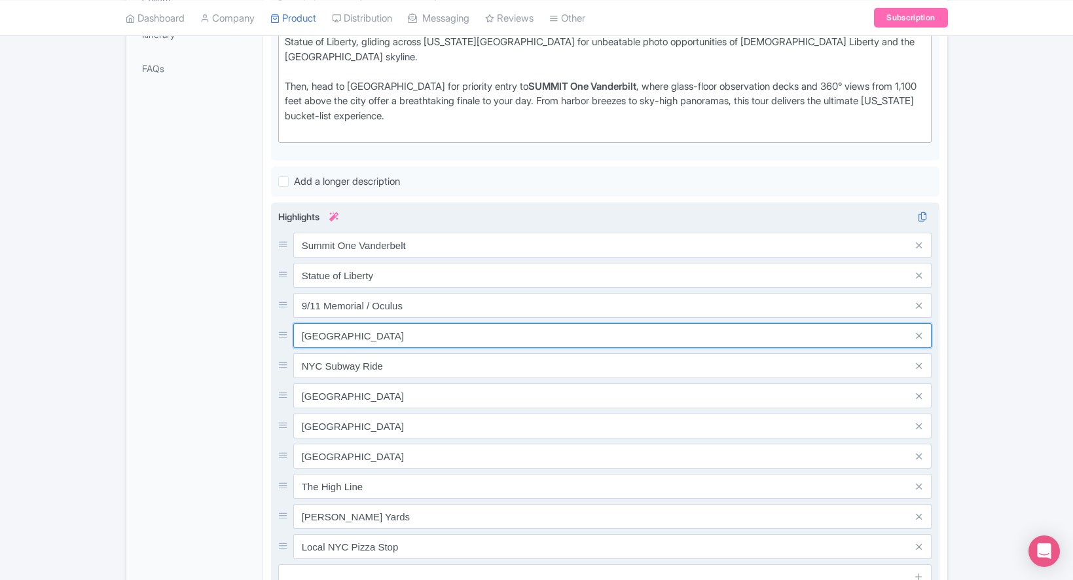
click at [375, 257] on input "Wall Street" at bounding box center [612, 244] width 639 height 25
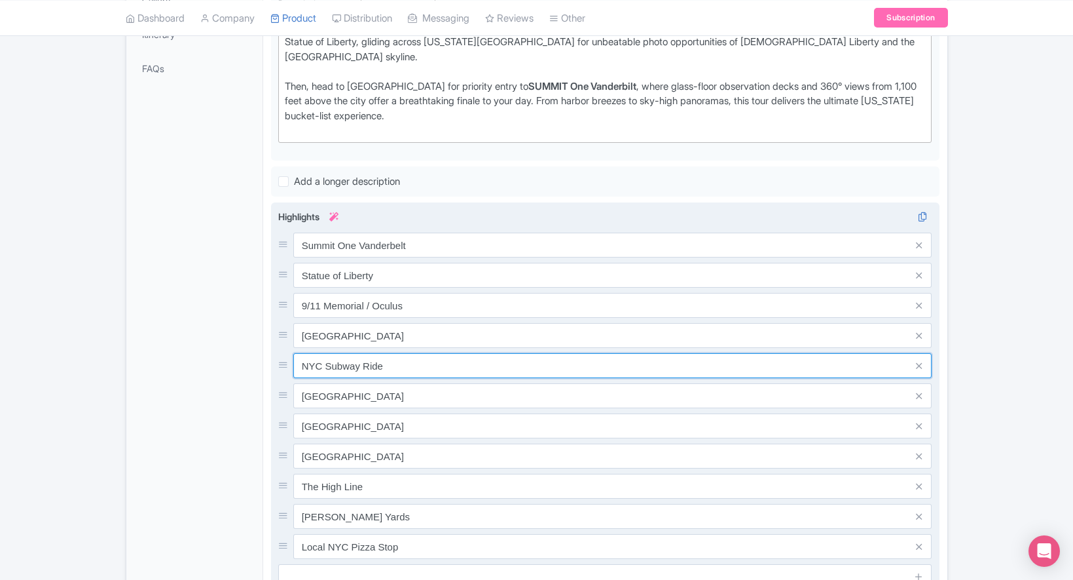
click at [392, 257] on input "NYC Subway Ride" at bounding box center [612, 244] width 639 height 25
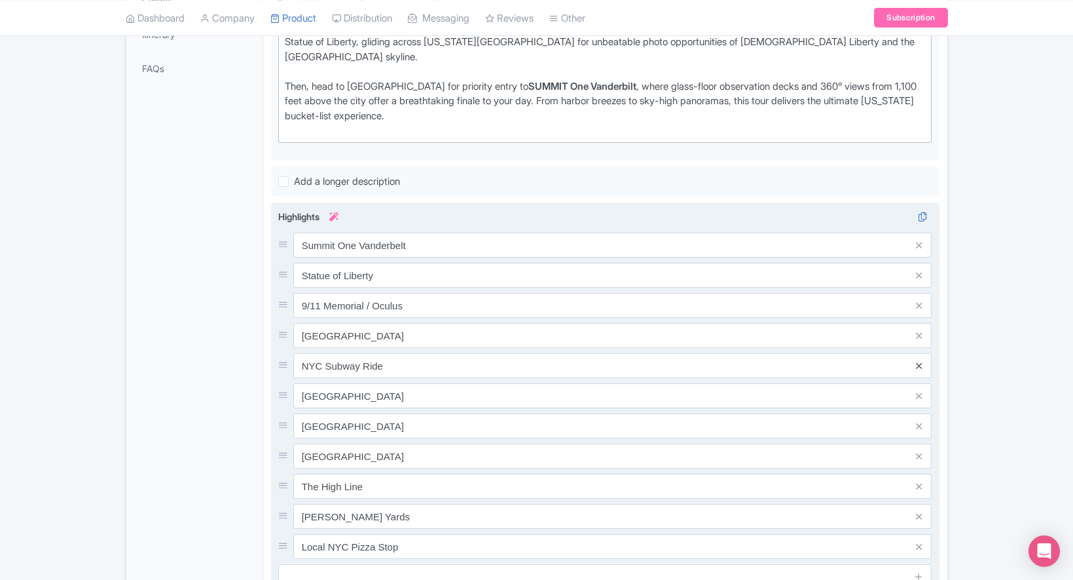
click at [920, 361] on icon at bounding box center [919, 366] width 6 height 10
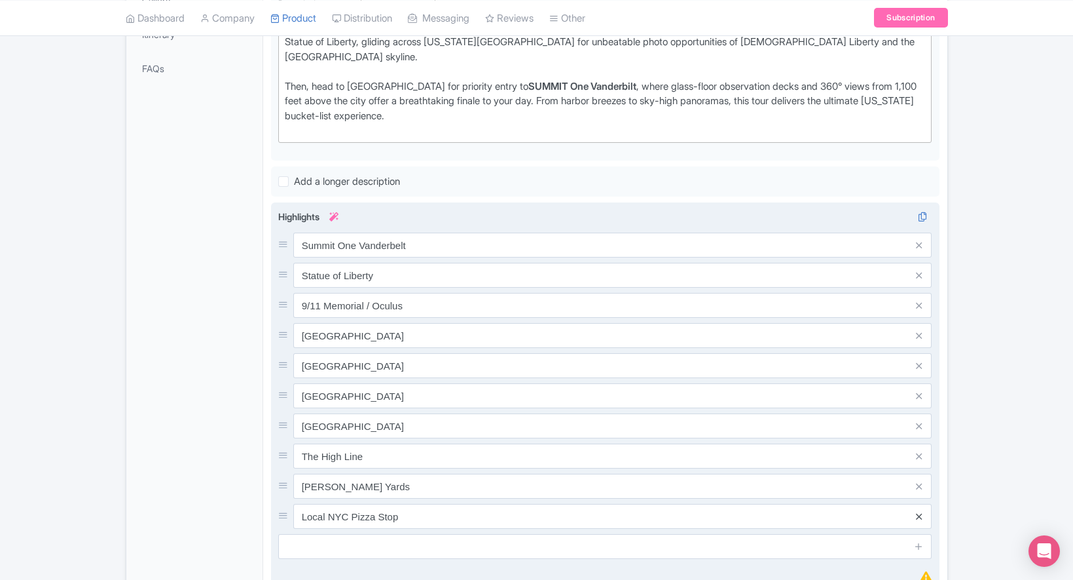
click at [921, 511] on icon at bounding box center [919, 516] width 6 height 10
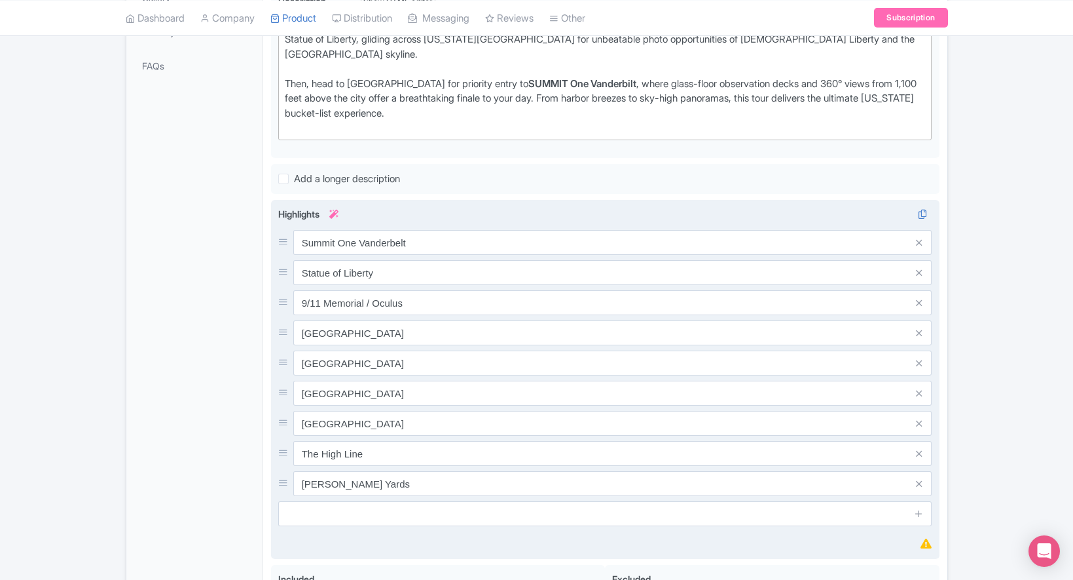
scroll to position [669, 0]
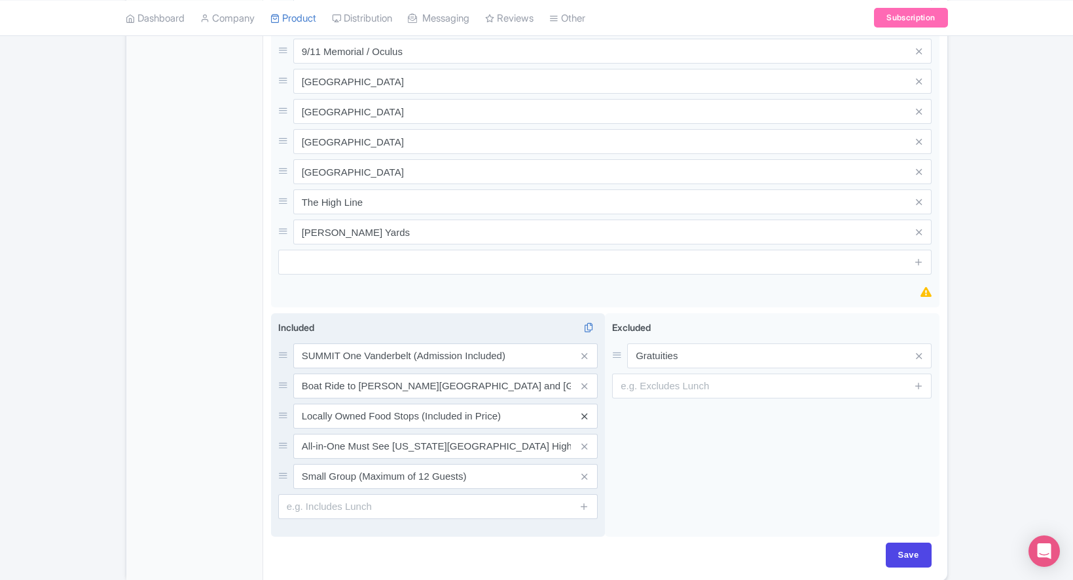
click at [585, 411] on icon at bounding box center [585, 416] width 6 height 10
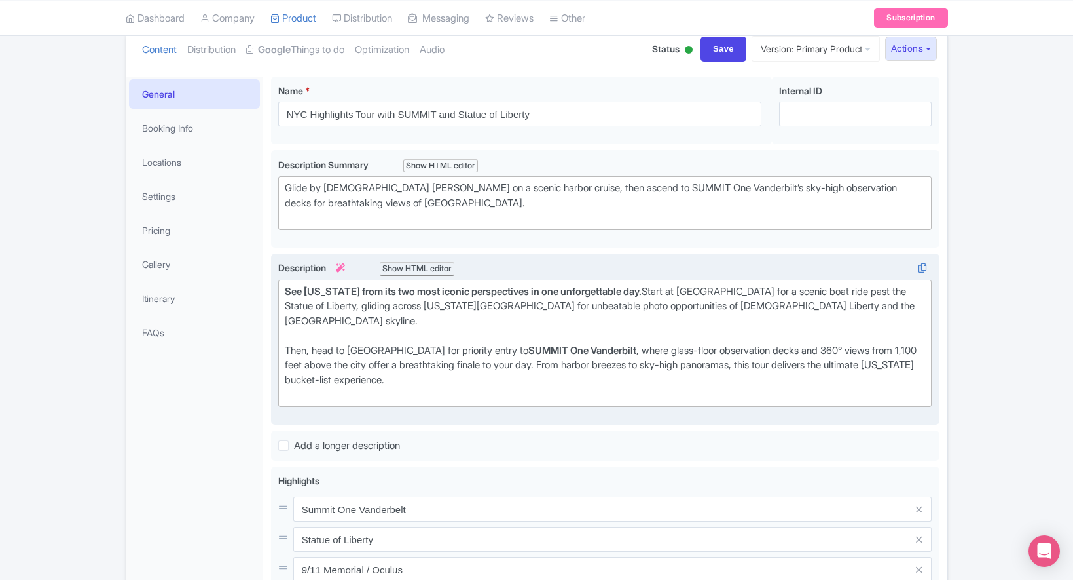
scroll to position [153, 0]
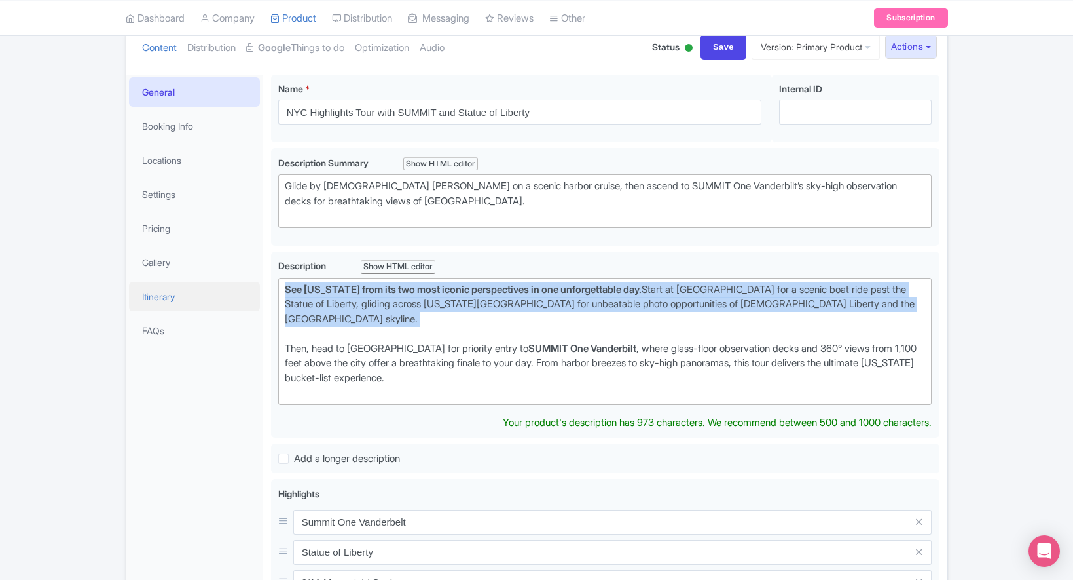
drag, startPoint x: 795, startPoint y: 312, endPoint x: 214, endPoint y: 284, distance: 581.6
click at [214, 284] on div "General Booking Info Locations Settings Pricing Gallery Itinerary FAQs NYC High…" at bounding box center [536, 574] width 821 height 1014
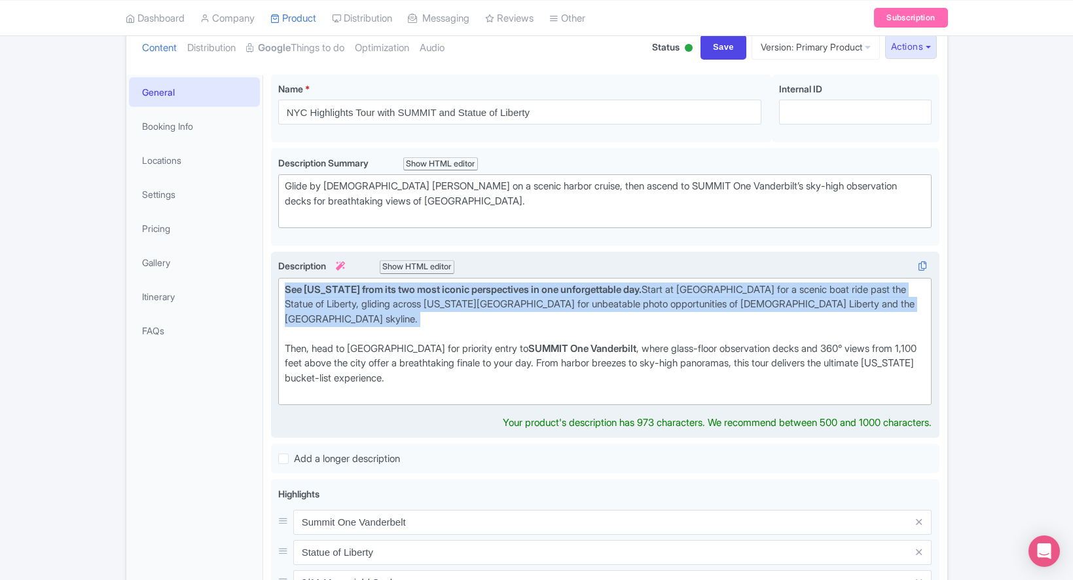
click at [356, 310] on div "See New York from its two most iconic perspectives in one unforgettable day. St…" at bounding box center [605, 311] width 641 height 59
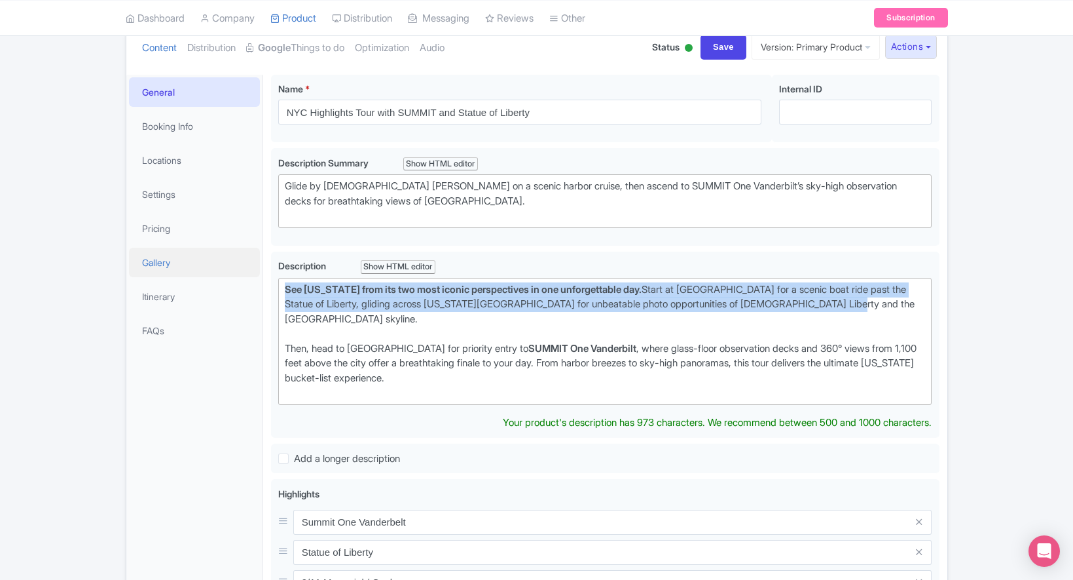
drag, startPoint x: 873, startPoint y: 305, endPoint x: 208, endPoint y: 267, distance: 665.9
click at [208, 267] on div "General Booking Info Locations Settings Pricing Gallery Itinerary FAQs NYC High…" at bounding box center [536, 574] width 821 height 1014
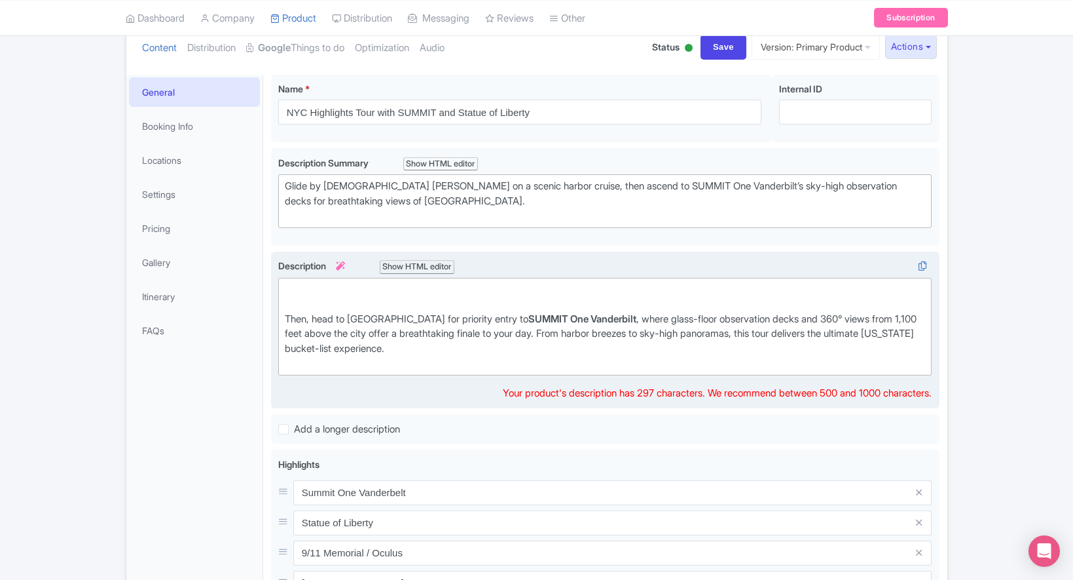
click at [287, 315] on div "Then, head to Midtown for priority entry to SUMMIT One Vanderbilt , where glass…" at bounding box center [605, 341] width 641 height 59
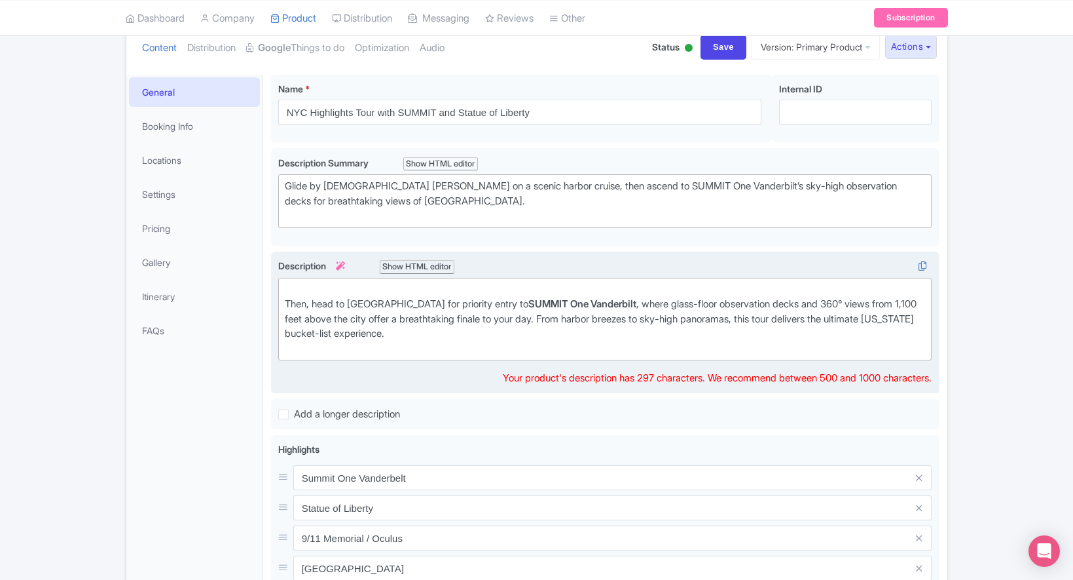
click at [294, 288] on div "Then, head to Midtown for priority entry to SUMMIT One Vanderbilt , where glass…" at bounding box center [605, 319] width 641 height 74
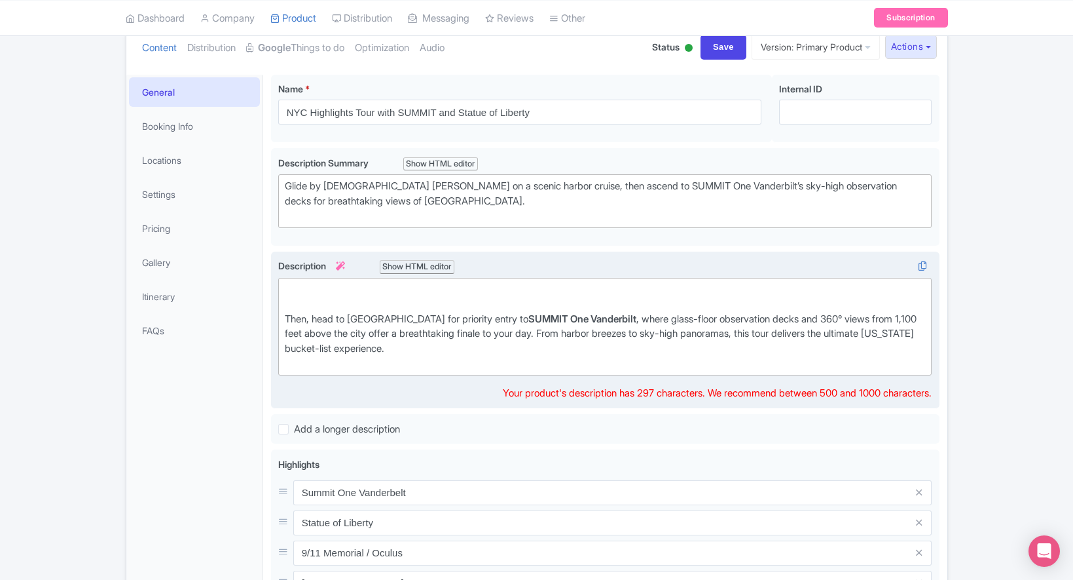
click at [289, 290] on div "Then, head to Midtown for priority entry to SUMMIT One Vanderbilt , where glass…" at bounding box center [605, 326] width 641 height 88
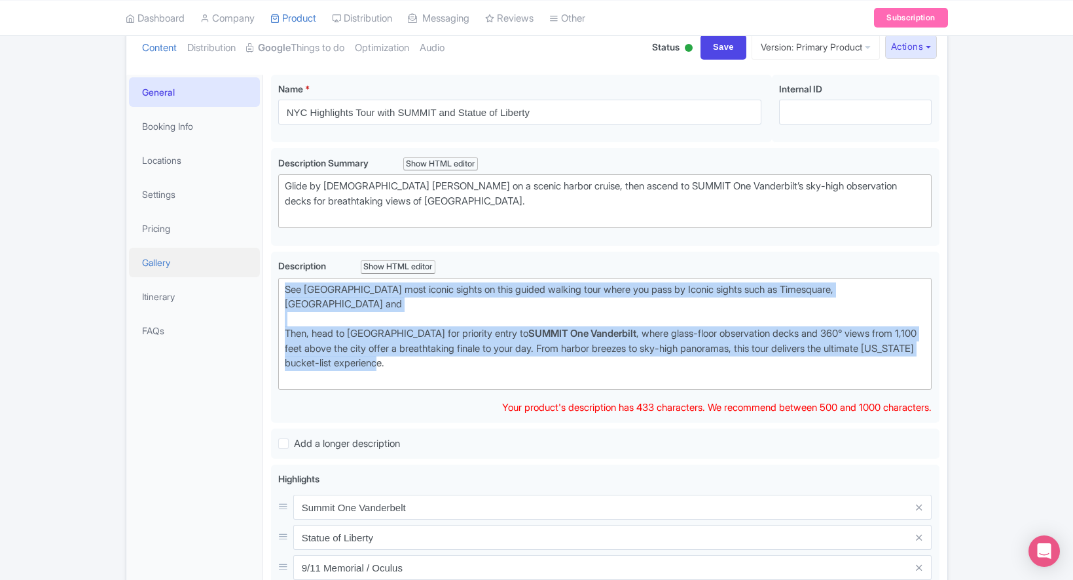
drag, startPoint x: 421, startPoint y: 365, endPoint x: 242, endPoint y: 257, distance: 208.9
click at [242, 257] on div "General Booking Info Locations Settings Pricing Gallery Itinerary FAQs NYC High…" at bounding box center [536, 566] width 821 height 999
paste trix-editor "<div>Begin your New York City adventure at <strong>Hudson Yards</strong>, home …"
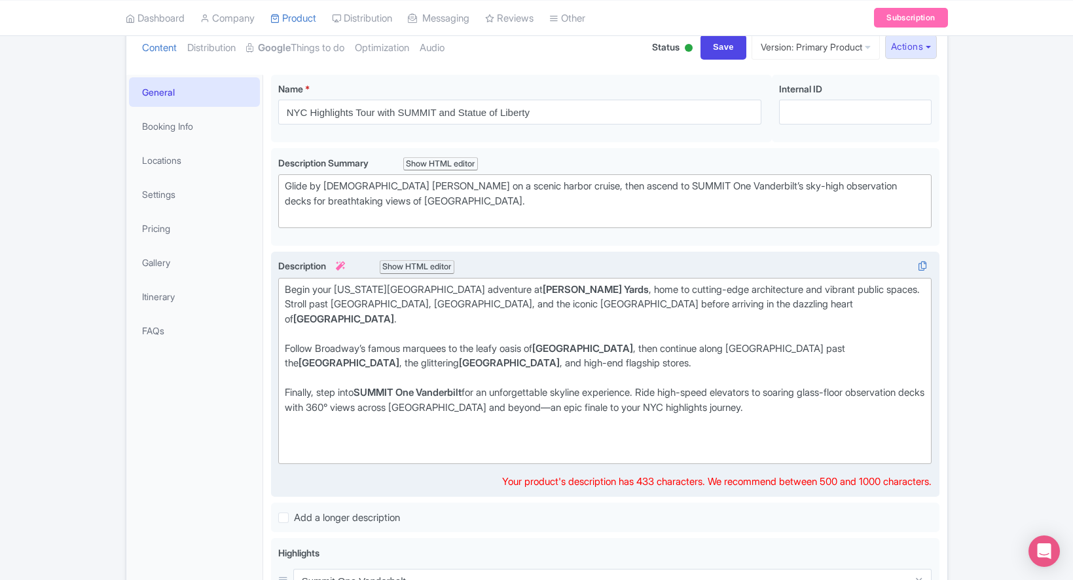
type trix-editor "<div>Begin your New York City adventure at <strong>Hudson Yards</strong>, home …"
click at [796, 397] on div "Finally, step into SUMMIT One Vanderbilt for an unforgettable skyline experienc…" at bounding box center [605, 407] width 641 height 45
click at [350, 465] on div "Spend a single day ticking off New York City’s most‑wanted sights! Your small‑g…" at bounding box center [605, 374] width 669 height 246
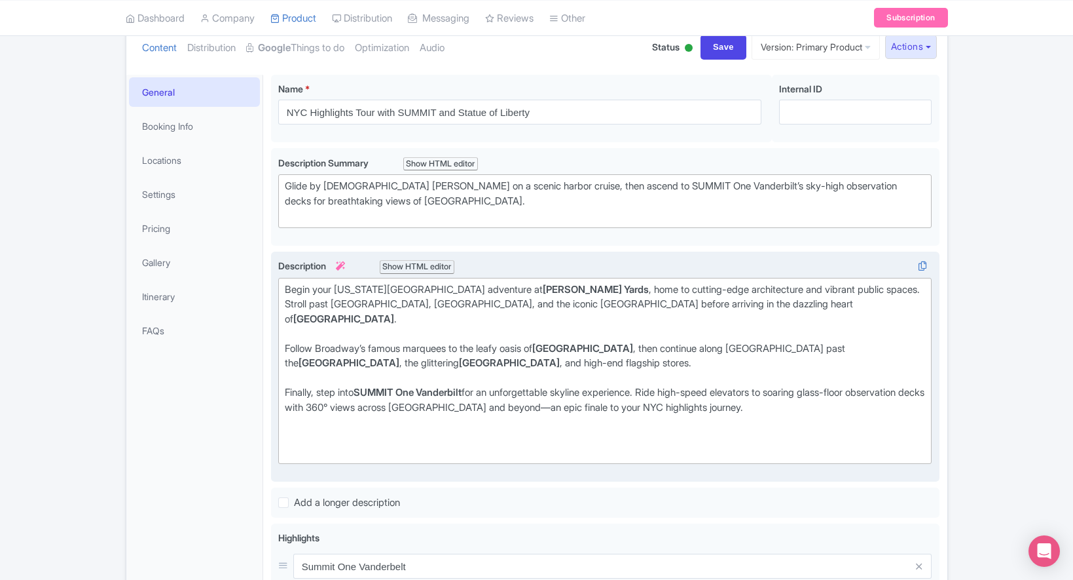
click at [454, 390] on div "Finally, step into SUMMIT One Vanderbilt for an unforgettable skyline experienc…" at bounding box center [605, 407] width 641 height 45
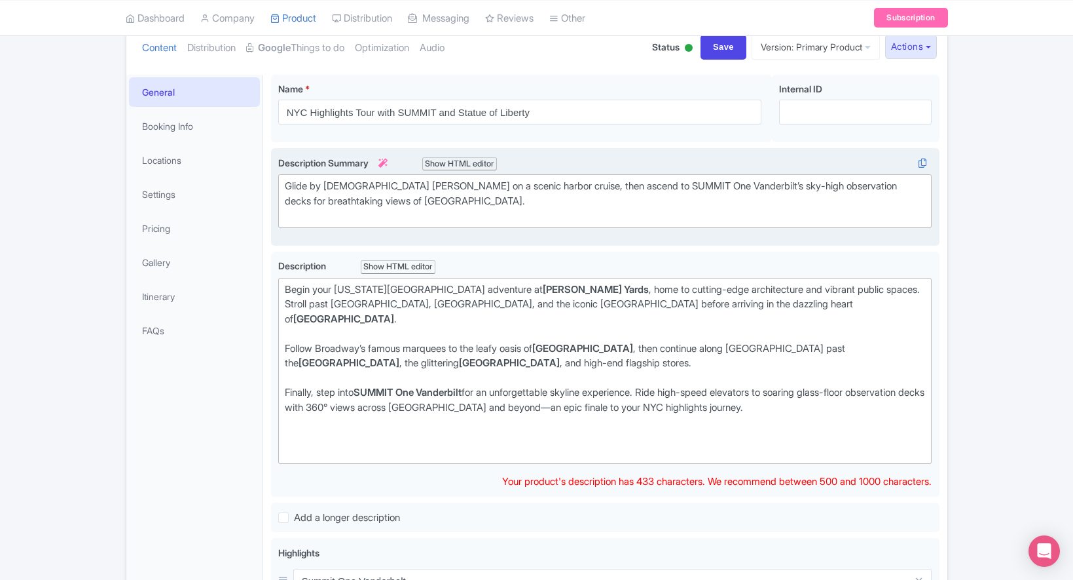
click at [449, 197] on div "Glide by Lady Liberty on a scenic harbor cruise, then ascend to SUMMIT One Vand…" at bounding box center [605, 201] width 641 height 45
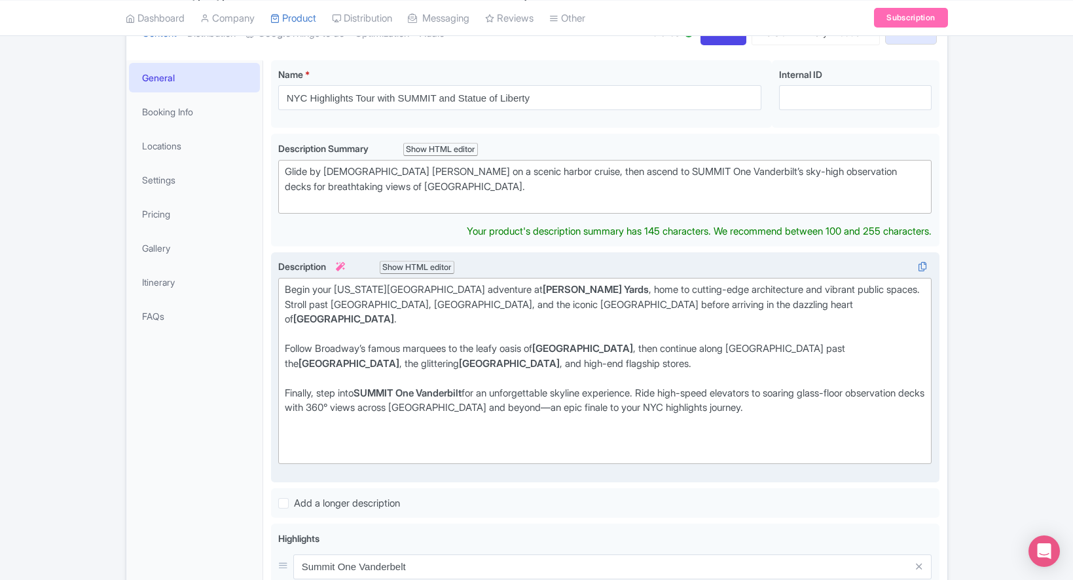
click at [510, 360] on trix-editor "Begin your New York City adventure at Hudson Yards , home to cutting-edge archi…" at bounding box center [605, 371] width 654 height 186
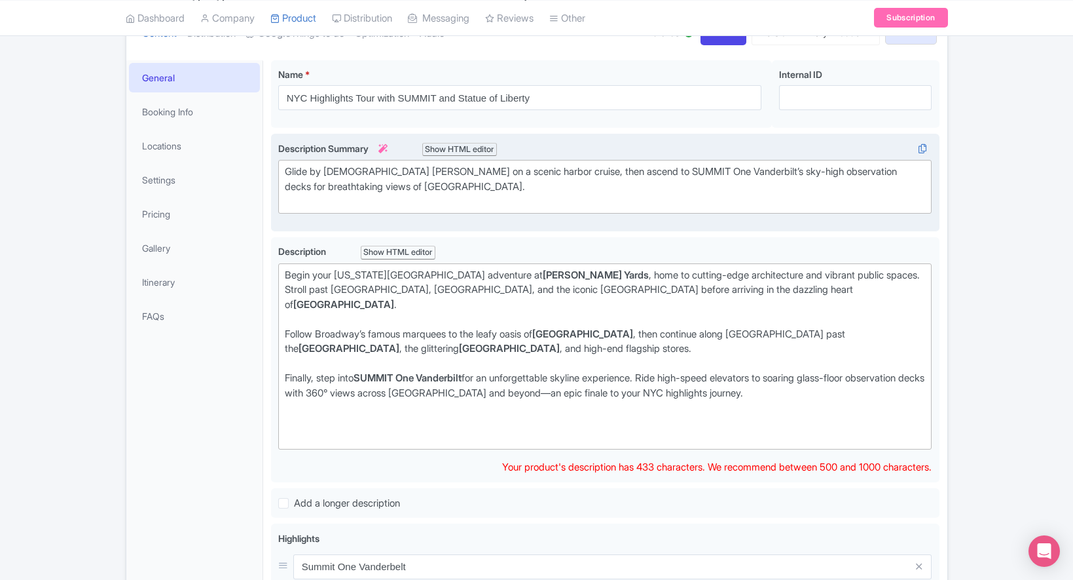
scroll to position [182, 0]
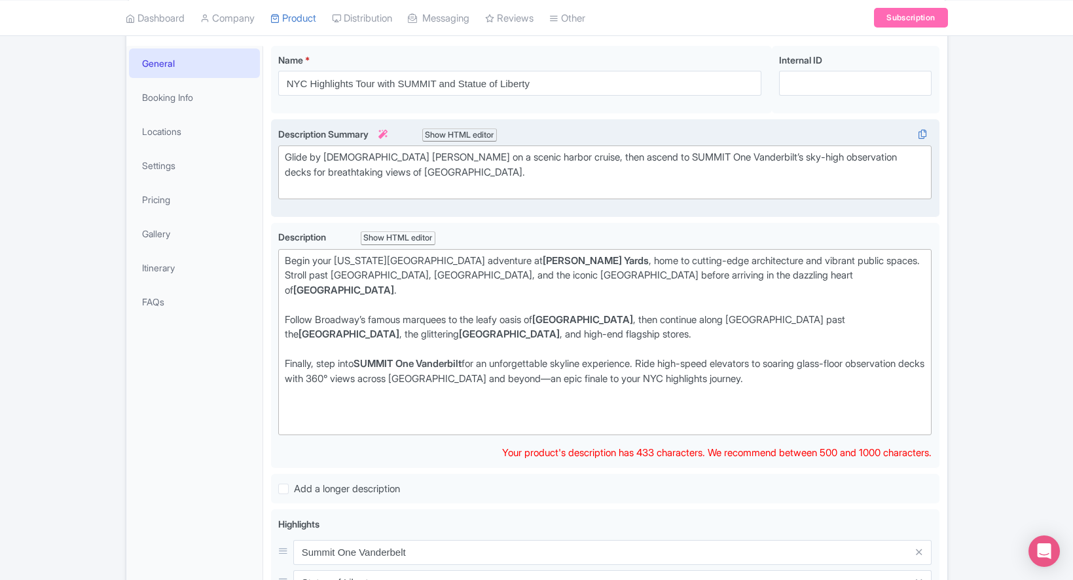
click at [455, 176] on div "Glide by Lady Liberty on a scenic harbor cruise, then ascend to SUMMIT One Vand…" at bounding box center [605, 172] width 641 height 45
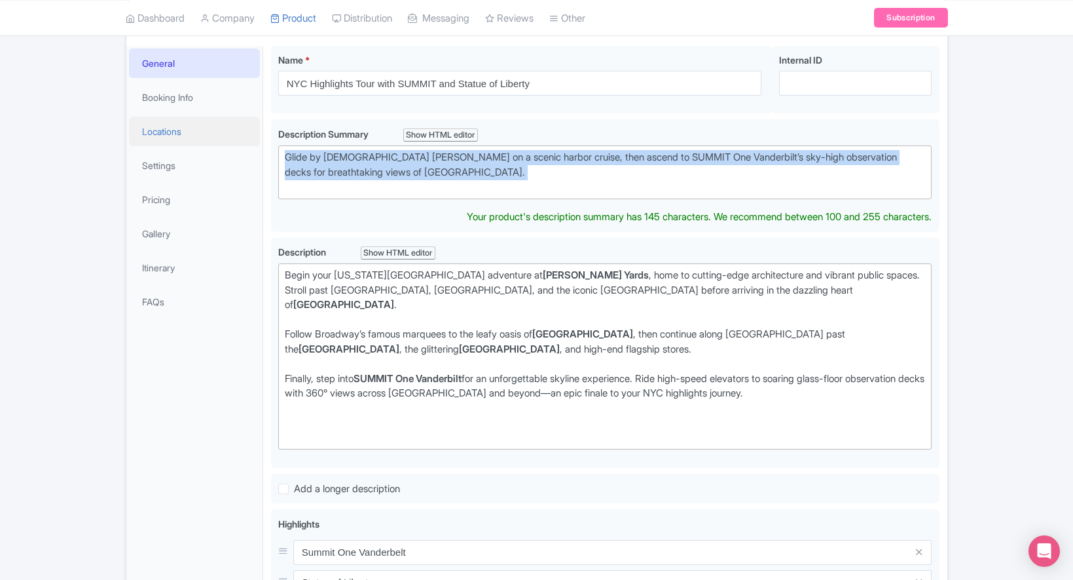
drag, startPoint x: 366, startPoint y: 179, endPoint x: 255, endPoint y: 132, distance: 120.6
click at [257, 132] on div "General Booking Info Locations Settings Pricing Gallery Itinerary FAQs NYC High…" at bounding box center [536, 574] width 821 height 1073
paste trix-editor "<div>Discover NYC’s top Midtown highlights in one tour. See Hudson Yards, Times…"
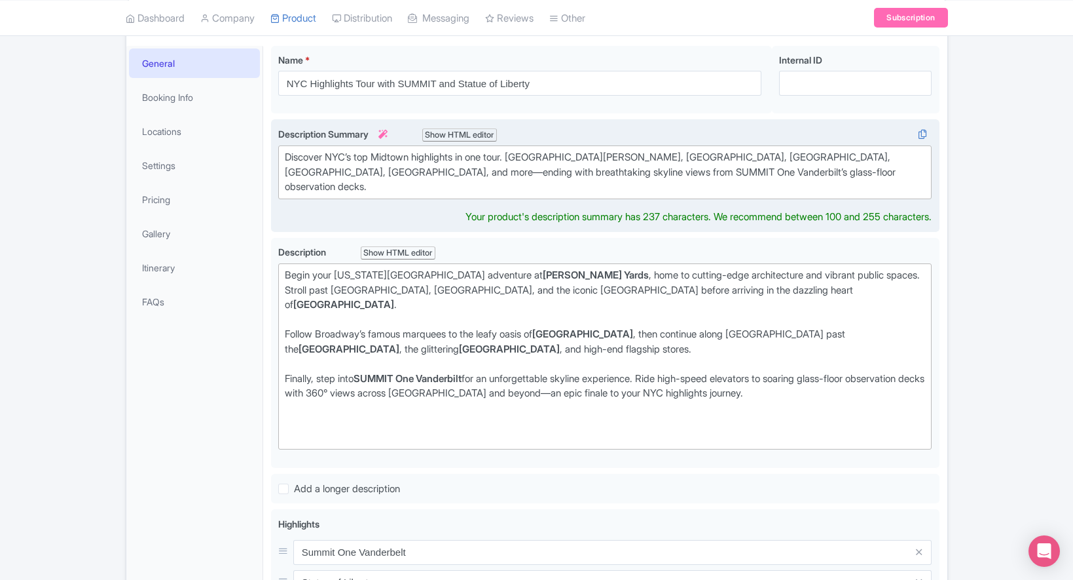
click at [314, 173] on div "Discover NYC’s top Midtown highlights in one tour. See Hudson Yards, Times Squa…" at bounding box center [605, 172] width 641 height 45
click at [318, 172] on div "Discover NYC’s top Midtown highlights in one tour. See Hudson Yards, Times Squa…" at bounding box center [605, 172] width 641 height 45
type trix-editor "<div>Discover NYC’s top Midtown highlights in one tour. See Hudson Yards, Times…"
click at [335, 209] on div "Conquer New York’s bucket‑list icons in one seamless day: sail to the Statue of…" at bounding box center [605, 175] width 669 height 113
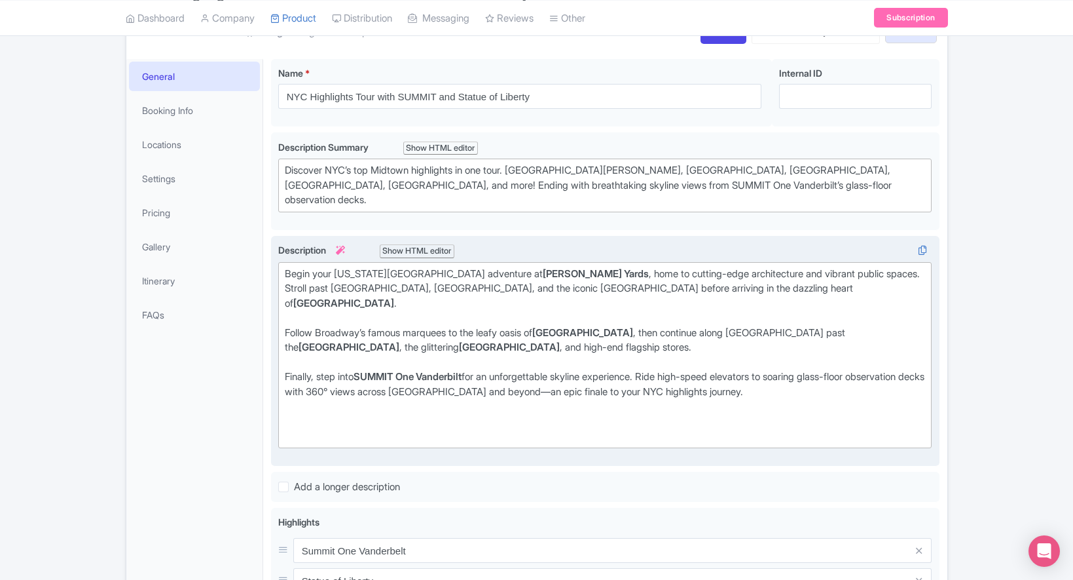
scroll to position [384, 0]
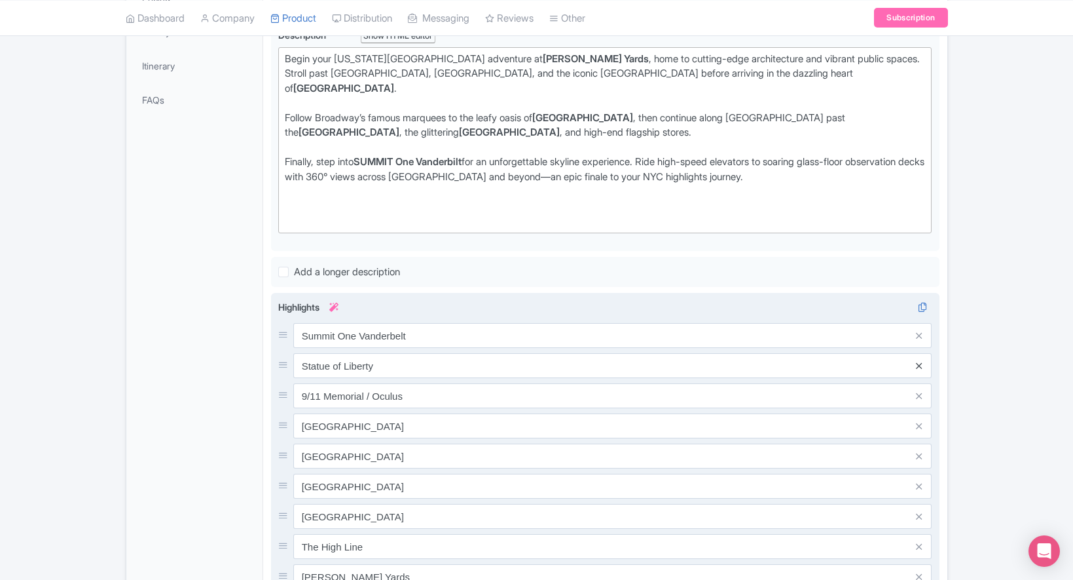
click at [920, 361] on icon at bounding box center [919, 366] width 6 height 10
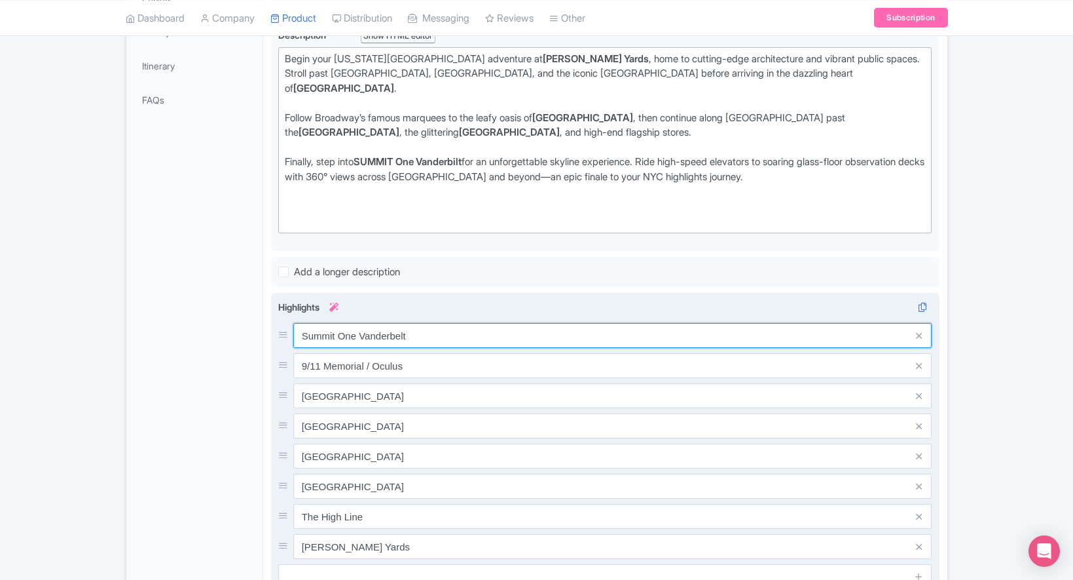
click at [442, 323] on input "Summit One Vanderbelt" at bounding box center [612, 335] width 639 height 25
click at [417, 323] on input "Summit One Vanderbelt (admission Included)" at bounding box center [612, 335] width 639 height 25
type input "Summit One Vanderbelt (Admission Included)"
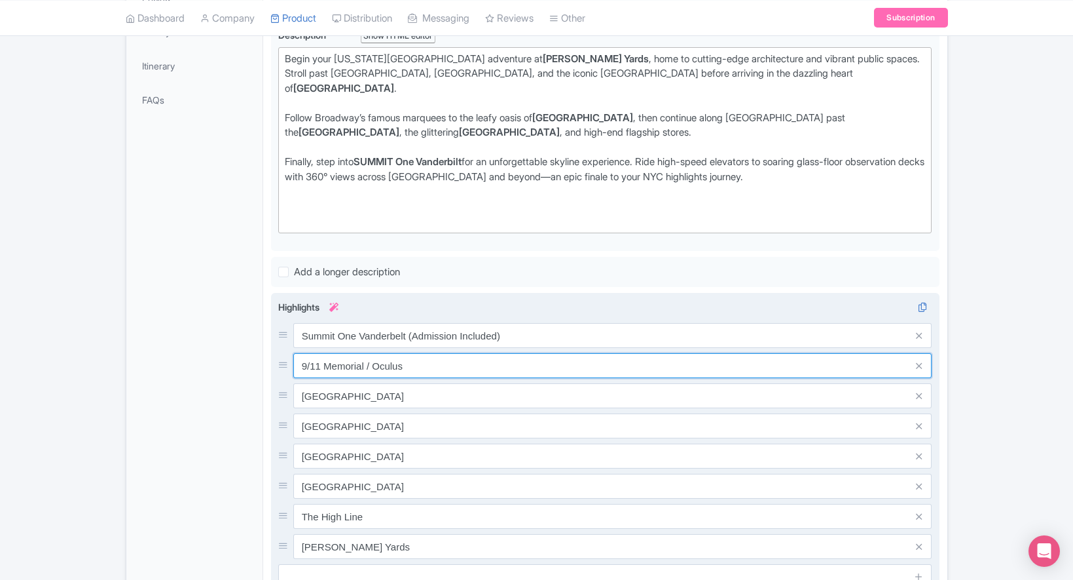
click at [369, 341] on input "9/11 Memorial / Oculus" at bounding box center [612, 335] width 639 height 25
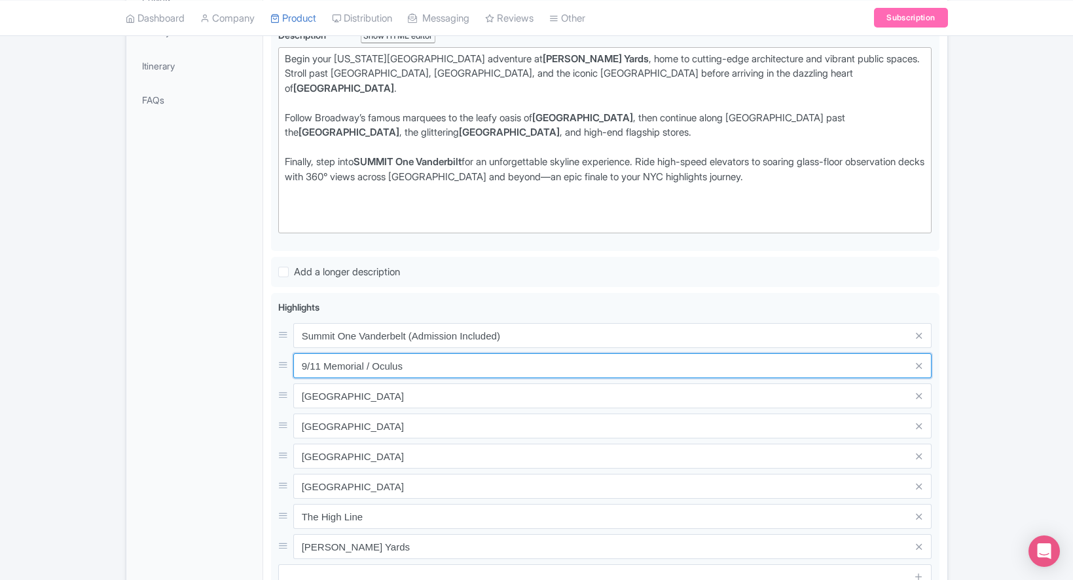
drag, startPoint x: 423, startPoint y: 345, endPoint x: 253, endPoint y: 347, distance: 169.6
click at [253, 347] on div "General Booking Info Locations Settings Pricing Gallery Itinerary FAQs NYC High…" at bounding box center [536, 350] width 821 height 1028
paste input "Empire State"
type input "Empire State Building (pass By)"
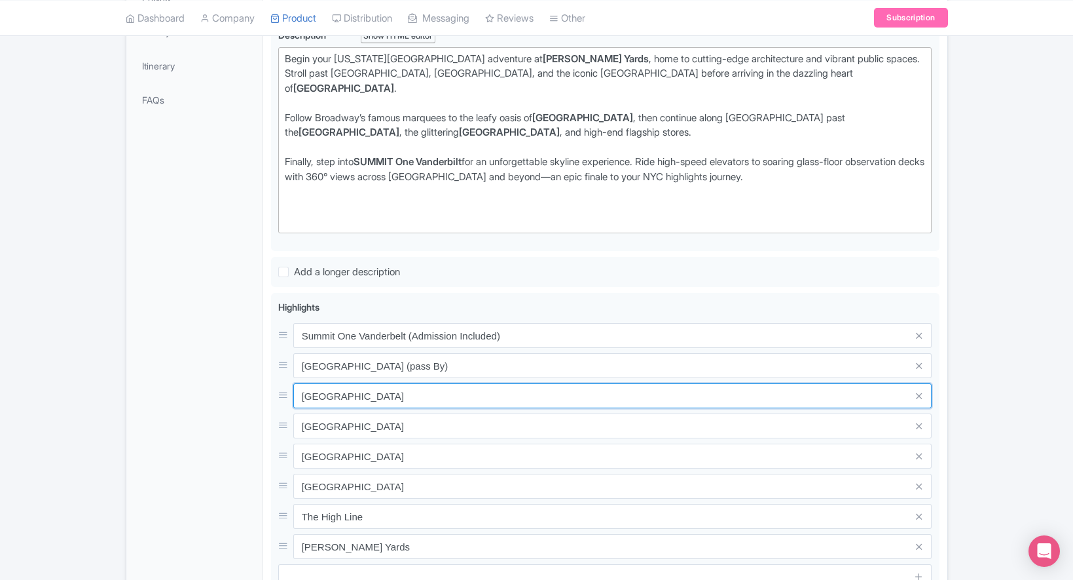
drag, startPoint x: 356, startPoint y: 380, endPoint x: 263, endPoint y: 373, distance: 93.2
click at [263, 373] on div "NYC Highlights Tour with SUMMIT and Statue of Liberty Name * i NYC Highlights T…" at bounding box center [605, 350] width 684 height 1028
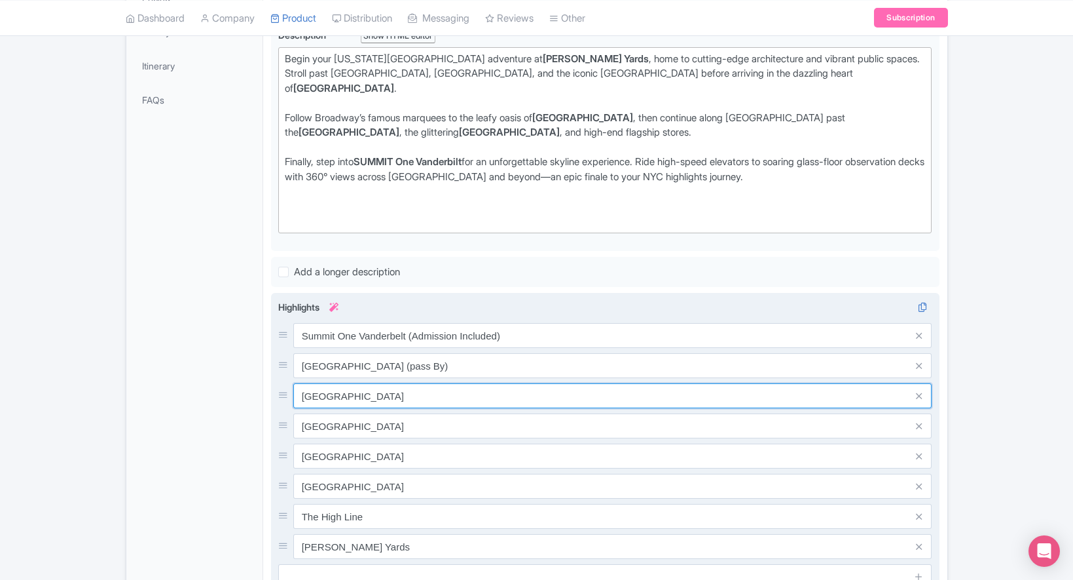
paste input "Penn Station"
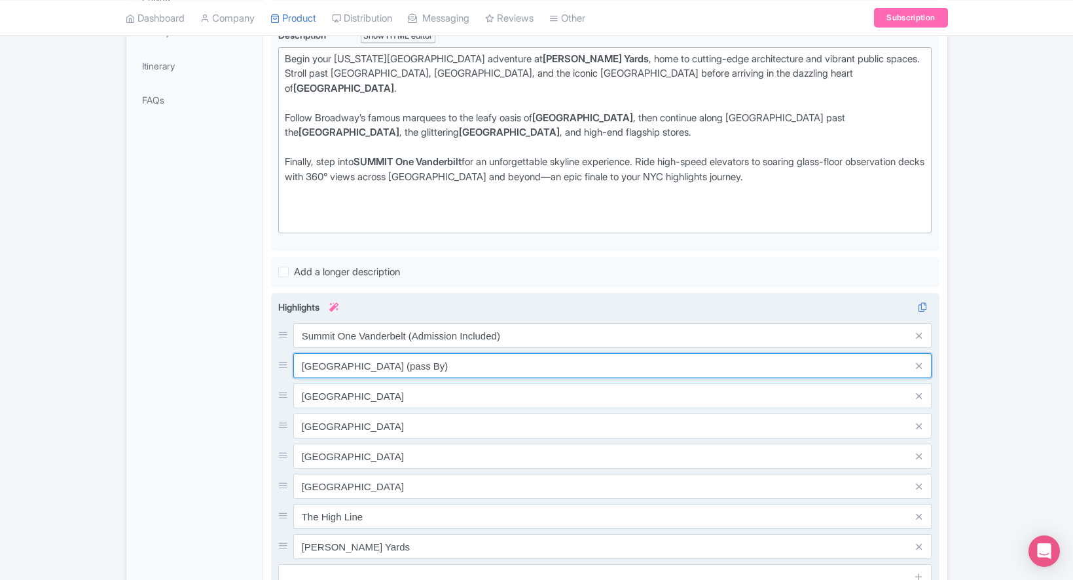
drag, startPoint x: 456, startPoint y: 350, endPoint x: 400, endPoint y: 346, distance: 57.1
click at [400, 346] on input "Empire State Building (pass By)" at bounding box center [612, 335] width 639 height 25
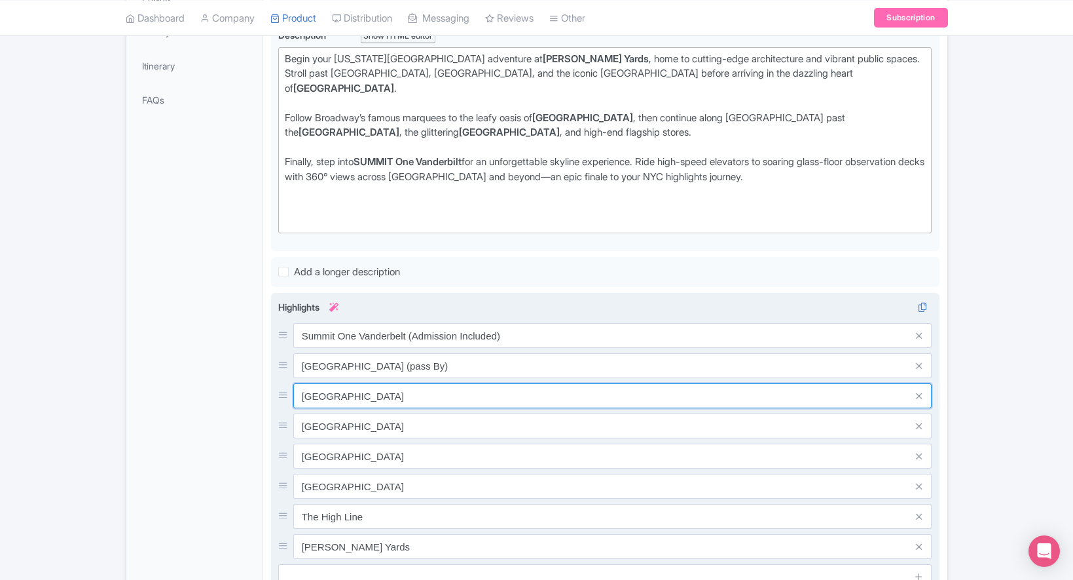
click at [369, 348] on input "Penn Station" at bounding box center [612, 335] width 639 height 25
paste input "(pass By)"
type input "Penn Station (pass By)"
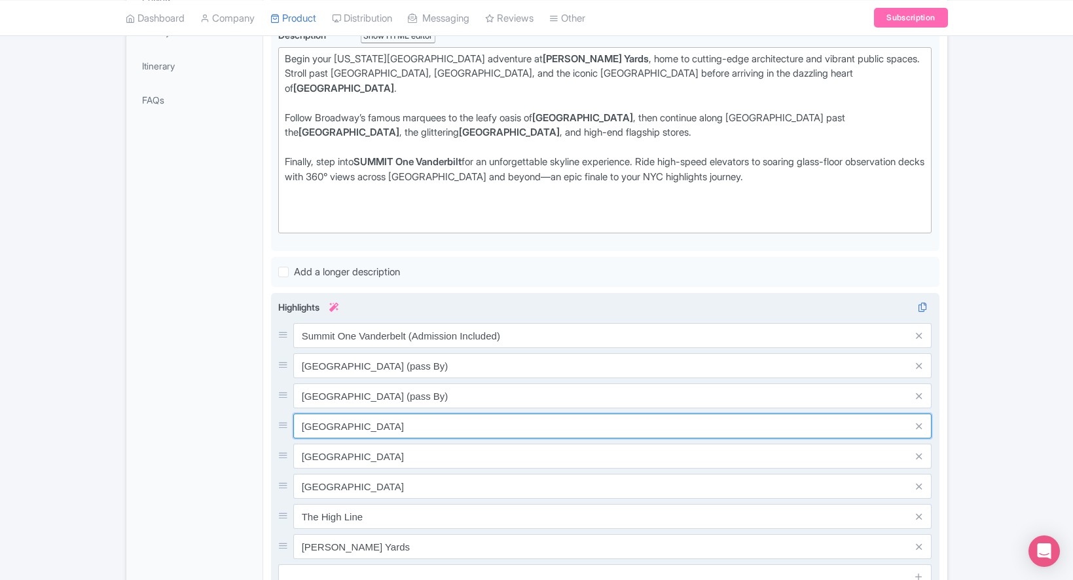
click at [383, 348] on input "TImes Square" at bounding box center [612, 335] width 639 height 25
click at [311, 348] on input "TImes Square" at bounding box center [612, 335] width 639 height 25
drag, startPoint x: 376, startPoint y: 410, endPoint x: 278, endPoint y: 409, distance: 97.6
click at [278, 413] on div "Times Square" at bounding box center [605, 425] width 654 height 25
paste input "Madison Garden"
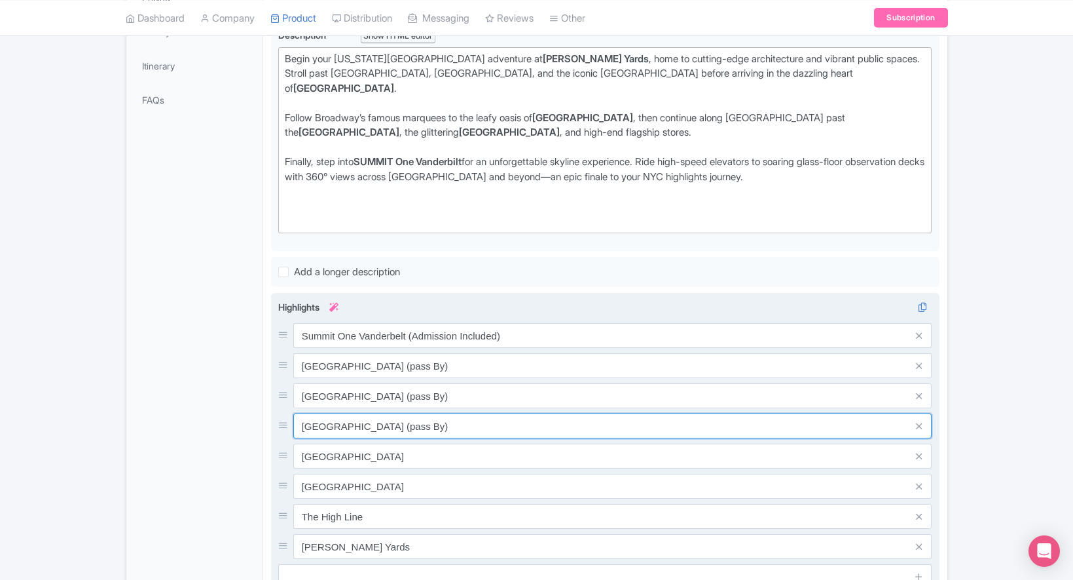
click at [382, 348] on input "Madison Garden (pass By)" at bounding box center [612, 335] width 639 height 25
click at [386, 348] on input "Madison Garden (pass By)" at bounding box center [612, 335] width 639 height 25
type input "[GEOGRAPHIC_DATA] (Pass By)"
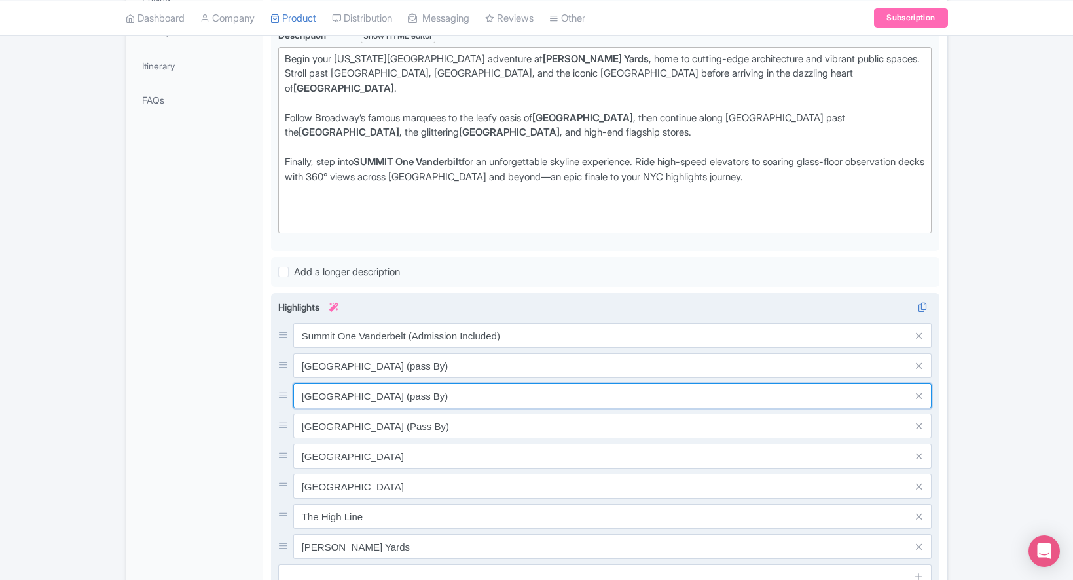
drag, startPoint x: 366, startPoint y: 377, endPoint x: 419, endPoint y: 359, distance: 56.1
click at [366, 348] on input "Penn Station (pass By)" at bounding box center [612, 335] width 639 height 25
click at [367, 348] on input "Penn Station (pass By)" at bounding box center [612, 335] width 639 height 25
type input "[GEOGRAPHIC_DATA] (Pass By)"
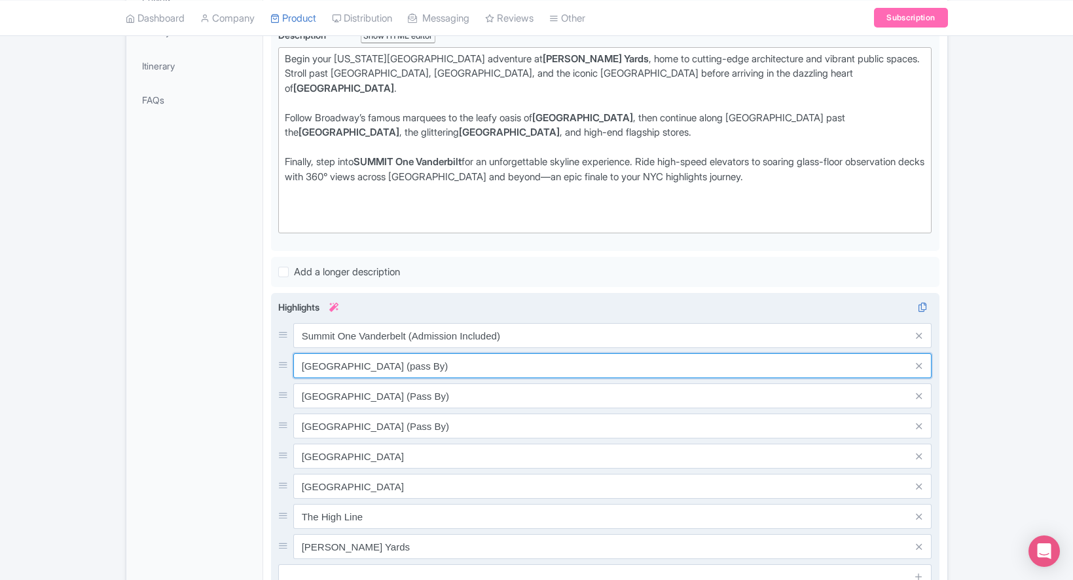
click at [409, 343] on input "Empire State Building (pass By)" at bounding box center [612, 335] width 639 height 25
type input "[GEOGRAPHIC_DATA] (Pass By)"
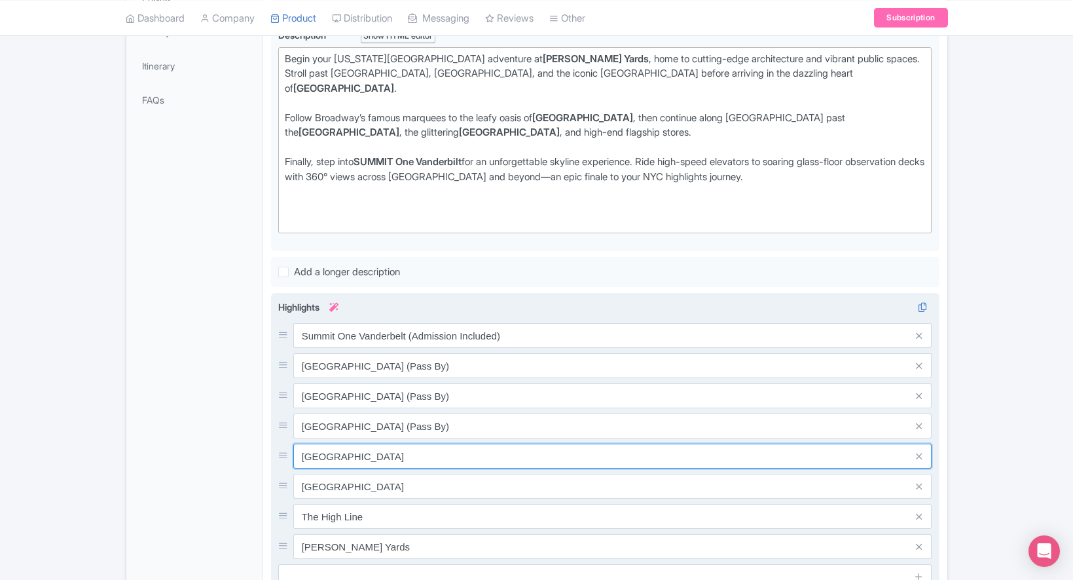
click at [411, 348] on input "Empire State Building" at bounding box center [612, 335] width 639 height 25
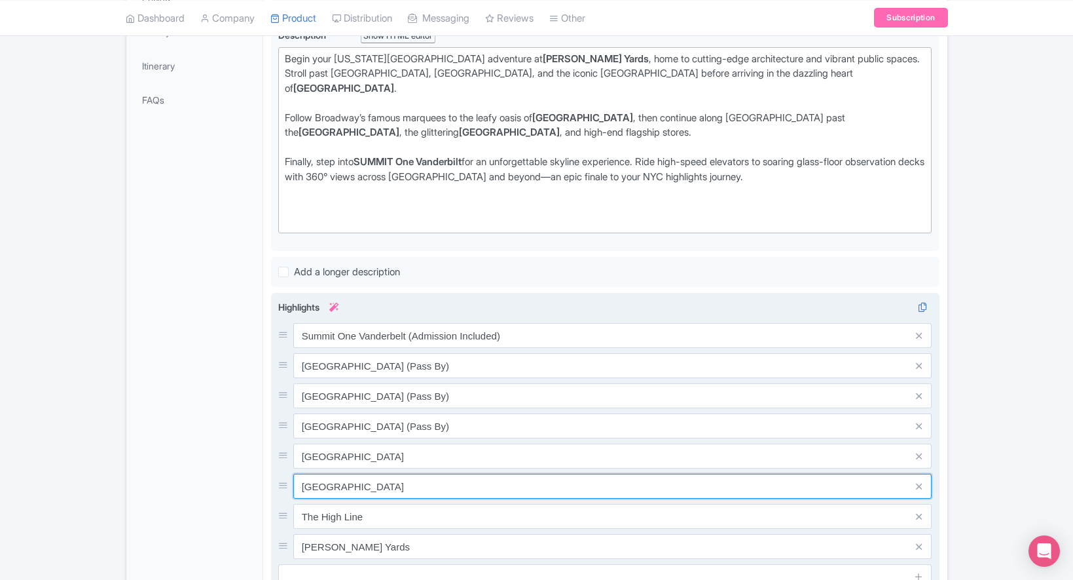
click at [403, 348] on input "Rockefeller Centre" at bounding box center [612, 335] width 639 height 25
type input "[GEOGRAPHIC_DATA] (Pass By)"
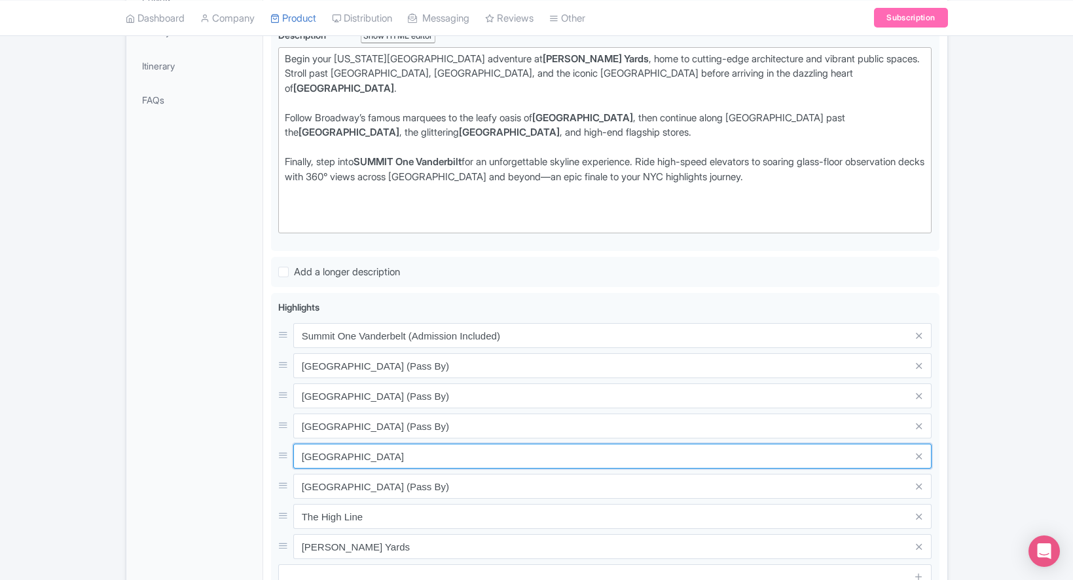
drag, startPoint x: 414, startPoint y: 436, endPoint x: 219, endPoint y: 432, distance: 194.6
click at [229, 435] on div "General Booking Info Locations Settings Pricing Gallery Itinerary FAQs NYC High…" at bounding box center [536, 350] width 821 height 1028
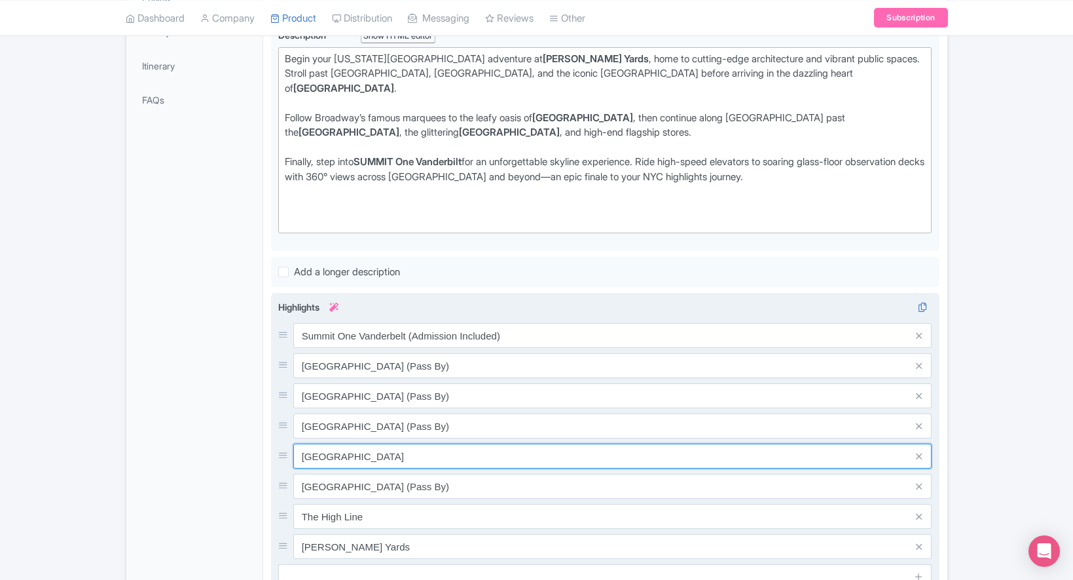
paste input "Broadway"
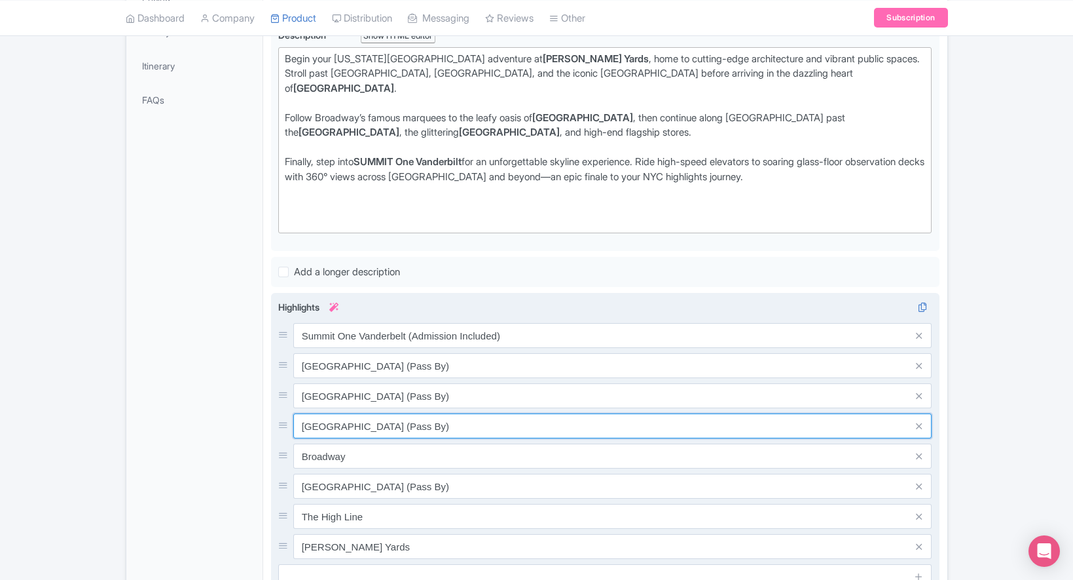
drag, startPoint x: 440, startPoint y: 409, endPoint x: 379, endPoint y: 406, distance: 61.0
click at [379, 348] on input "[GEOGRAPHIC_DATA] (Pass By)" at bounding box center [612, 335] width 639 height 25
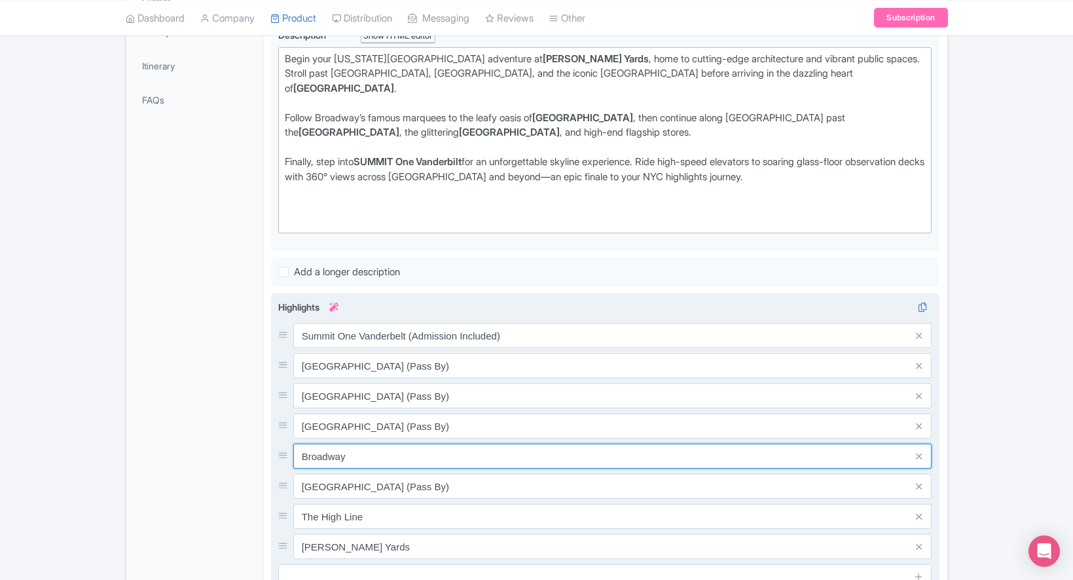
click at [360, 348] on input "Broadway" at bounding box center [612, 335] width 639 height 25
paste input "Pass By)"
type input "Broadway (Pass By)"
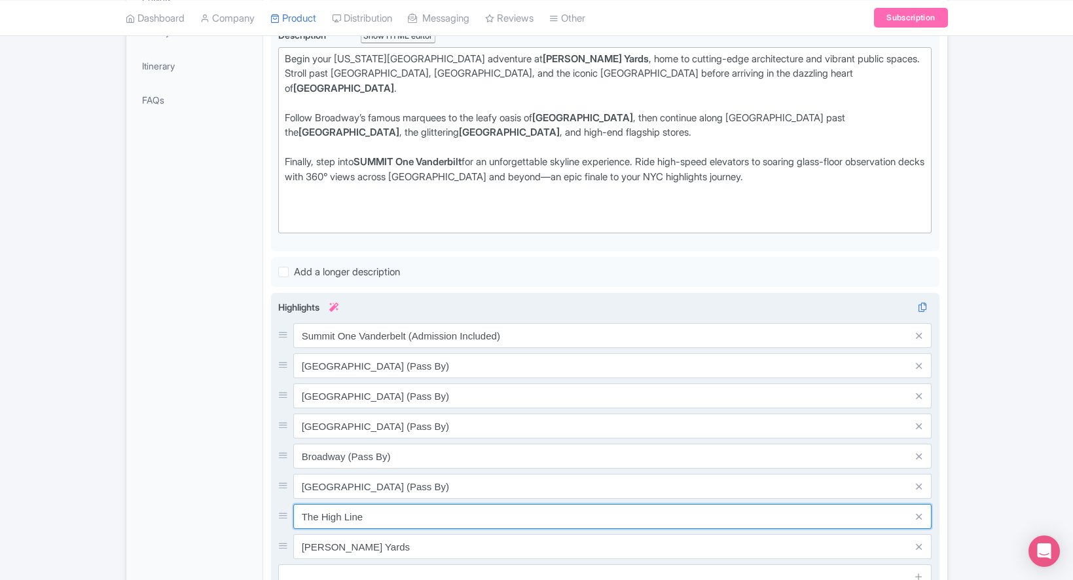
click at [364, 348] on input "The High Line" at bounding box center [612, 335] width 639 height 25
drag, startPoint x: 394, startPoint y: 498, endPoint x: 283, endPoint y: 491, distance: 111.5
click at [283, 504] on div "The High Line" at bounding box center [605, 516] width 654 height 25
paste input "5th Avenu"
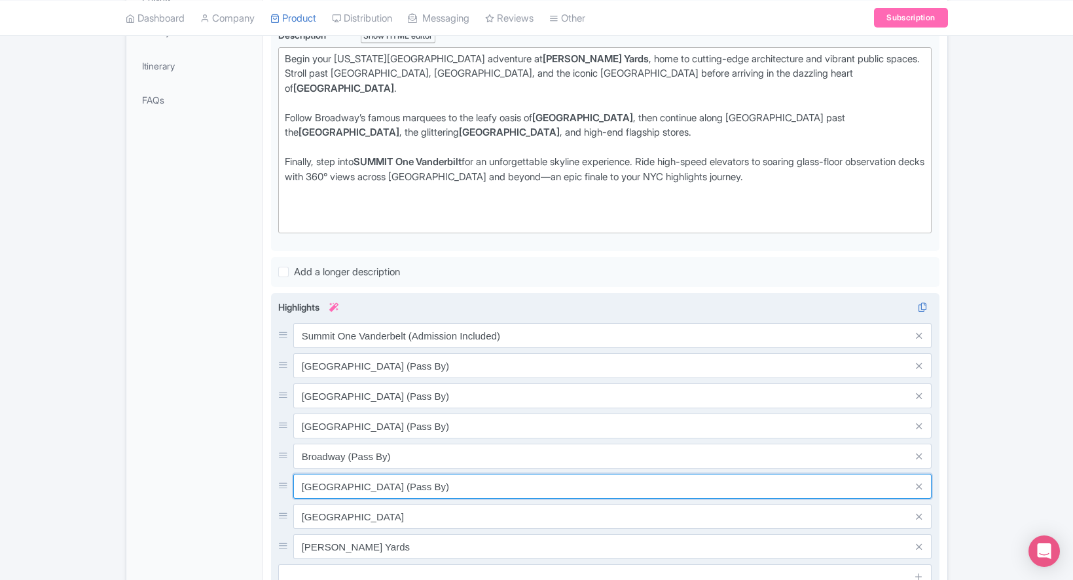
drag, startPoint x: 449, startPoint y: 473, endPoint x: 386, endPoint y: 465, distance: 64.0
click at [386, 348] on input "[GEOGRAPHIC_DATA] (Pass By)" at bounding box center [612, 335] width 639 height 25
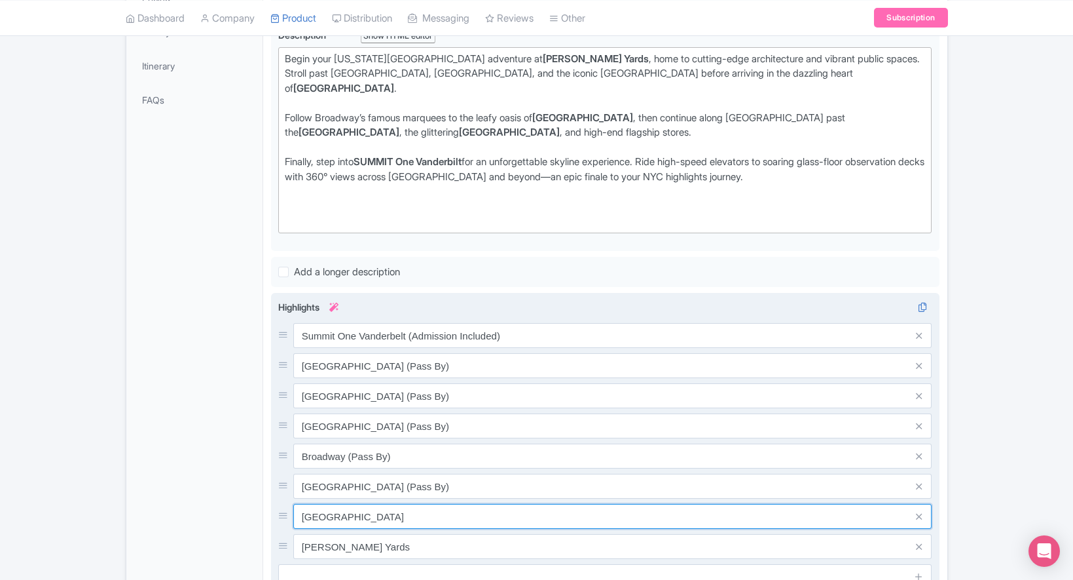
click at [373, 348] on input "5th Avenue" at bounding box center [612, 335] width 639 height 25
paste input "(Pass By)"
type input "[GEOGRAPHIC_DATA] (Pass By)"
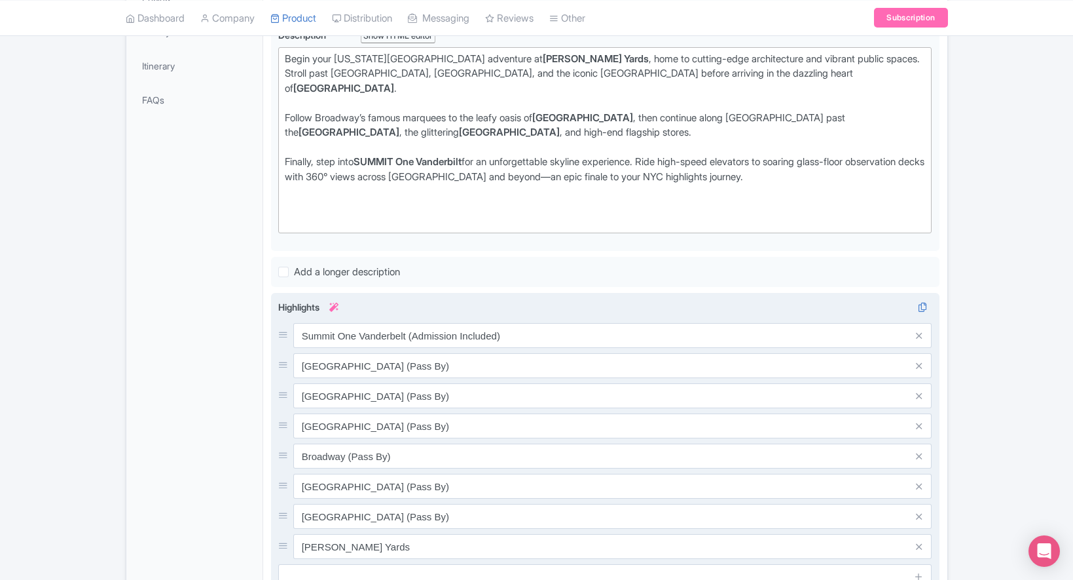
click at [922, 534] on span at bounding box center [919, 546] width 26 height 25
click at [921, 542] on icon at bounding box center [919, 547] width 6 height 10
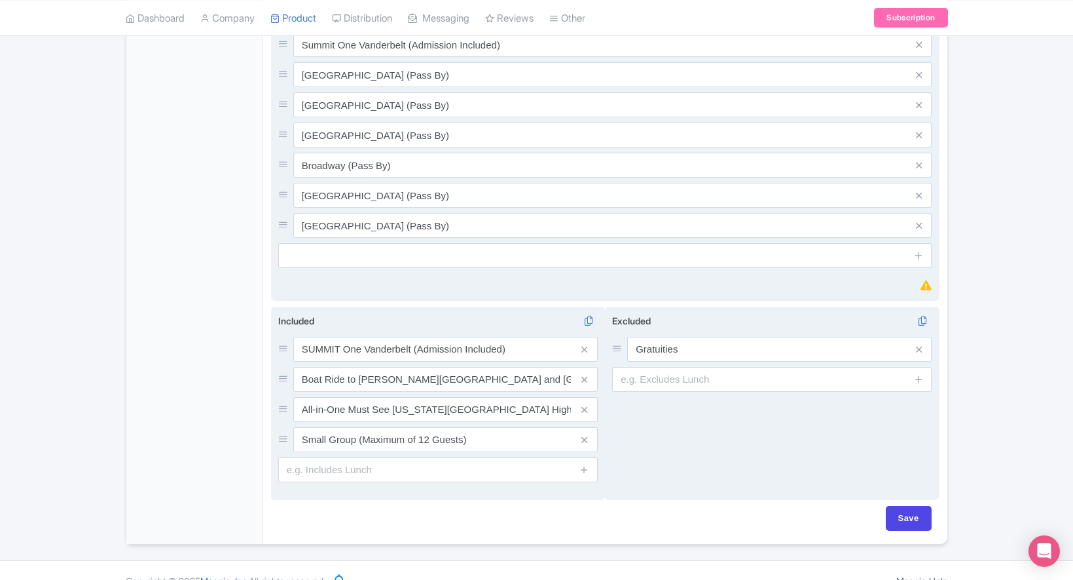
scroll to position [677, 0]
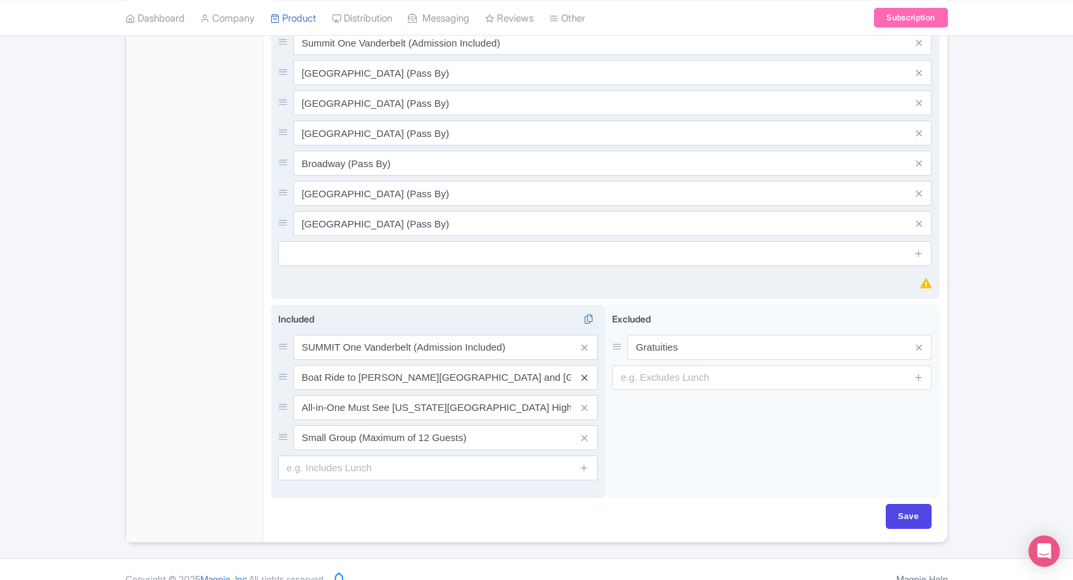
click at [585, 373] on icon at bounding box center [585, 378] width 6 height 10
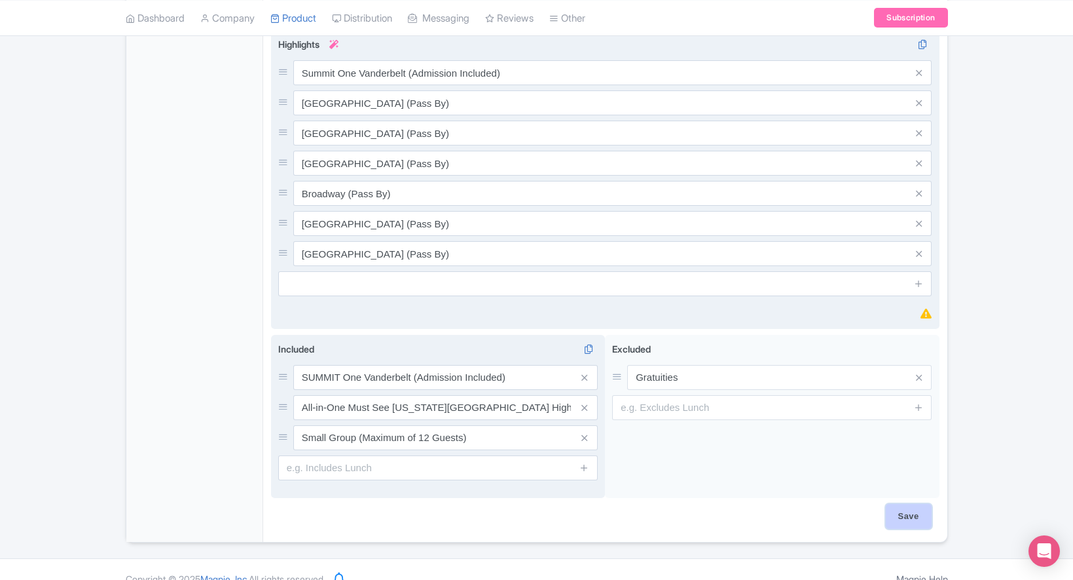
click at [910, 504] on input "Save" at bounding box center [909, 516] width 46 height 25
type input "Update Product"
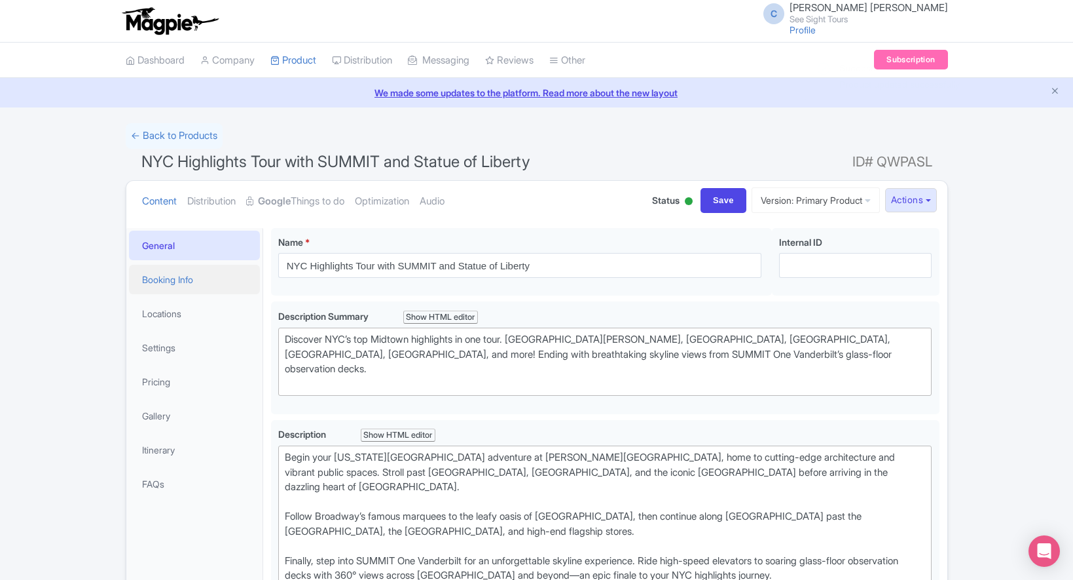
click at [174, 288] on link "Booking Info" at bounding box center [194, 279] width 131 height 29
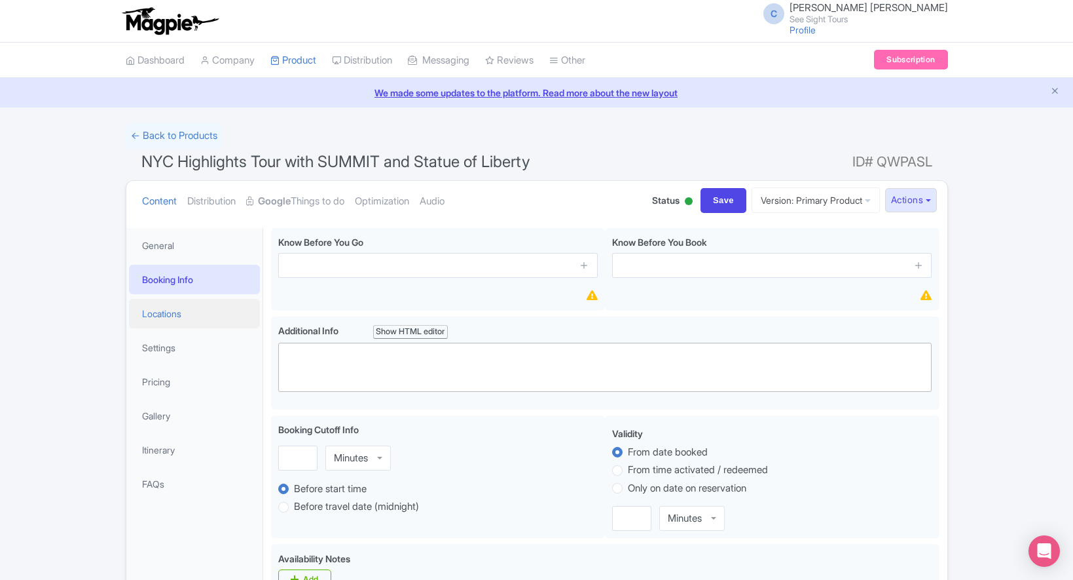
click at [173, 313] on link "Locations" at bounding box center [194, 313] width 131 height 29
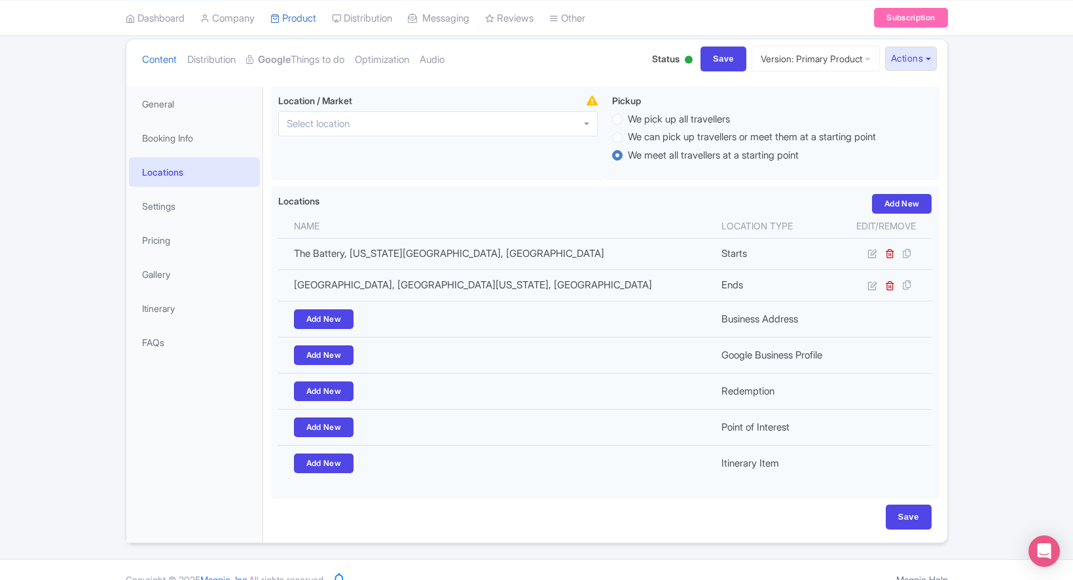
scroll to position [143, 0]
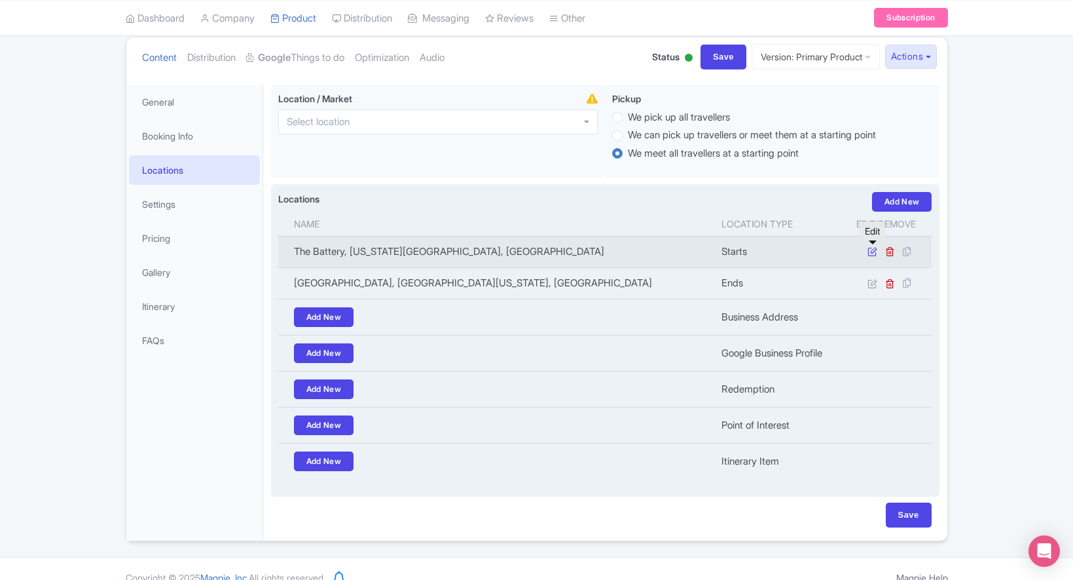
click at [875, 255] on icon at bounding box center [873, 251] width 10 height 10
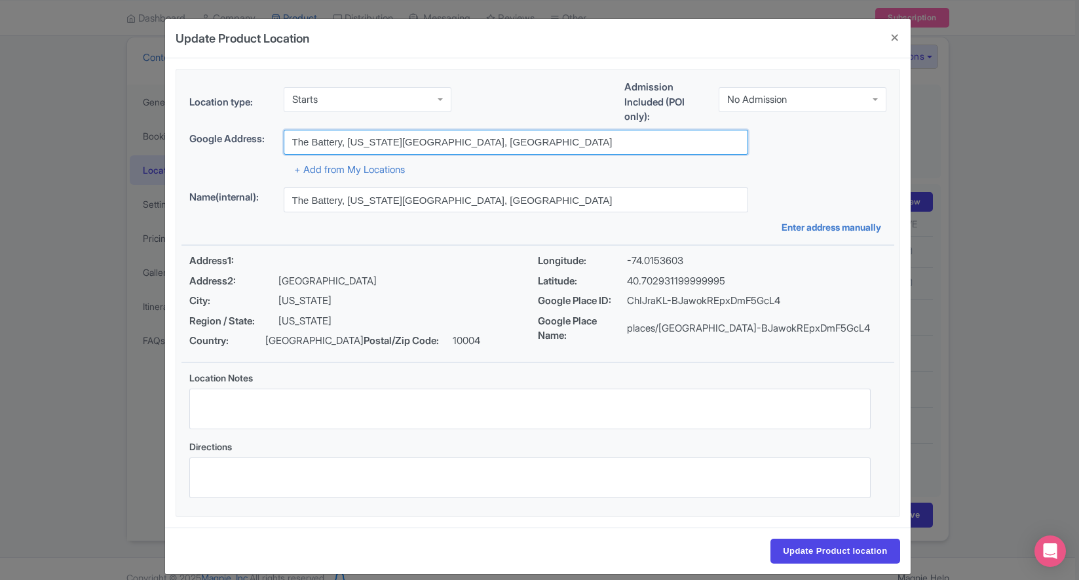
click at [381, 135] on input "The Battery, [US_STATE][GEOGRAPHIC_DATA], [GEOGRAPHIC_DATA]" at bounding box center [516, 142] width 464 height 25
paste input "[PERSON_NAME] Yards, 20 [PERSON_NAME] Yards"
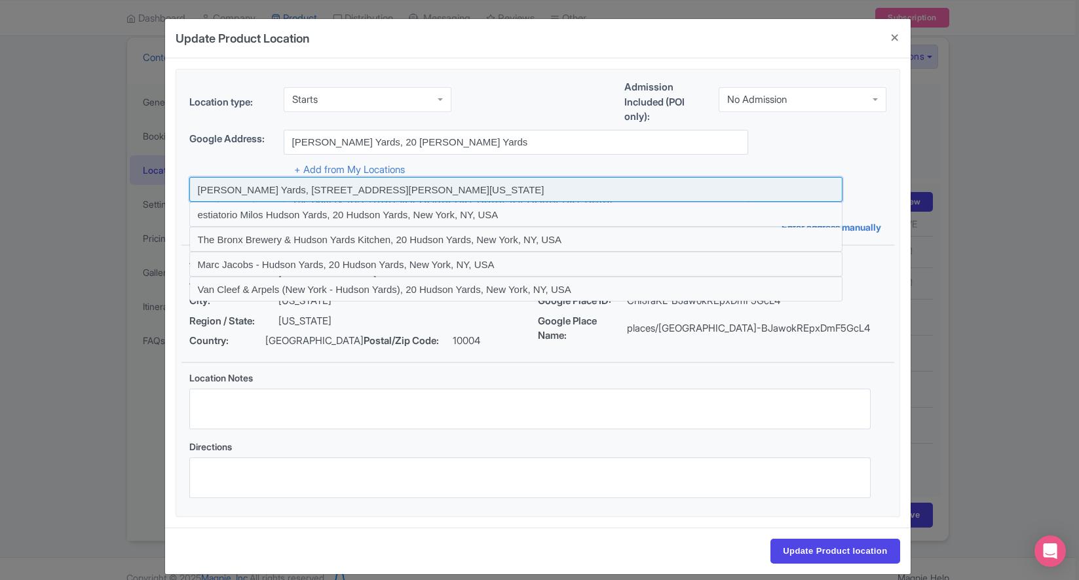
click at [308, 191] on input at bounding box center [515, 189] width 653 height 25
type input "[PERSON_NAME] Yards, [STREET_ADDRESS][PERSON_NAME][US_STATE]"
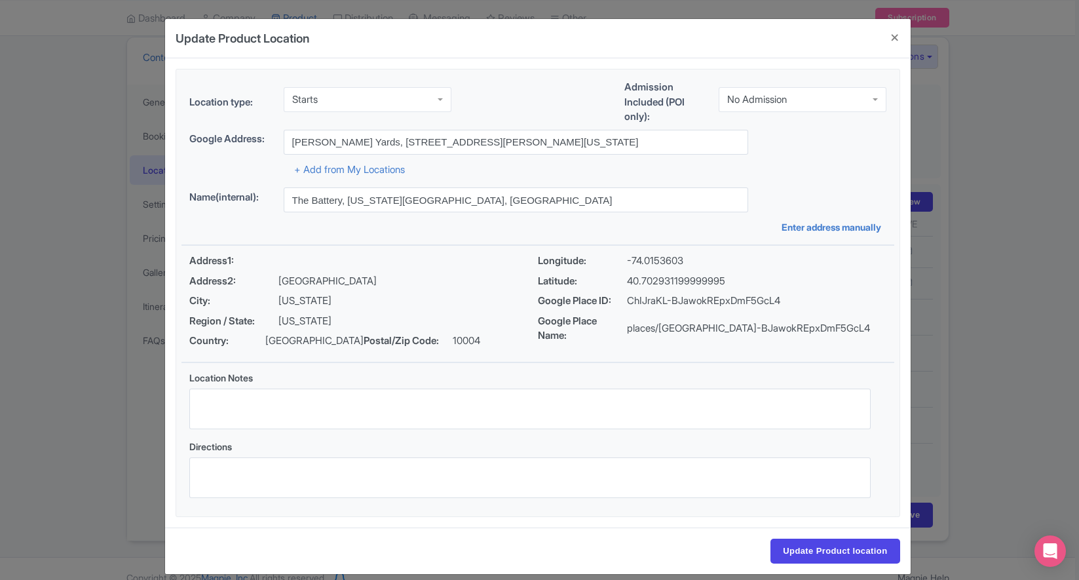
type input "Hudson Yards, 20 Hudson Yards, New York, NY 10001, USA"
click at [810, 554] on input "Update Product location" at bounding box center [834, 550] width 129 height 25
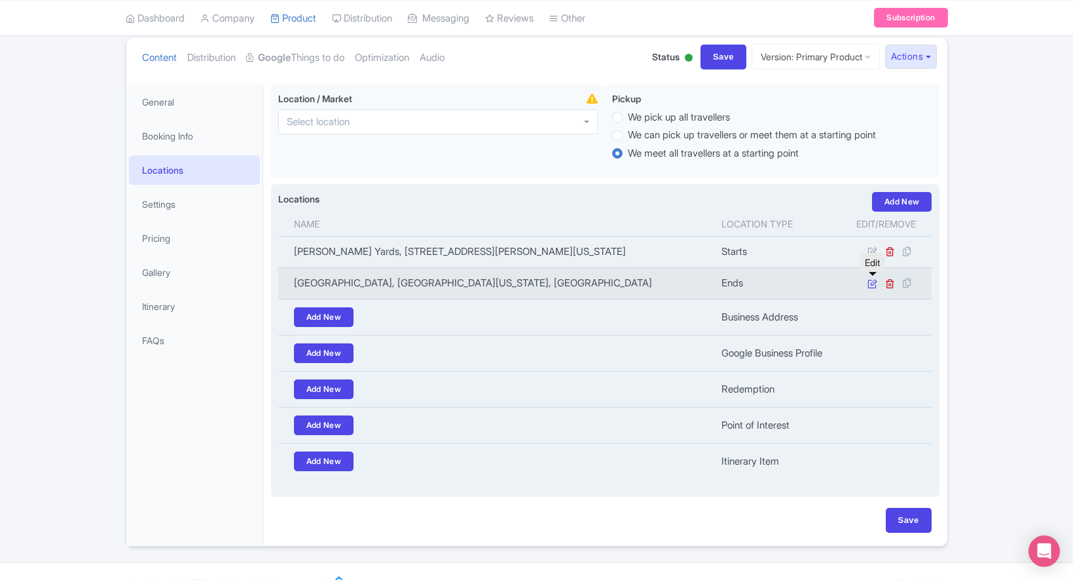
click at [872, 286] on icon at bounding box center [873, 283] width 10 height 10
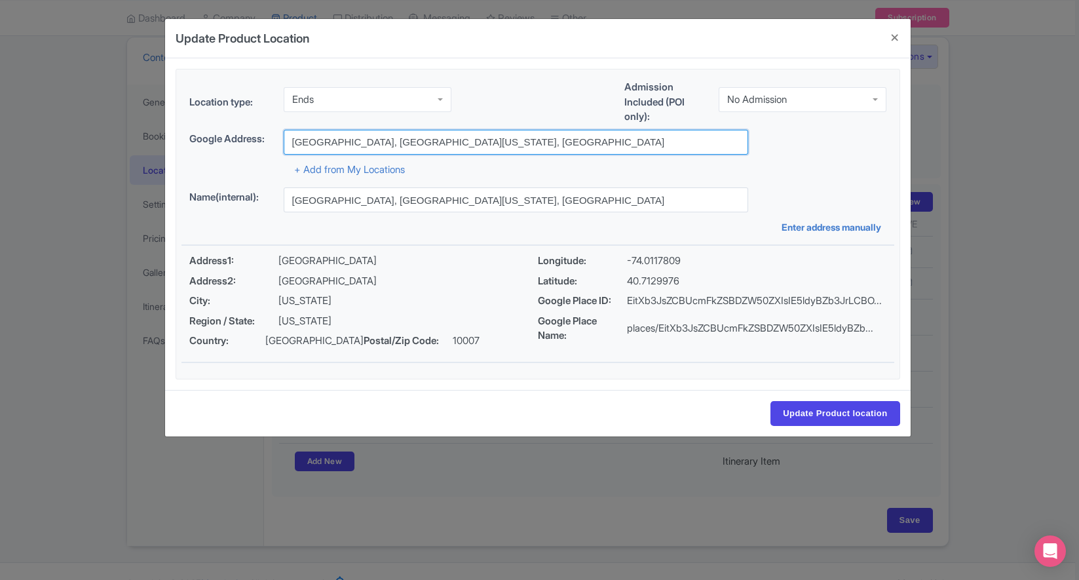
click at [389, 140] on input "World Trade Center, World Trade Center, New York, NY 10007, USA" at bounding box center [516, 142] width 464 height 25
paste input "SUMMIT One Vanderbilt"
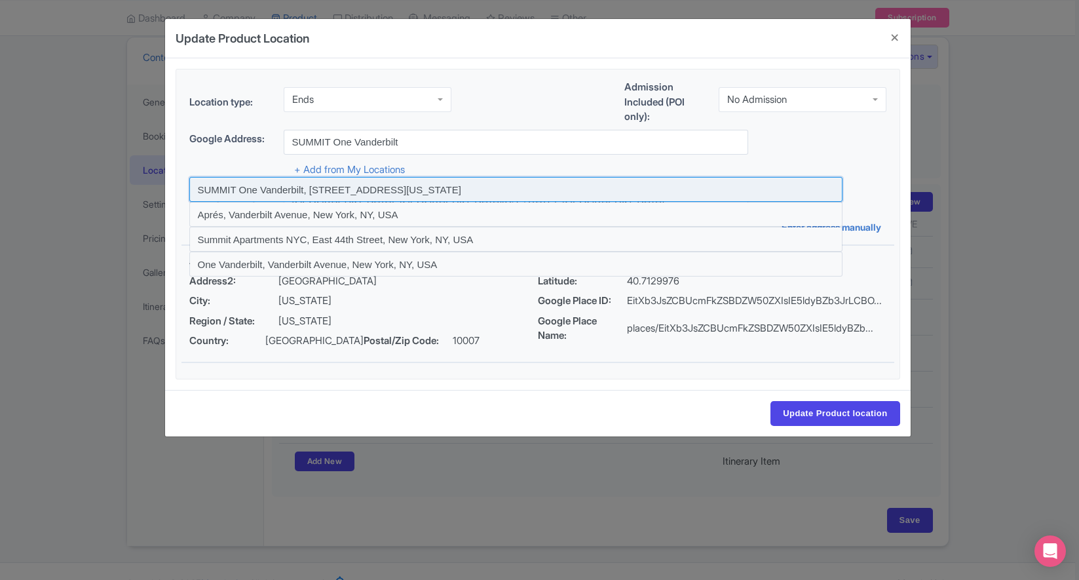
click at [238, 190] on input at bounding box center [515, 189] width 653 height 25
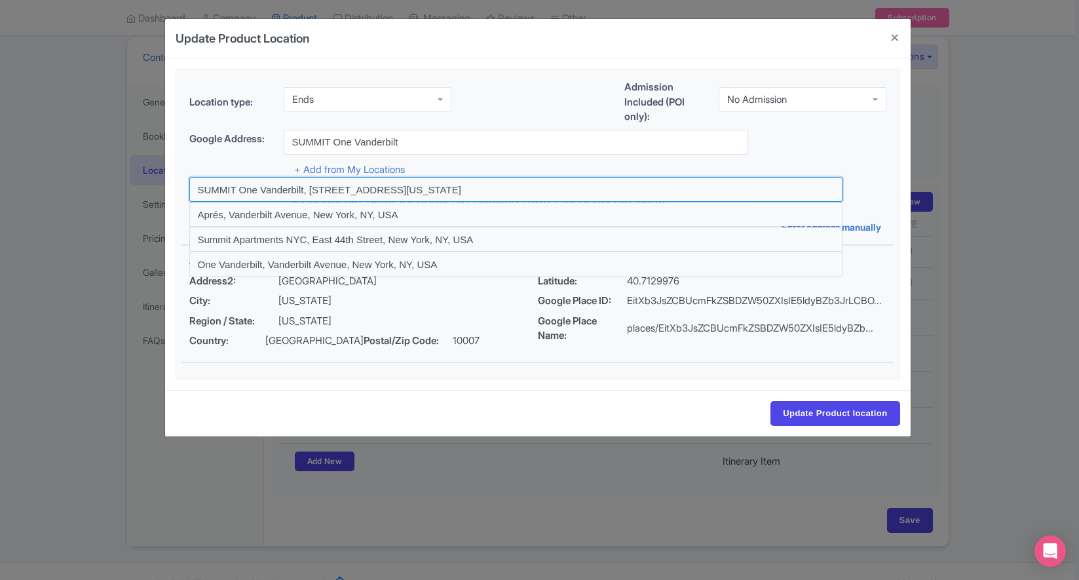
type input "SUMMIT One Vanderbilt, [STREET_ADDRESS][US_STATE]"
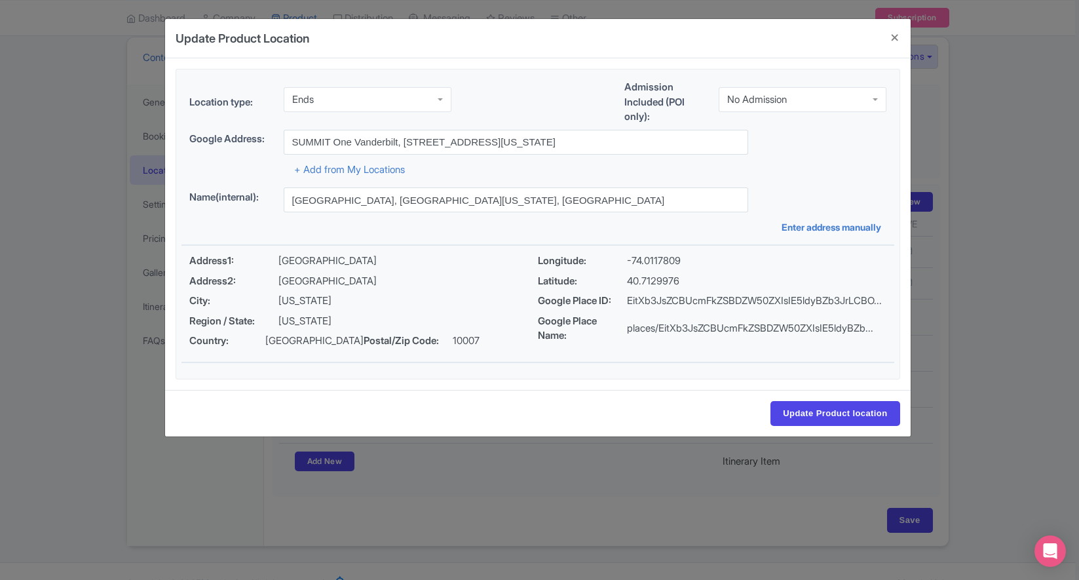
type input "SUMMIT One Vanderbilt, 45 E 42nd St, New York, NY 10017, USA"
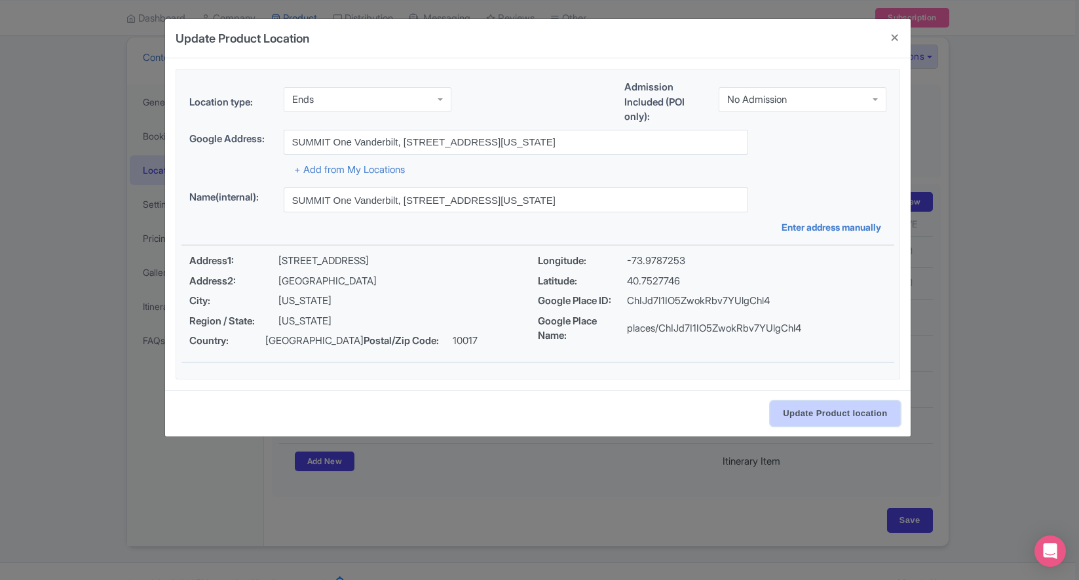
click at [840, 415] on input "Update Product location" at bounding box center [834, 413] width 129 height 25
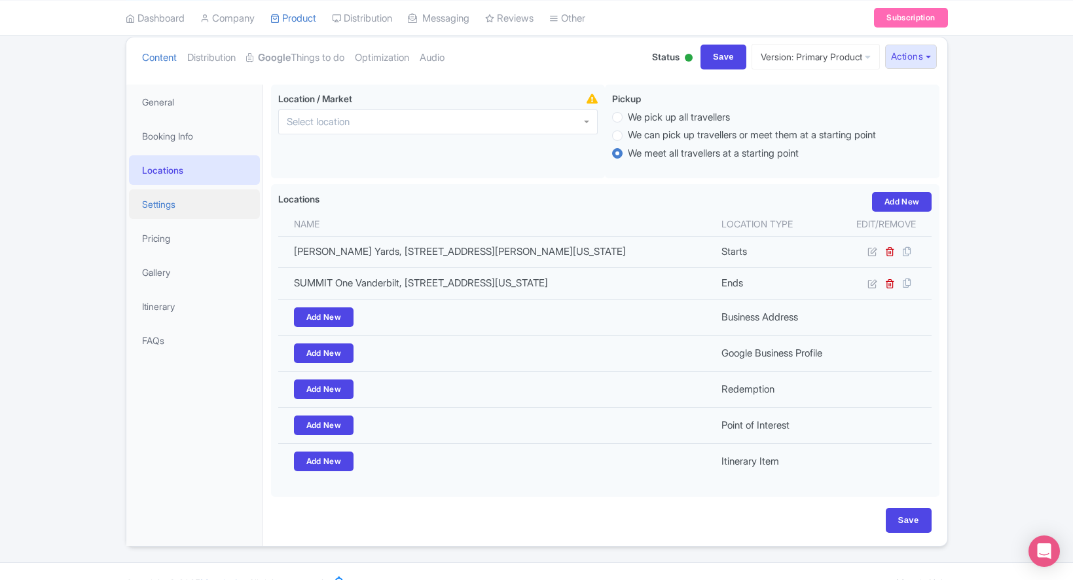
click at [162, 210] on link "Settings" at bounding box center [194, 203] width 131 height 29
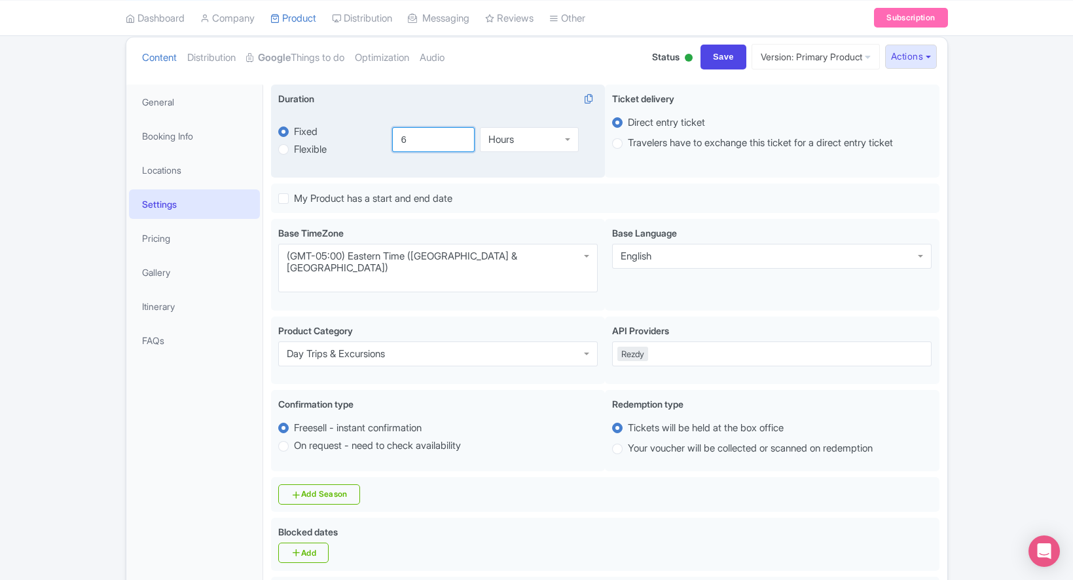
click at [422, 138] on input "6" at bounding box center [433, 139] width 83 height 25
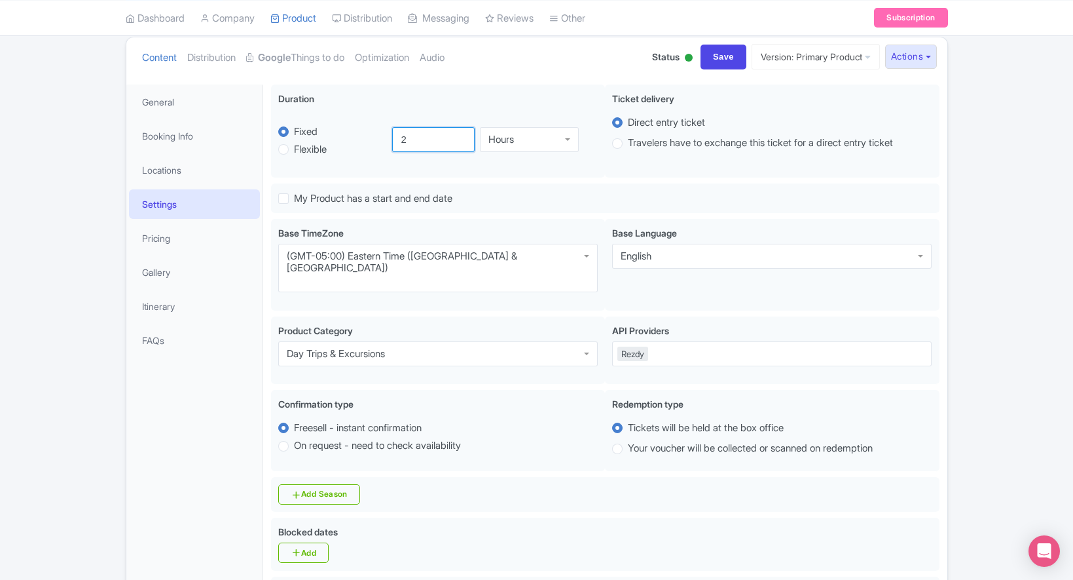
type input "2"
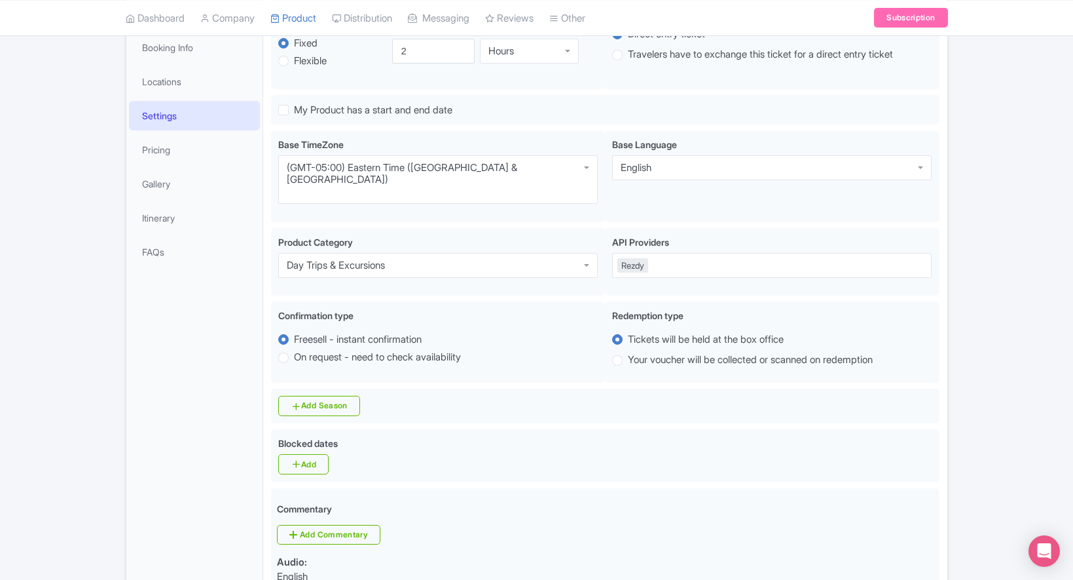
scroll to position [239, 0]
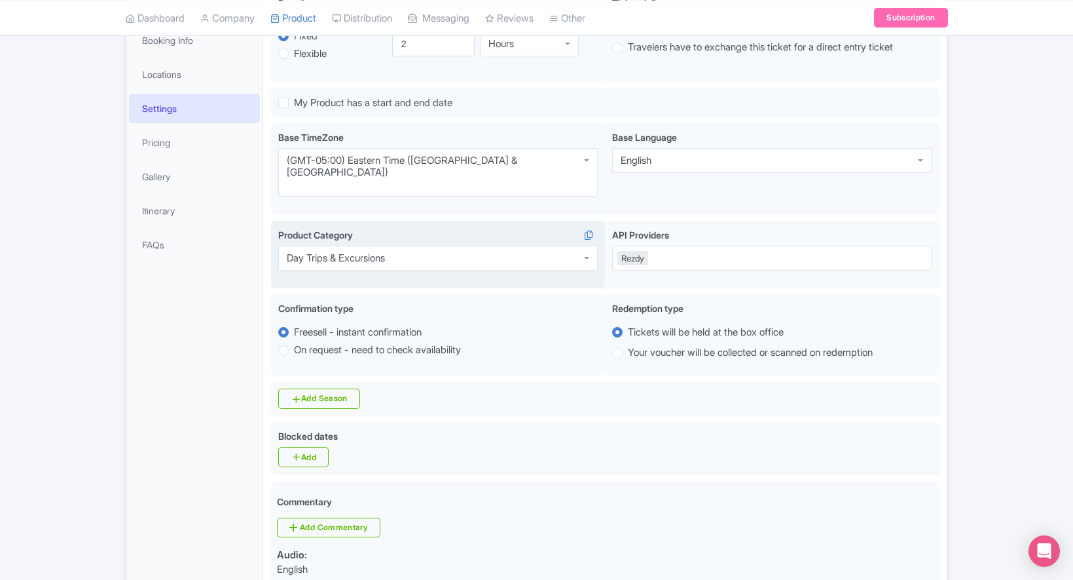
click at [443, 246] on div "Day Trips & Excursions" at bounding box center [438, 258] width 320 height 25
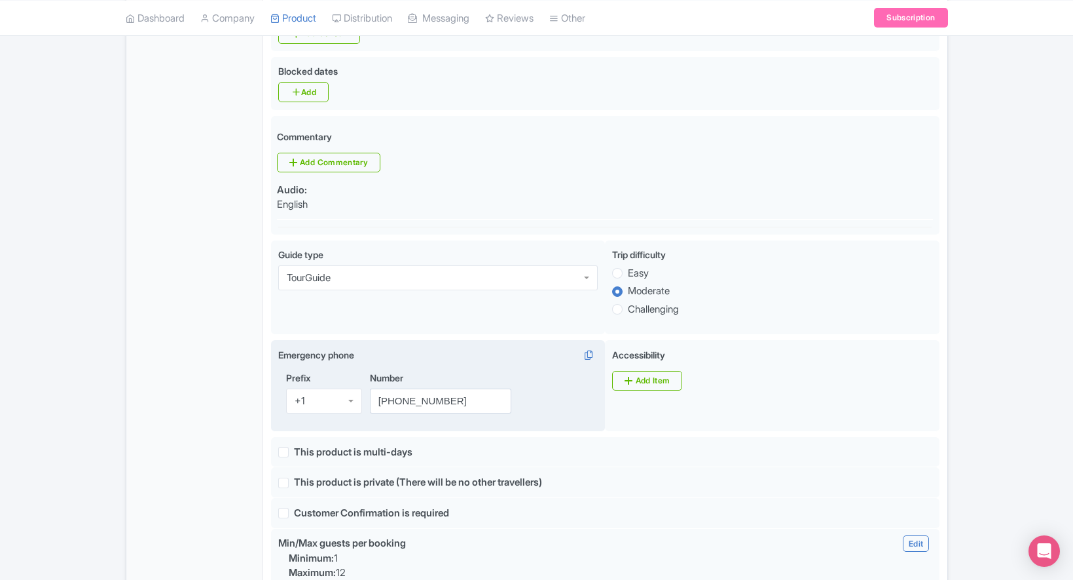
scroll to position [605, 0]
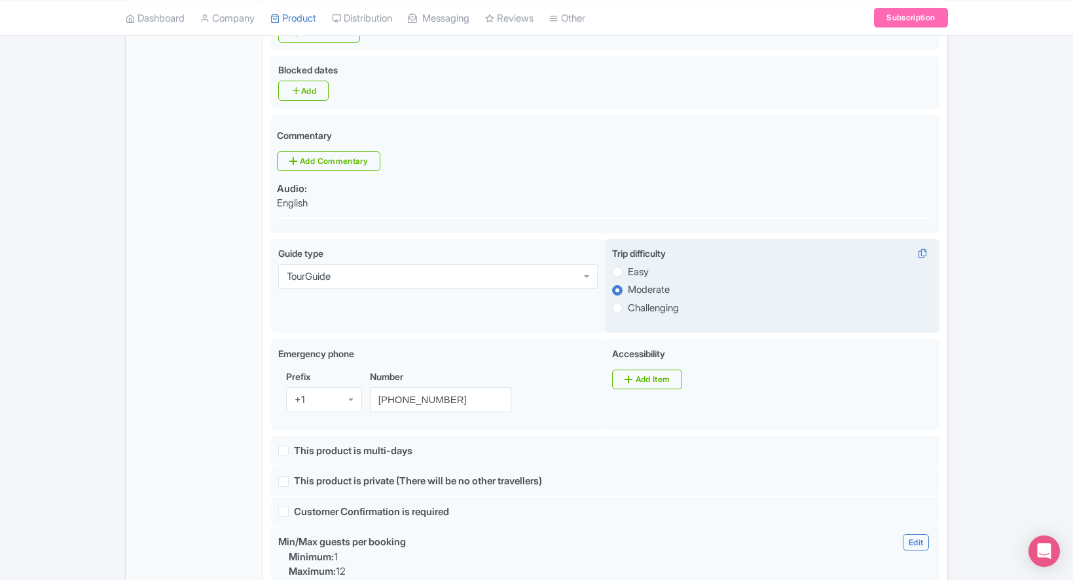
click at [628, 265] on label "Easy" at bounding box center [638, 272] width 21 height 15
click at [628, 264] on input "Easy" at bounding box center [634, 270] width 13 height 13
radio input "true"
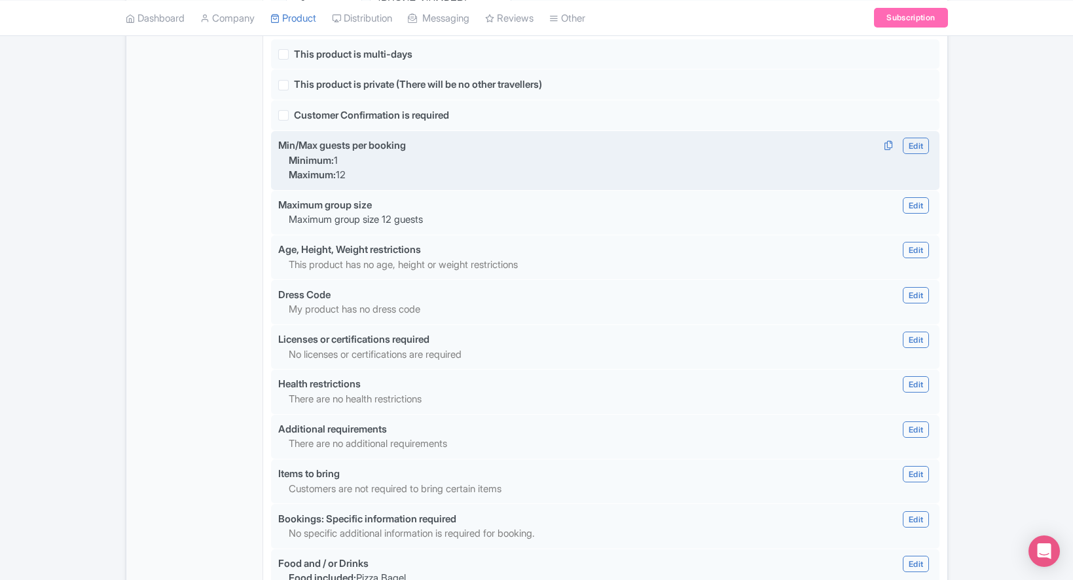
scroll to position [1140, 0]
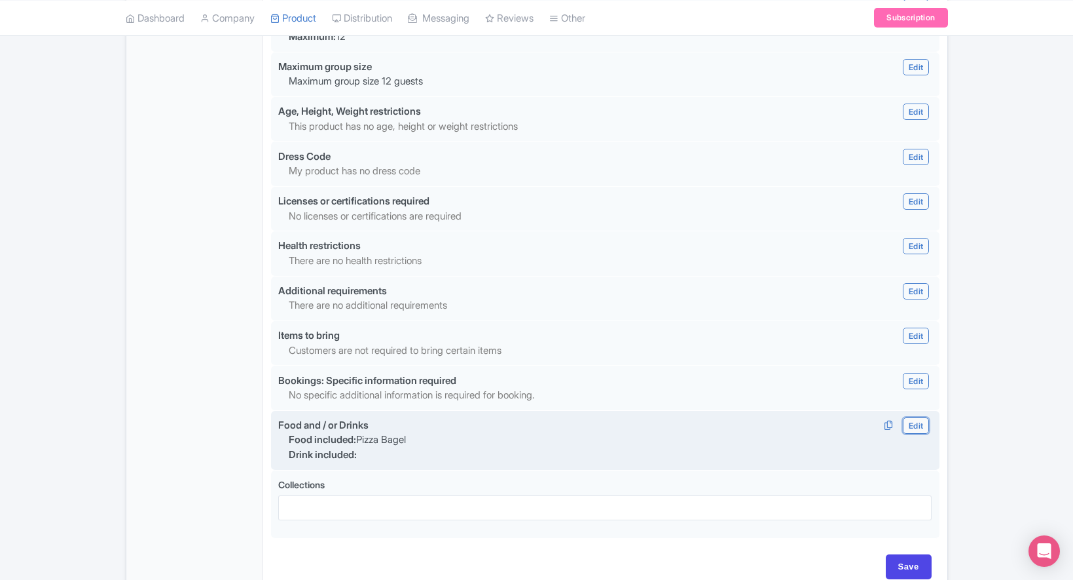
click at [911, 417] on link "Edit" at bounding box center [916, 425] width 26 height 16
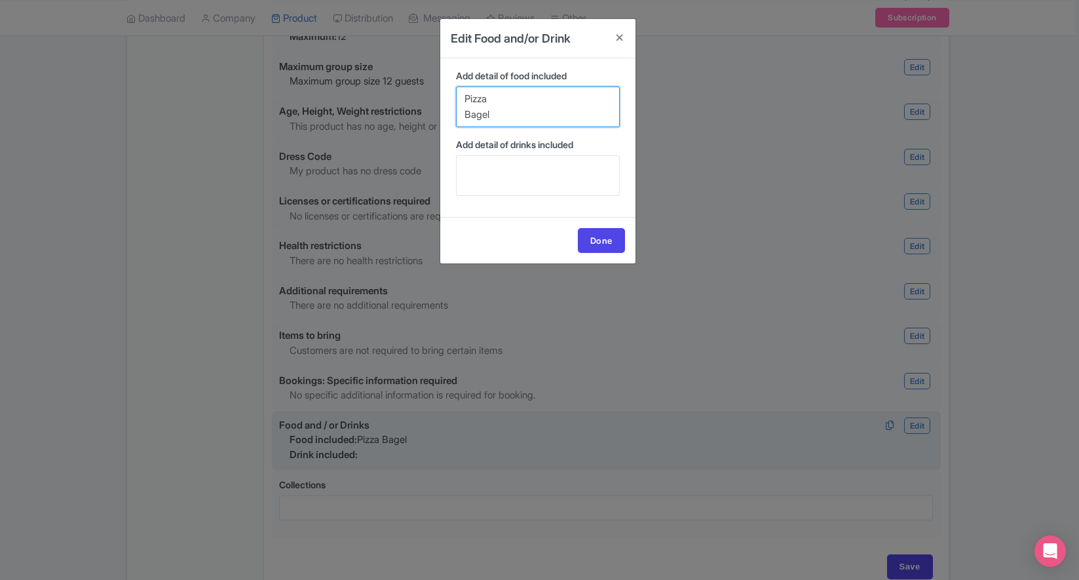
click at [518, 111] on textarea "Pizza Bagel" at bounding box center [538, 106] width 164 height 41
type textarea "Pizza"
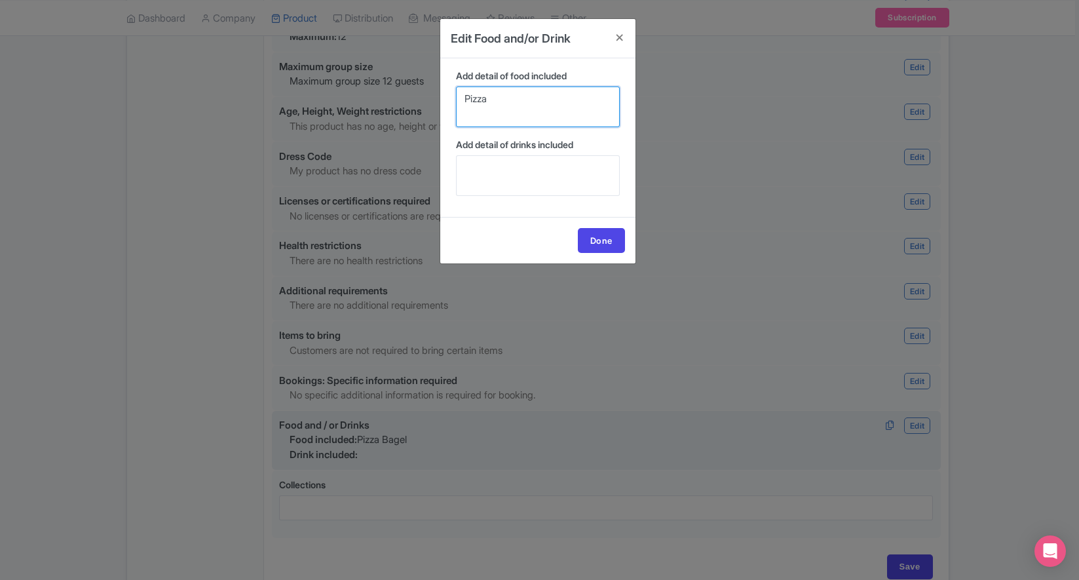
click at [510, 100] on textarea "Pizza Bagel" at bounding box center [538, 106] width 164 height 41
click at [601, 238] on link "Done" at bounding box center [601, 240] width 47 height 25
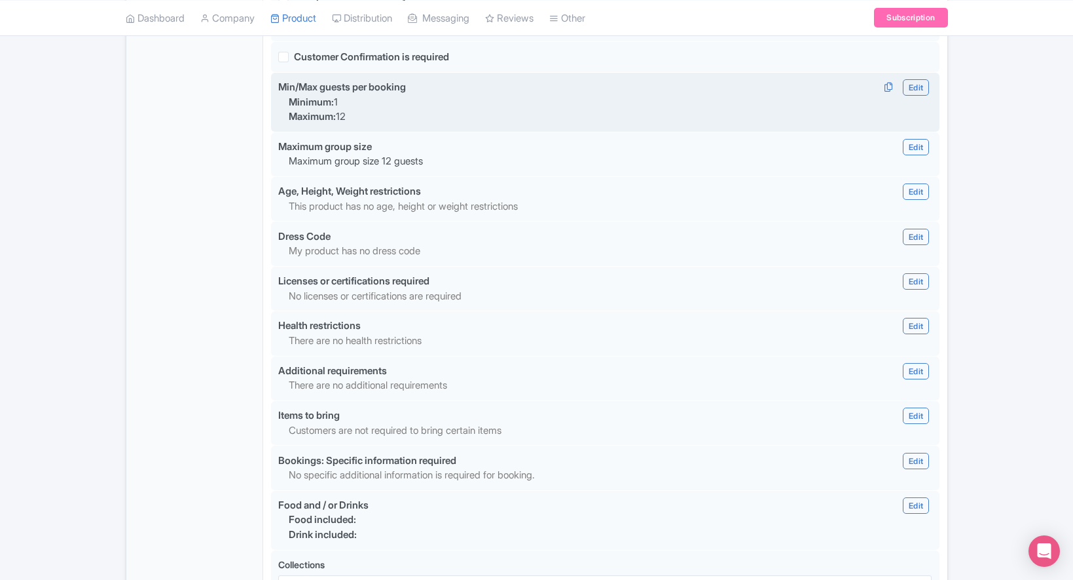
scroll to position [1171, 0]
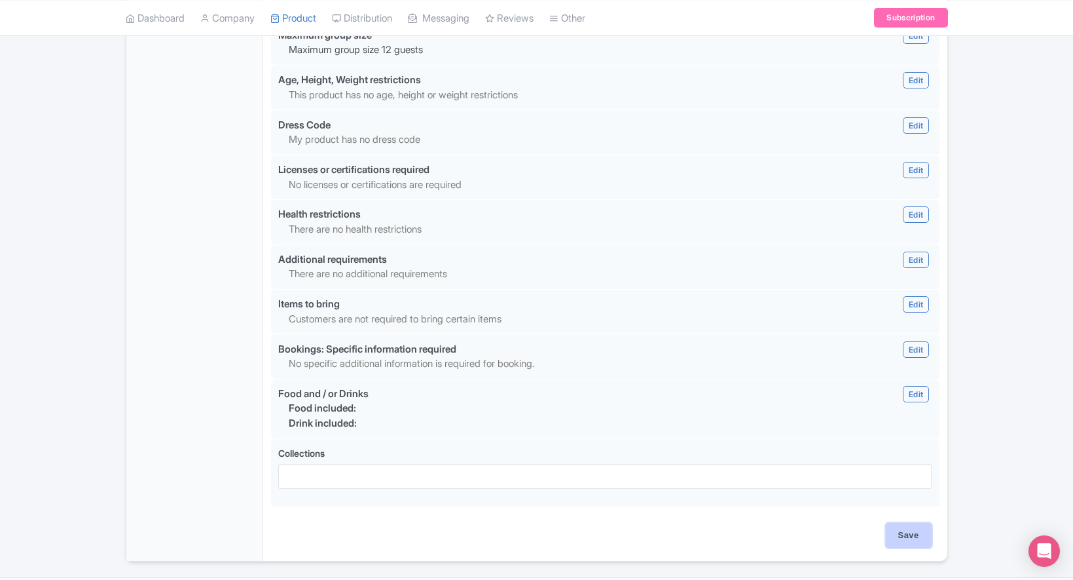
click at [906, 523] on input "Save" at bounding box center [909, 535] width 46 height 25
type input "Update Product"
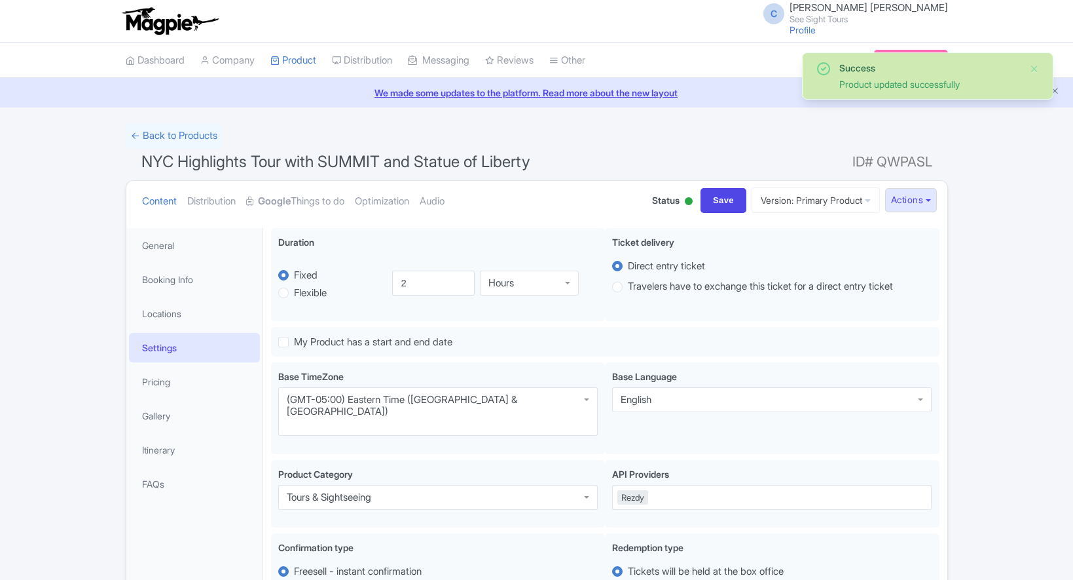
scroll to position [228, 0]
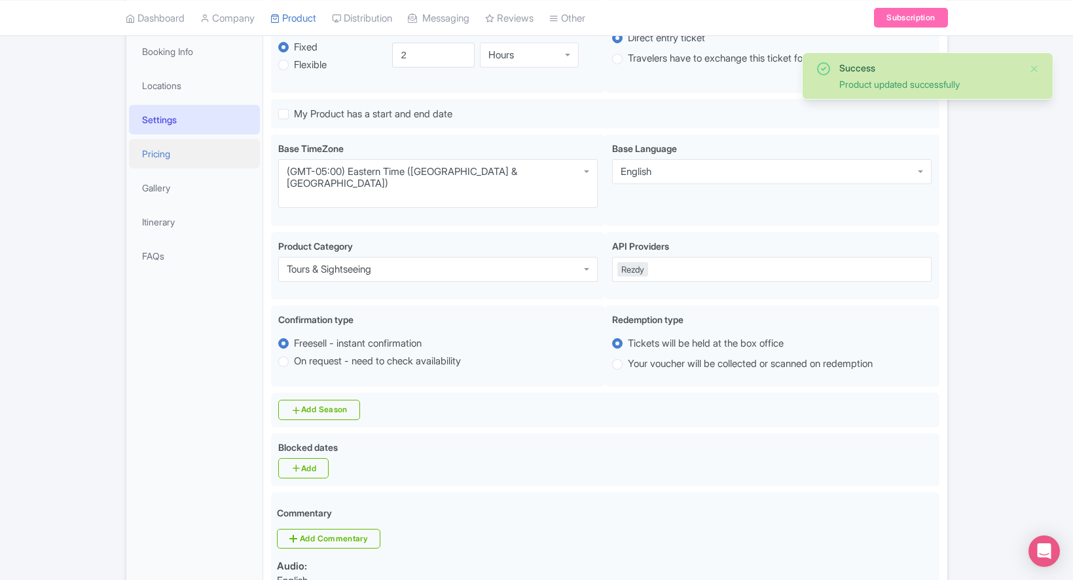
click at [174, 159] on link "Pricing" at bounding box center [194, 153] width 131 height 29
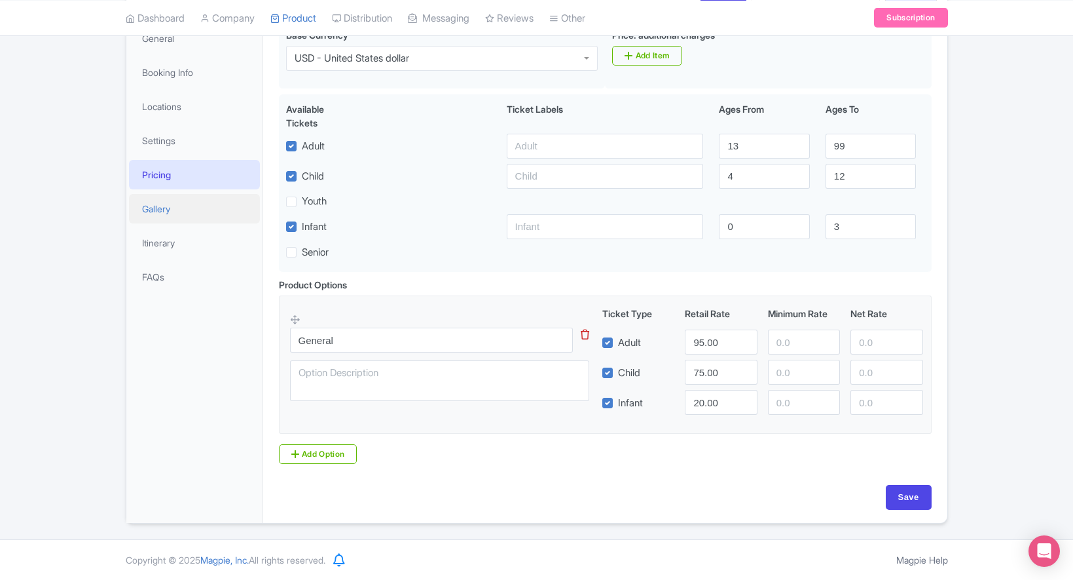
click at [165, 204] on link "Gallery" at bounding box center [194, 208] width 131 height 29
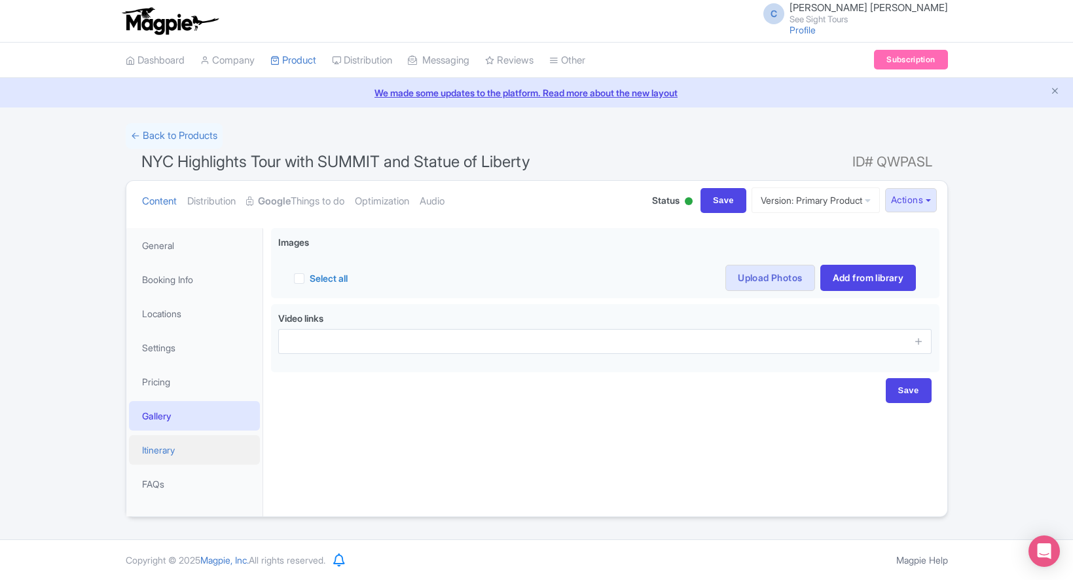
click at [164, 456] on link "Itinerary" at bounding box center [194, 449] width 131 height 29
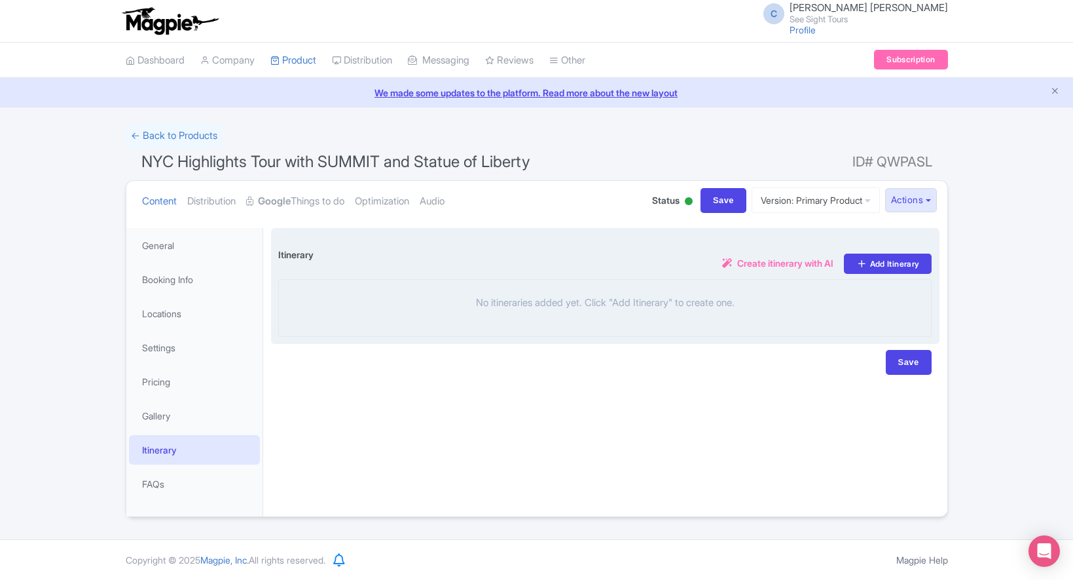
click at [770, 260] on span "Create itinerary with AI" at bounding box center [785, 263] width 96 height 14
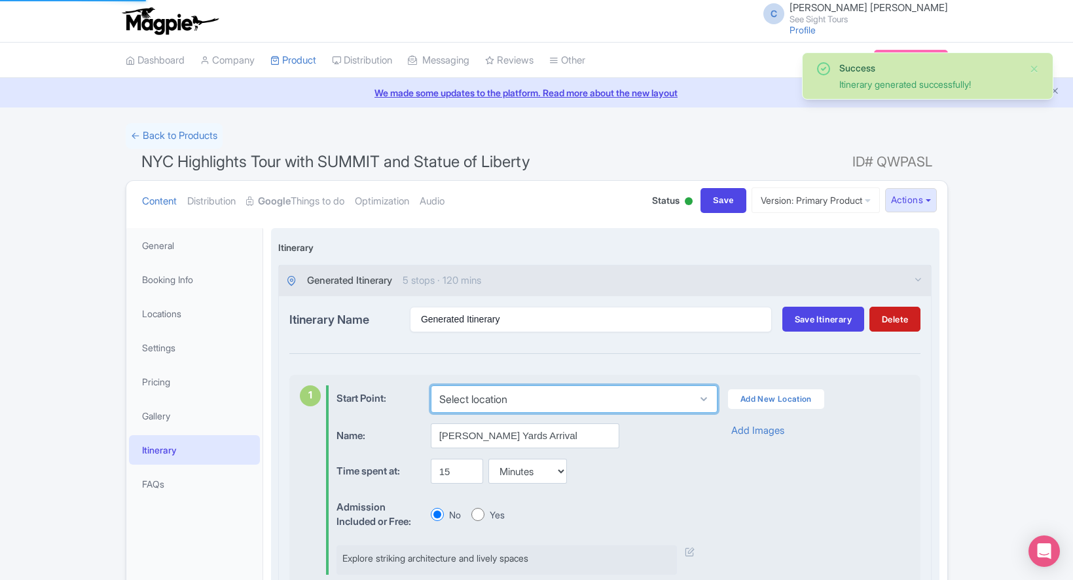
click at [612, 402] on select "Select location Hudson Yards, 20 Hudson Yards, New York, NY, USA" at bounding box center [574, 399] width 287 height 28
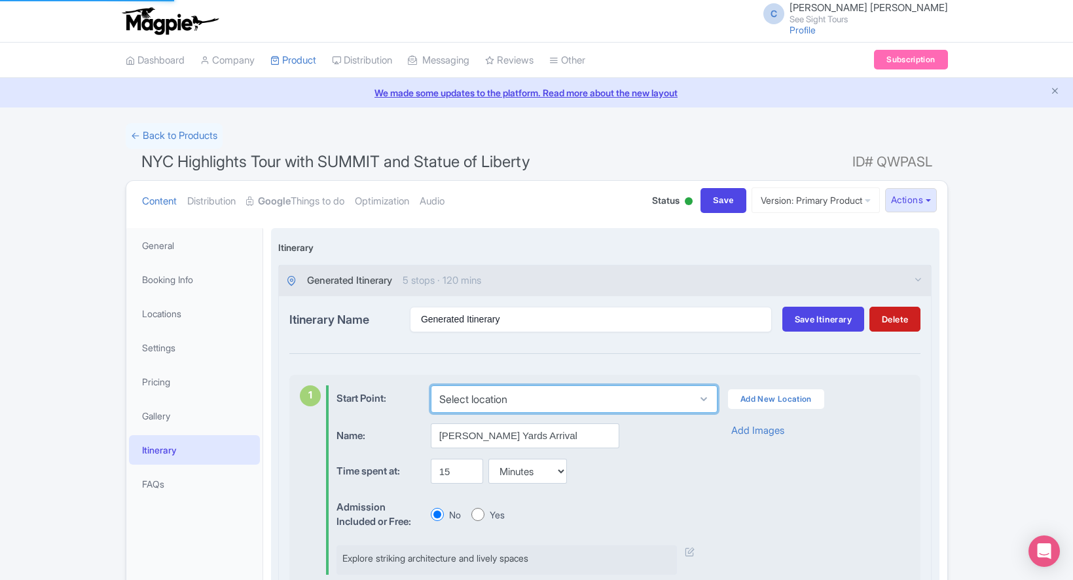
select select "6f0d4909-0942-48de-9cd0-ffdf98ec5dac"
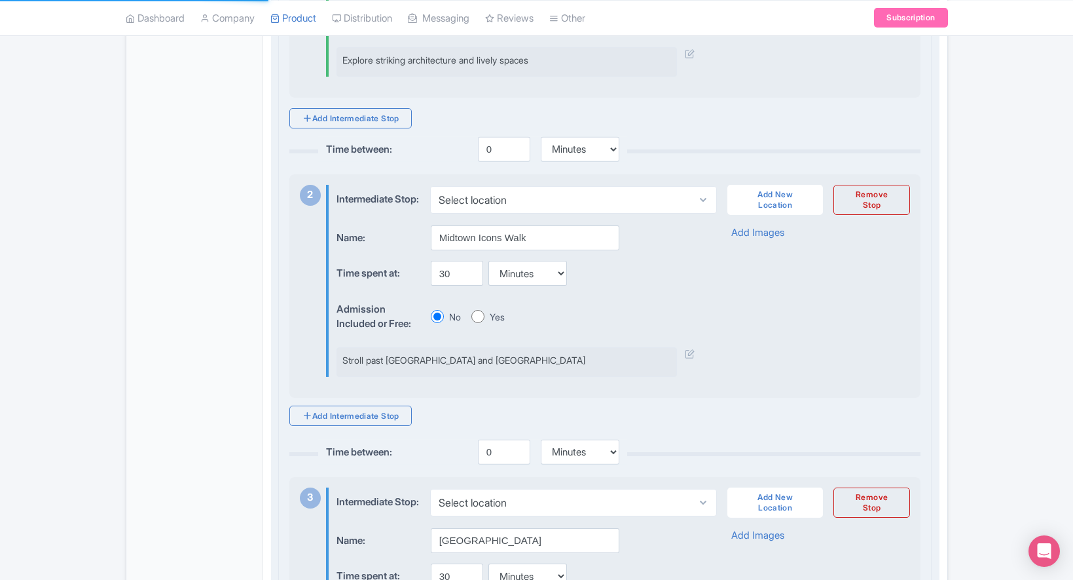
scroll to position [500, 0]
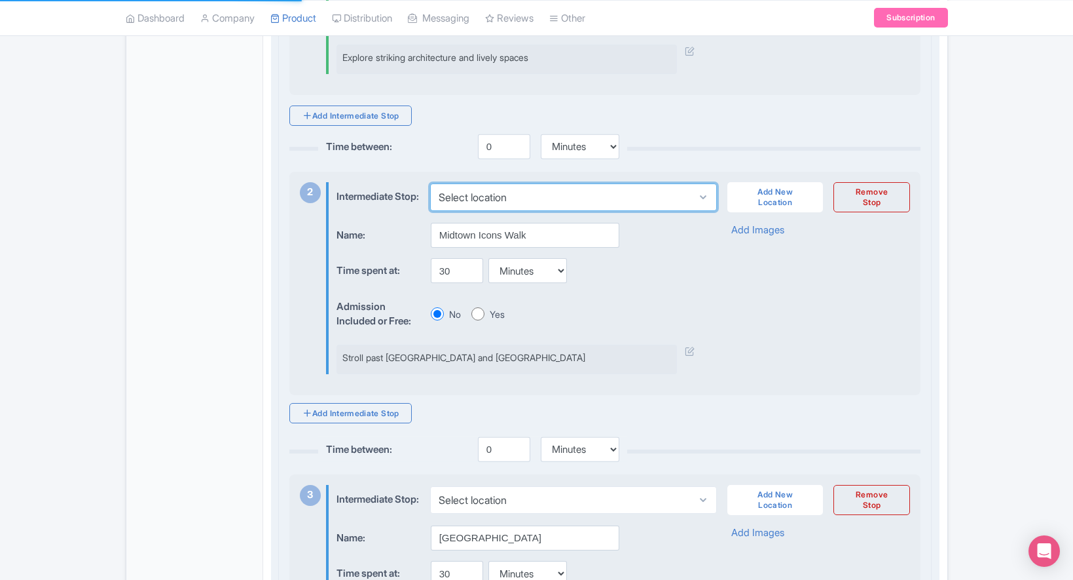
click at [561, 196] on select "Select location" at bounding box center [573, 197] width 287 height 28
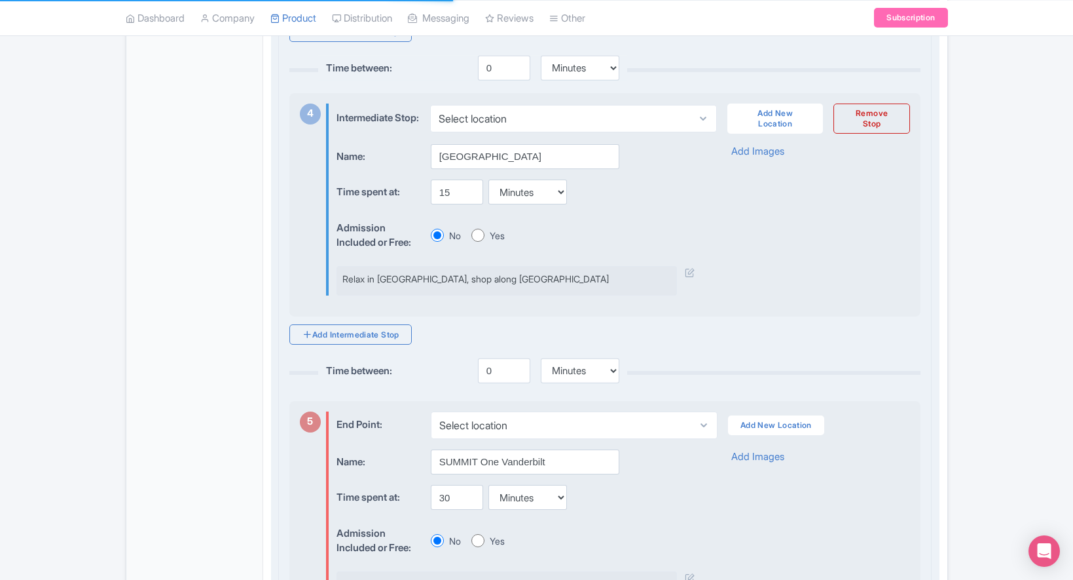
scroll to position [1187, 0]
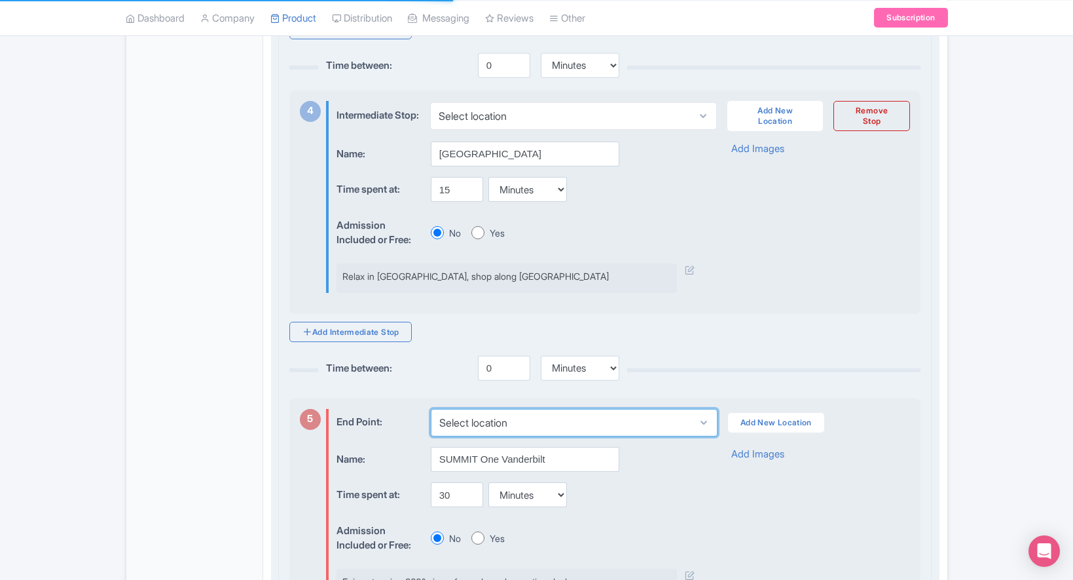
click at [614, 436] on select "Select location SUMMIT One Vanderbilt, East 42nd Street, New York, NY, USA" at bounding box center [574, 423] width 287 height 28
select select "4987c217-32a9-41cd-b9fe-9ffb2ed3fb66"
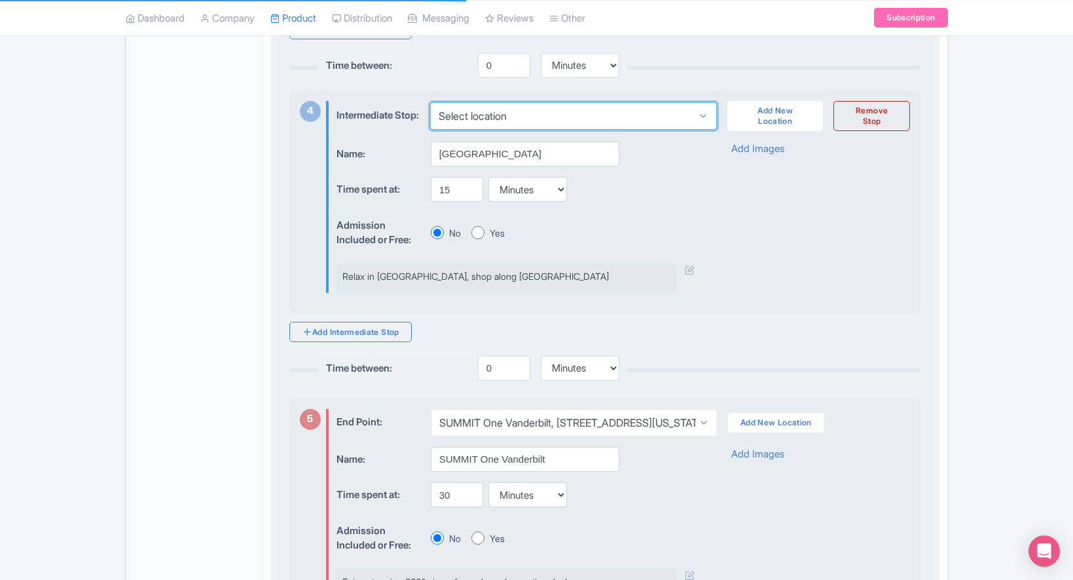
click at [604, 130] on select "Select location" at bounding box center [573, 116] width 287 height 28
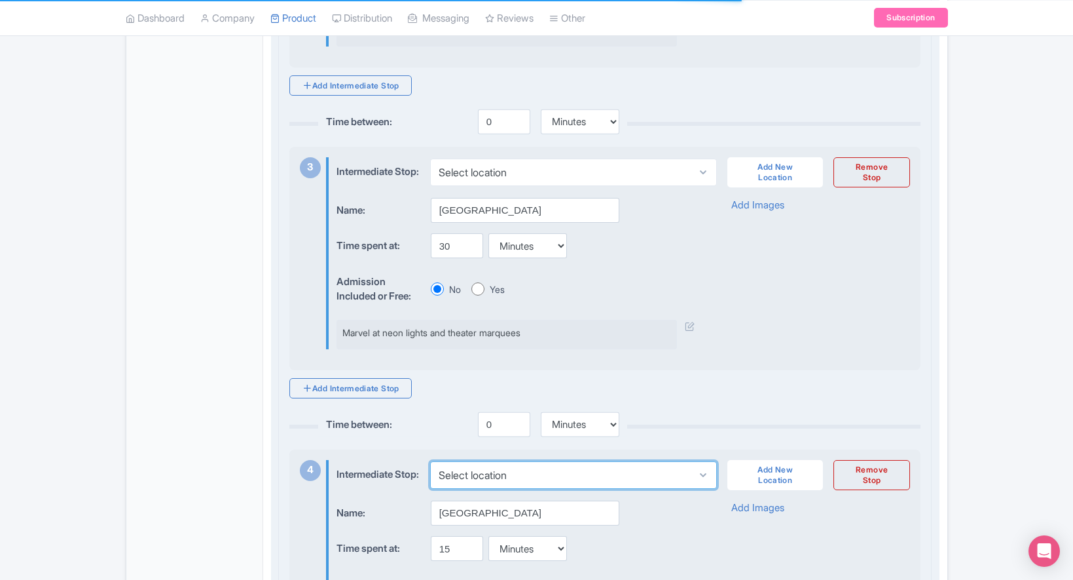
scroll to position [1432, 0]
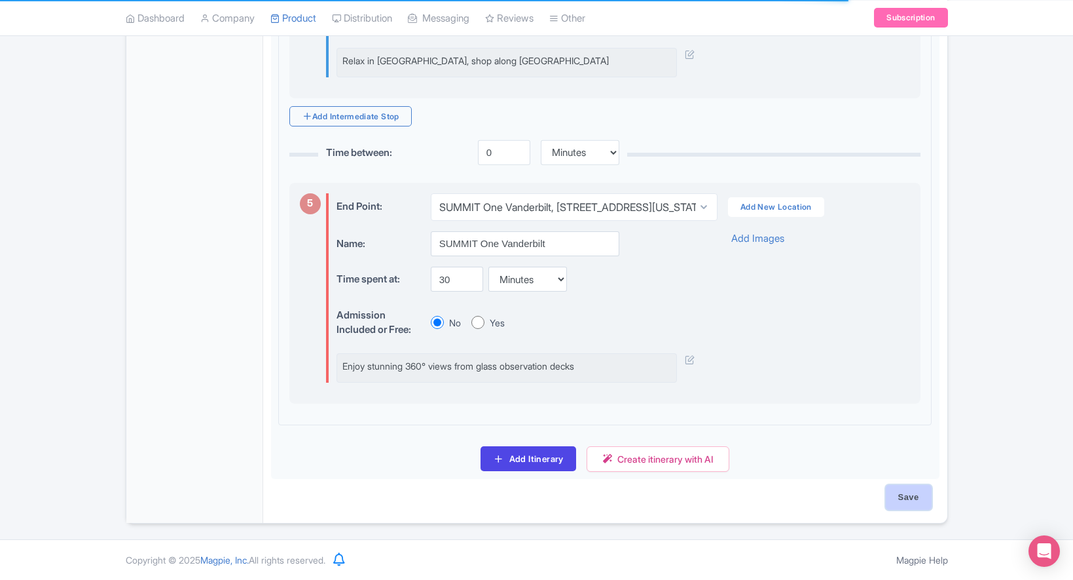
click at [918, 500] on input "Save" at bounding box center [909, 497] width 46 height 25
type input "Saving..."
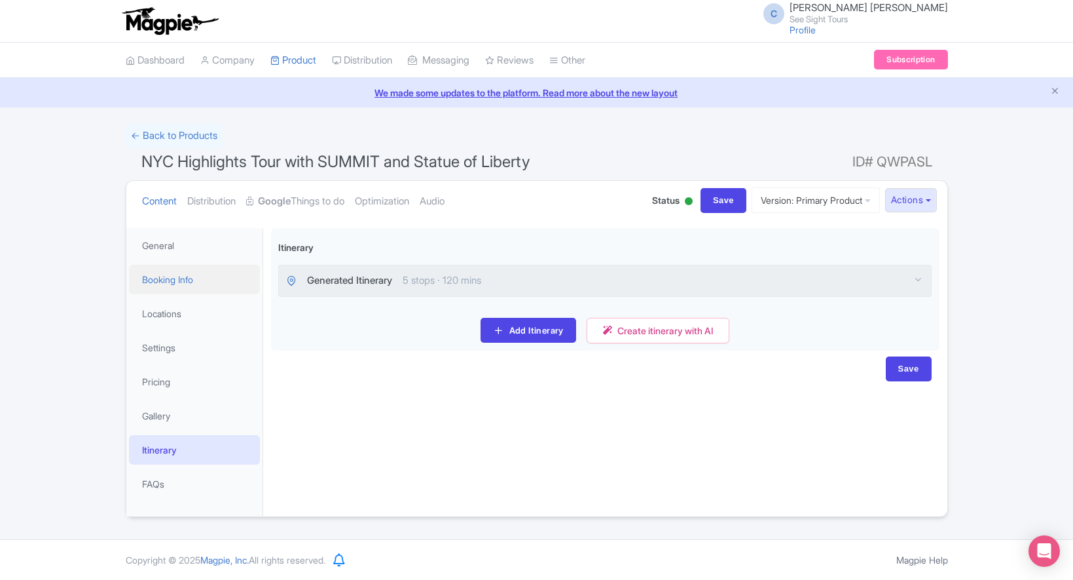
click at [169, 286] on link "Booking Info" at bounding box center [194, 279] width 131 height 29
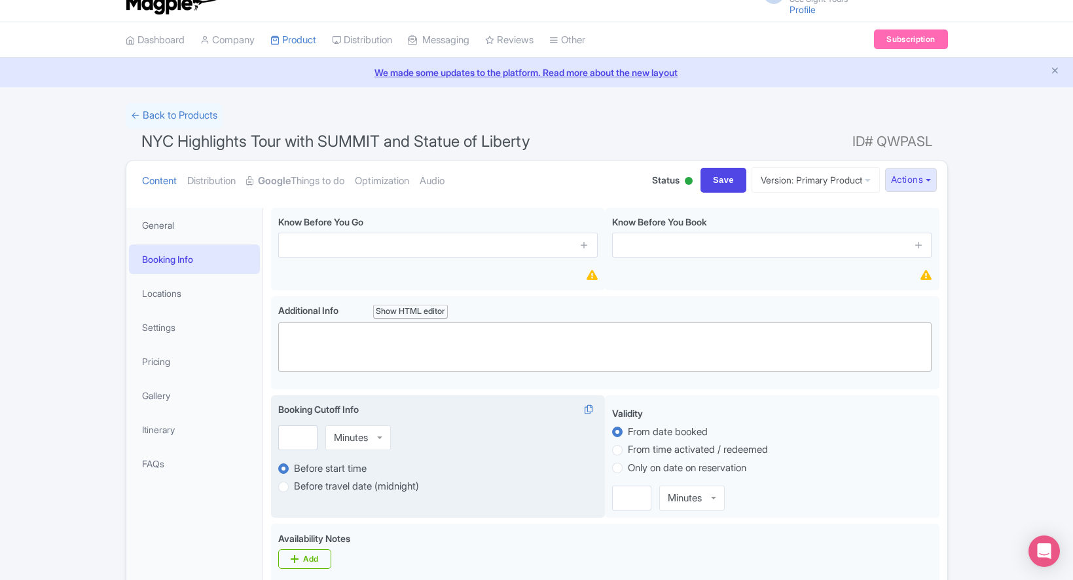
scroll to position [21, 0]
click at [348, 436] on div "Minutes" at bounding box center [351, 437] width 34 height 12
click at [301, 436] on input "1" at bounding box center [297, 436] width 39 height 25
click at [303, 435] on input "2" at bounding box center [297, 436] width 39 height 25
type input "3"
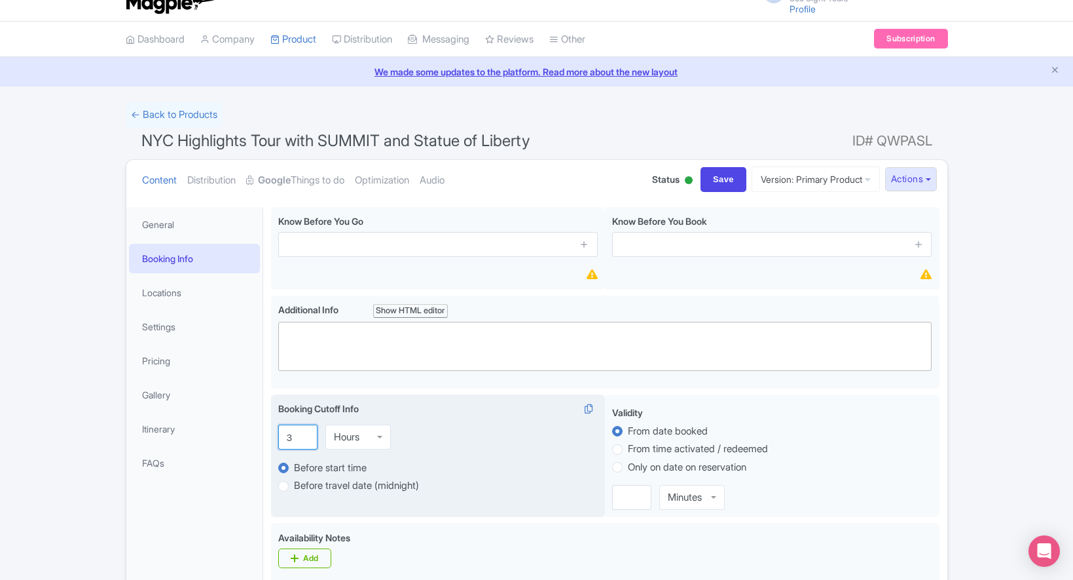
click at [303, 435] on input "3" at bounding box center [297, 436] width 39 height 25
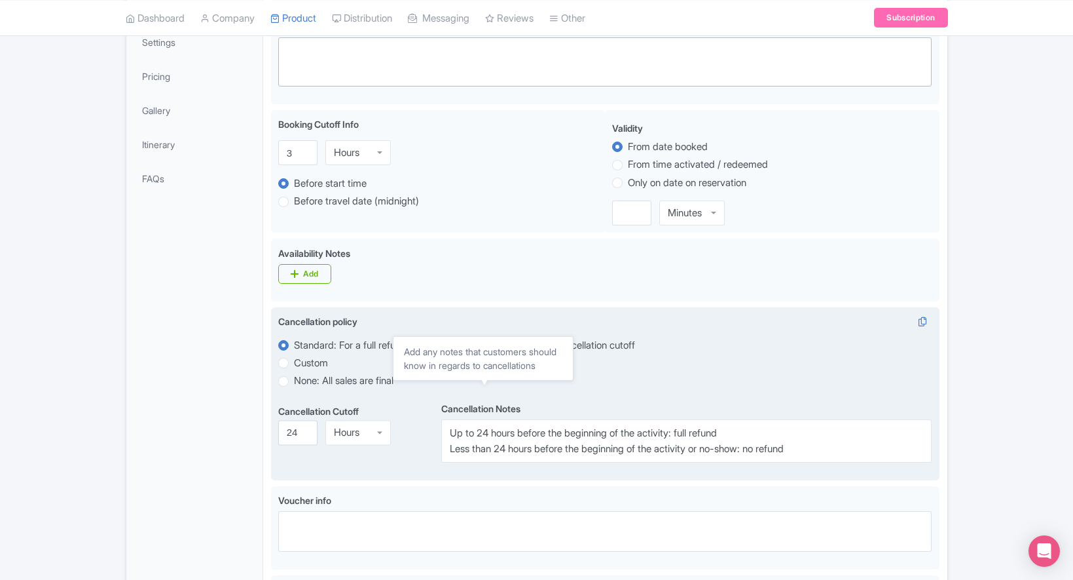
scroll to position [56, 0]
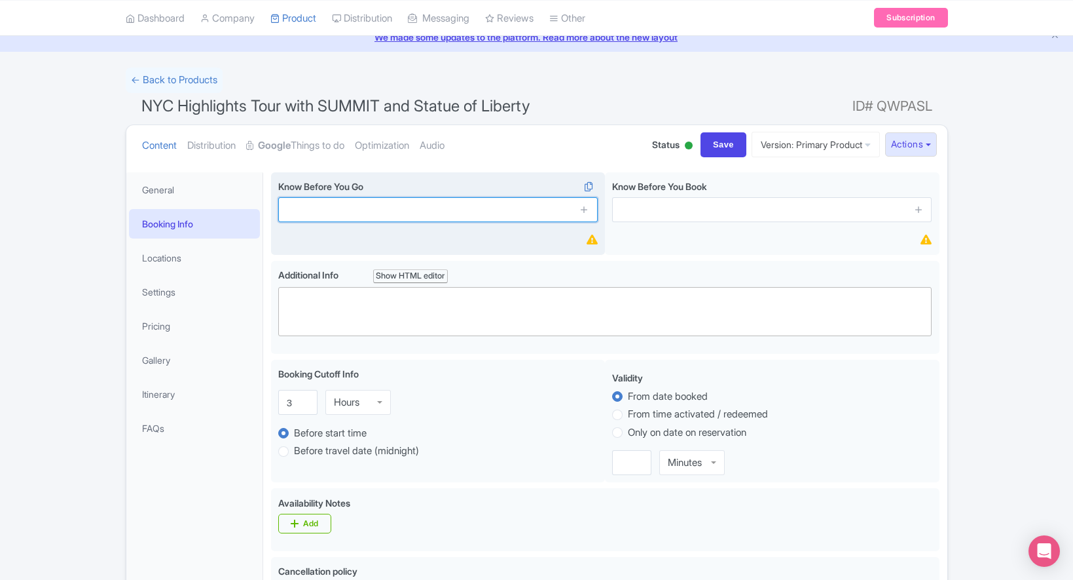
click at [343, 205] on input "text" at bounding box center [438, 209] width 320 height 25
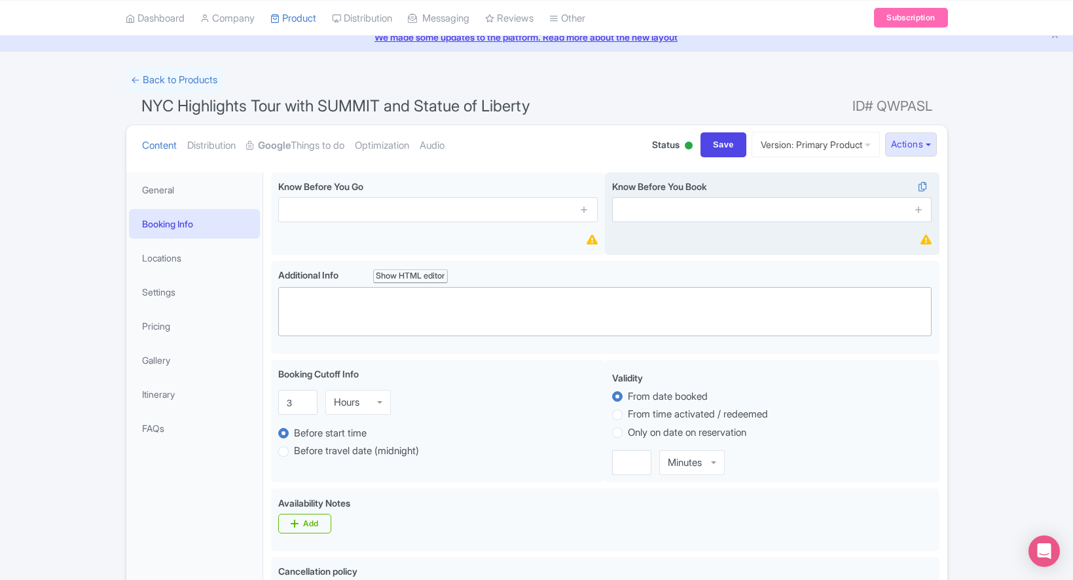
click at [654, 242] on div "Know Before You Book" at bounding box center [772, 213] width 335 height 83
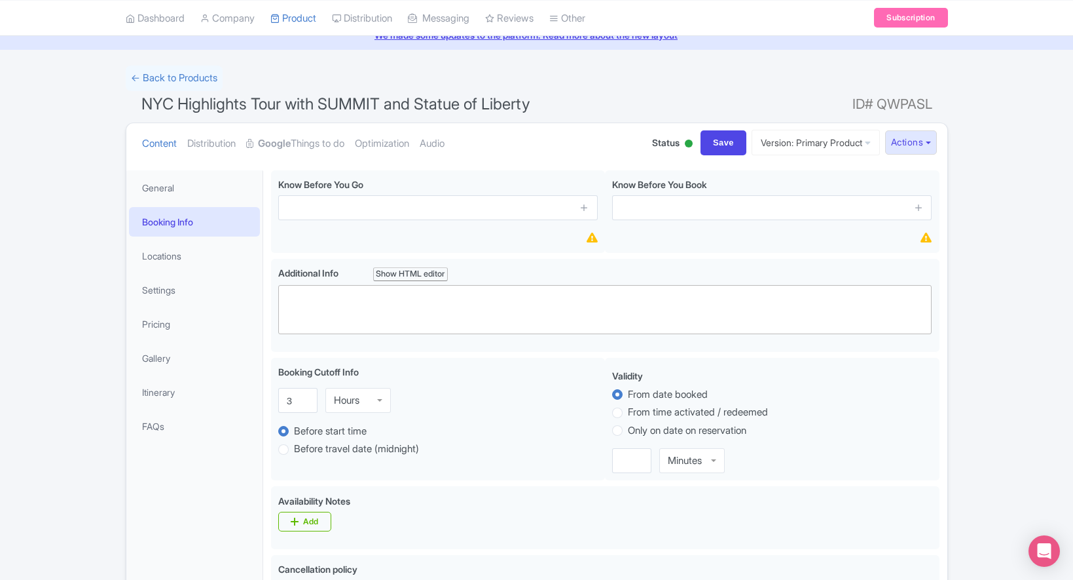
scroll to position [58, 0]
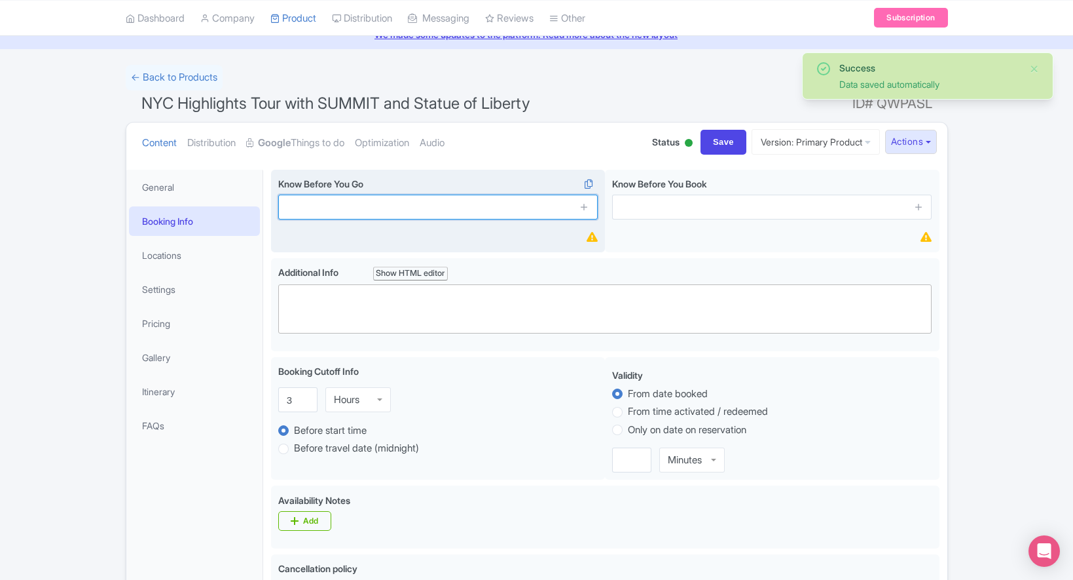
click at [337, 212] on input "text" at bounding box center [438, 207] width 320 height 25
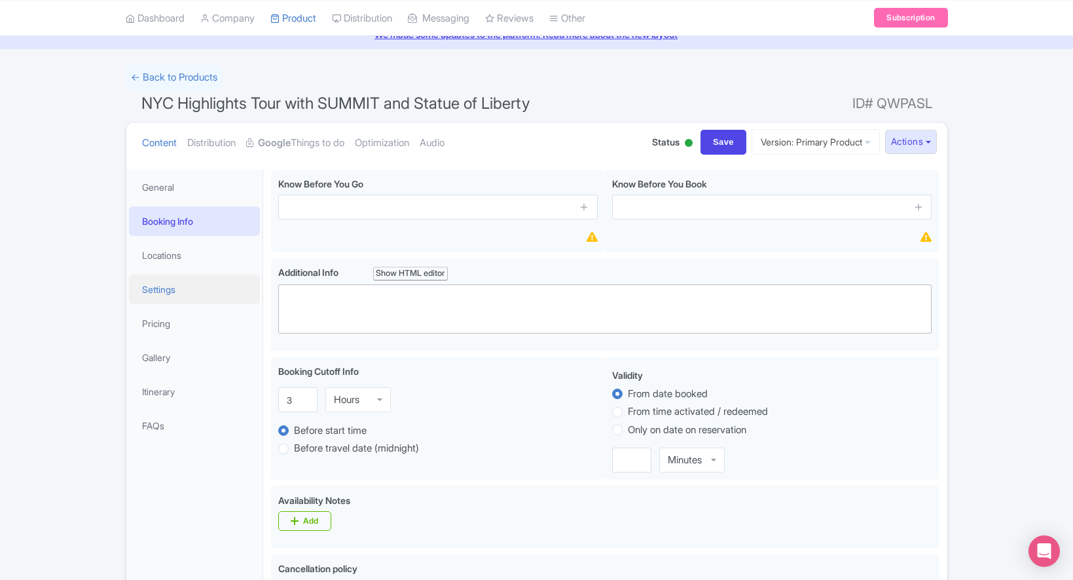
click at [176, 293] on link "Settings" at bounding box center [194, 288] width 131 height 29
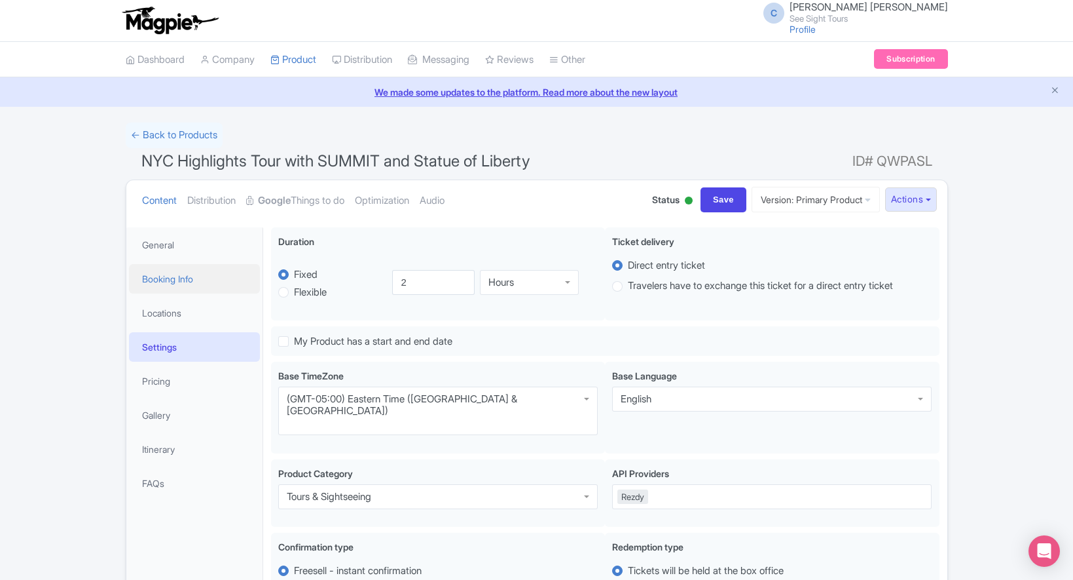
scroll to position [0, 0]
click at [157, 273] on link "Booking Info" at bounding box center [194, 279] width 131 height 29
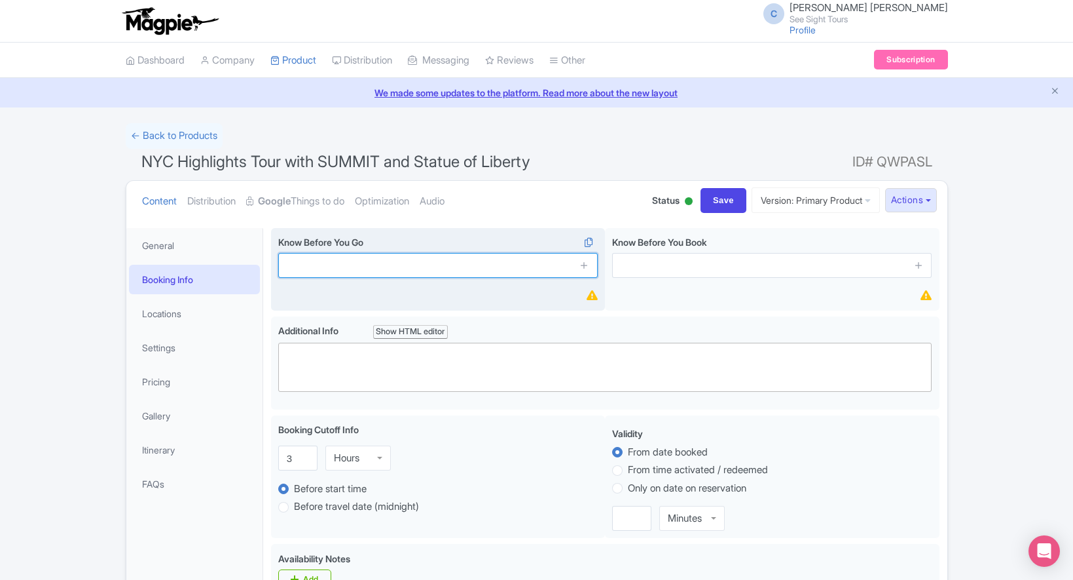
click at [351, 270] on input "text" at bounding box center [438, 265] width 320 height 25
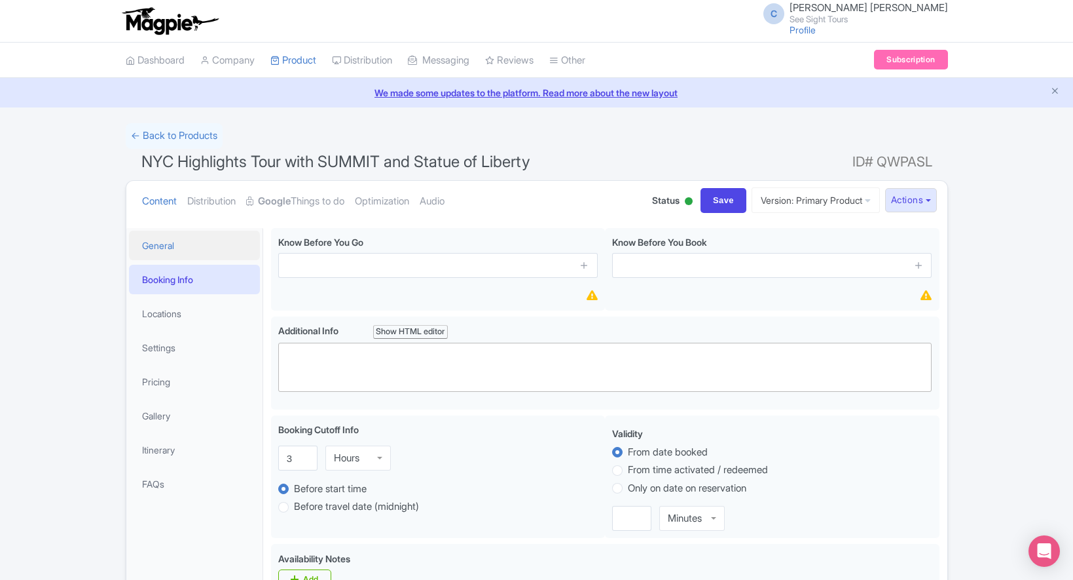
click at [148, 250] on link "General" at bounding box center [194, 245] width 131 height 29
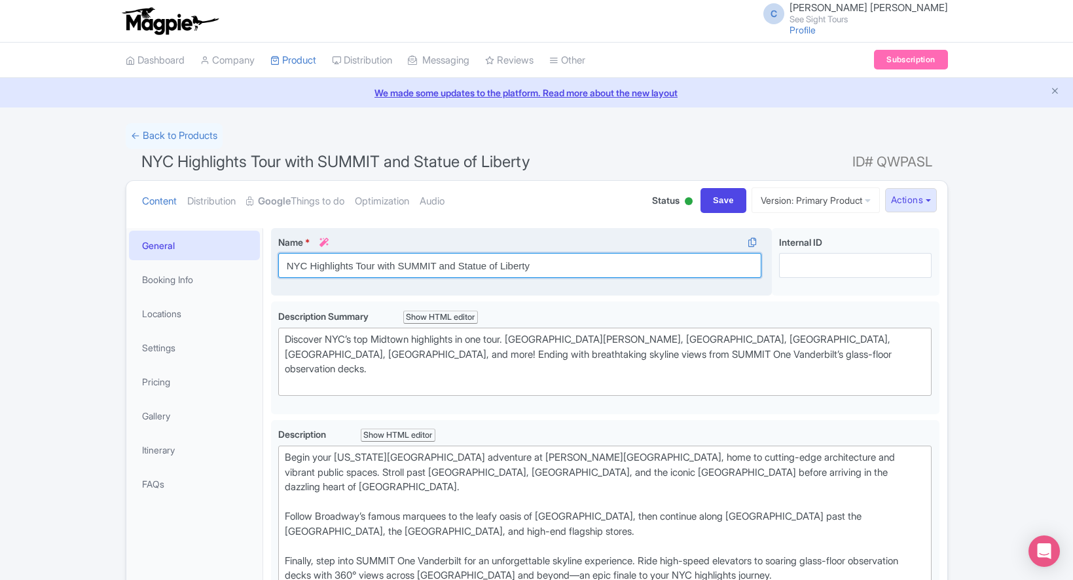
click at [577, 270] on input "NYC Highlights Tour with SUMMIT and Statue of Liberty" at bounding box center [520, 265] width 484 height 25
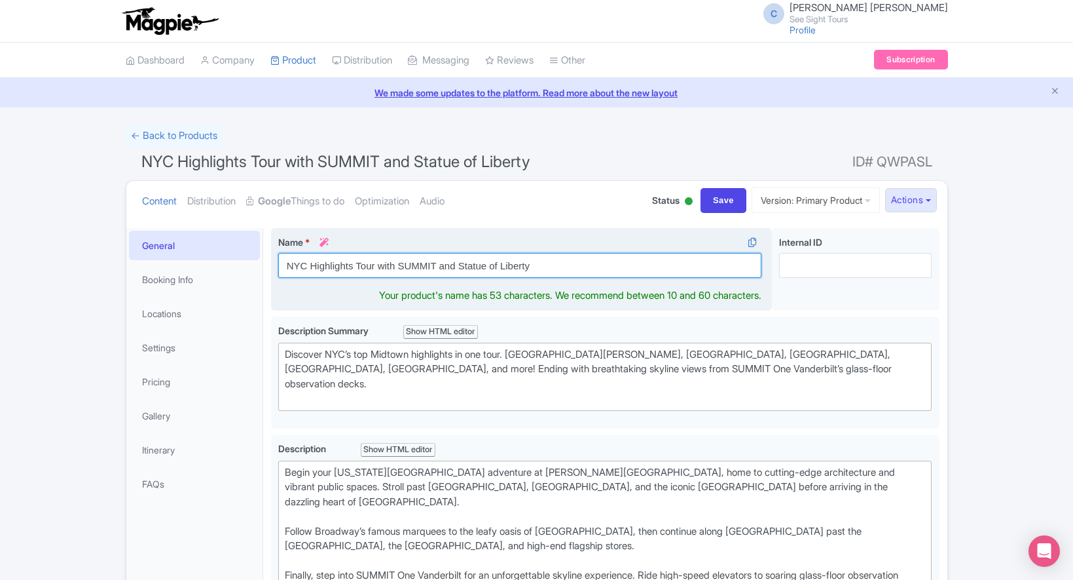
drag, startPoint x: 574, startPoint y: 269, endPoint x: 438, endPoint y: 268, distance: 135.6
click at [438, 268] on input "NYC Highlights Tour with SUMMIT and Statue of Liberty" at bounding box center [520, 265] width 484 height 25
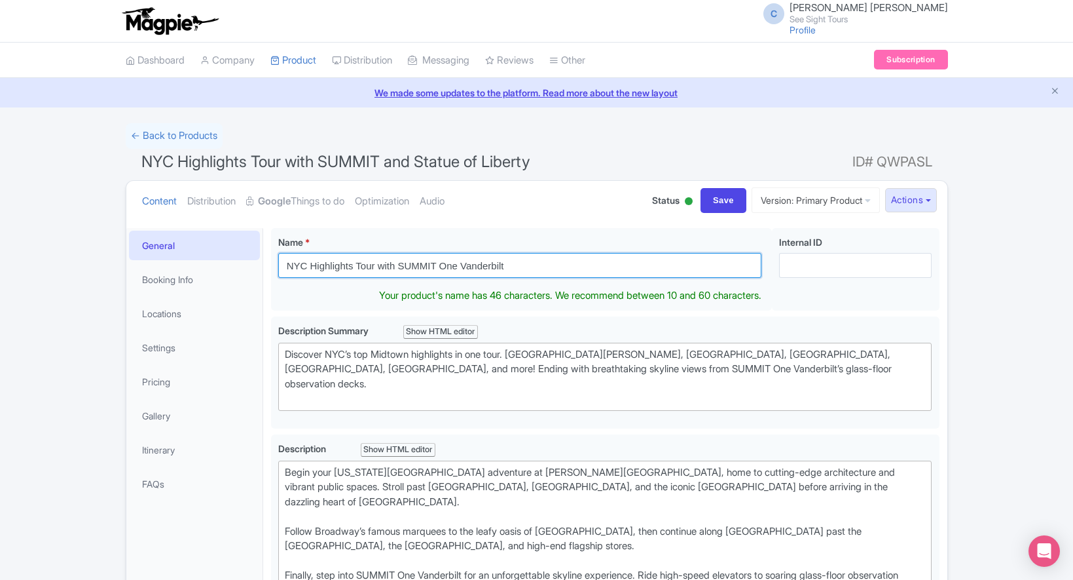
type input "NYC Highlights Tour with SUMMIT One Vanderbilt"
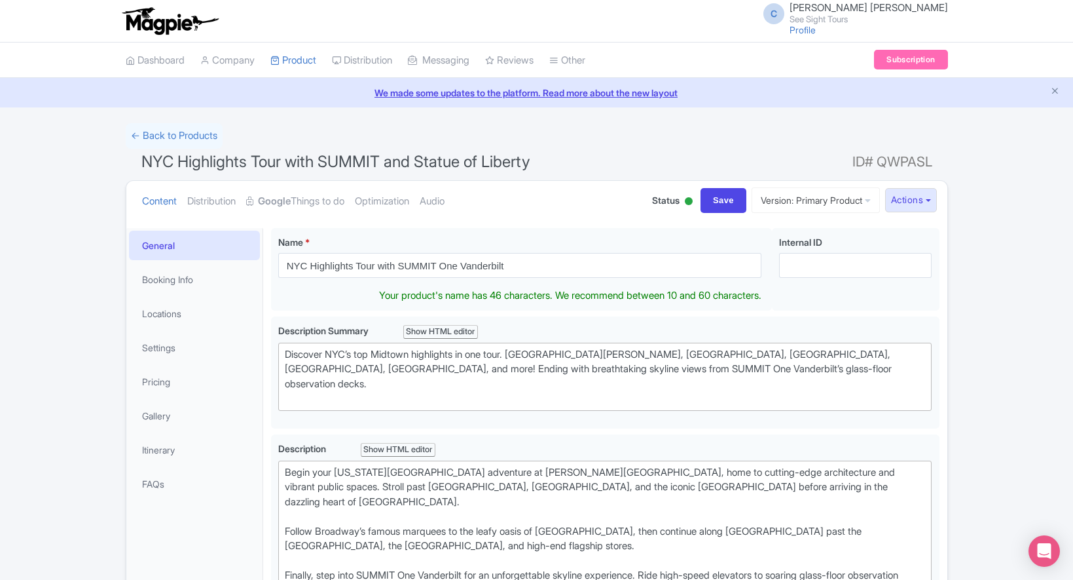
click at [508, 217] on ul "Content Distribution Google Things to do Optimization Audio" at bounding box center [384, 201] width 495 height 40
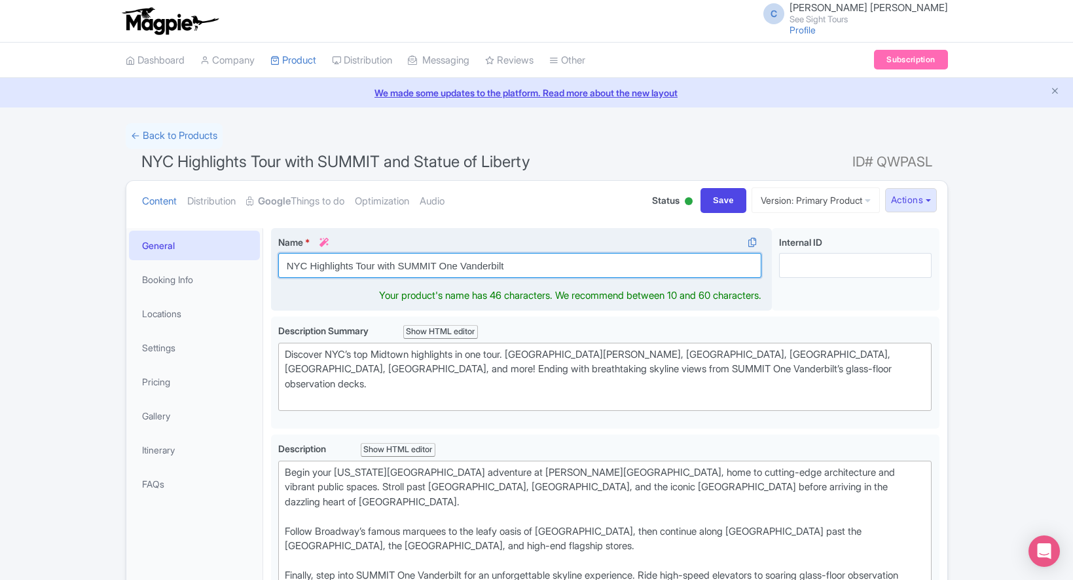
drag, startPoint x: 523, startPoint y: 270, endPoint x: 401, endPoint y: 267, distance: 121.8
click at [401, 267] on input "NYC Highlights Tour with SUMMIT One Vanderbilt" at bounding box center [520, 265] width 484 height 25
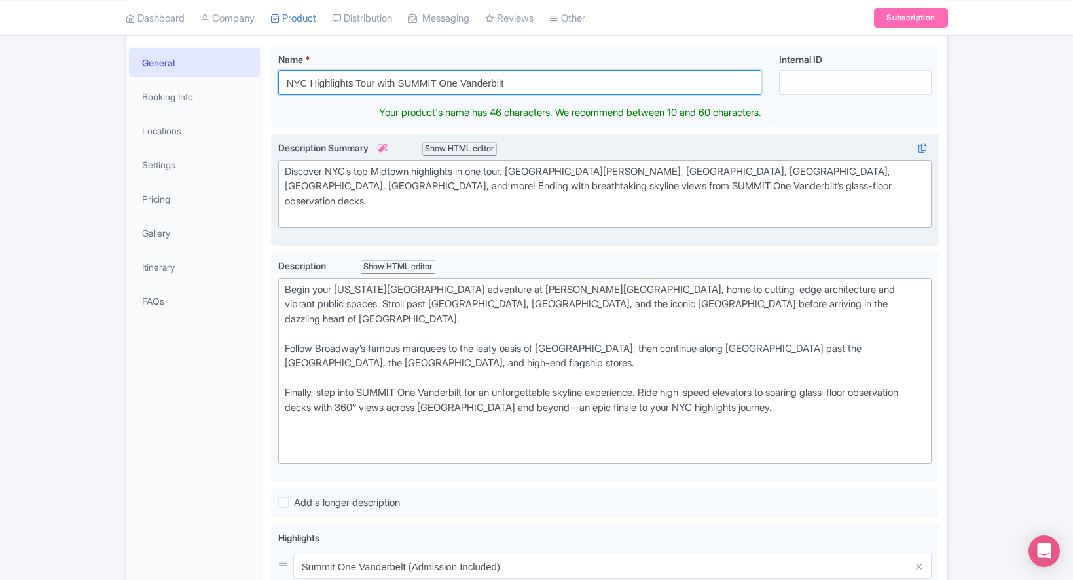
scroll to position [200, 0]
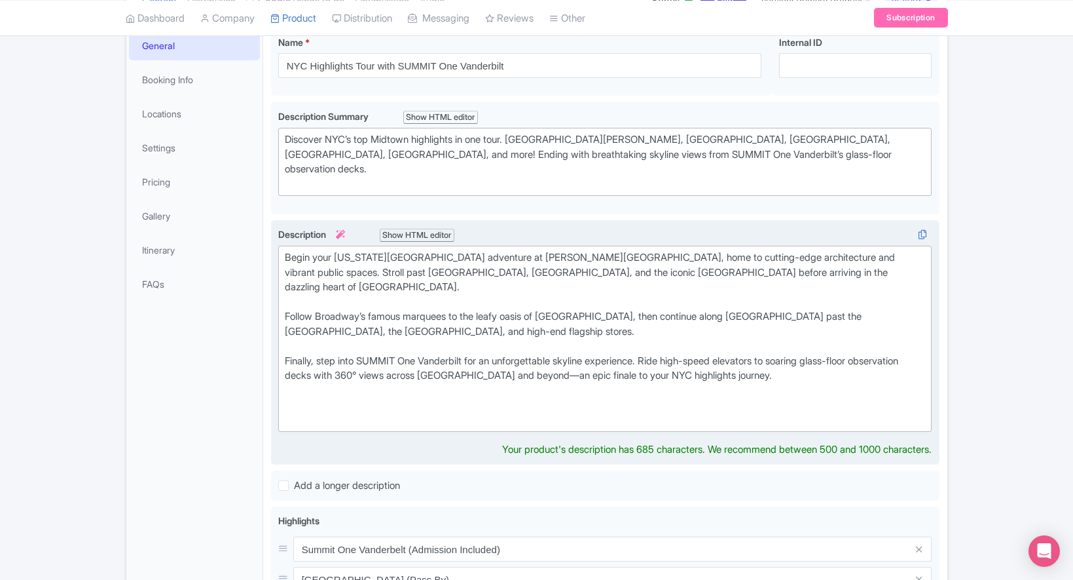
drag, startPoint x: 828, startPoint y: 367, endPoint x: 737, endPoint y: 367, distance: 91.0
click at [737, 367] on div "Begin your [US_STATE][GEOGRAPHIC_DATA] adventure at [PERSON_NAME][GEOGRAPHIC_DA…" at bounding box center [605, 338] width 641 height 177
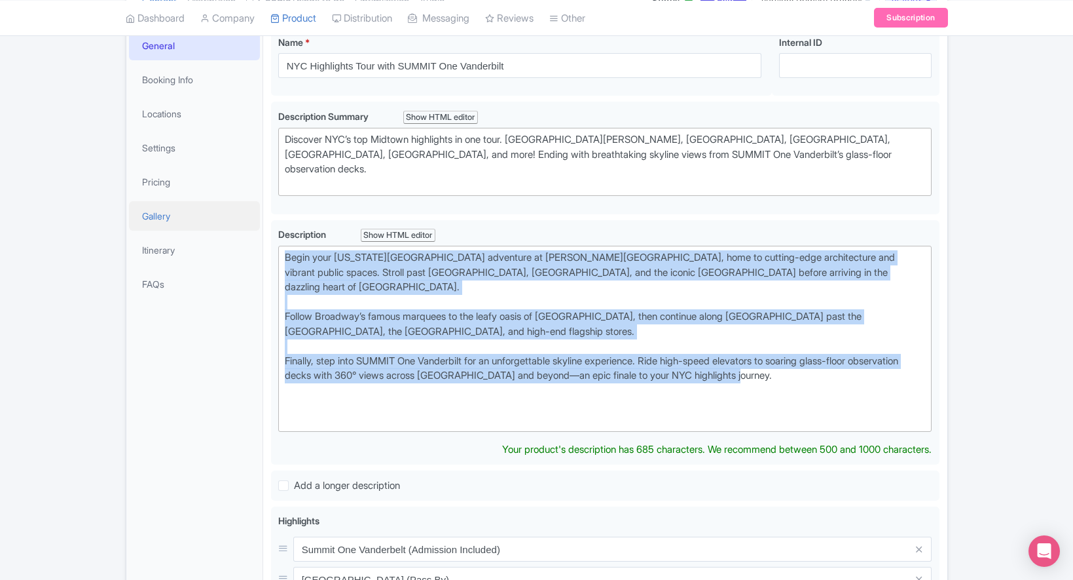
drag, startPoint x: 818, startPoint y: 344, endPoint x: 246, endPoint y: 217, distance: 586.2
click at [246, 217] on div "General Booking Info Locations Settings Pricing Gallery Itinerary FAQs NYC High…" at bounding box center [536, 518] width 821 height 997
type trix-editor "<div>Begin your [US_STATE] City adventure at [PERSON_NAME][GEOGRAPHIC_DATA], ho…"
copy div "Begin your [US_STATE][GEOGRAPHIC_DATA] adventure at [PERSON_NAME][GEOGRAPHIC_DA…"
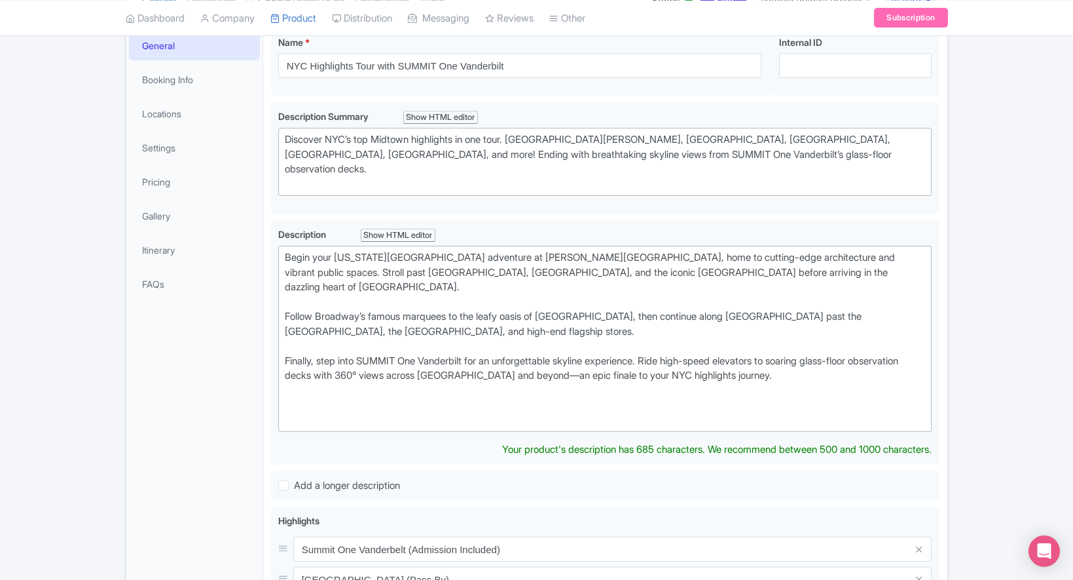
click at [87, 341] on div "Success Data saved automatically ← Back to Products NYC Highlights Tour with SU…" at bounding box center [536, 470] width 1073 height 1095
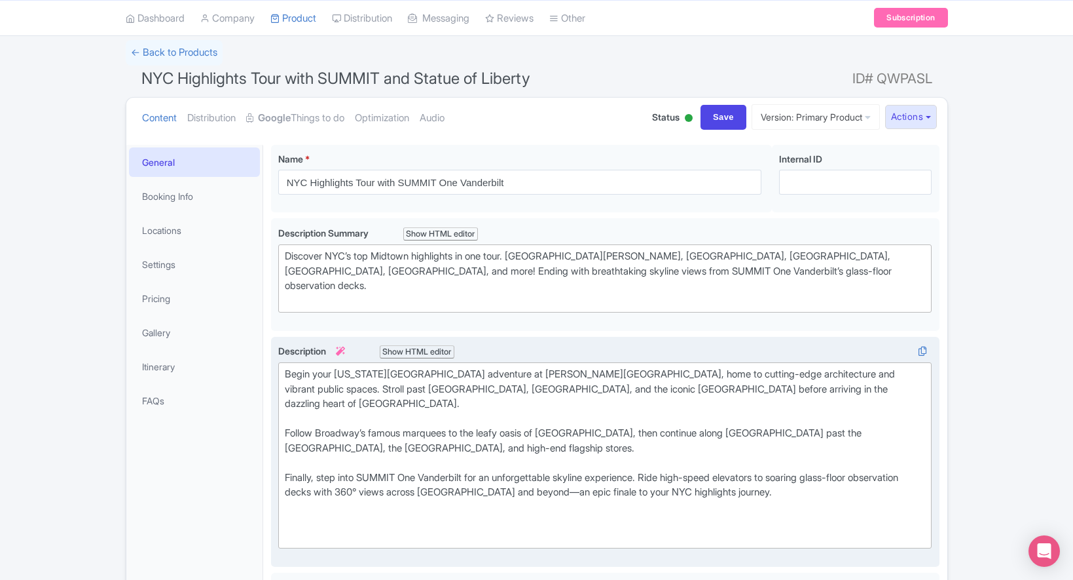
scroll to position [0, 0]
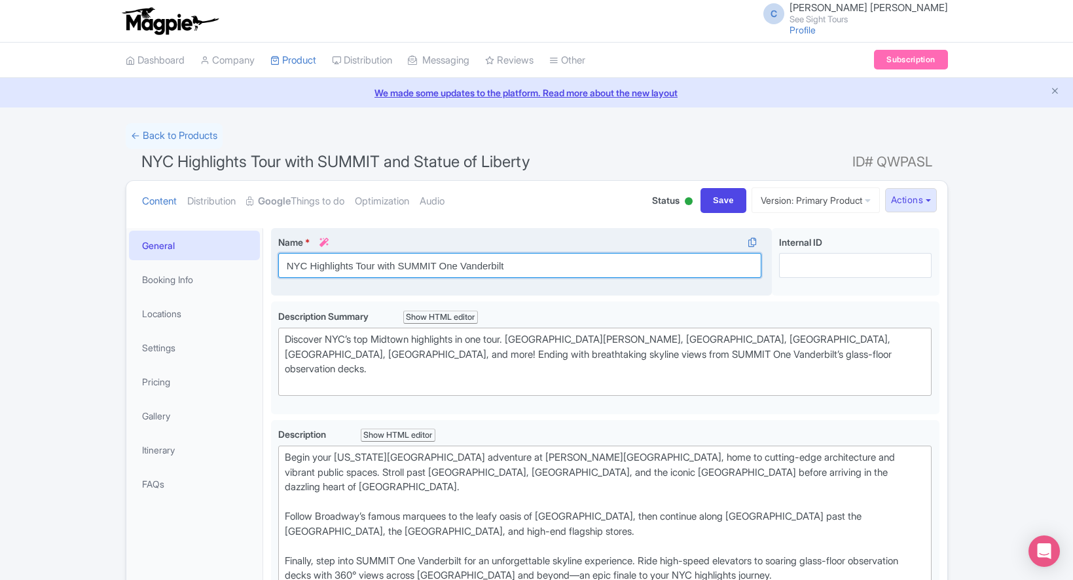
click at [295, 267] on input "NYC Highlights Tour with SUMMIT One Vanderbilt" at bounding box center [520, 265] width 484 height 25
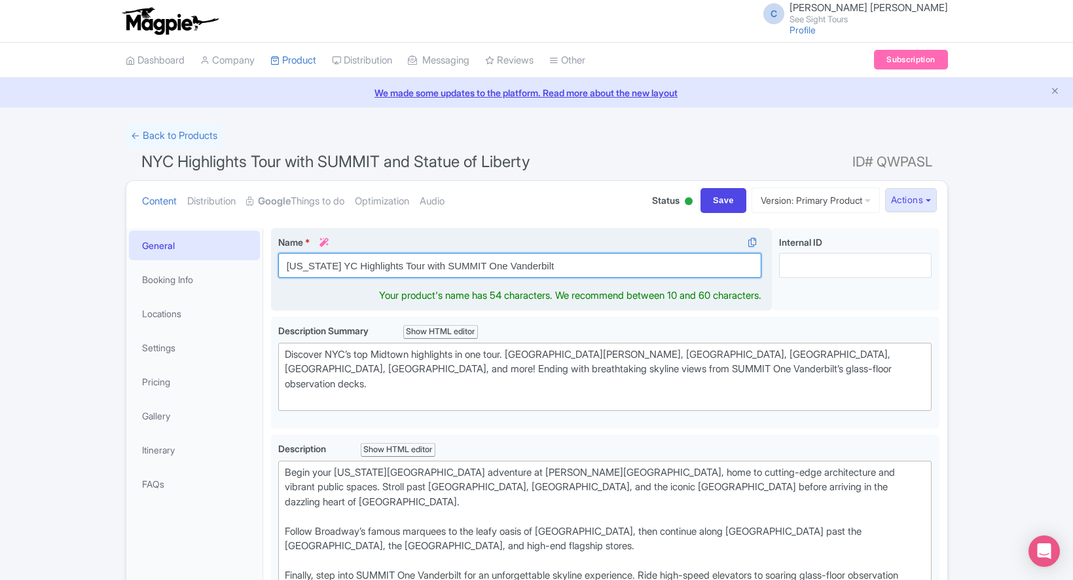
click at [335, 269] on input "New York YC Highlights Tour with SUMMIT One Vanderbilt" at bounding box center [520, 265] width 484 height 25
click at [337, 267] on input "New York C Highlights Tour with SUMMIT One Vanderbilt" at bounding box center [520, 265] width 484 height 25
type input "[US_STATE] City Highlights Tour with SUMMIT One Vanderbilt"
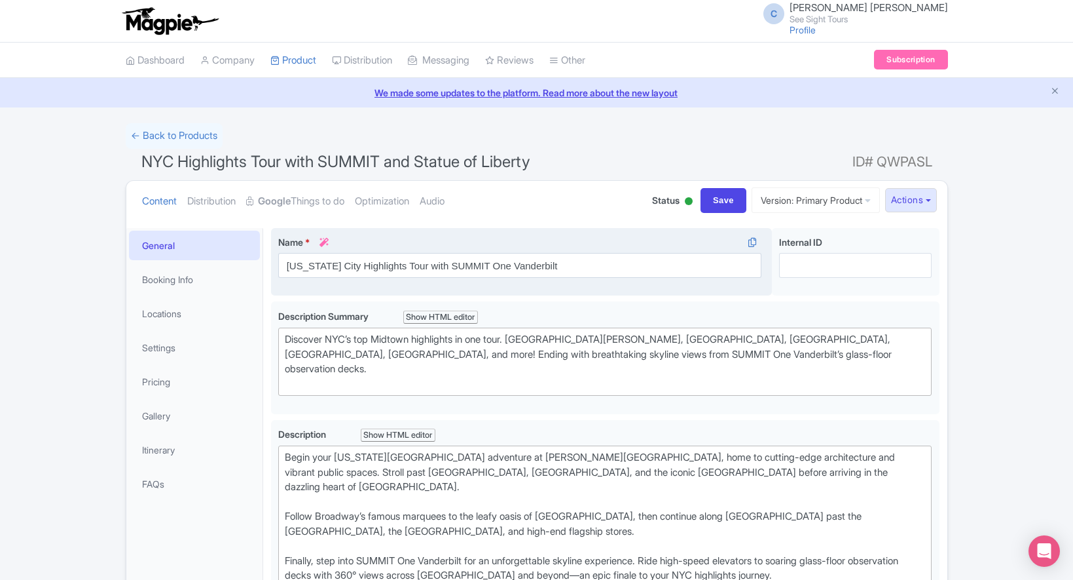
click at [567, 235] on label "Name * i" at bounding box center [520, 242] width 484 height 14
click at [567, 253] on input "[US_STATE] City Highlights Tour with SUMMIT One Vanderbilt" at bounding box center [520, 265] width 484 height 25
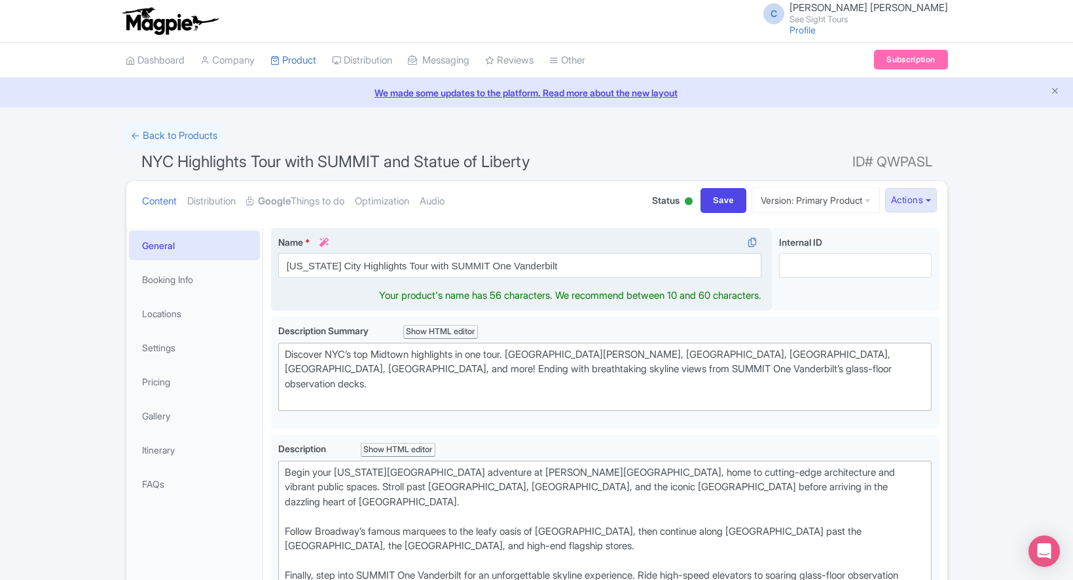
click at [567, 235] on label "Name * i" at bounding box center [520, 242] width 484 height 14
click at [567, 253] on input "[US_STATE] City Highlights Tour with SUMMIT One Vanderbilt" at bounding box center [520, 265] width 484 height 25
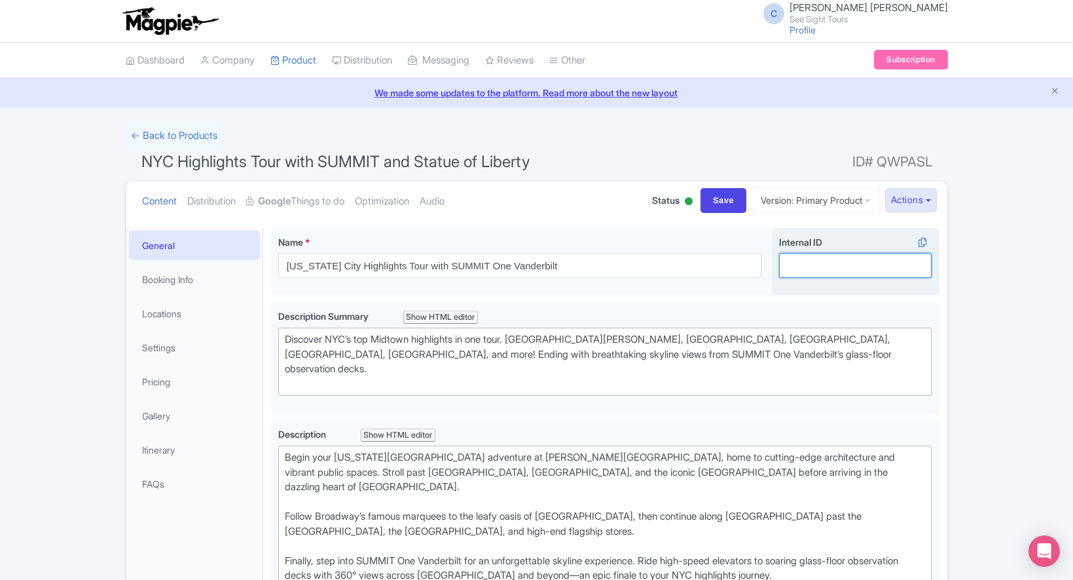
click at [885, 264] on input "Internal ID i" at bounding box center [855, 265] width 153 height 25
type input "NYCSUMMIT"
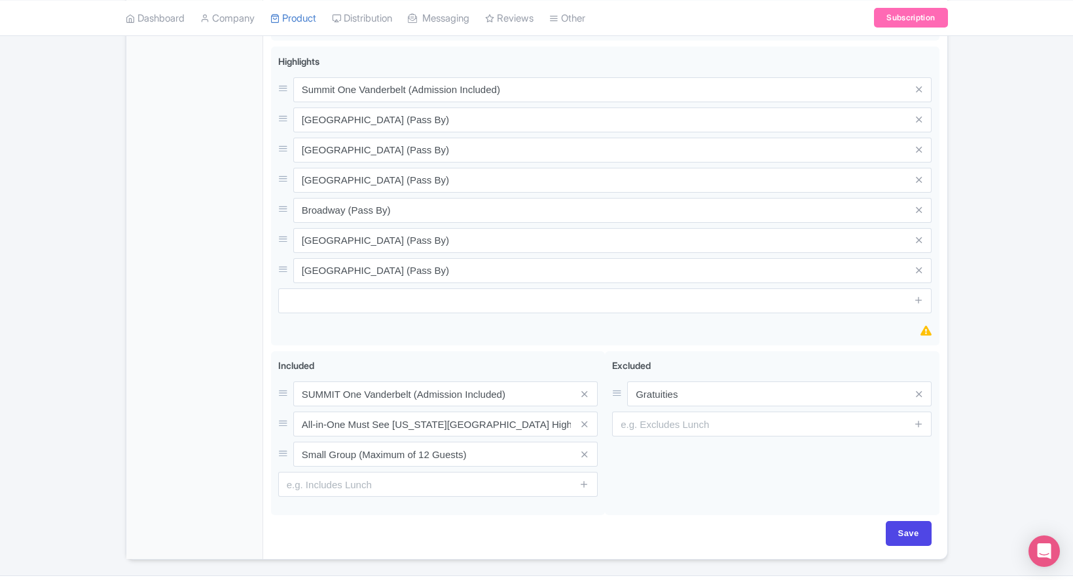
scroll to position [650, 0]
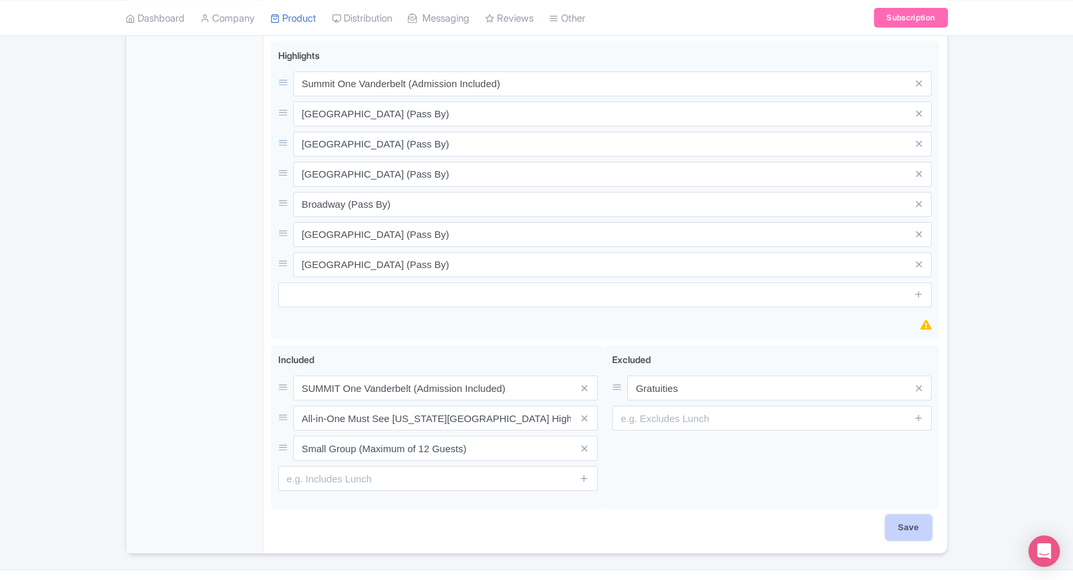
click at [914, 515] on input "Save" at bounding box center [909, 527] width 46 height 25
type input "Saving..."
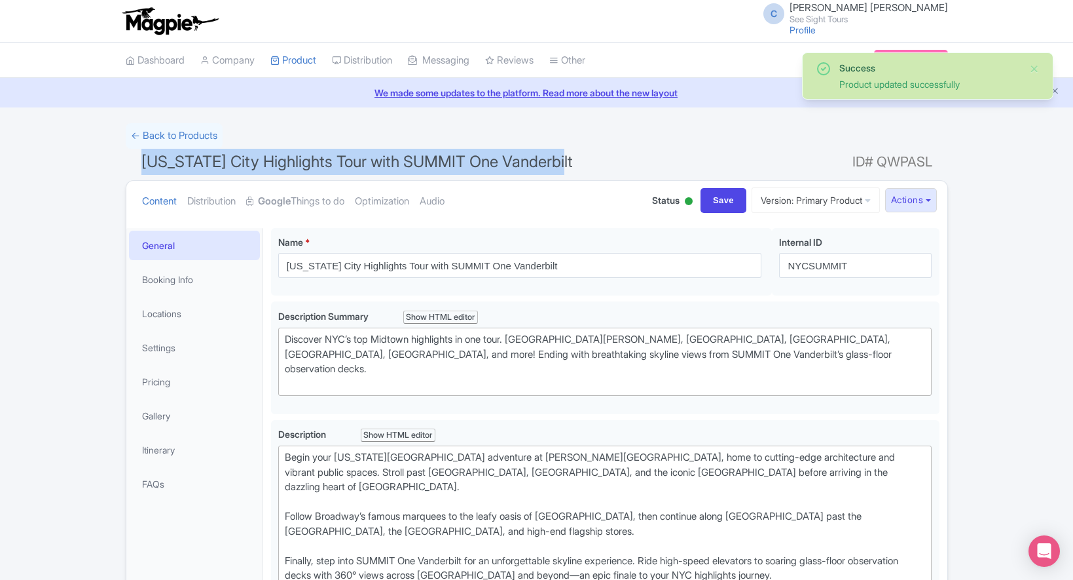
drag, startPoint x: 580, startPoint y: 160, endPoint x: 126, endPoint y: 164, distance: 453.9
click at [126, 164] on h1 "[US_STATE] City Highlights Tour with SUMMIT One Vanderbilt ID# QWPASL" at bounding box center [537, 164] width 823 height 31
copy span "[US_STATE] City Highlights Tour with SUMMIT One Vanderbilt"
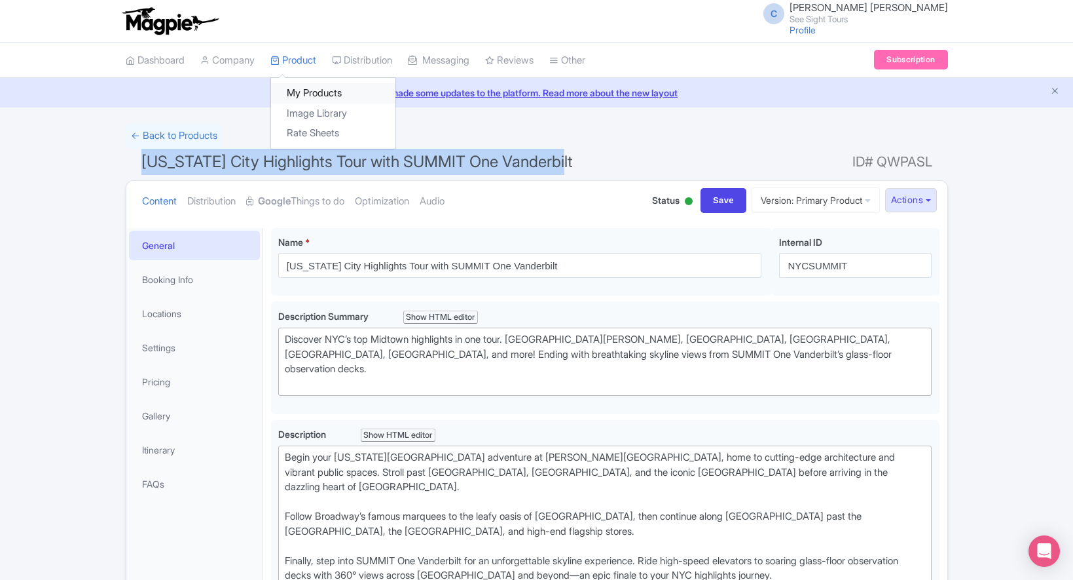
click at [312, 90] on link "My Products" at bounding box center [333, 93] width 124 height 20
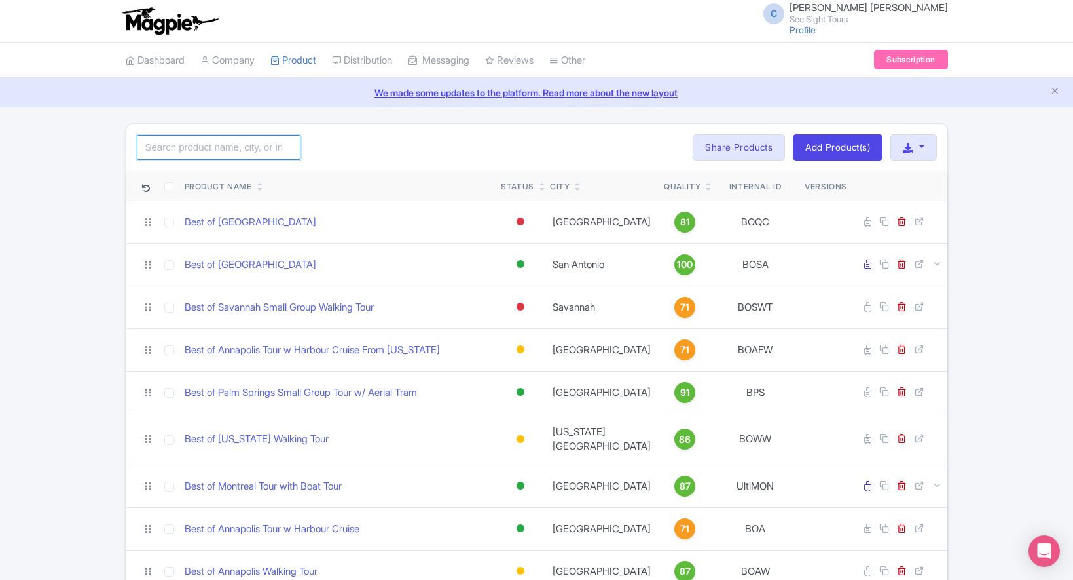
click at [208, 144] on input "search" at bounding box center [219, 147] width 164 height 25
click button "Search" at bounding box center [0, 0] width 0 height 0
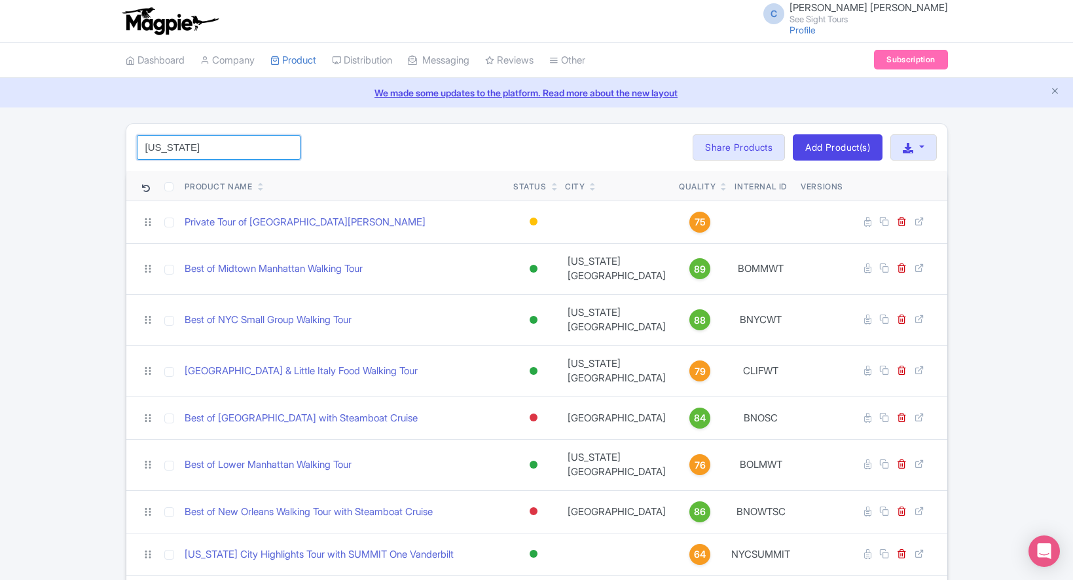
type input "[US_STATE]"
click button "Search" at bounding box center [0, 0] width 0 height 0
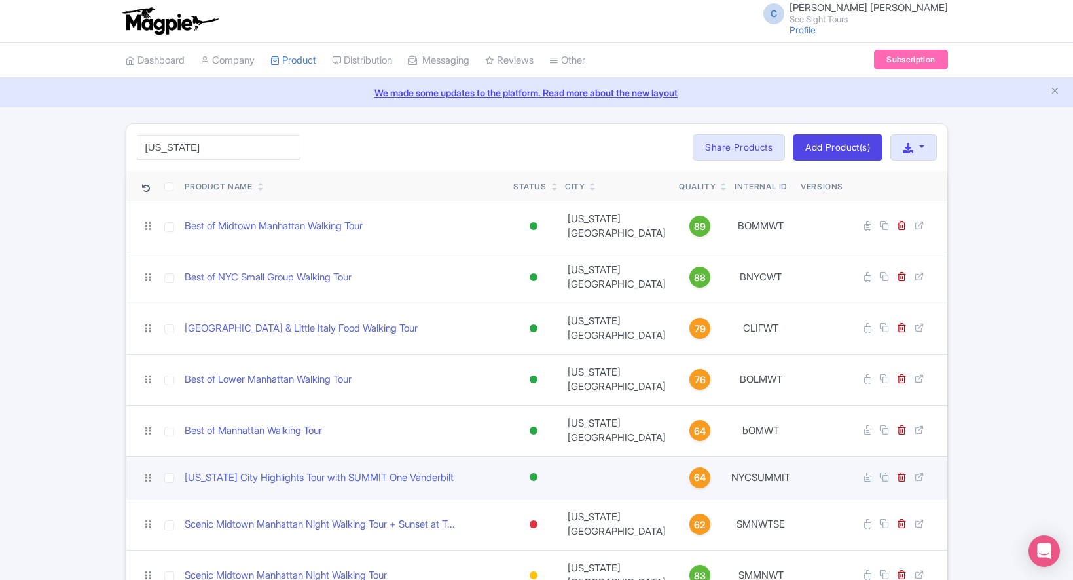
click at [694, 470] on span "64" at bounding box center [700, 477] width 12 height 14
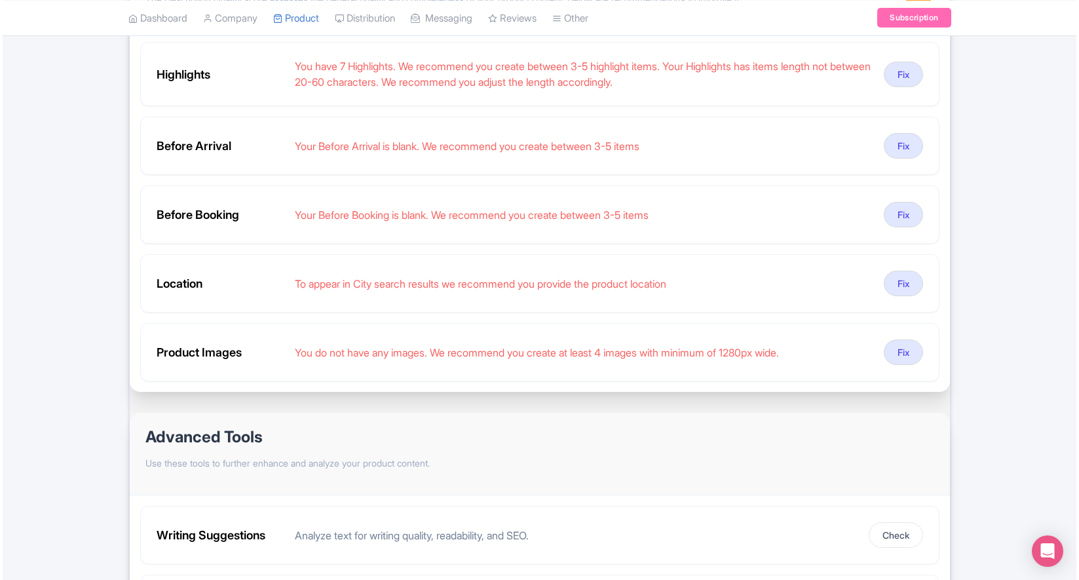
scroll to position [214, 0]
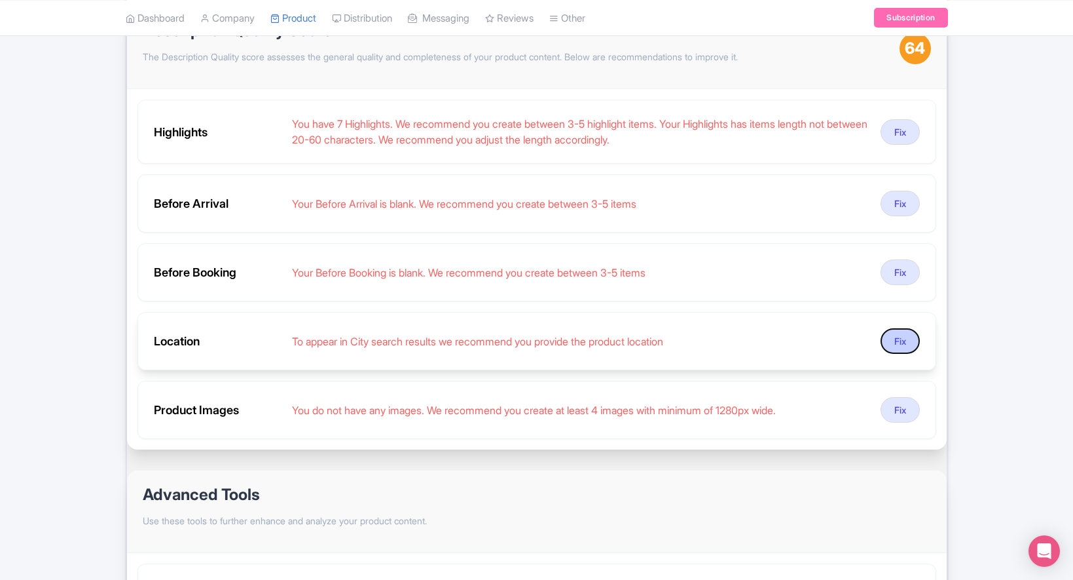
click at [910, 341] on button "Fix" at bounding box center [900, 341] width 39 height 26
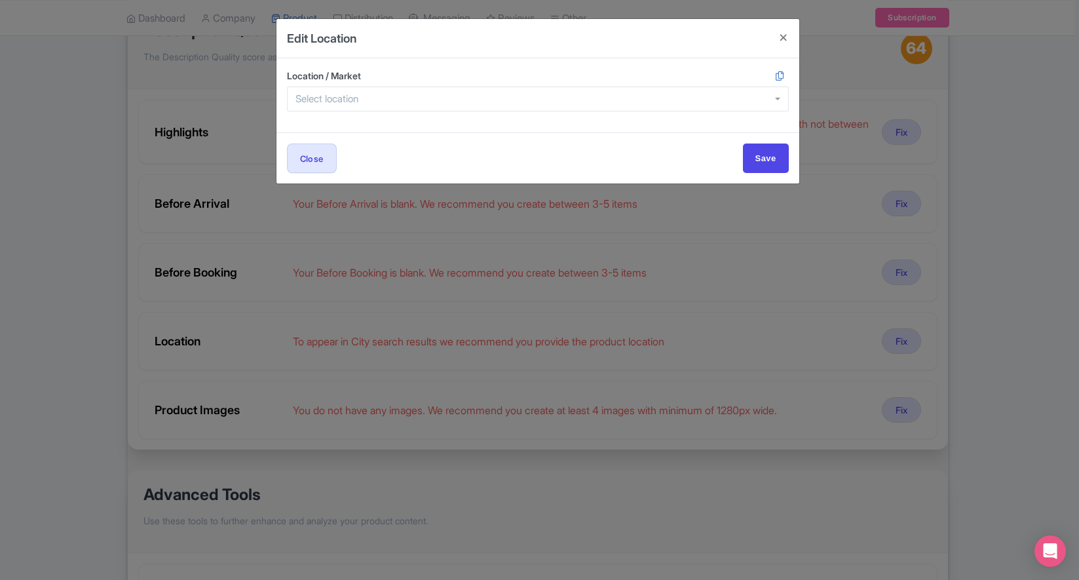
click at [364, 90] on div at bounding box center [538, 98] width 502 height 25
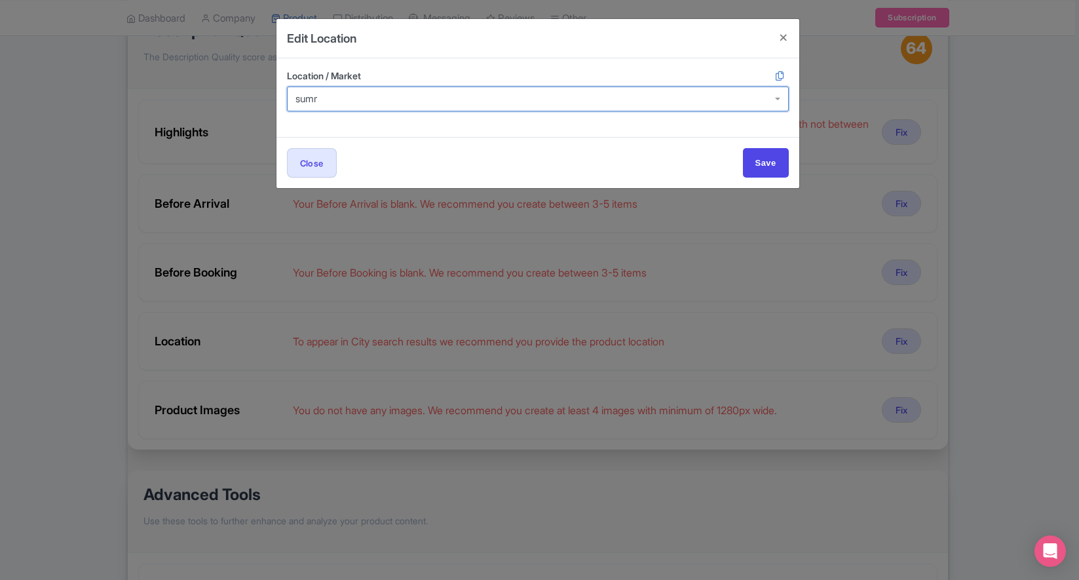
scroll to position [0, 0]
type input "s"
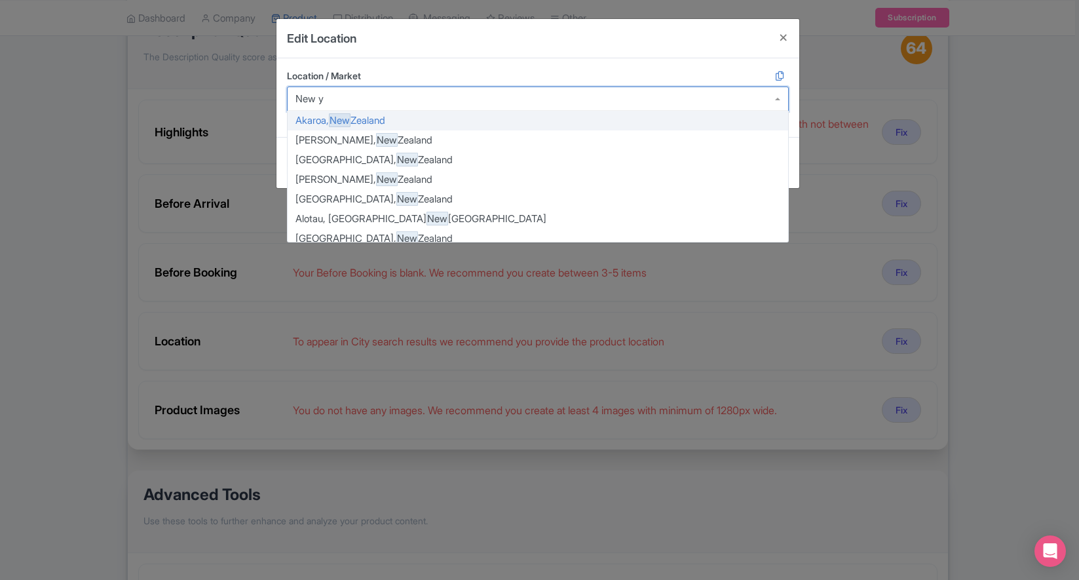
type input "New yo"
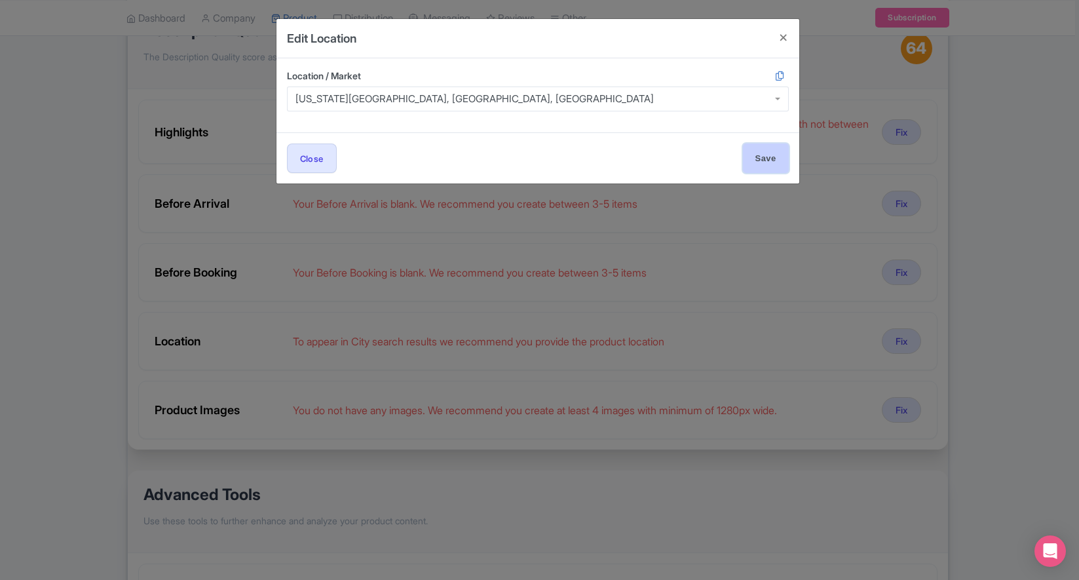
click at [765, 165] on input "Save" at bounding box center [766, 157] width 46 height 29
type input "Save"
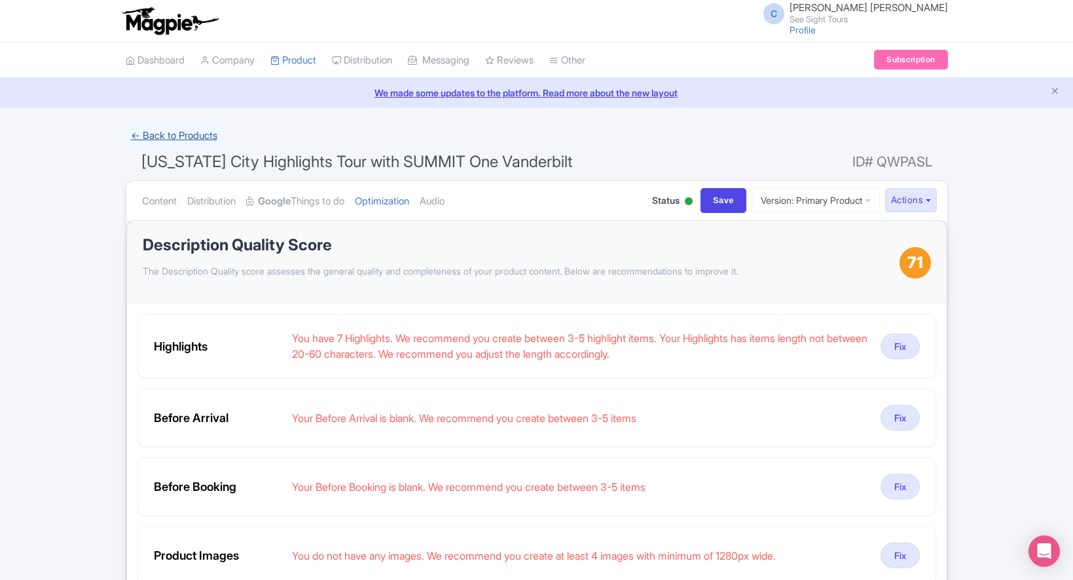
click at [193, 132] on link "← Back to Products" at bounding box center [174, 136] width 97 height 26
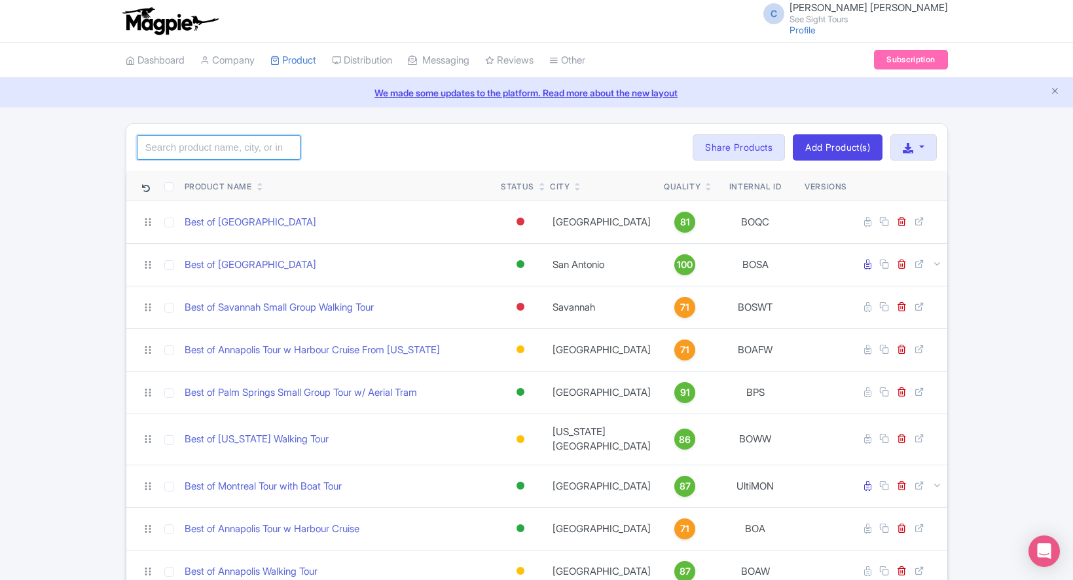
click at [219, 135] on input "search" at bounding box center [219, 147] width 164 height 25
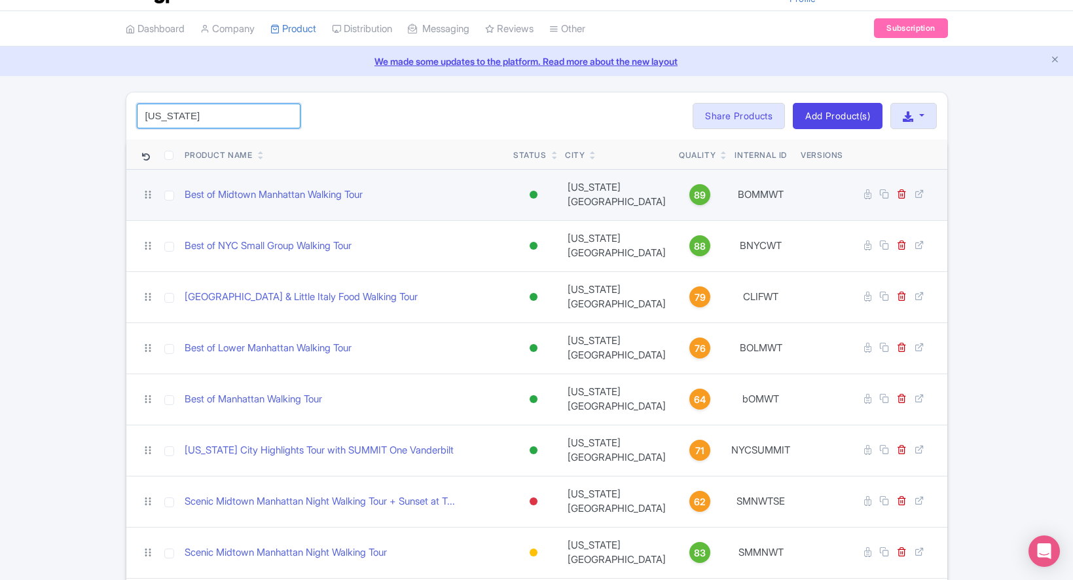
scroll to position [61, 0]
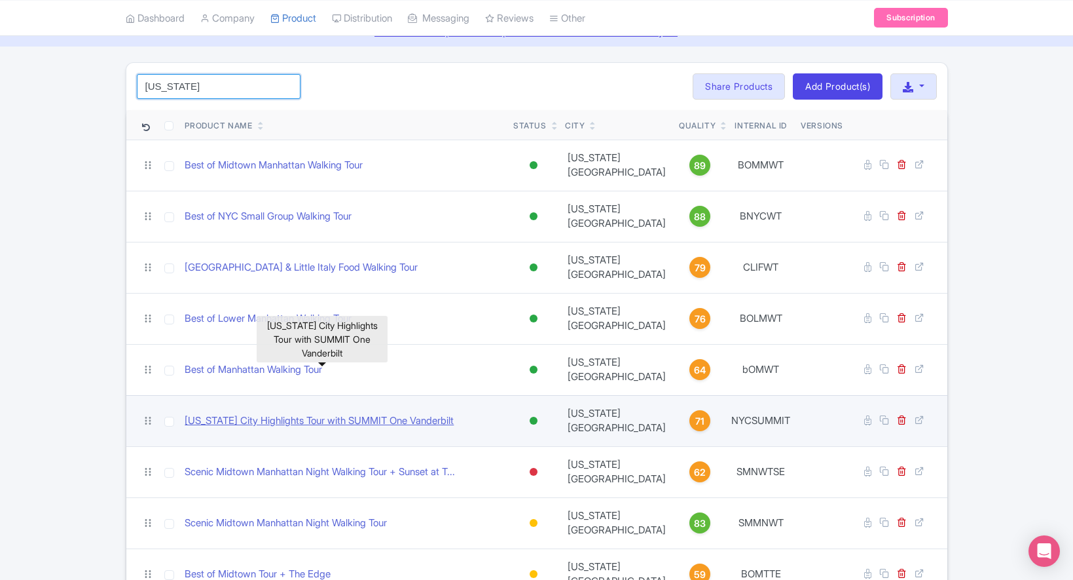
type input "[US_STATE]"
click at [259, 413] on link "[US_STATE] City Highlights Tour with SUMMIT One Vanderbilt" at bounding box center [319, 420] width 269 height 15
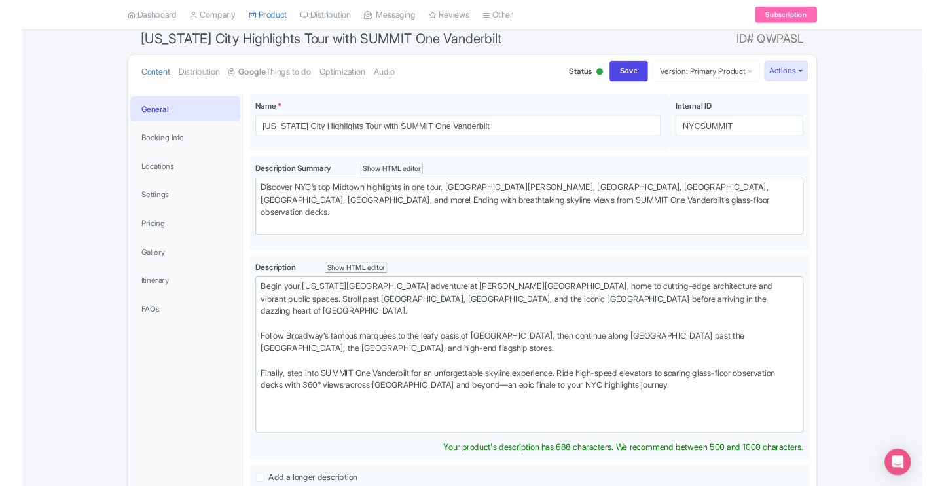
scroll to position [109, 0]
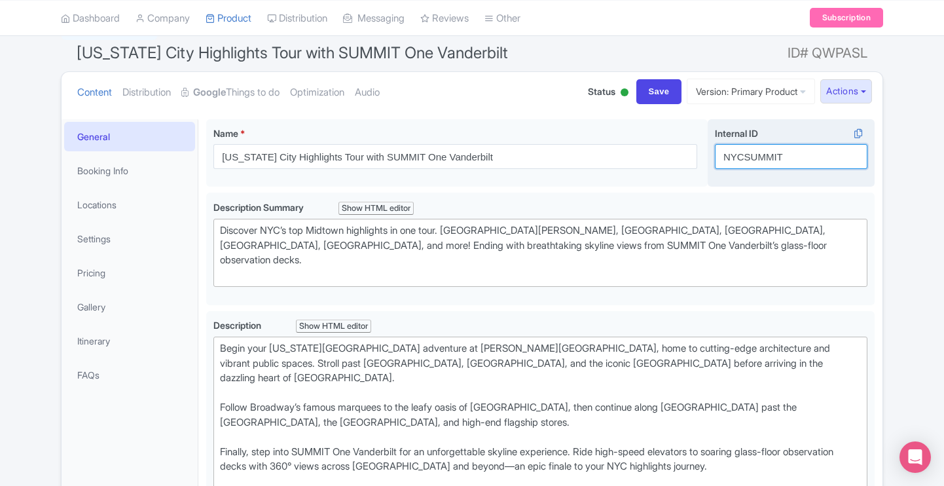
click at [779, 154] on input "NYCSUMMIT" at bounding box center [791, 156] width 153 height 25
click at [866, 134] on icon at bounding box center [858, 134] width 18 height 12
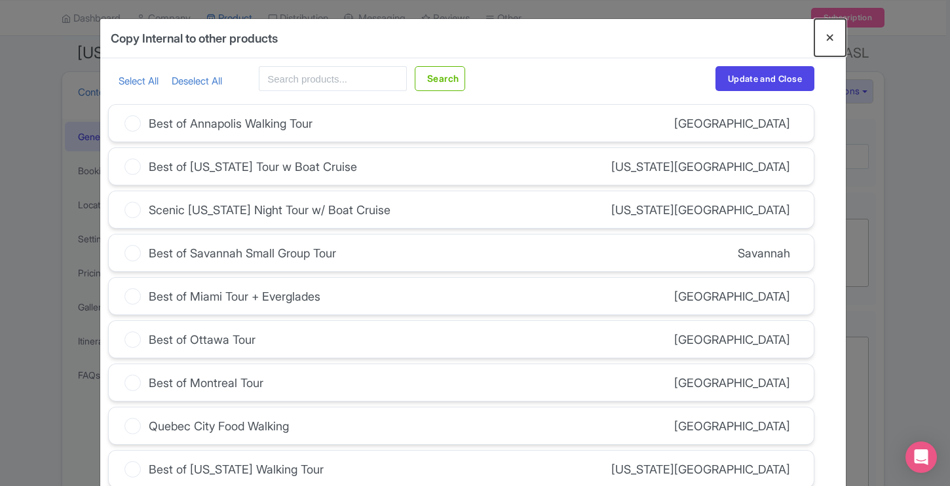
click at [832, 41] on button "Close" at bounding box center [829, 37] width 31 height 37
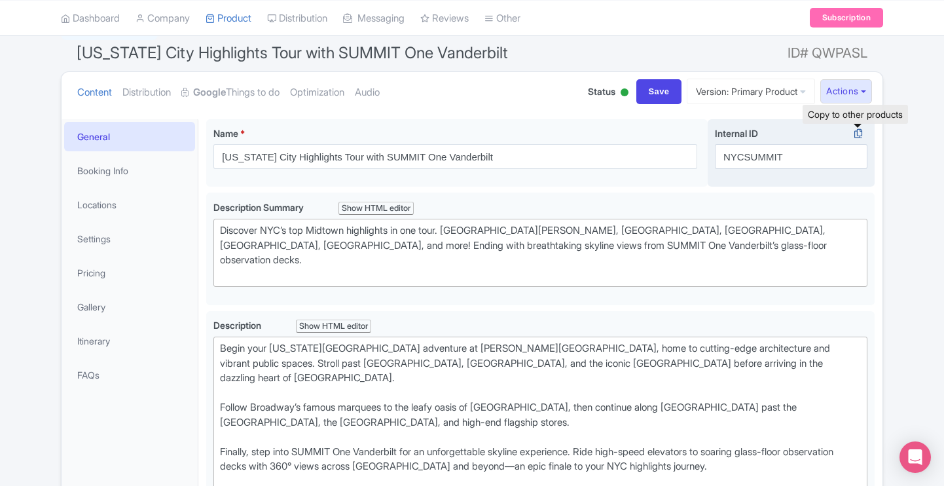
click at [856, 132] on icon at bounding box center [858, 134] width 18 height 12
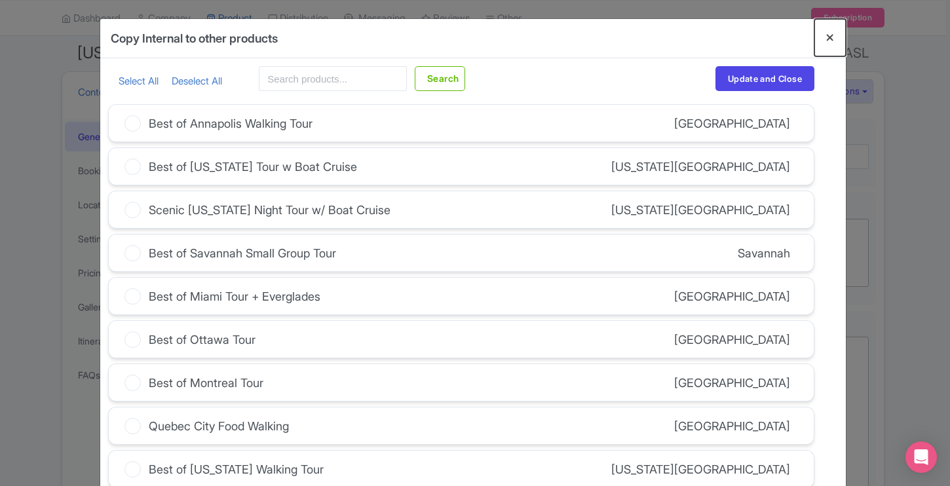
click at [828, 40] on button "Close" at bounding box center [829, 37] width 31 height 37
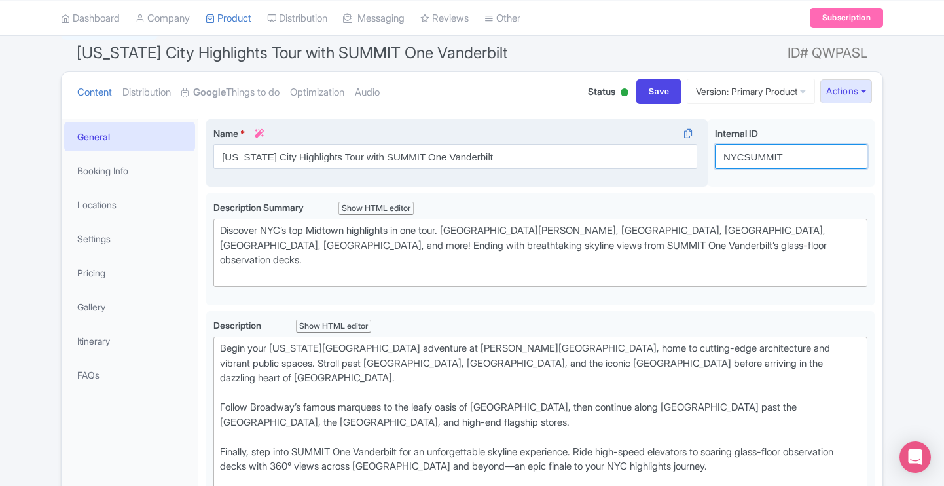
drag, startPoint x: 811, startPoint y: 154, endPoint x: 658, endPoint y: 162, distance: 153.5
click at [658, 162] on div "[US_STATE] City Highlights Tour with SUMMIT One Vanderbilt Name * i [US_STATE] …" at bounding box center [540, 155] width 669 height 73
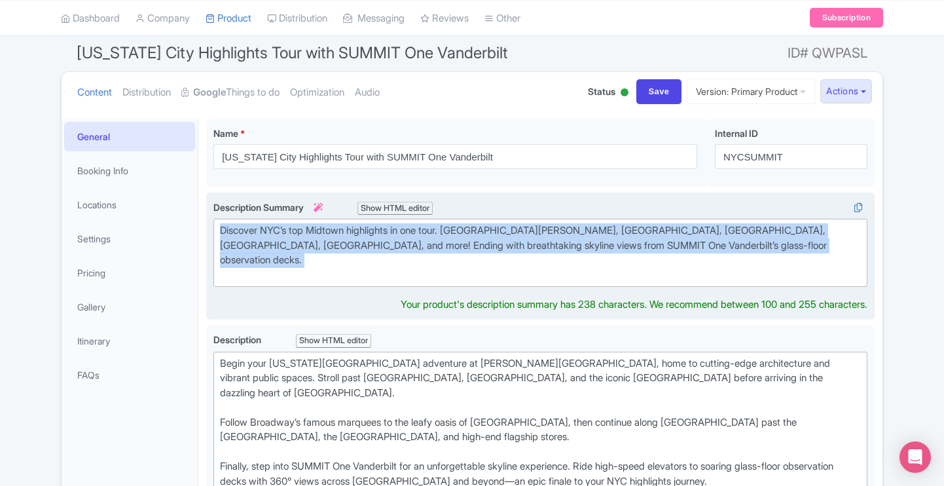
drag, startPoint x: 775, startPoint y: 253, endPoint x: 208, endPoint y: 225, distance: 568.5
click at [208, 225] on div "Discover NYC’s top Midtown highlights in one tour. [GEOGRAPHIC_DATA][PERSON_NAM…" at bounding box center [540, 257] width 669 height 128
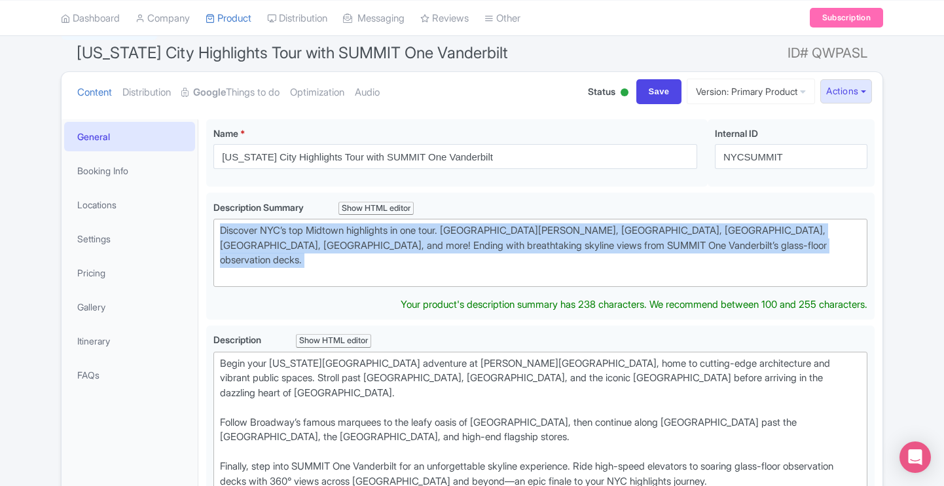
type trix-editor "<div>Discover NYC’s top Midtown highlights in one tour. [GEOGRAPHIC_DATA][PERSO…"
copy div "Discover NYC’s top Midtown highlights in one tour. [GEOGRAPHIC_DATA][PERSON_NAM…"
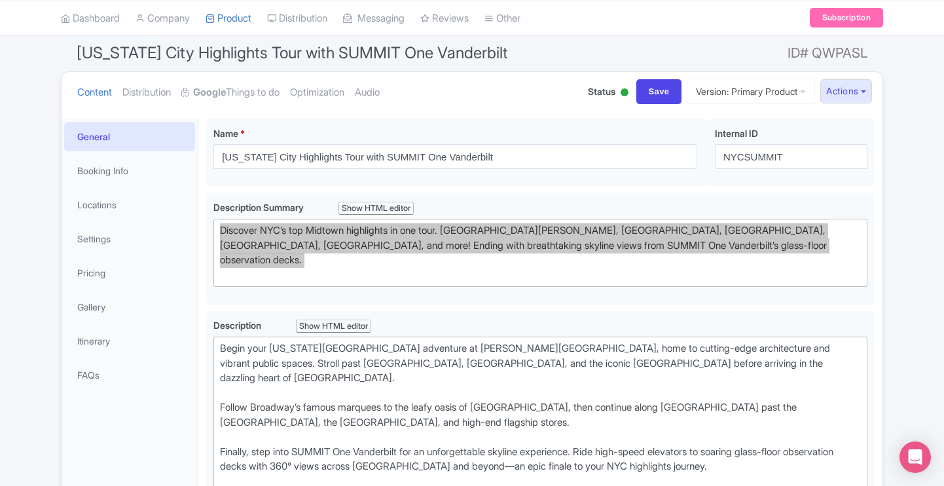
scroll to position [207, 0]
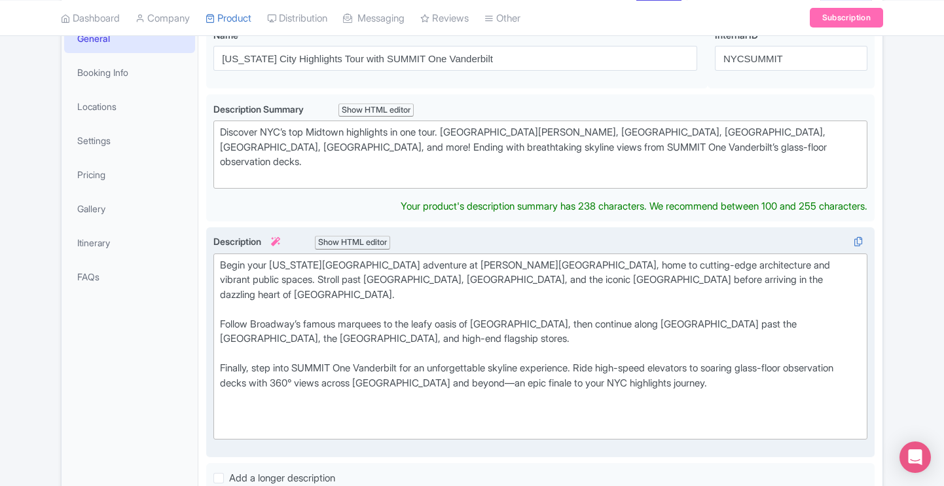
click at [515, 337] on div "Begin your [US_STATE][GEOGRAPHIC_DATA] adventure at [PERSON_NAME][GEOGRAPHIC_DA…" at bounding box center [540, 346] width 641 height 177
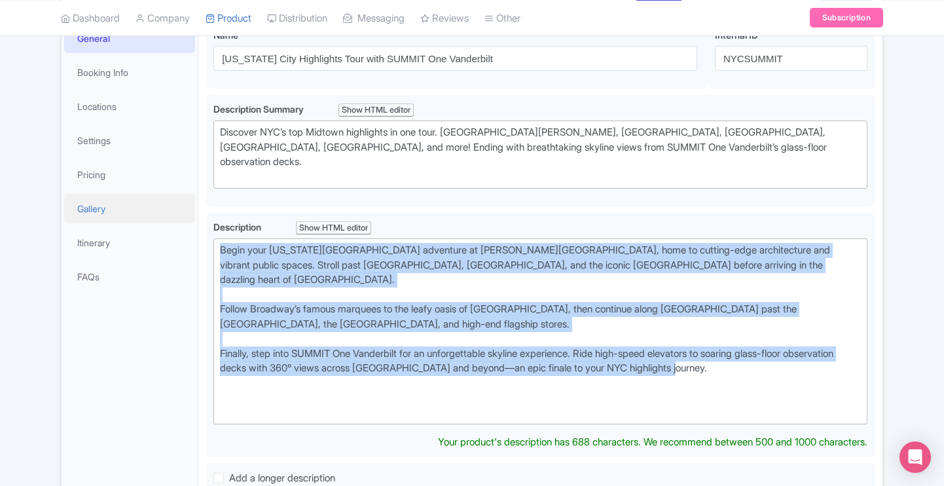
drag, startPoint x: 538, startPoint y: 329, endPoint x: 183, endPoint y: 209, distance: 374.9
type trix-editor "<div>Begin your [US_STATE] City adventure at [PERSON_NAME][GEOGRAPHIC_DATA], ho…"
copy div "Begin your [US_STATE][GEOGRAPHIC_DATA] adventure at [PERSON_NAME][GEOGRAPHIC_DA…"
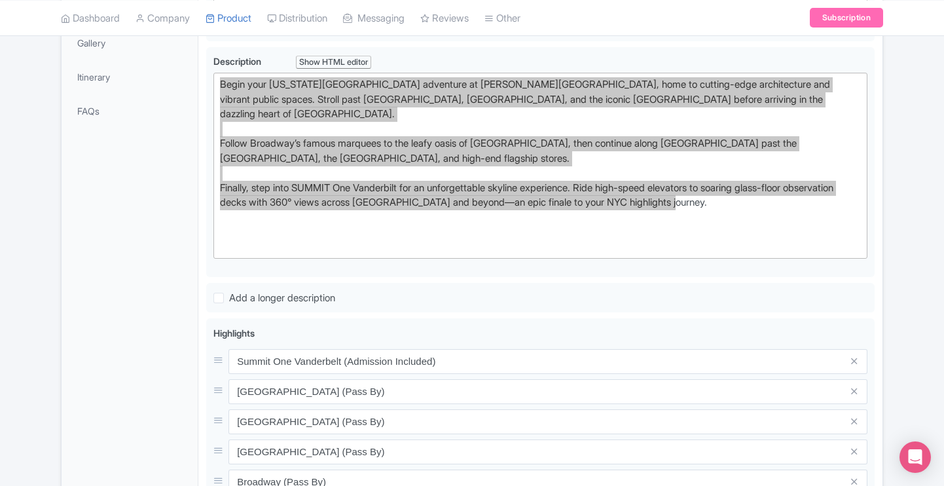
scroll to position [471, 0]
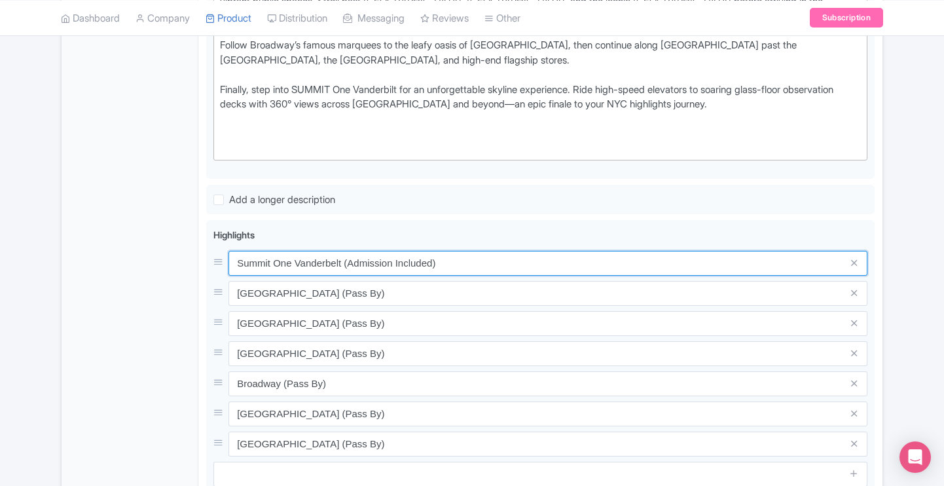
drag, startPoint x: 459, startPoint y: 250, endPoint x: 193, endPoint y: 231, distance: 267.2
click at [193, 231] on div "General Booking Info Locations Settings Pricing Gallery Itinerary FAQs [US_STAT…" at bounding box center [472, 246] width 821 height 994
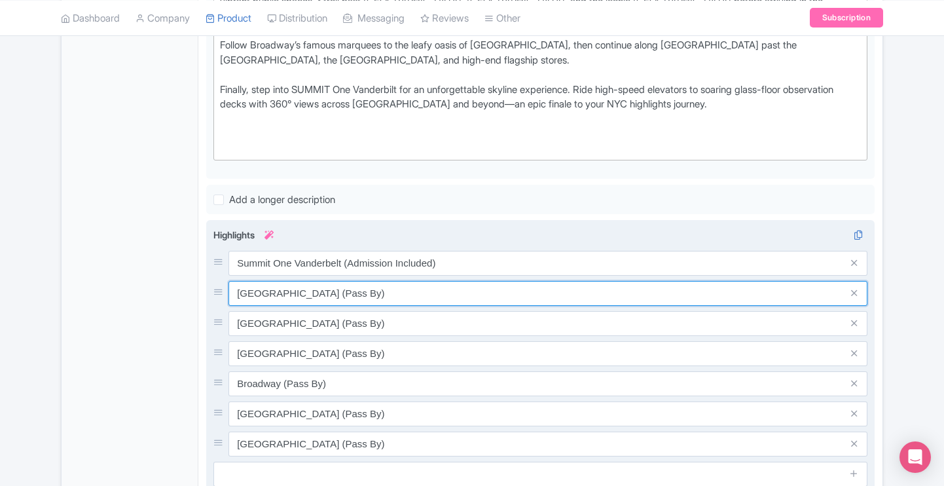
click at [356, 253] on input "[GEOGRAPHIC_DATA] (Pass By)" at bounding box center [548, 263] width 639 height 25
drag, startPoint x: 424, startPoint y: 263, endPoint x: 230, endPoint y: 264, distance: 193.9
click at [230, 264] on input "[GEOGRAPHIC_DATA] (Pass By)" at bounding box center [548, 263] width 639 height 25
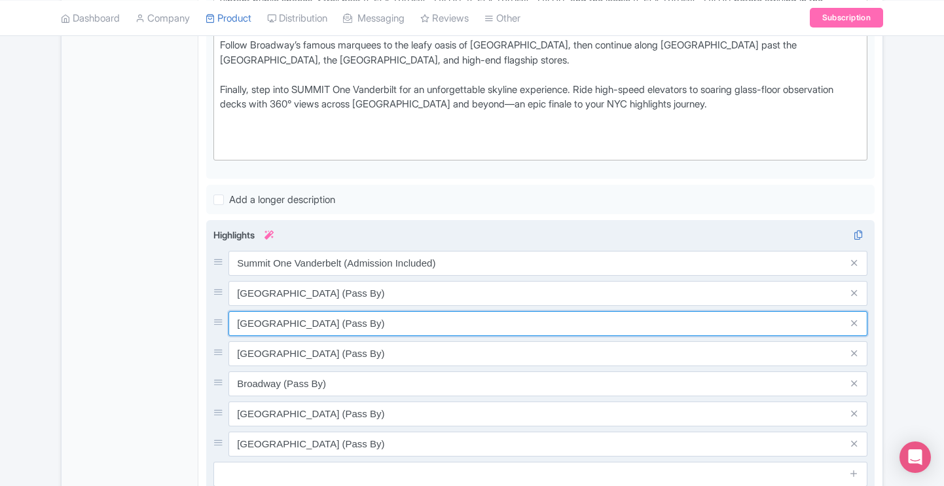
drag, startPoint x: 382, startPoint y: 290, endPoint x: 221, endPoint y: 296, distance: 161.2
click at [221, 311] on div "[GEOGRAPHIC_DATA] (Pass By)" at bounding box center [541, 323] width 654 height 25
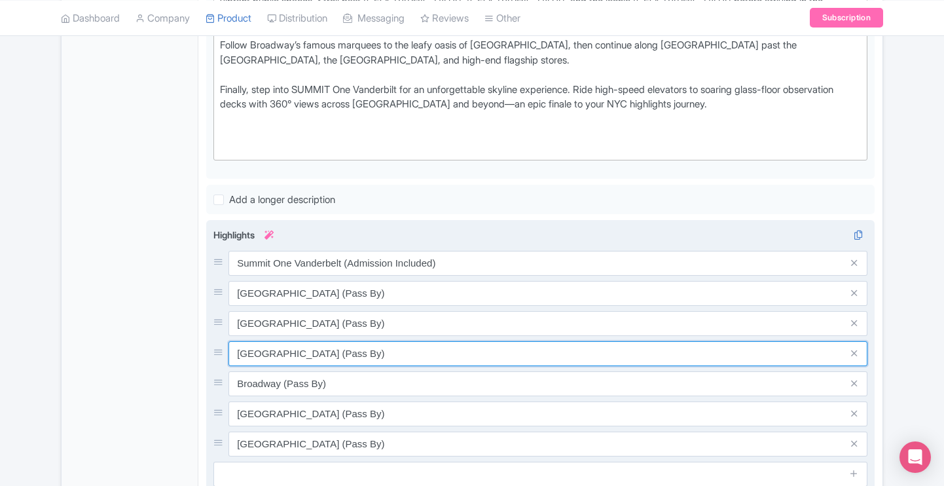
click at [361, 276] on input "[GEOGRAPHIC_DATA] (Pass By)" at bounding box center [548, 263] width 639 height 25
drag, startPoint x: 394, startPoint y: 324, endPoint x: 297, endPoint y: 326, distance: 96.9
click at [297, 276] on input "[GEOGRAPHIC_DATA] (Pass By)" at bounding box center [548, 263] width 639 height 25
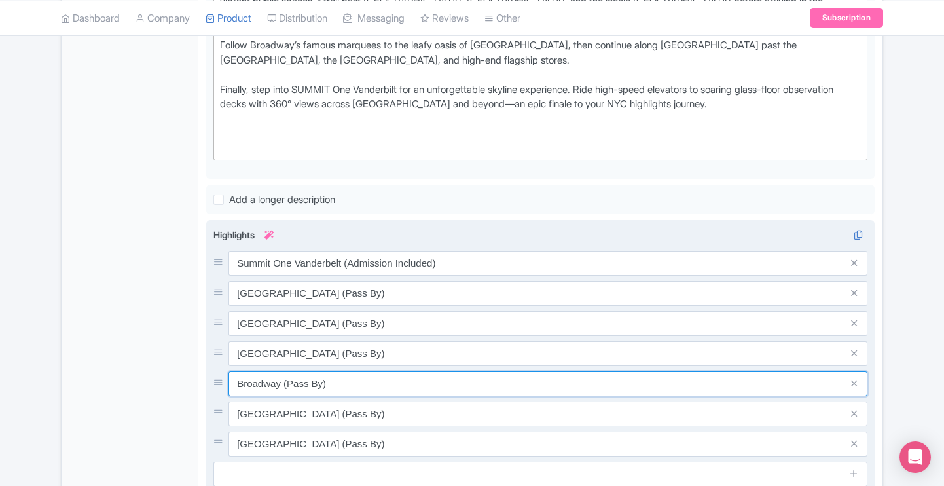
click at [350, 276] on input "Broadway (Pass By)" at bounding box center [548, 263] width 639 height 25
drag, startPoint x: 350, startPoint y: 356, endPoint x: 230, endPoint y: 356, distance: 119.9
click at [230, 276] on input "Broadway (Pass By)" at bounding box center [548, 263] width 639 height 25
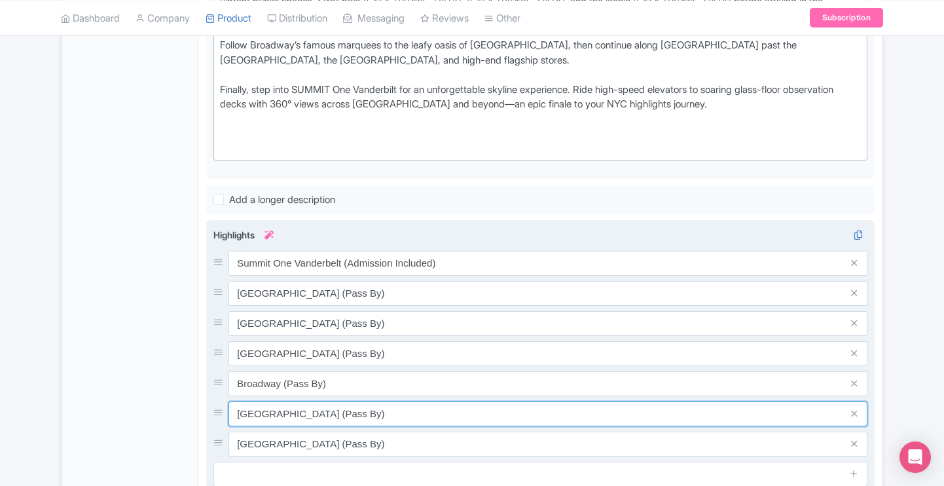
drag, startPoint x: 386, startPoint y: 390, endPoint x: 217, endPoint y: 381, distance: 169.9
click at [217, 401] on div "[GEOGRAPHIC_DATA] (Pass By)" at bounding box center [541, 413] width 654 height 25
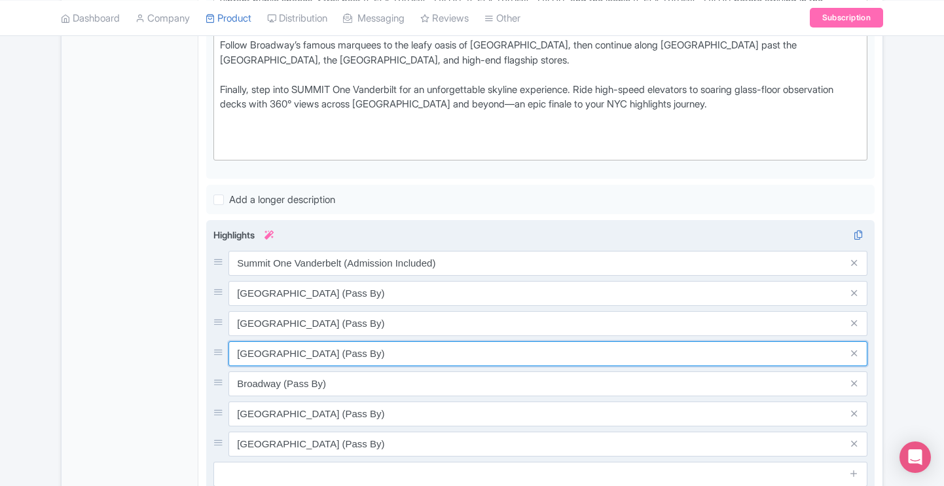
drag, startPoint x: 375, startPoint y: 320, endPoint x: 233, endPoint y: 324, distance: 141.5
click at [233, 276] on input "[GEOGRAPHIC_DATA] (Pass By)" at bounding box center [548, 263] width 639 height 25
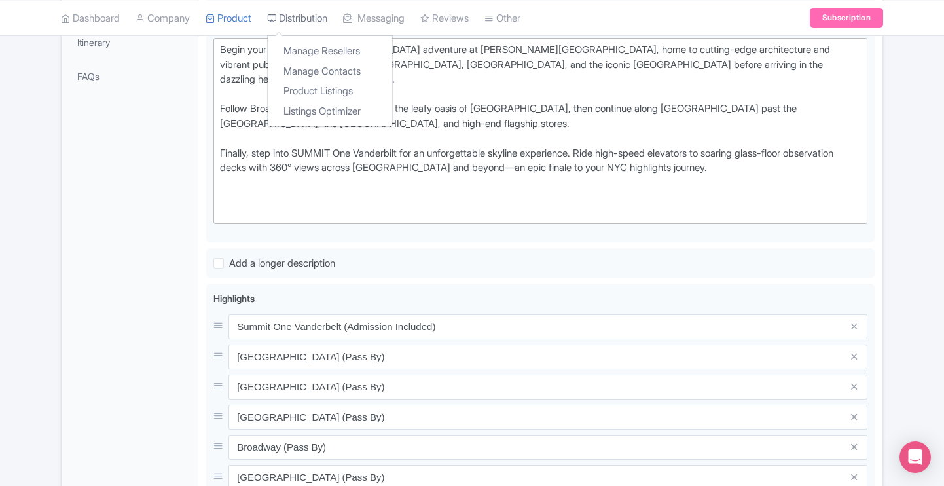
scroll to position [523, 0]
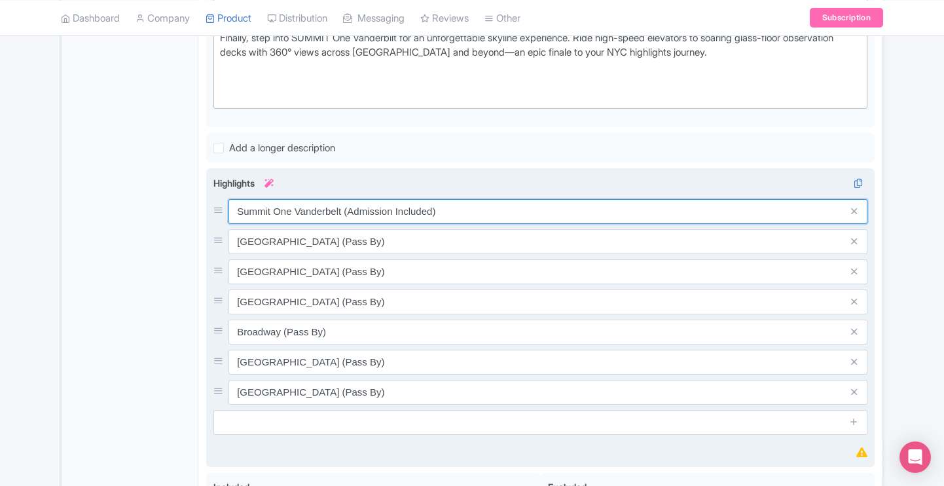
drag, startPoint x: 468, startPoint y: 174, endPoint x: 477, endPoint y: 188, distance: 16.2
click at [477, 199] on input "Summit One Vanderbelt (Admission Included)" at bounding box center [548, 211] width 639 height 25
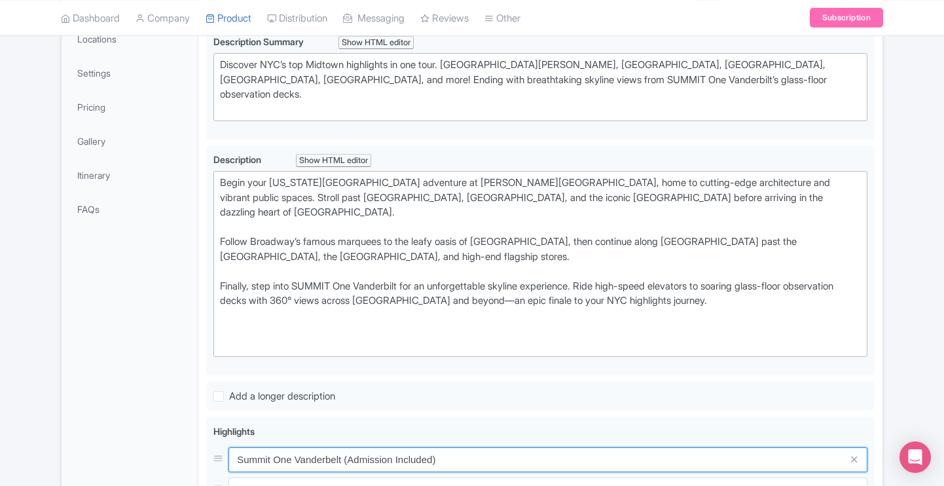
scroll to position [0, 0]
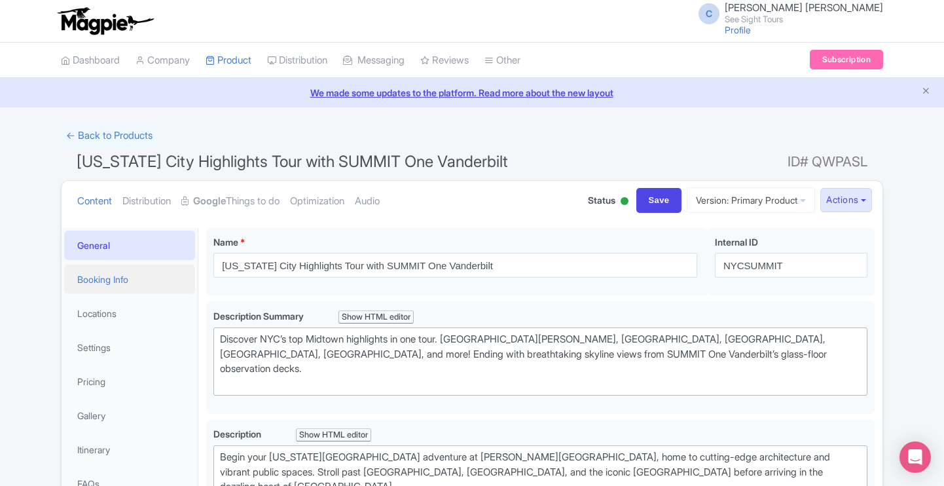
click at [117, 278] on link "Booking Info" at bounding box center [129, 279] width 131 height 29
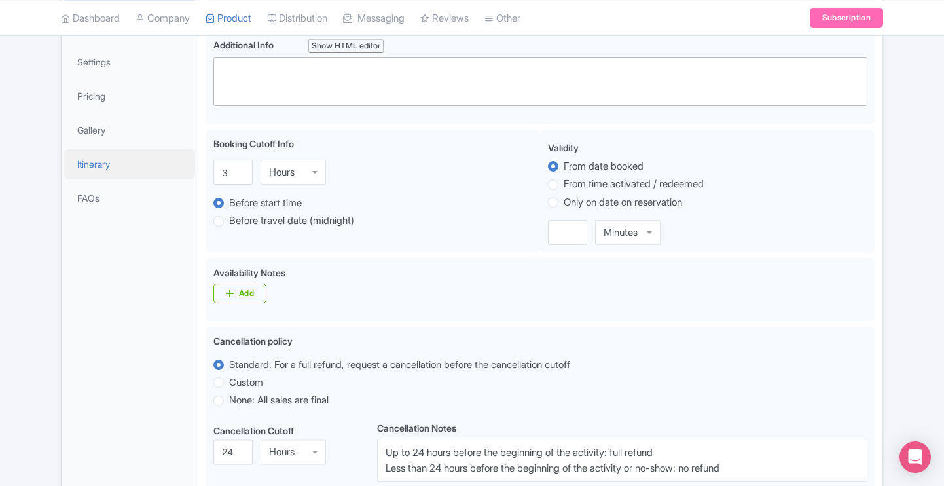
scroll to position [52, 0]
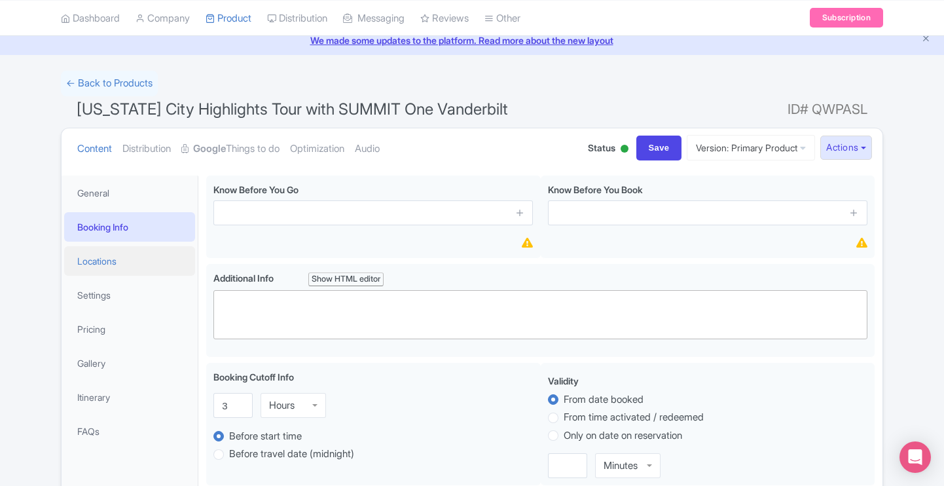
click at [91, 254] on link "Locations" at bounding box center [129, 260] width 131 height 29
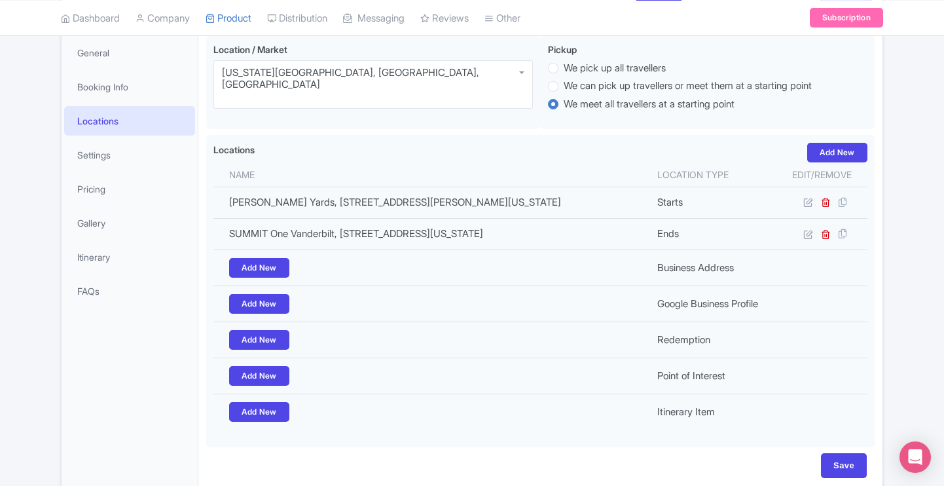
scroll to position [128, 0]
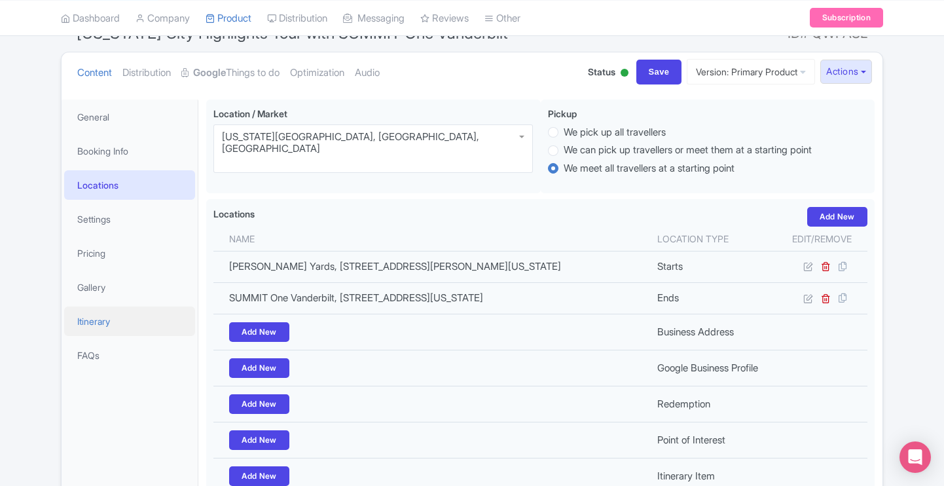
click at [98, 326] on link "Itinerary" at bounding box center [129, 321] width 131 height 29
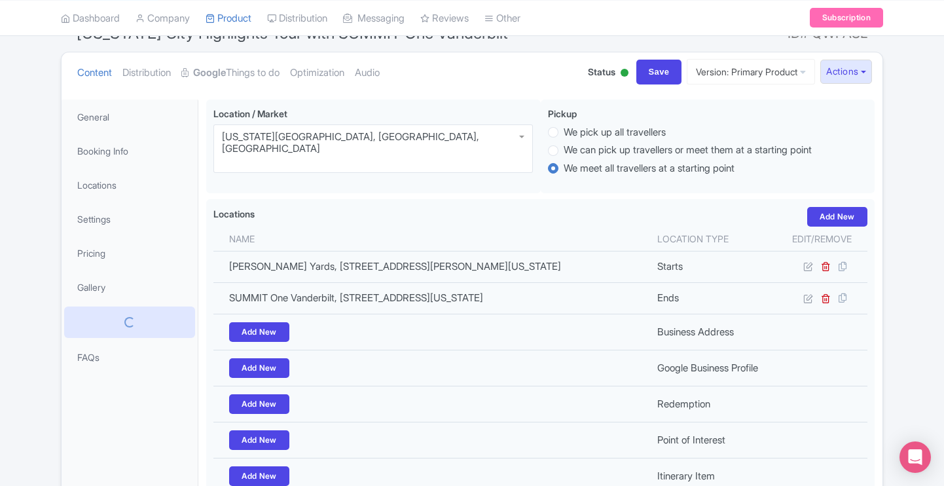
scroll to position [87, 0]
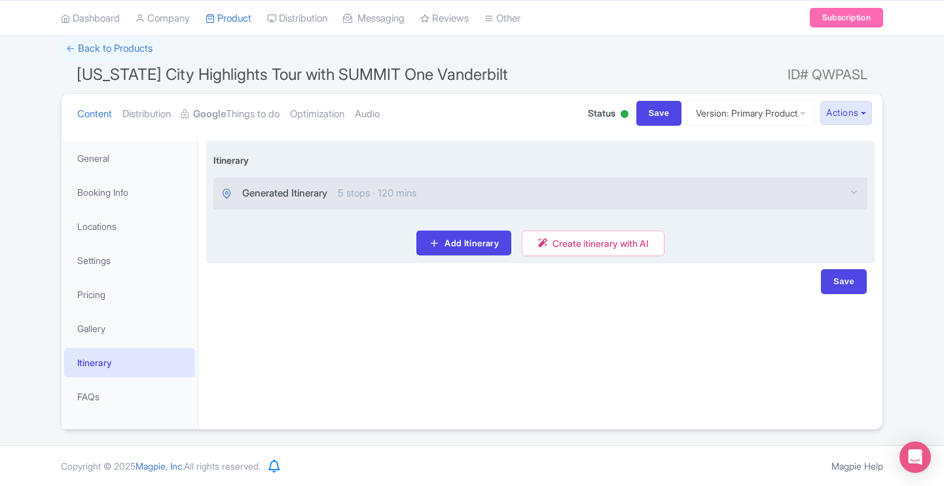
click at [318, 188] on span "Generated Itinerary" at bounding box center [284, 193] width 85 height 15
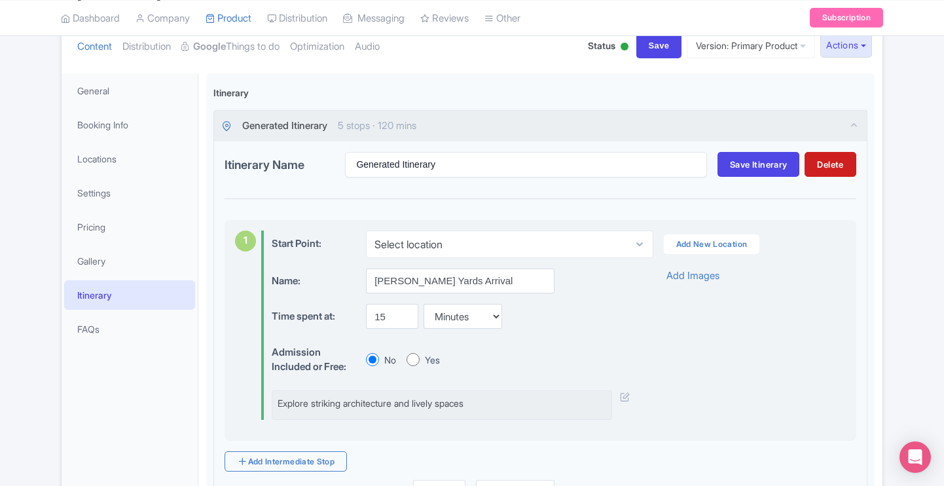
scroll to position [0, 0]
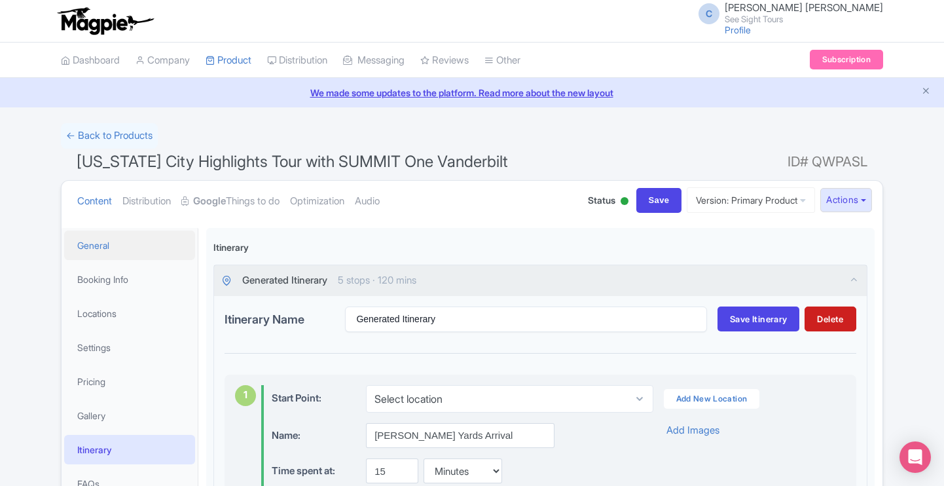
click at [119, 249] on link "General" at bounding box center [129, 245] width 131 height 29
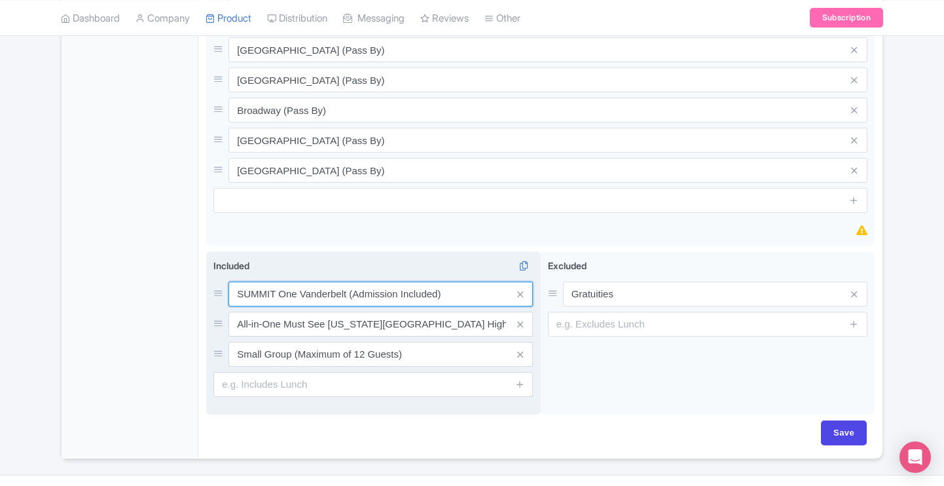
scroll to position [745, 0]
drag, startPoint x: 453, startPoint y: 263, endPoint x: 223, endPoint y: 261, distance: 229.9
click at [223, 281] on div "SUMMIT One Vanderbelt (Admission Included)" at bounding box center [374, 293] width 320 height 25
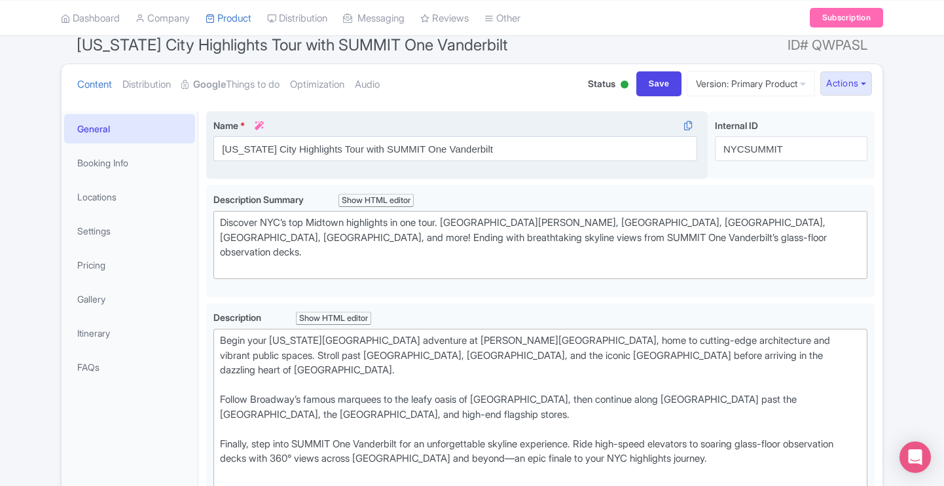
scroll to position [322, 0]
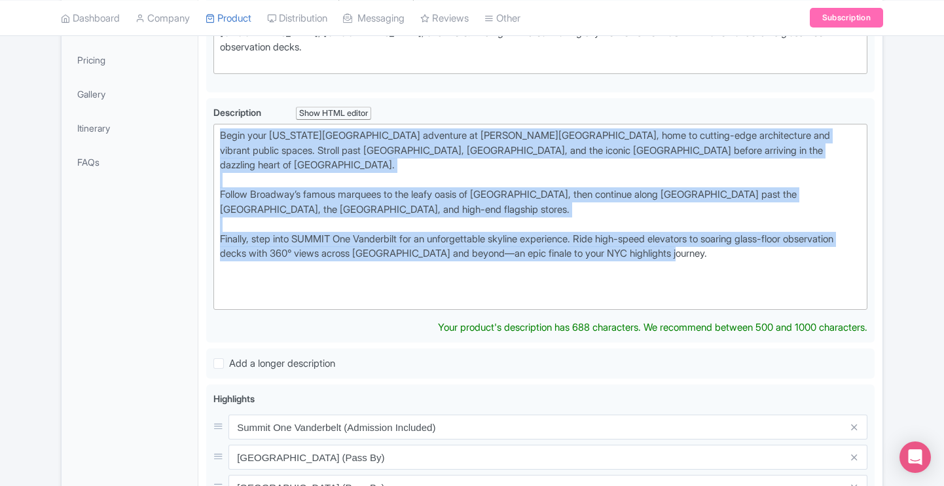
drag, startPoint x: 758, startPoint y: 227, endPoint x: 195, endPoint y: 115, distance: 574.9
click at [195, 115] on div "General Booking Info Locations Settings Pricing Gallery Itinerary FAQs [US_STAT…" at bounding box center [472, 396] width 821 height 997
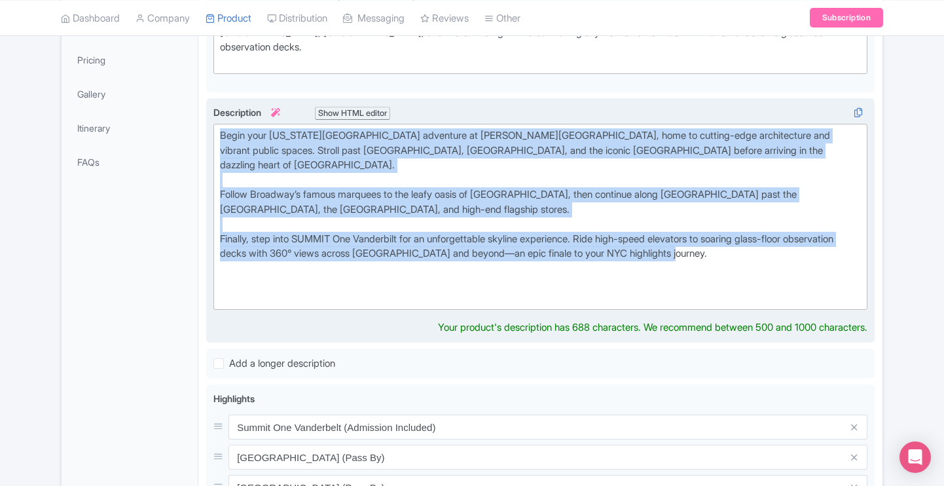
type trix-editor "<div>Begin your [US_STATE] City adventure at [PERSON_NAME][GEOGRAPHIC_DATA], ho…"
copy div "Begin your [US_STATE][GEOGRAPHIC_DATA] adventure at [PERSON_NAME][GEOGRAPHIC_DA…"
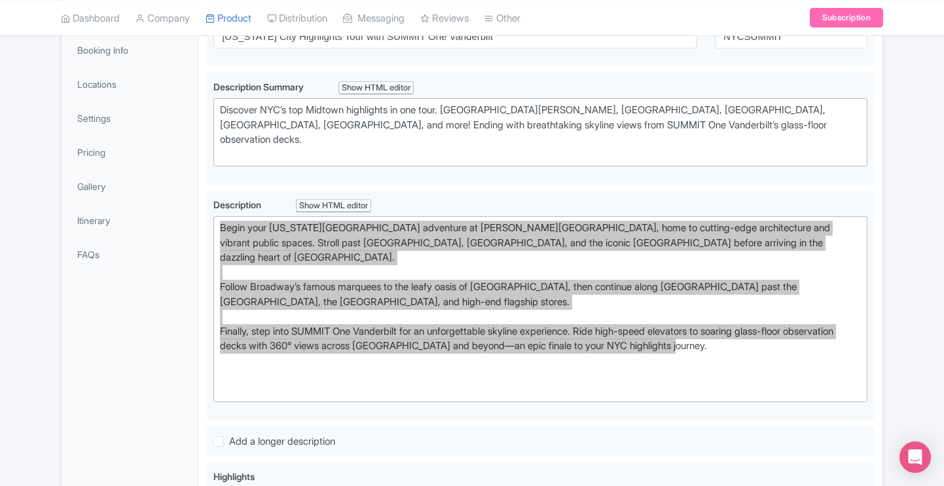
scroll to position [227, 0]
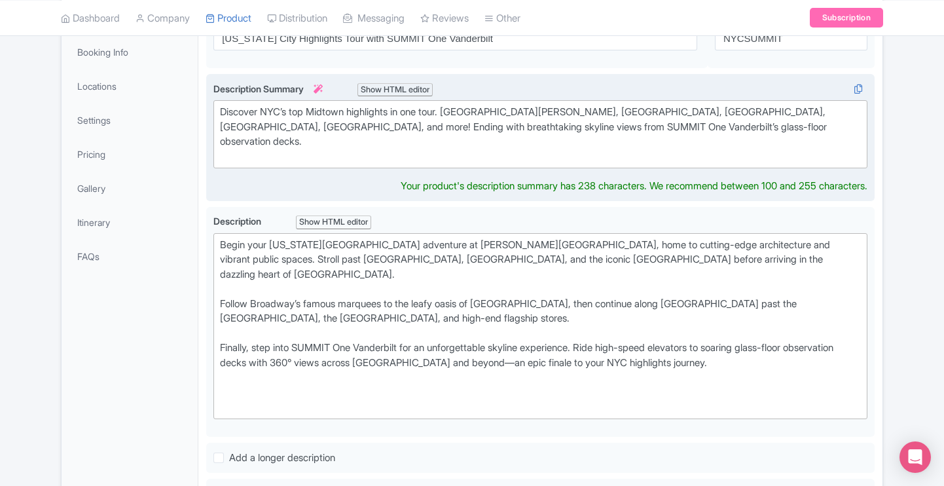
click at [352, 125] on div "Discover NYC’s top Midtown highlights in one tour. [GEOGRAPHIC_DATA][PERSON_NAM…" at bounding box center [540, 134] width 641 height 59
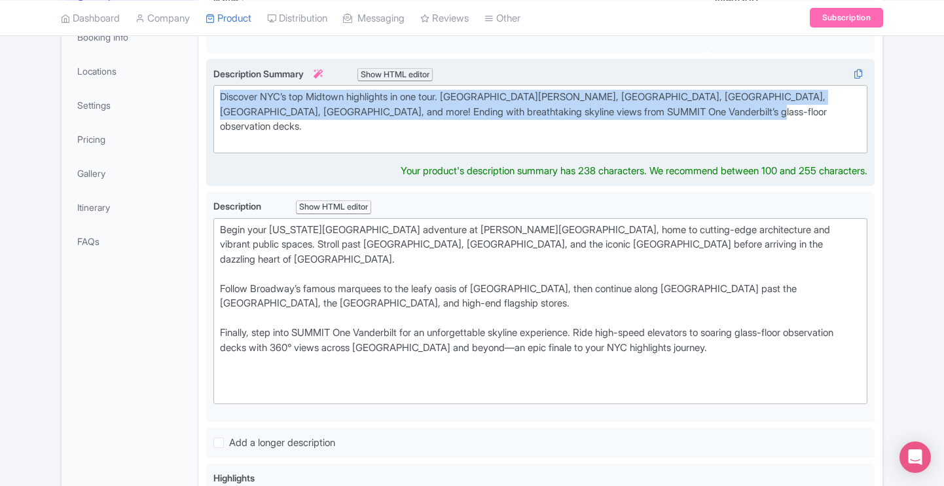
drag, startPoint x: 725, startPoint y: 111, endPoint x: 212, endPoint y: 95, distance: 513.7
click at [212, 95] on div "Discover NYC’s top Midtown highlights in one tour. [GEOGRAPHIC_DATA][PERSON_NAM…" at bounding box center [540, 123] width 669 height 128
type trix-editor "<div>Discover NYC’s top Midtown highlights in one tour. [GEOGRAPHIC_DATA][PERSO…"
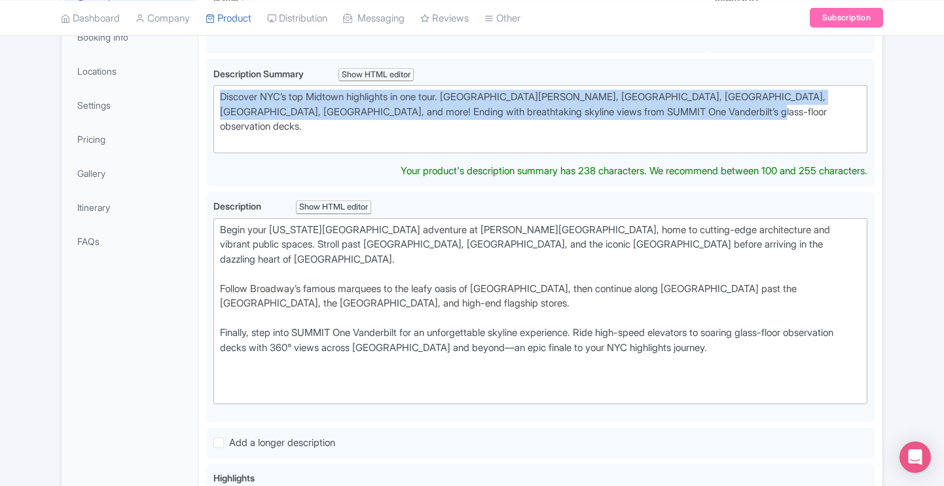
copy div "Discover NYC’s top Midtown highlights in one tour. [GEOGRAPHIC_DATA][PERSON_NAM…"
click at [99, 139] on link "Pricing" at bounding box center [129, 138] width 131 height 29
